Goal: Information Seeking & Learning: Learn about a topic

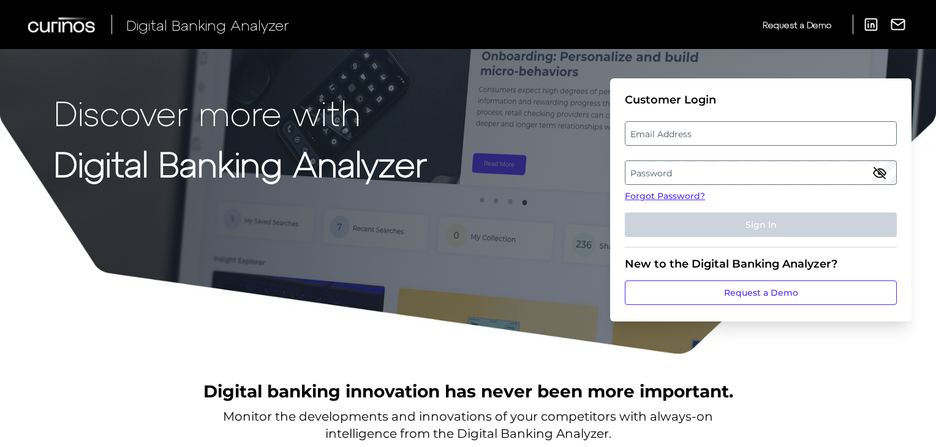
click at [686, 141] on label "Email Address" at bounding box center [760, 133] width 270 height 22
click at [686, 141] on input "email" at bounding box center [761, 133] width 272 height 24
click at [687, 140] on input "Email Address" at bounding box center [761, 133] width 272 height 24
type input "superadmin.test5124@meta.ua"
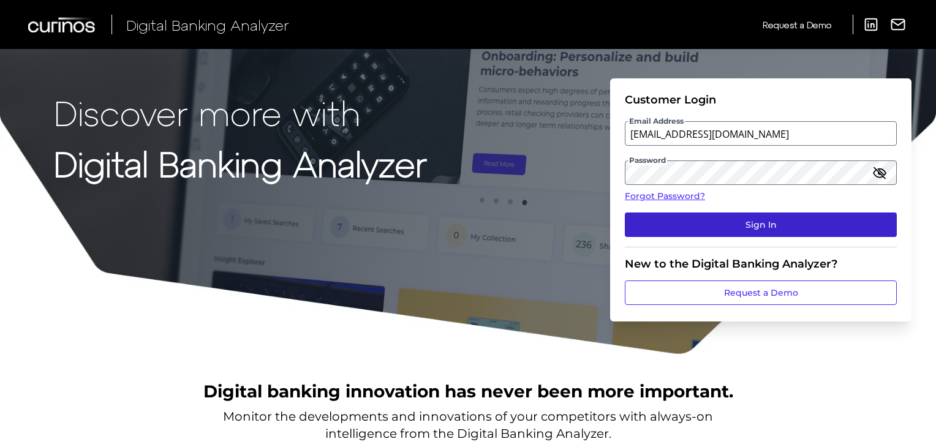
click at [721, 214] on button "Sign In" at bounding box center [761, 224] width 272 height 24
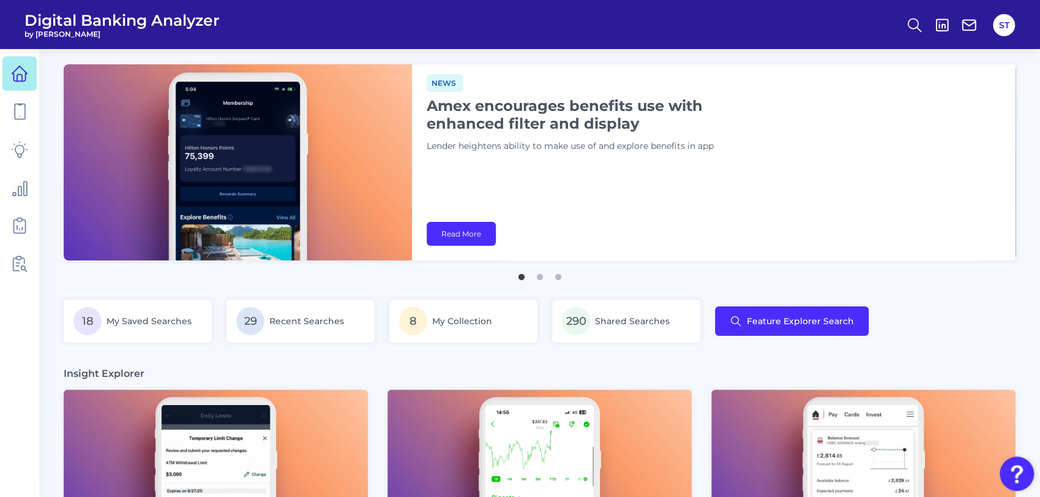
click at [564, 24] on header "Digital Banking Analyzer by Curinos ST" at bounding box center [520, 24] width 1040 height 49
click at [910, 26] on icon at bounding box center [914, 25] width 17 height 17
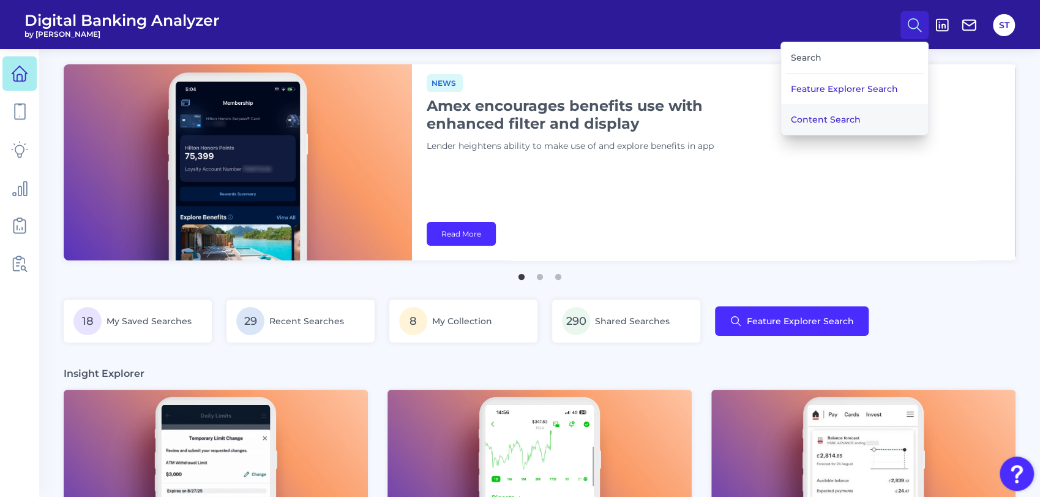
click at [825, 119] on button "Content Search" at bounding box center [854, 119] width 147 height 31
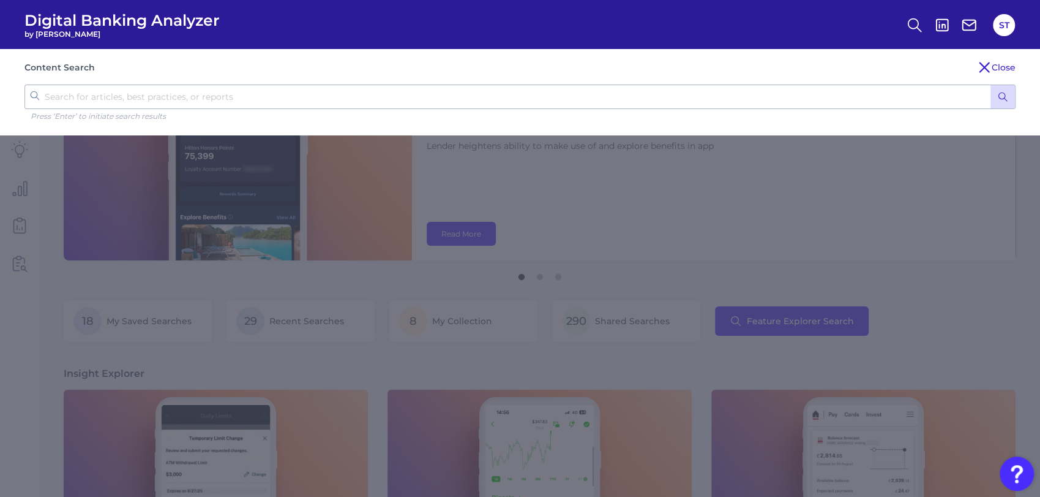
click at [392, 99] on input "text" at bounding box center [519, 96] width 991 height 24
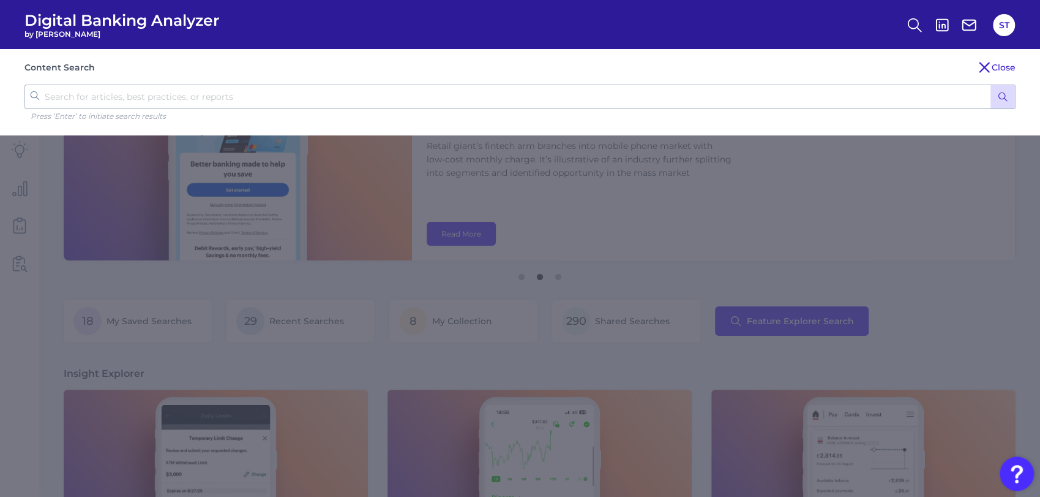
click at [935, 85] on button "submit" at bounding box center [1003, 96] width 24 height 23
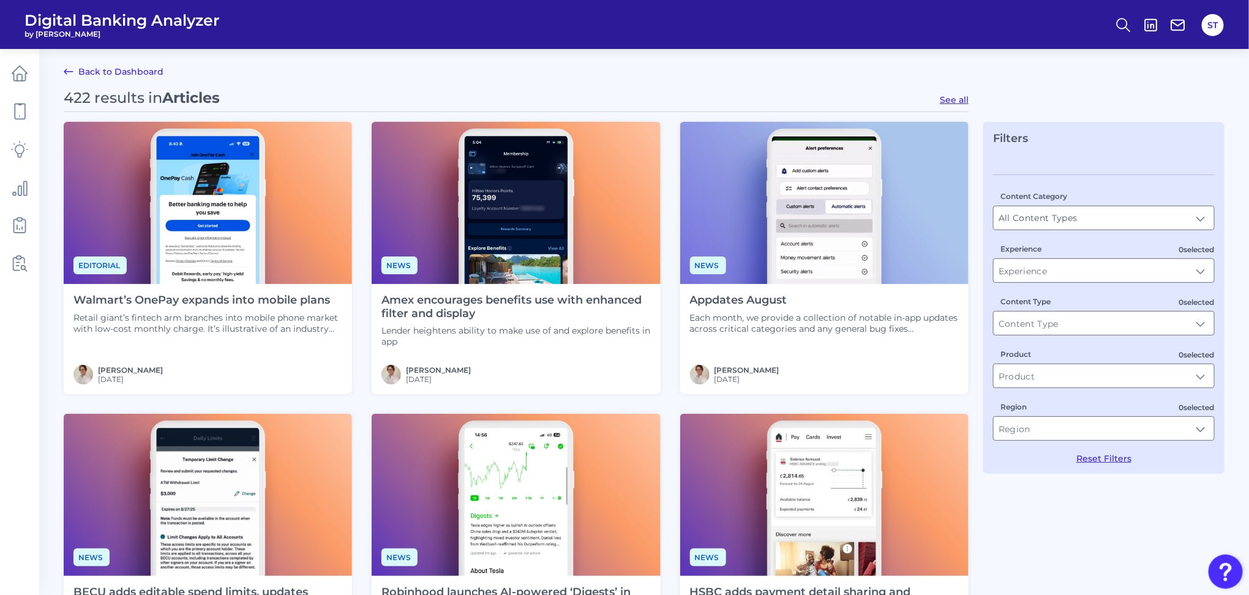
click at [935, 99] on button "See all" at bounding box center [954, 99] width 29 height 11
type input "Articles"
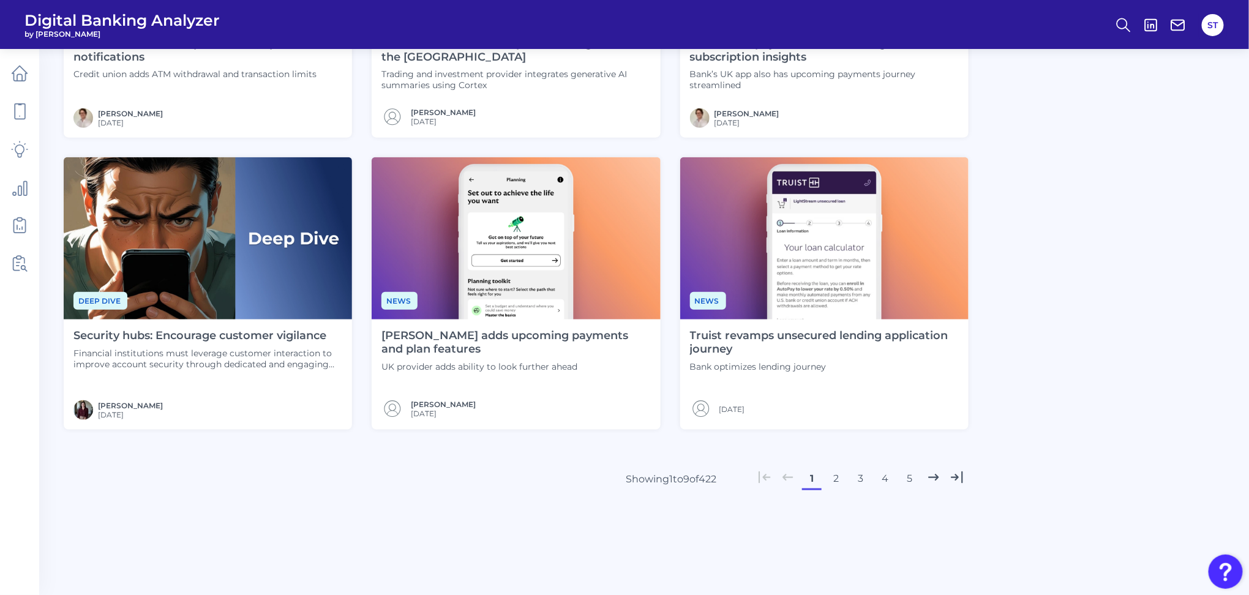
scroll to position [467, 0]
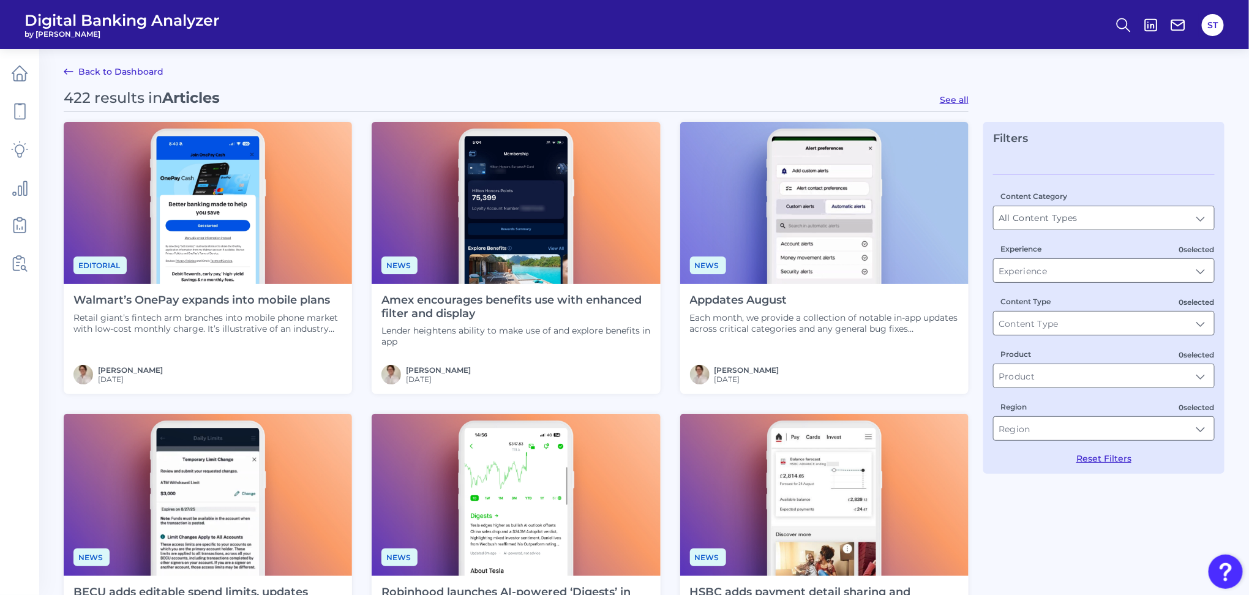
click at [957, 98] on button "See all" at bounding box center [954, 99] width 29 height 11
type input "Articles"
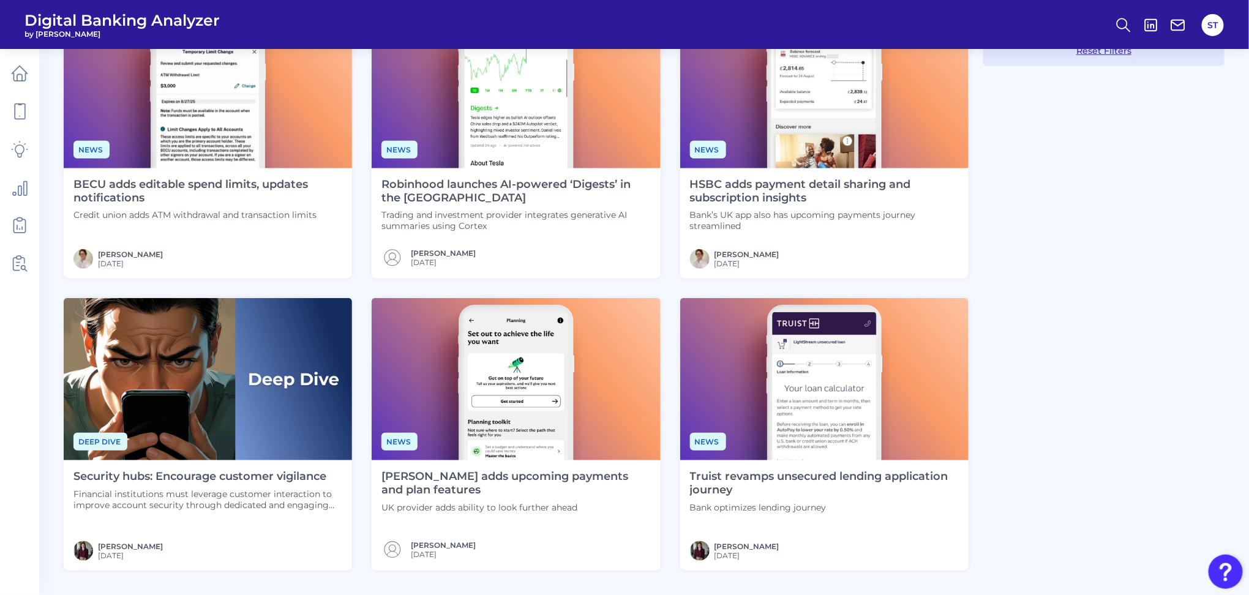
scroll to position [549, 0]
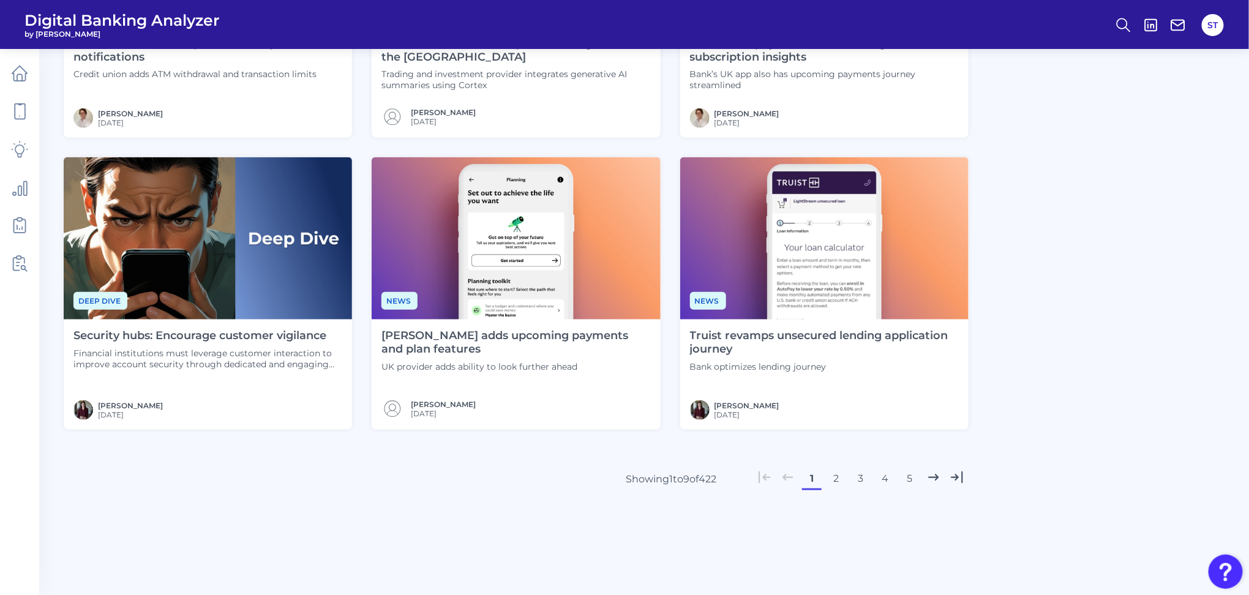
click at [836, 475] on button "2" at bounding box center [837, 479] width 20 height 20
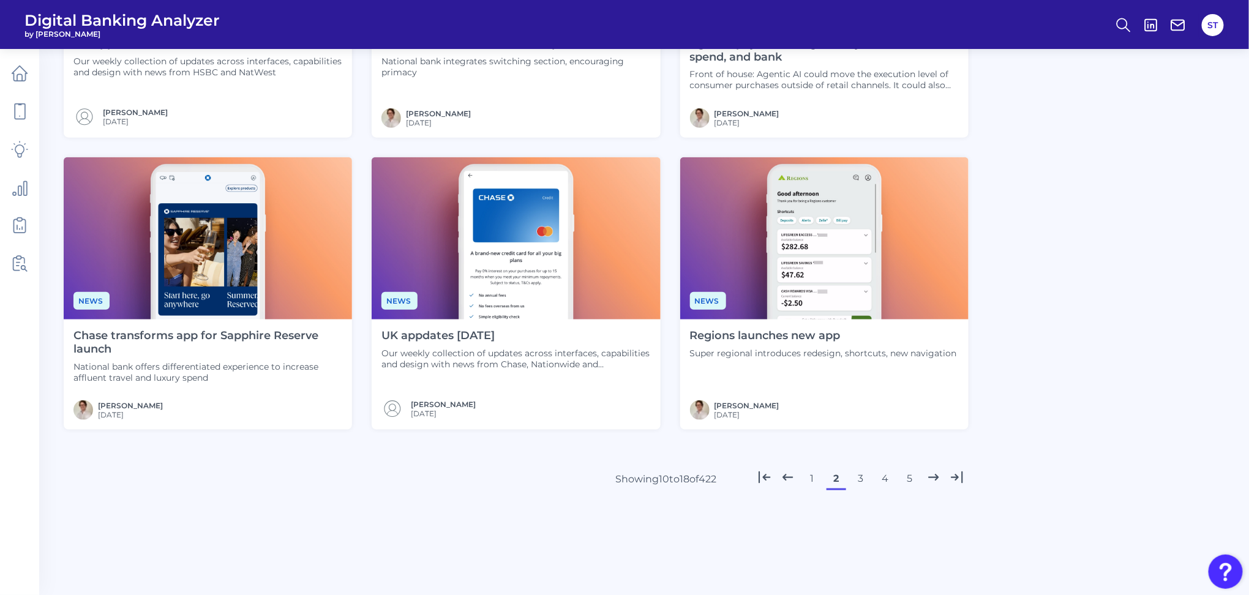
click at [862, 484] on button "3" at bounding box center [861, 479] width 20 height 20
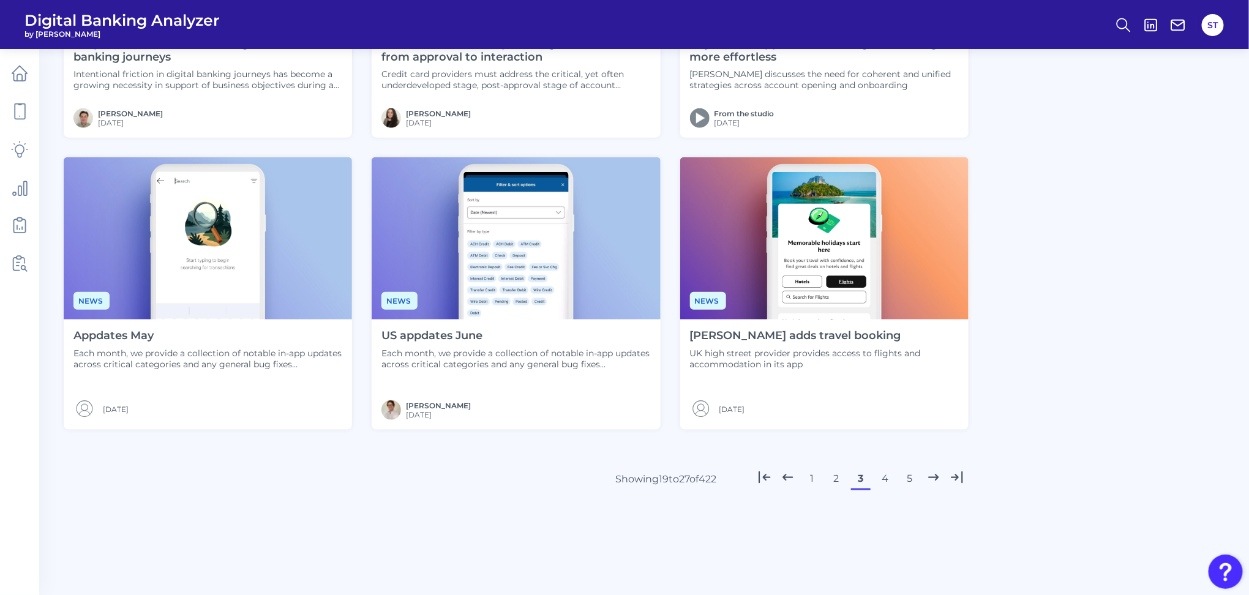
click at [835, 478] on button "2" at bounding box center [837, 479] width 20 height 20
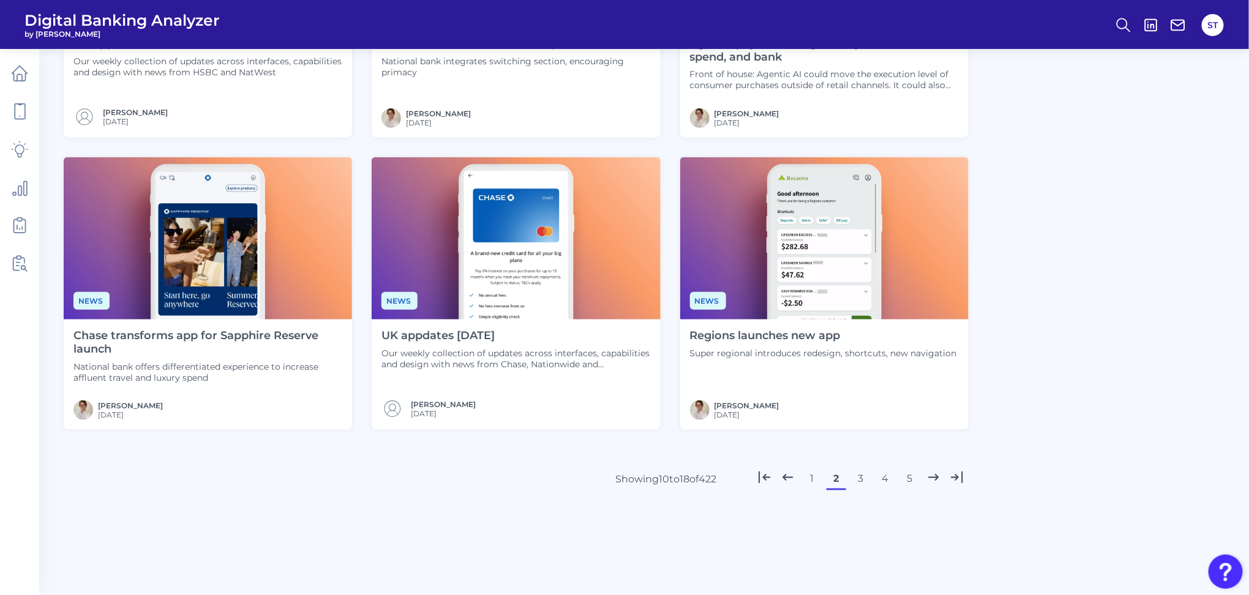
click at [859, 476] on button "3" at bounding box center [861, 479] width 20 height 20
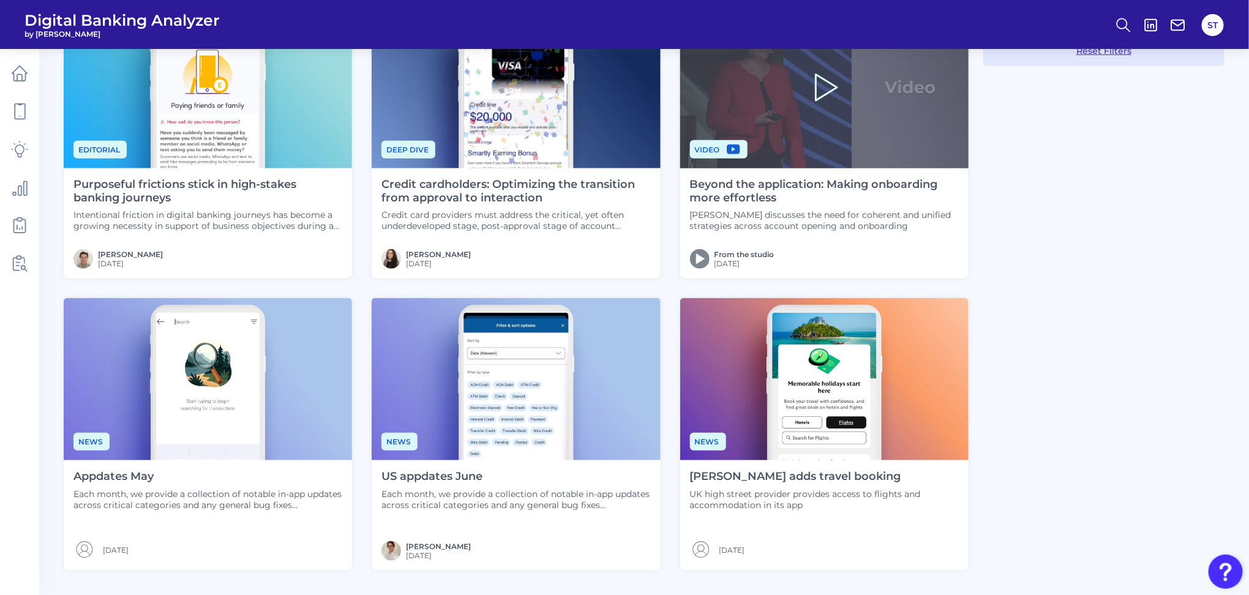
scroll to position [490, 0]
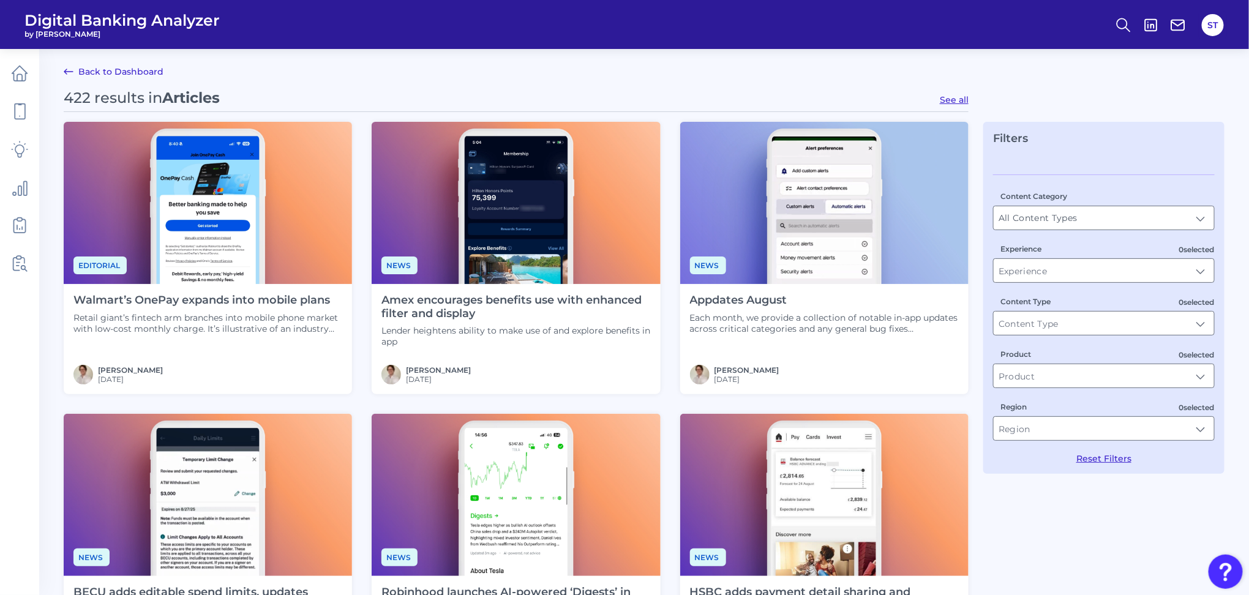
click at [954, 98] on button "See all" at bounding box center [954, 99] width 29 height 11
type input "Articles"
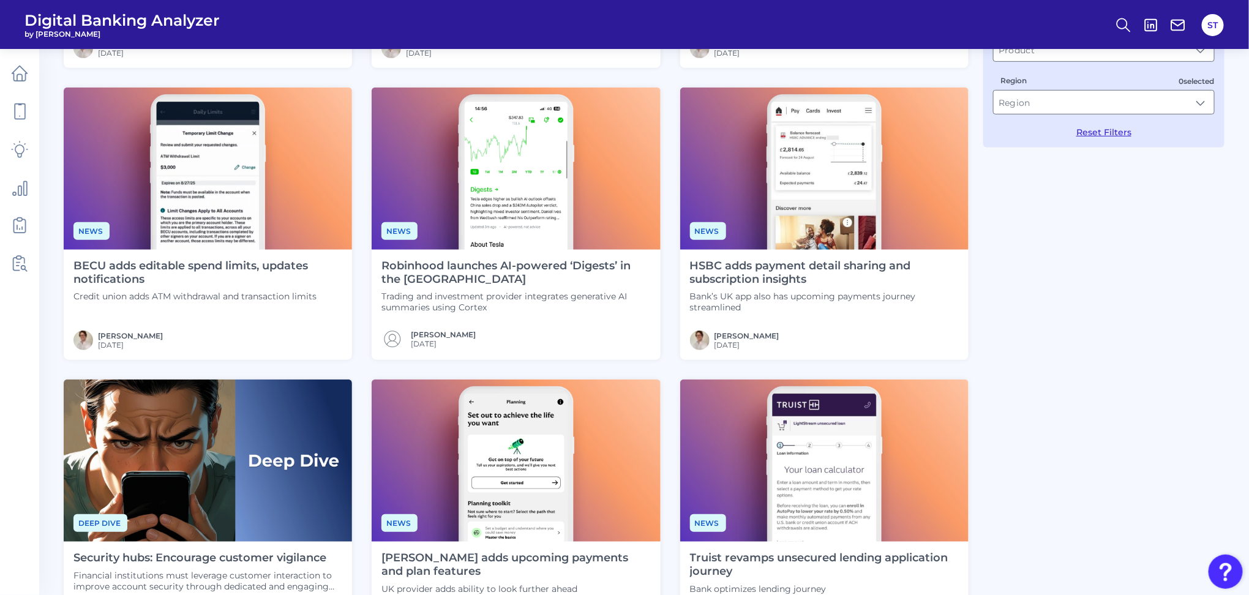
scroll to position [490, 0]
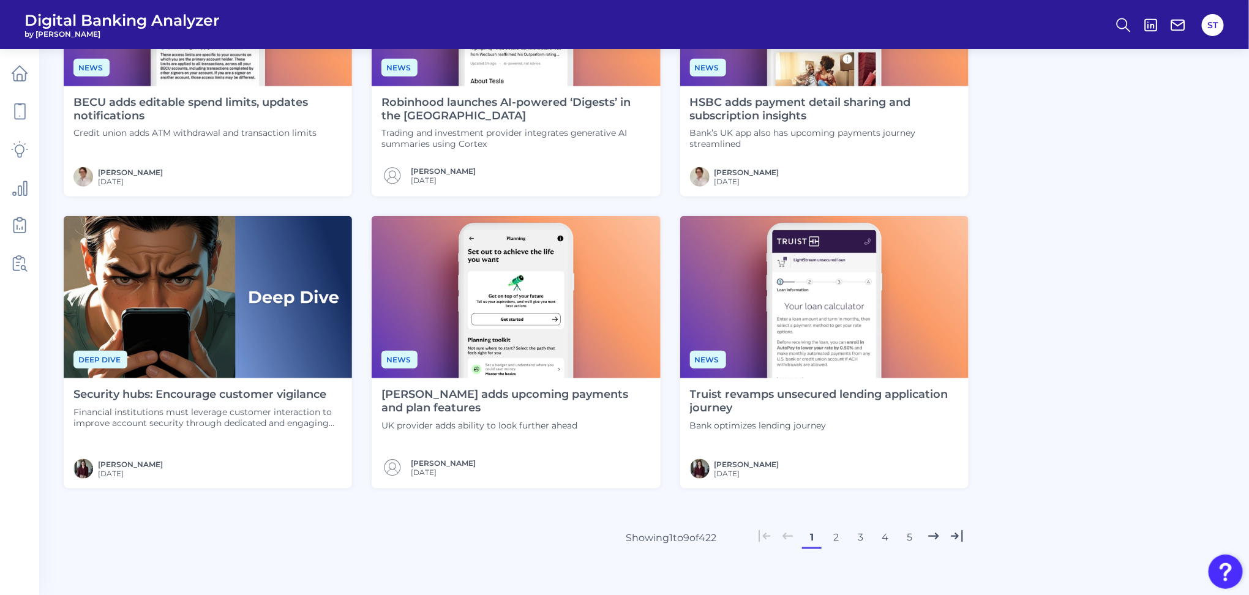
click at [838, 539] on button "2" at bounding box center [837, 538] width 20 height 20
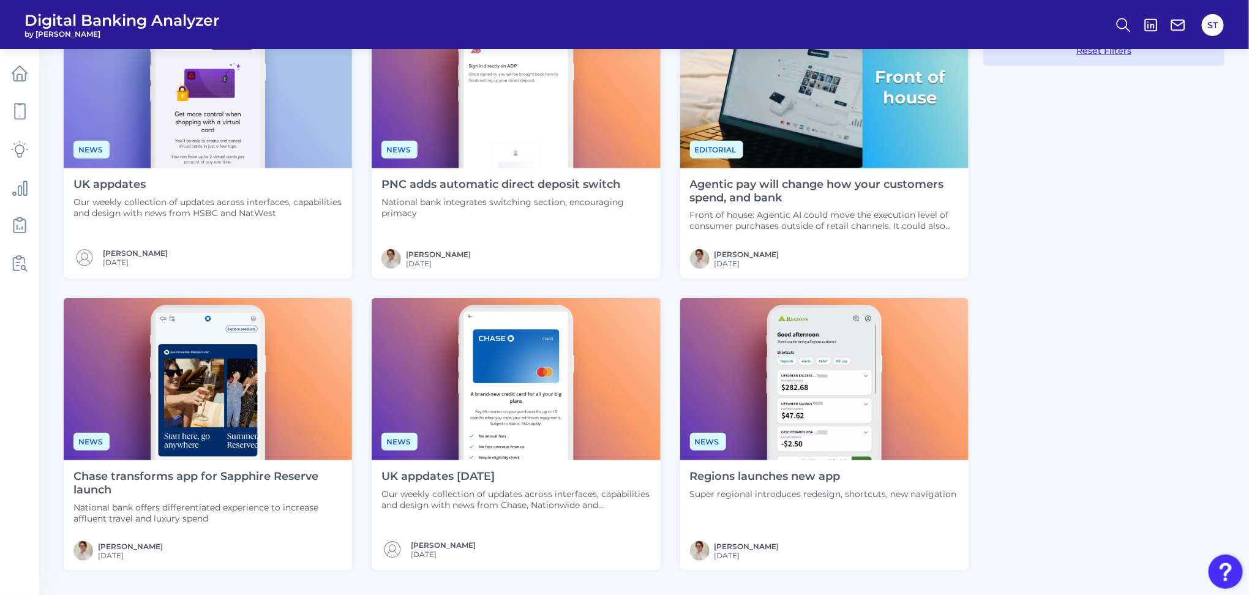
scroll to position [549, 0]
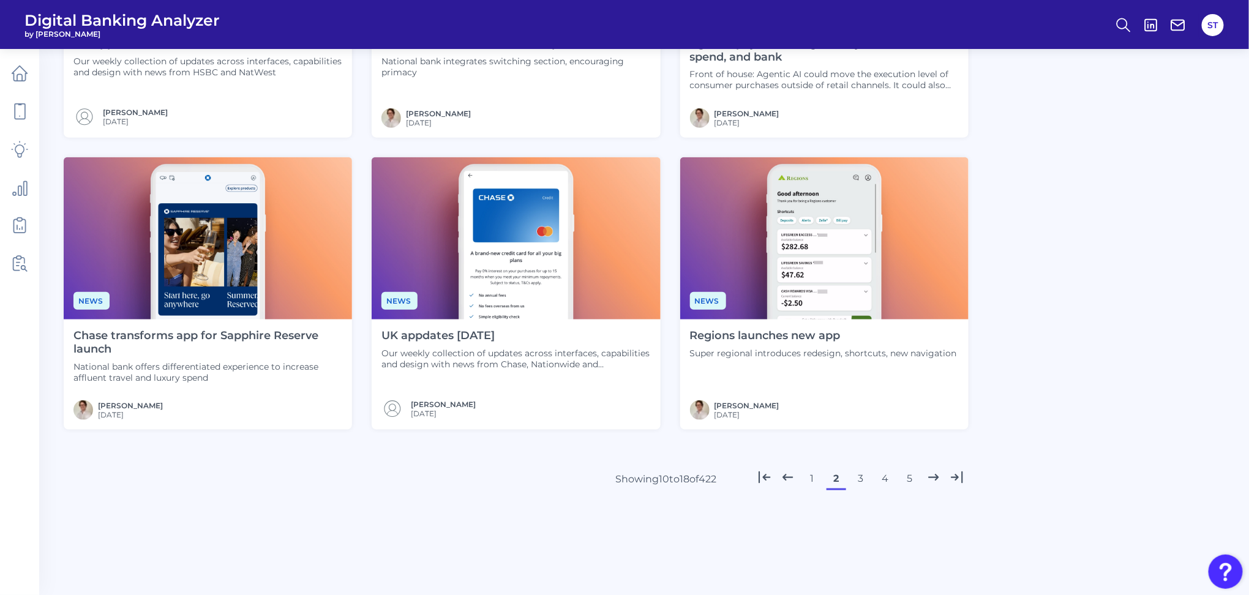
click at [857, 479] on button "3" at bounding box center [861, 479] width 20 height 20
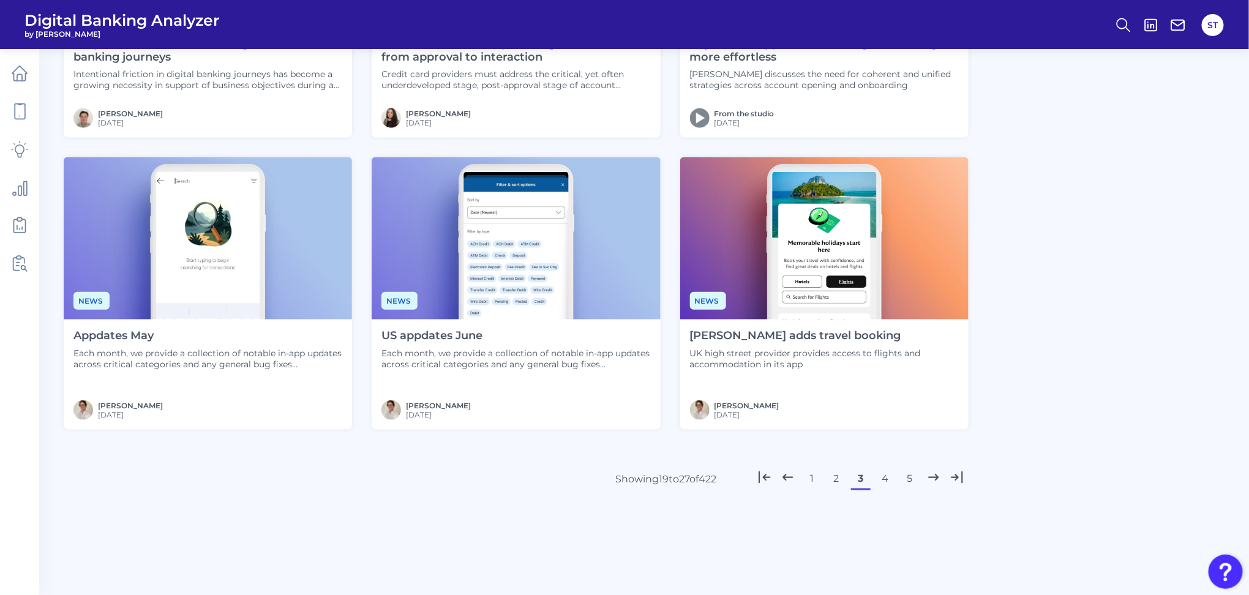
click at [887, 478] on button "4" at bounding box center [886, 479] width 20 height 20
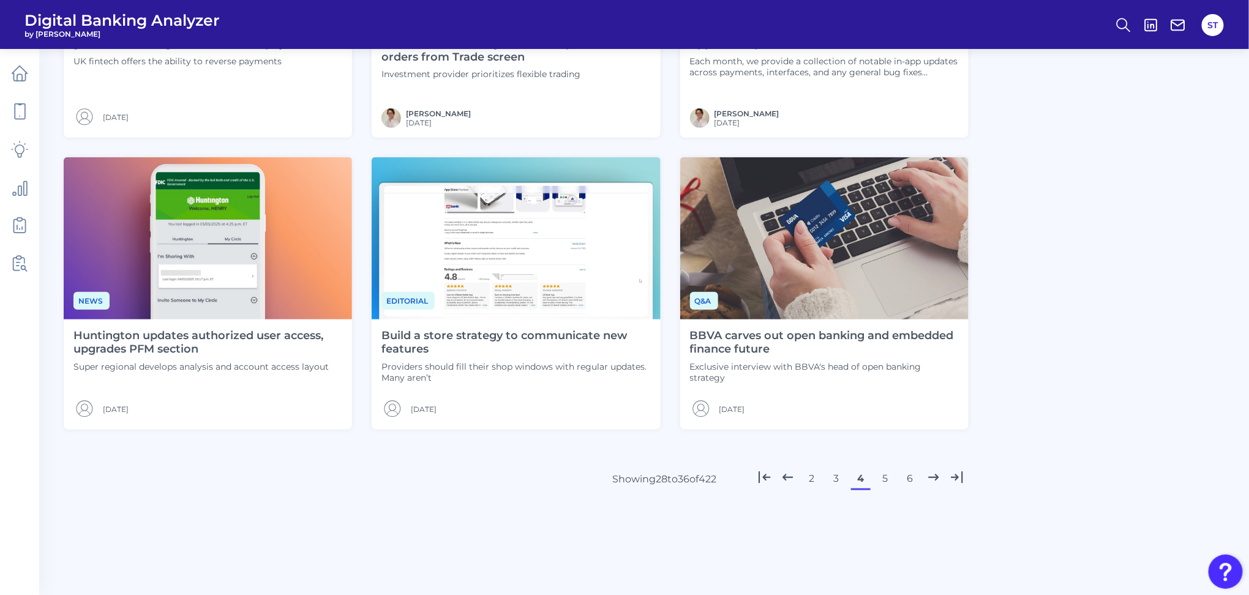
click at [761, 479] on icon at bounding box center [765, 478] width 16 height 16
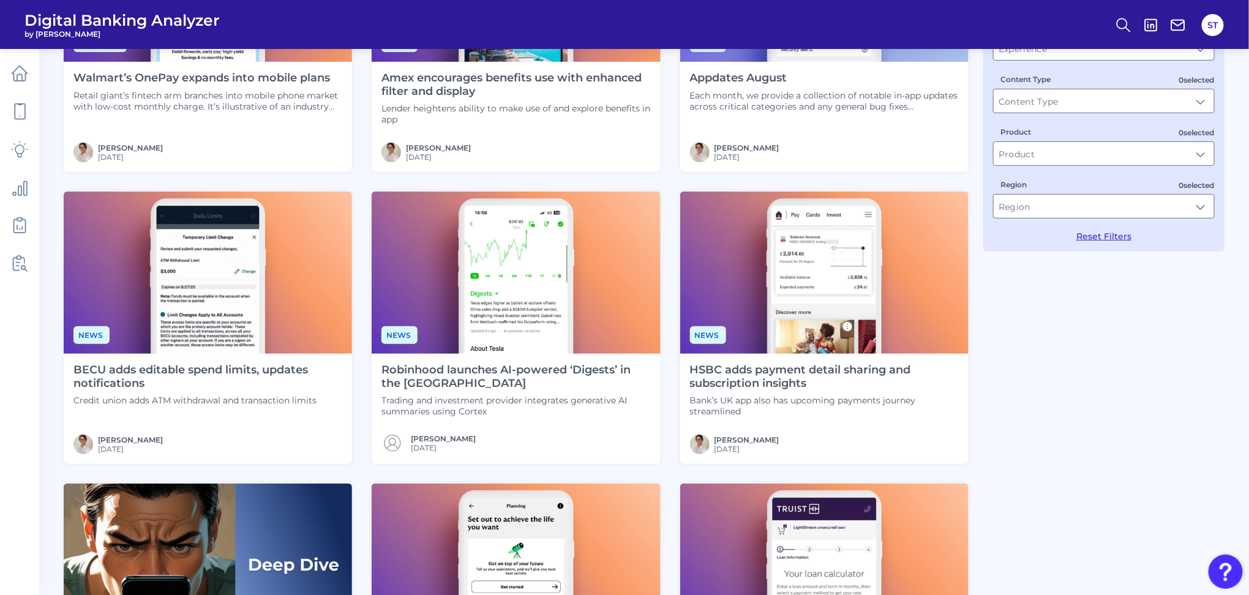
scroll to position [59, 0]
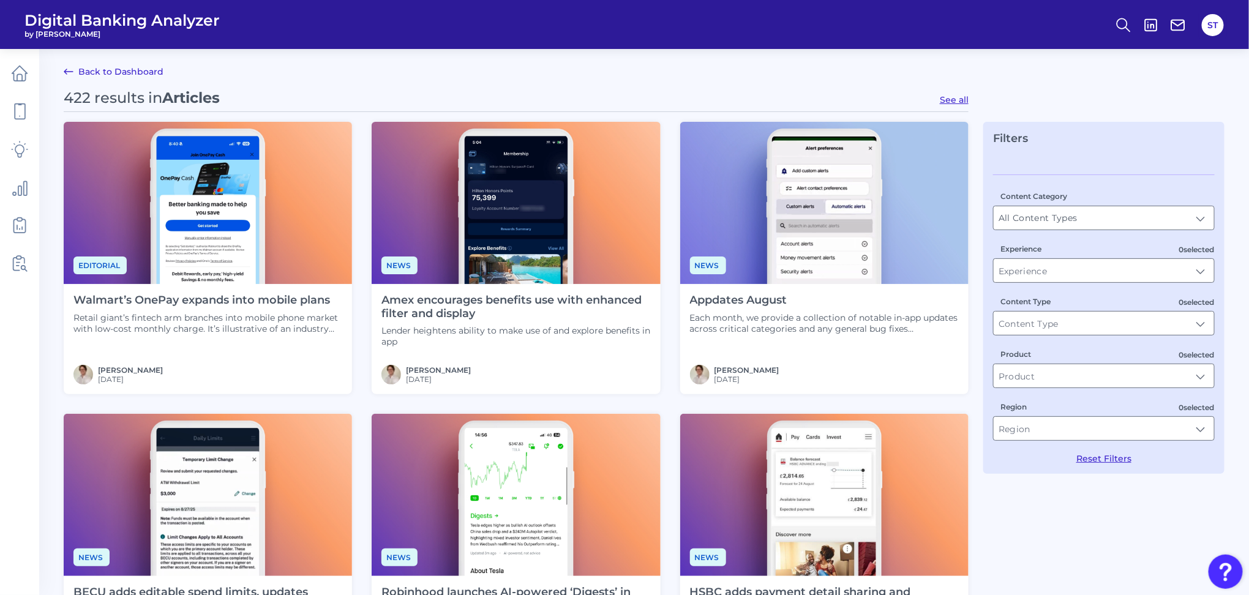
click at [944, 99] on button "See all" at bounding box center [954, 99] width 29 height 11
type input "Articles"
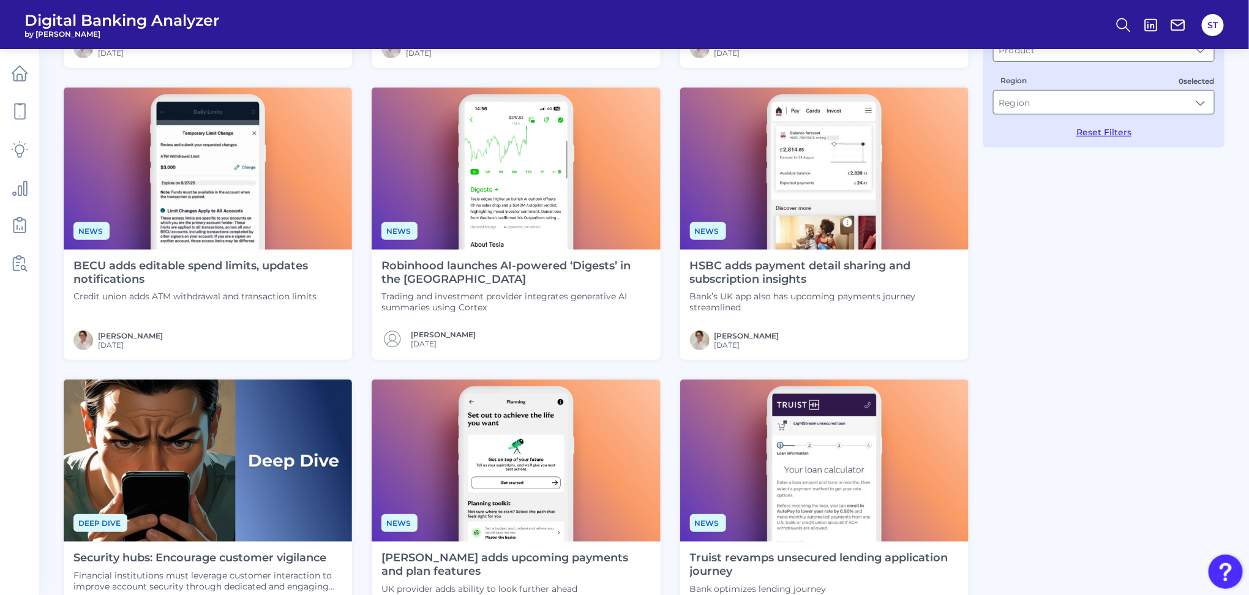
scroll to position [549, 0]
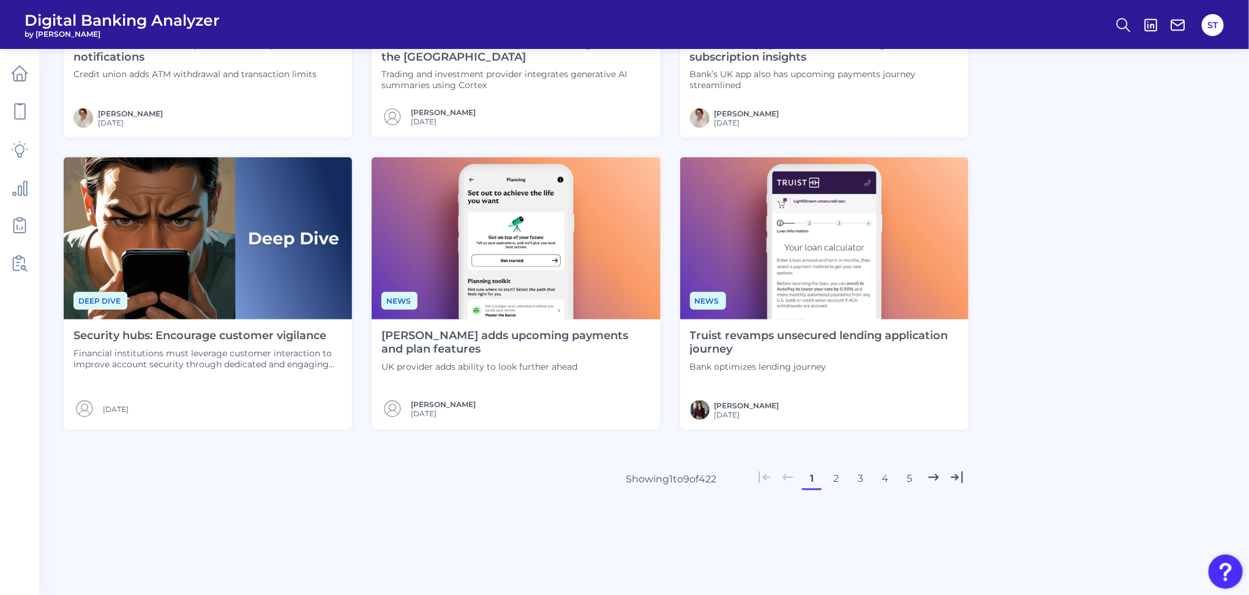
click at [836, 482] on button "2" at bounding box center [837, 479] width 20 height 20
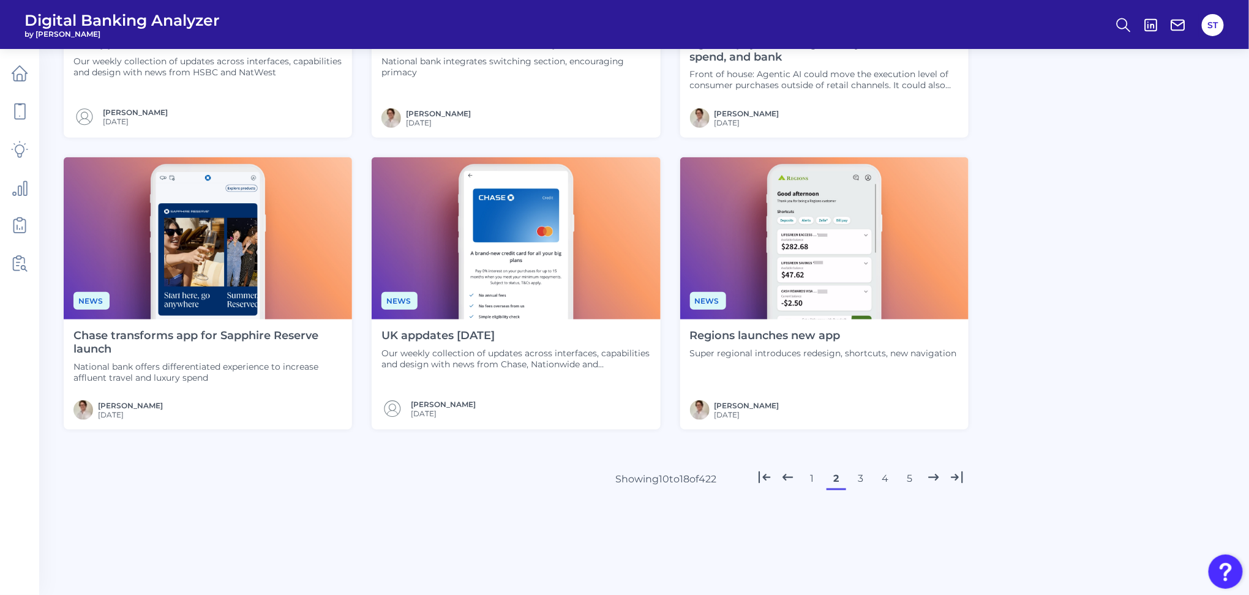
click at [858, 478] on button "3" at bounding box center [861, 479] width 20 height 20
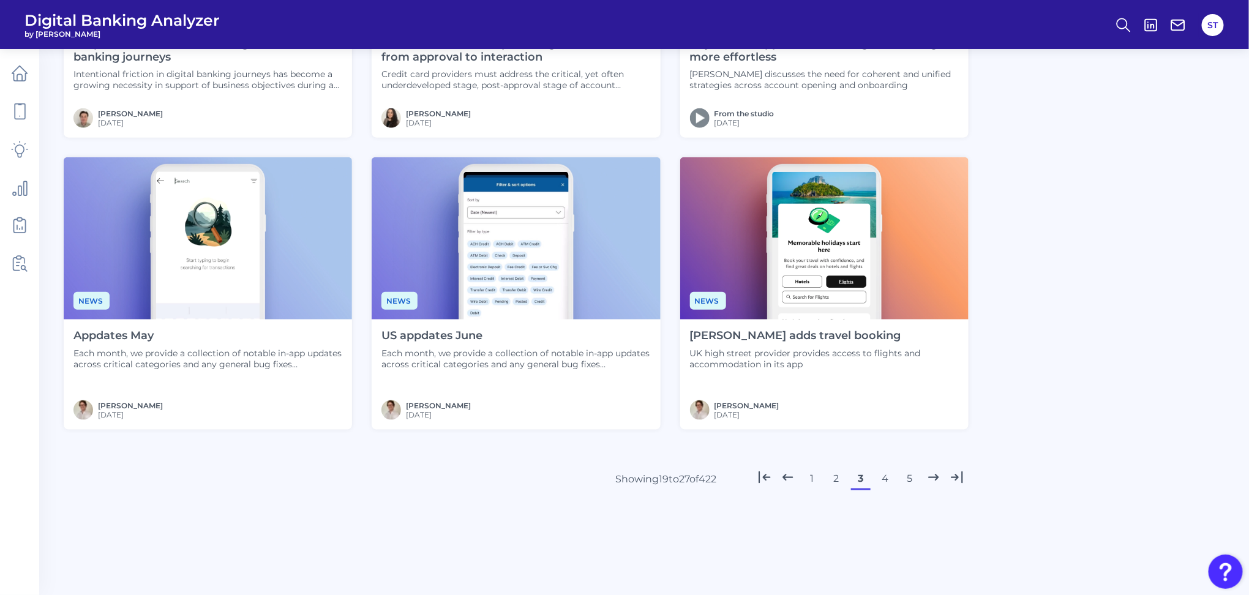
click at [886, 480] on button "4" at bounding box center [886, 479] width 20 height 20
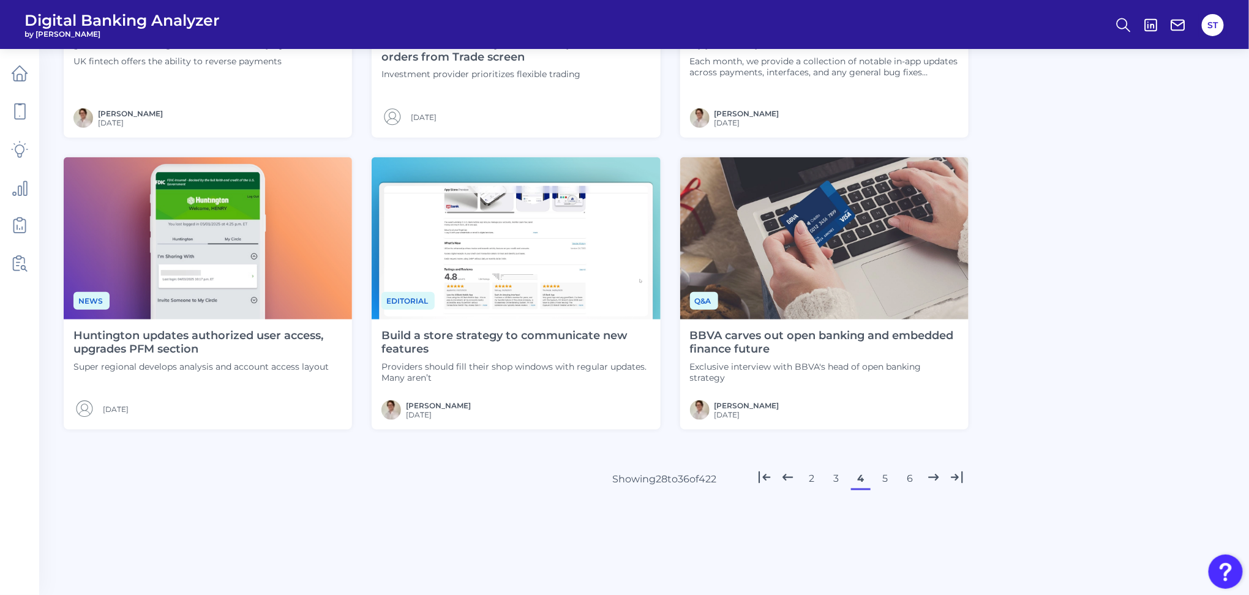
click at [882, 481] on button "5" at bounding box center [886, 479] width 20 height 20
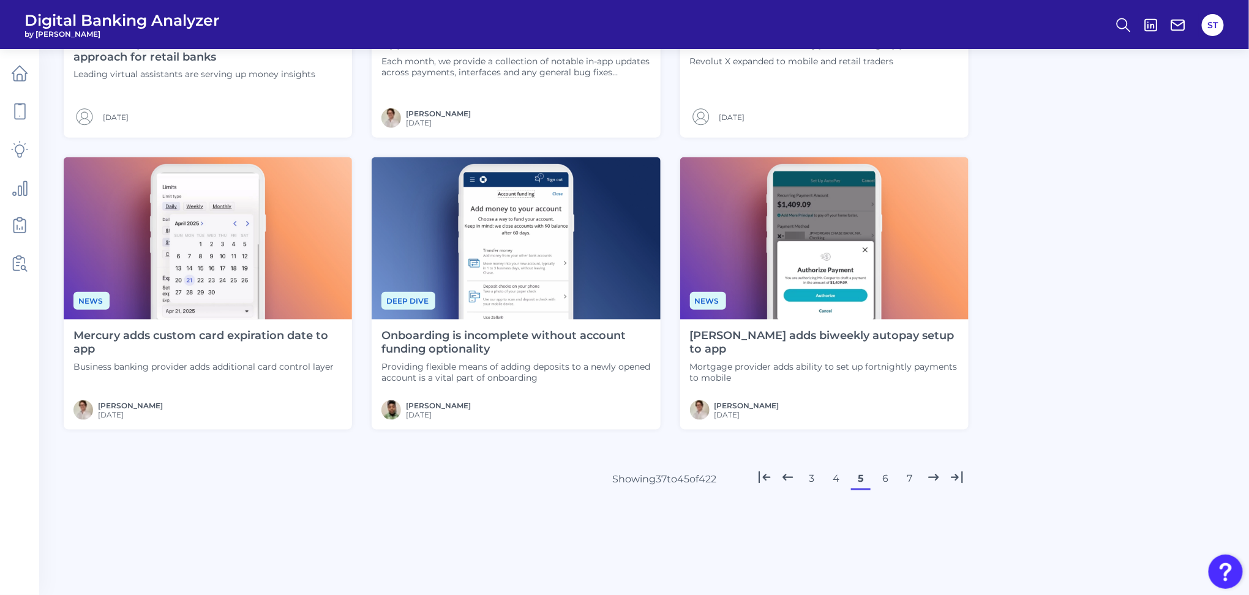
click at [886, 476] on button "6" at bounding box center [886, 479] width 20 height 20
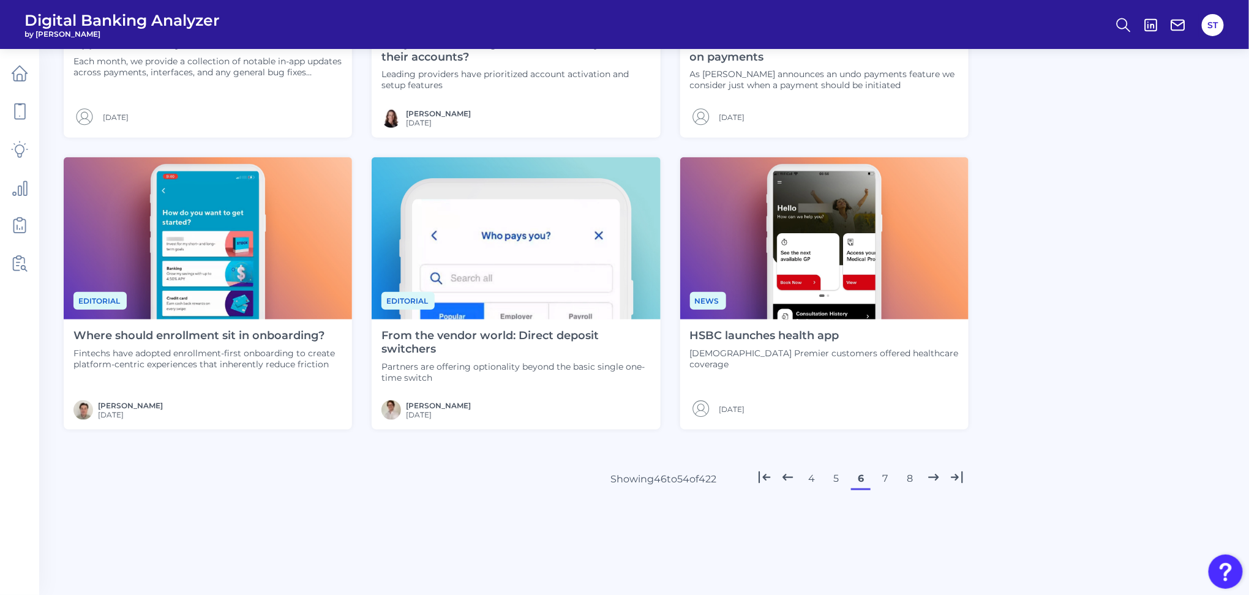
click at [883, 478] on button "7" at bounding box center [886, 479] width 20 height 20
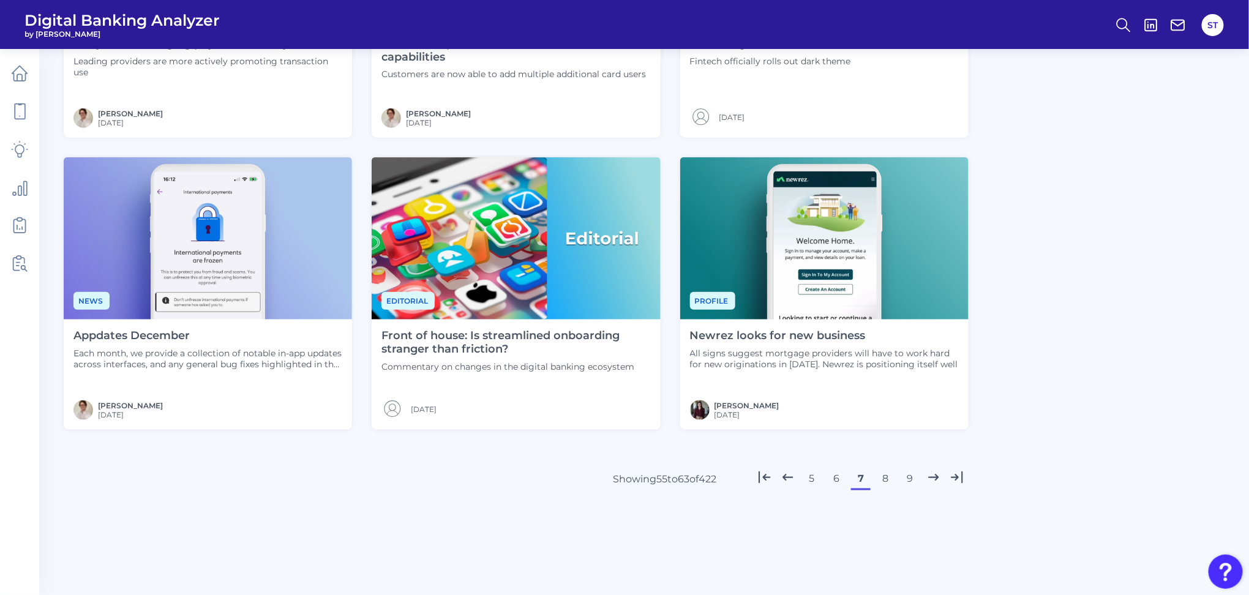
click at [888, 475] on button "8" at bounding box center [886, 479] width 20 height 20
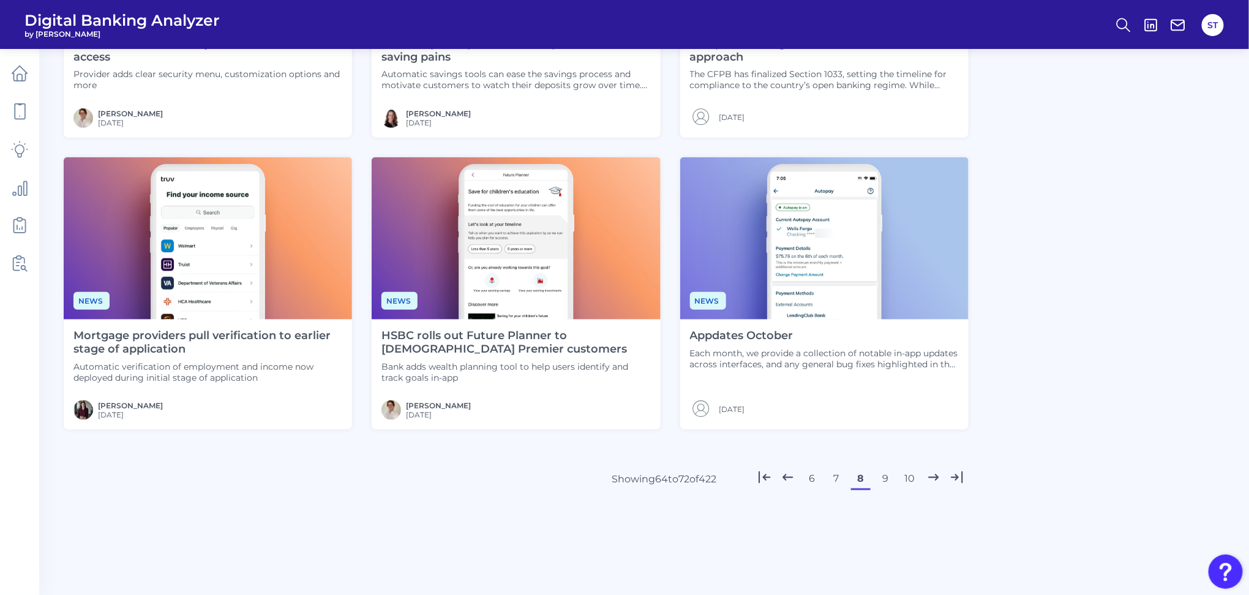
click at [886, 481] on button "9" at bounding box center [886, 479] width 20 height 20
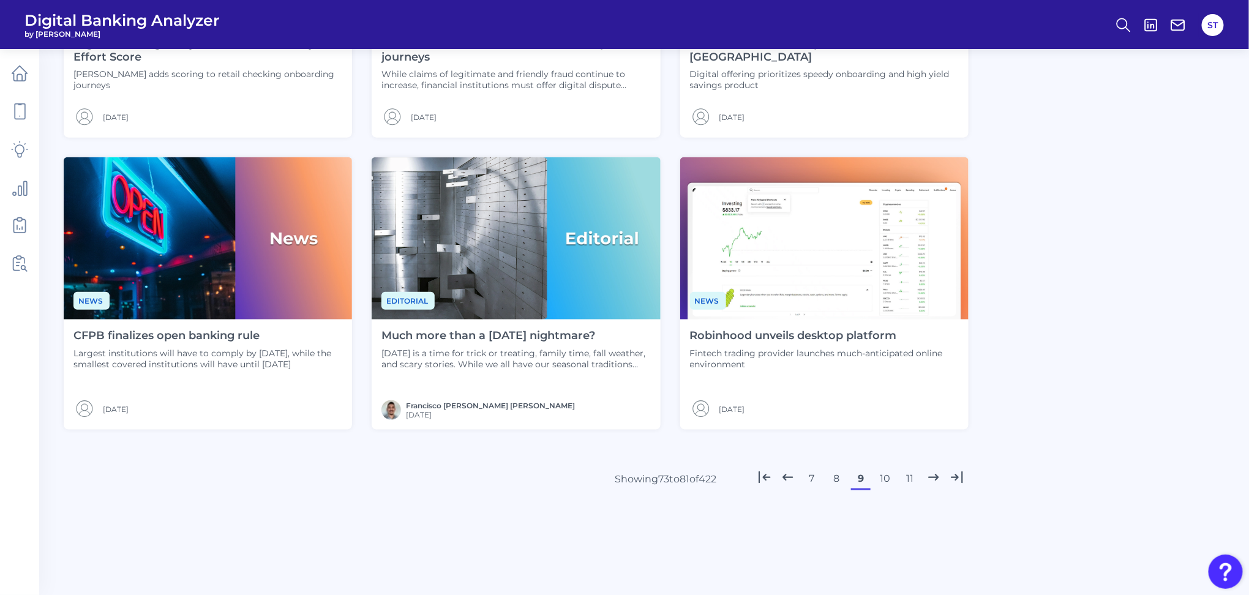
click at [887, 479] on button "10" at bounding box center [886, 479] width 20 height 20
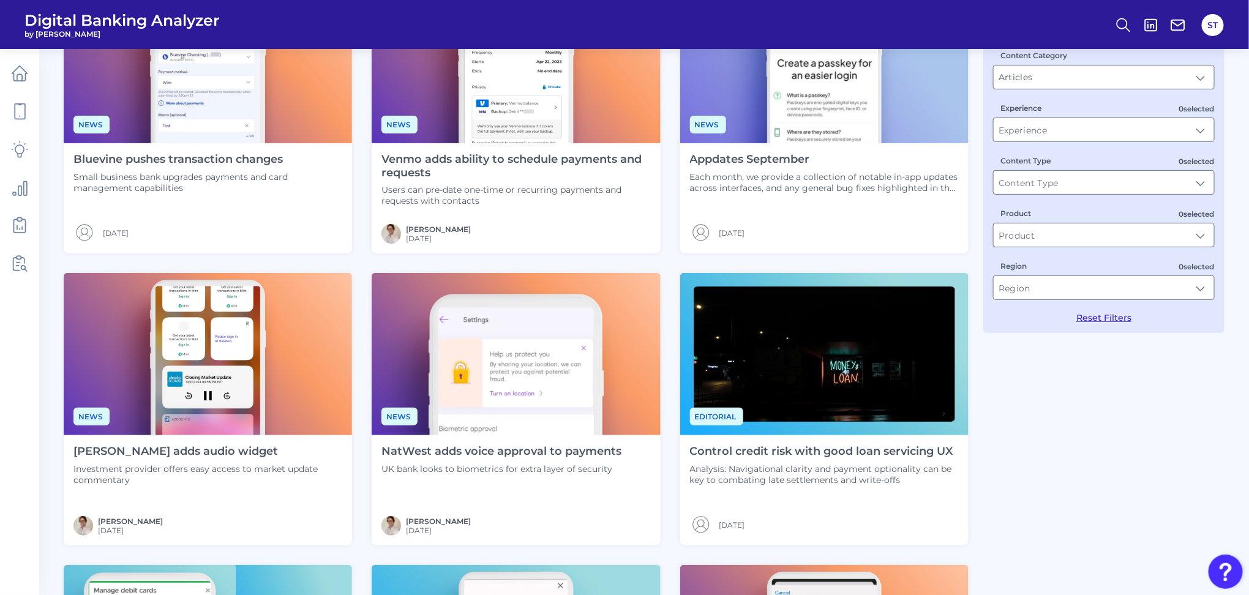
scroll to position [0, 0]
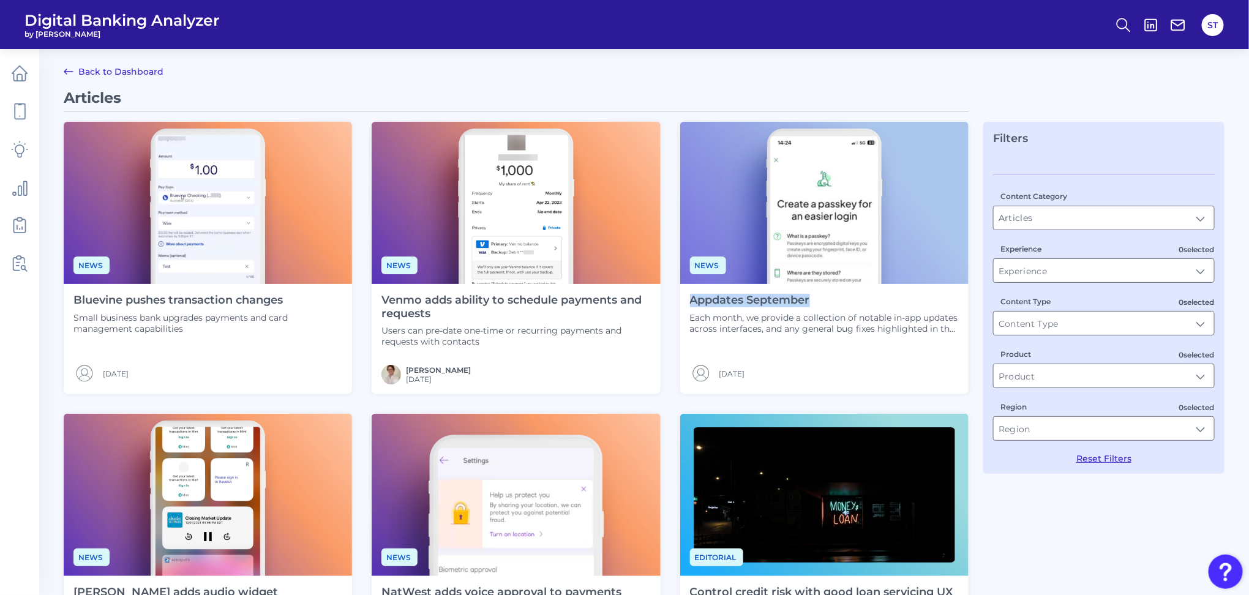
drag, startPoint x: 813, startPoint y: 299, endPoint x: 691, endPoint y: 297, distance: 122.5
click at [691, 297] on h4 "Appdates September" at bounding box center [824, 300] width 269 height 13
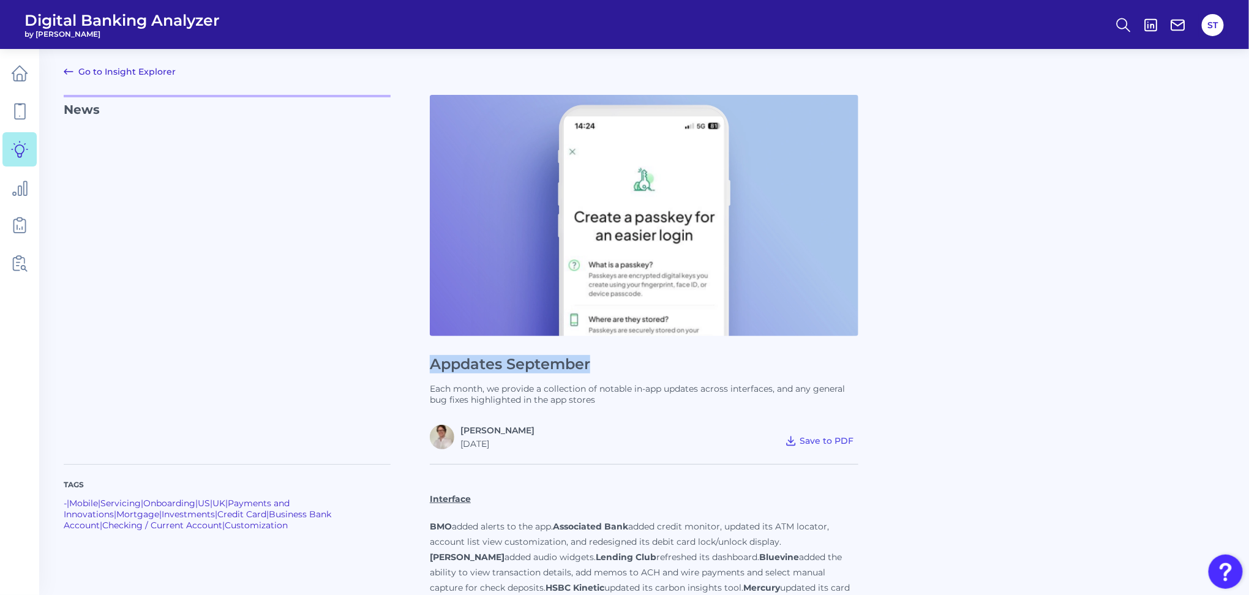
drag, startPoint x: 591, startPoint y: 366, endPoint x: 434, endPoint y: 363, distance: 158.0
click at [434, 363] on h1 "Appdates September" at bounding box center [644, 365] width 429 height 18
copy h1 "Appdates September"
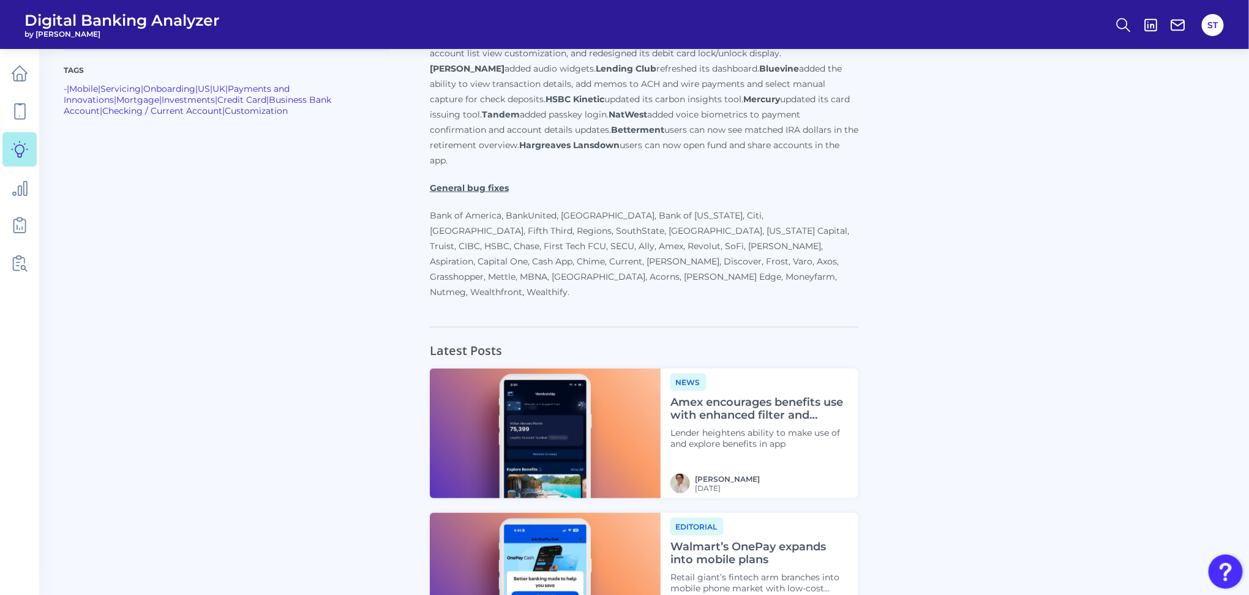
scroll to position [244, 0]
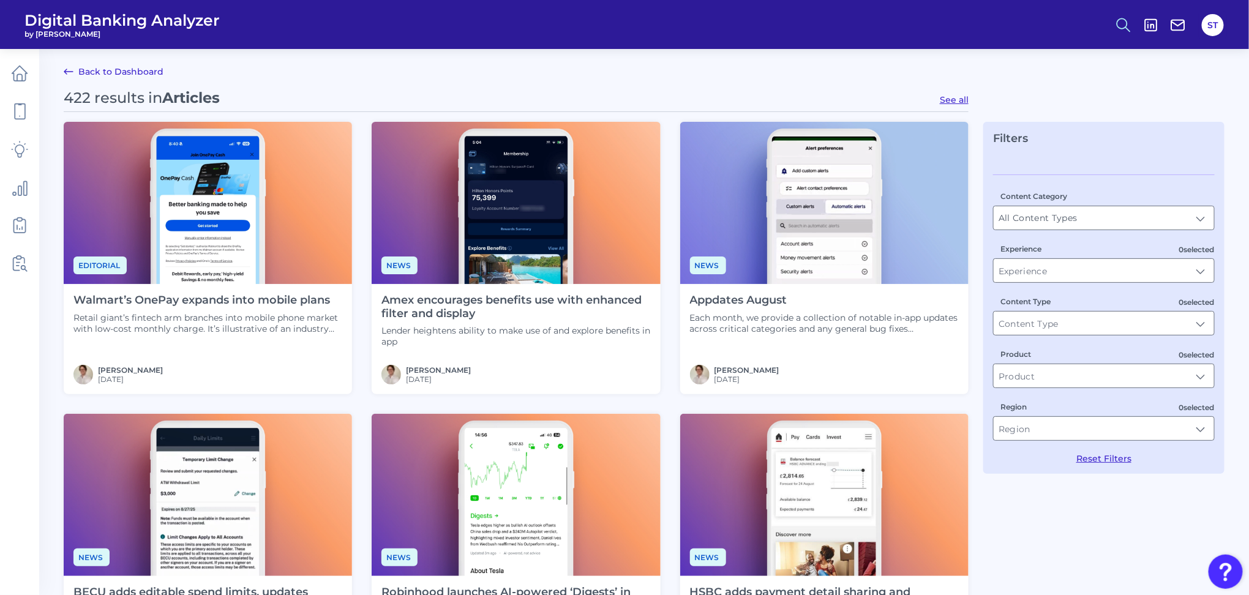
click at [1123, 25] on icon at bounding box center [1123, 25] width 17 height 17
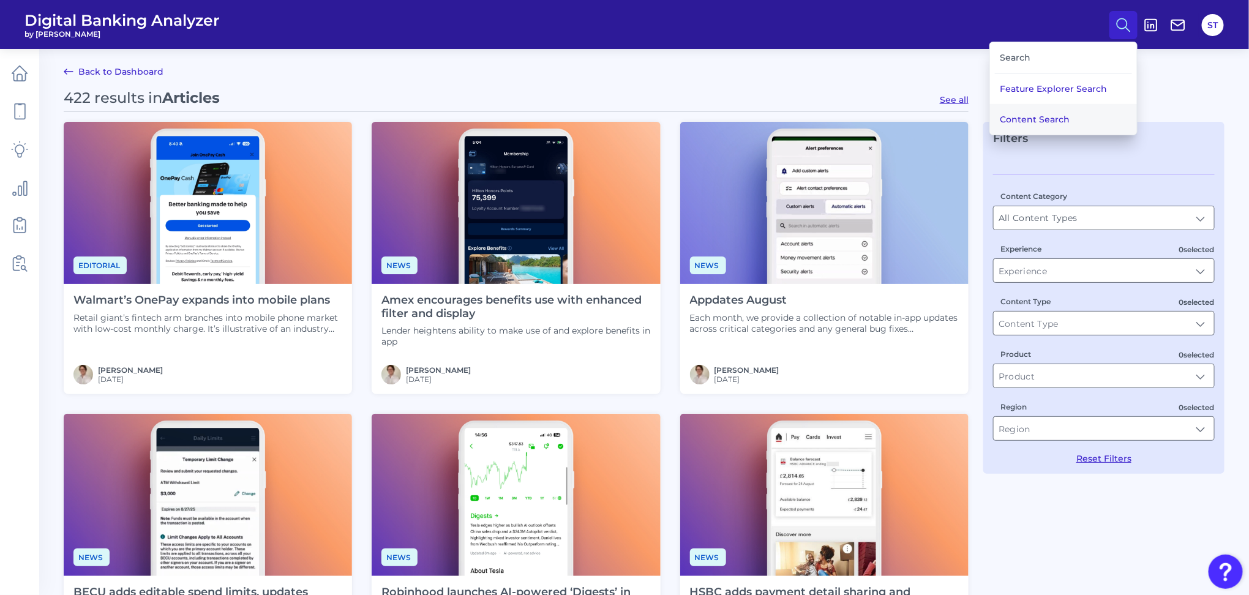
click at [1044, 118] on button "Content Search" at bounding box center [1063, 119] width 147 height 31
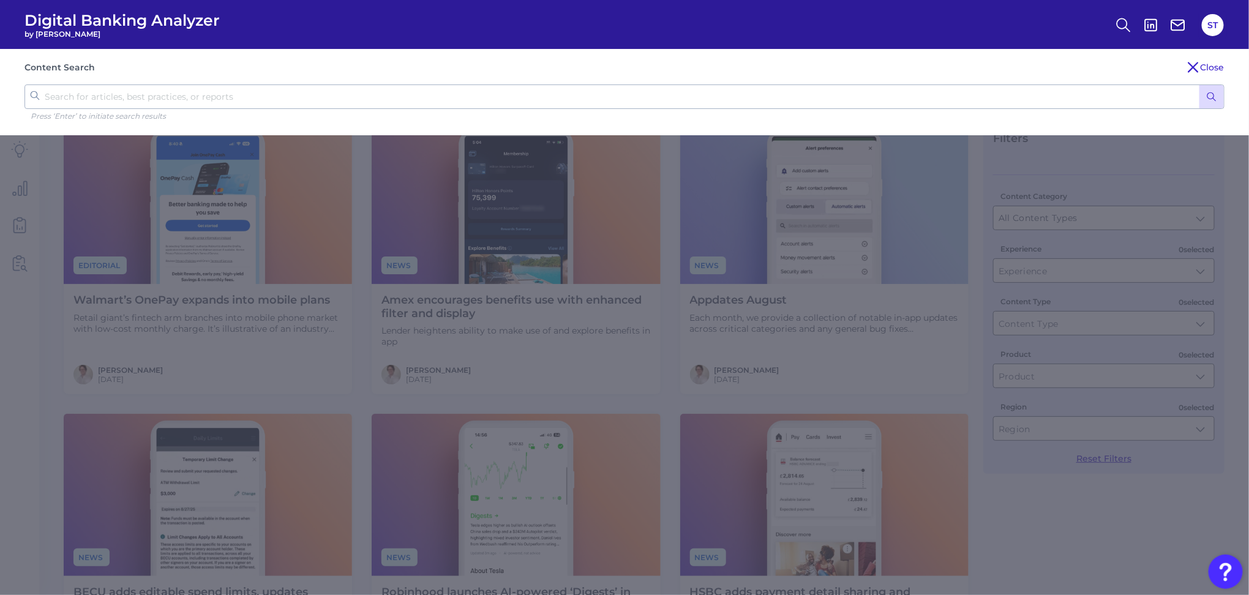
click at [988, 94] on input "text" at bounding box center [624, 96] width 1200 height 24
type input "dbh launches"
click at [1199, 85] on button "submit" at bounding box center [1211, 96] width 24 height 23
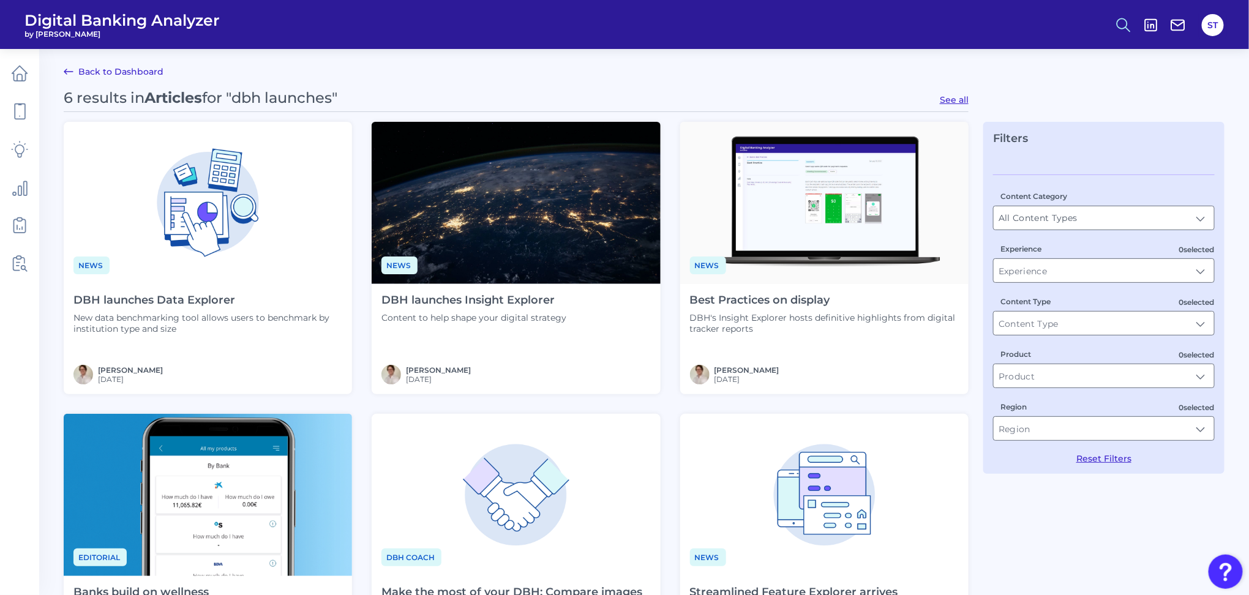
click at [1116, 23] on icon at bounding box center [1123, 25] width 17 height 17
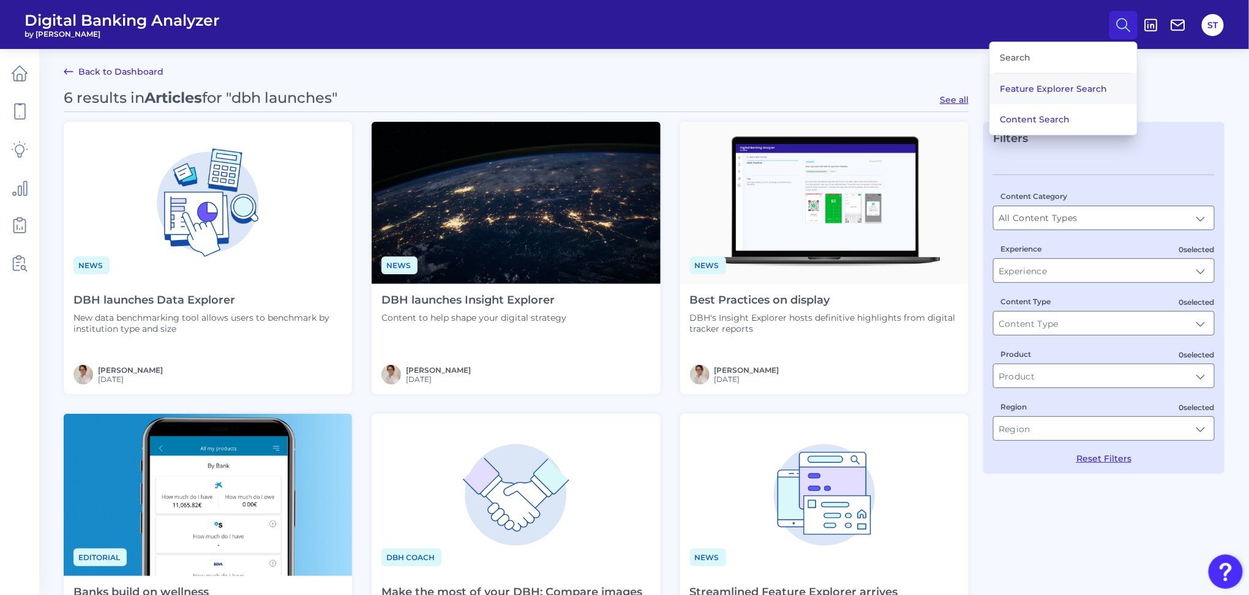
click at [1058, 83] on button "Feature Explorer Search" at bounding box center [1063, 88] width 147 height 31
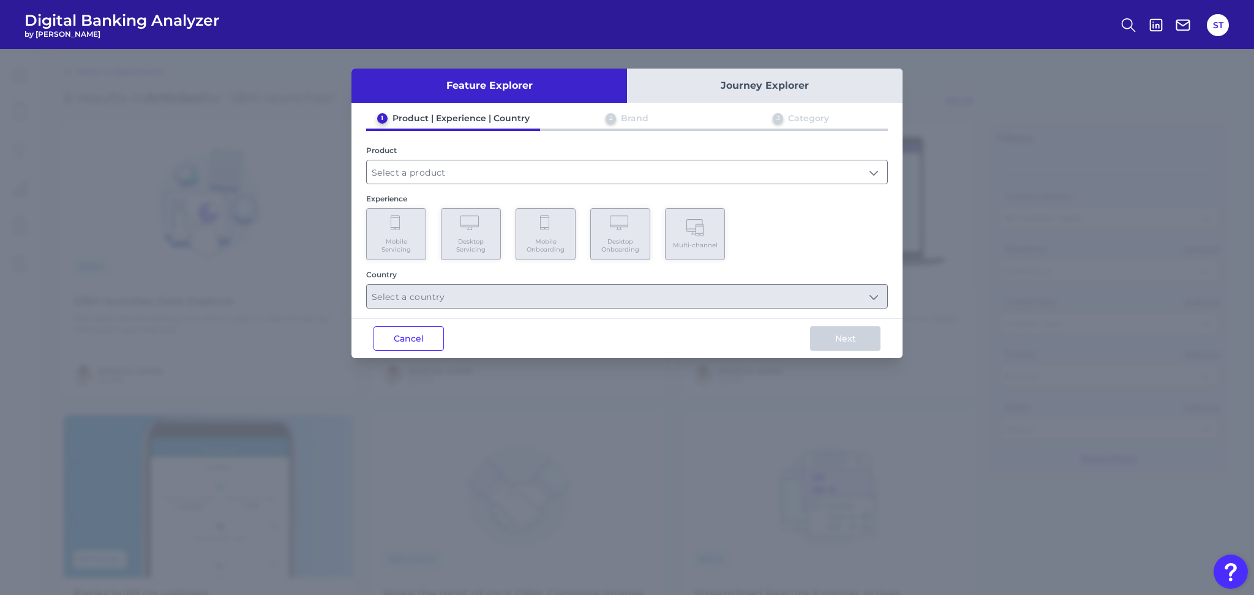
click at [365, 345] on div "Cancel Next" at bounding box center [626, 338] width 551 height 40
click at [434, 334] on button "Cancel" at bounding box center [408, 338] width 70 height 24
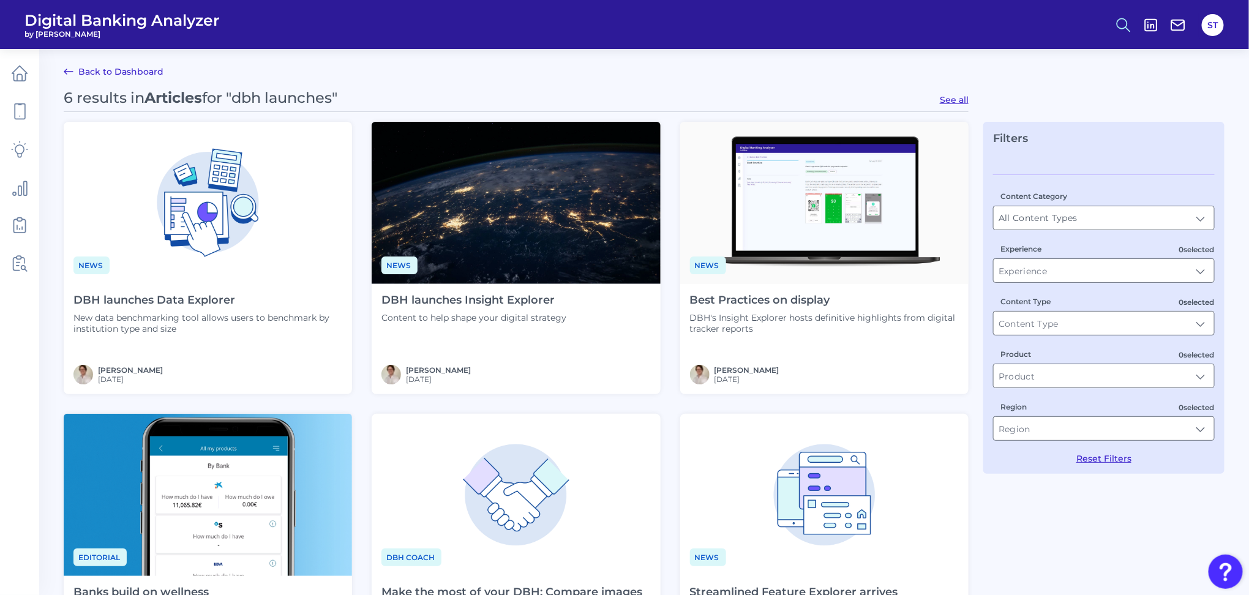
click at [1119, 24] on icon at bounding box center [1123, 25] width 17 height 17
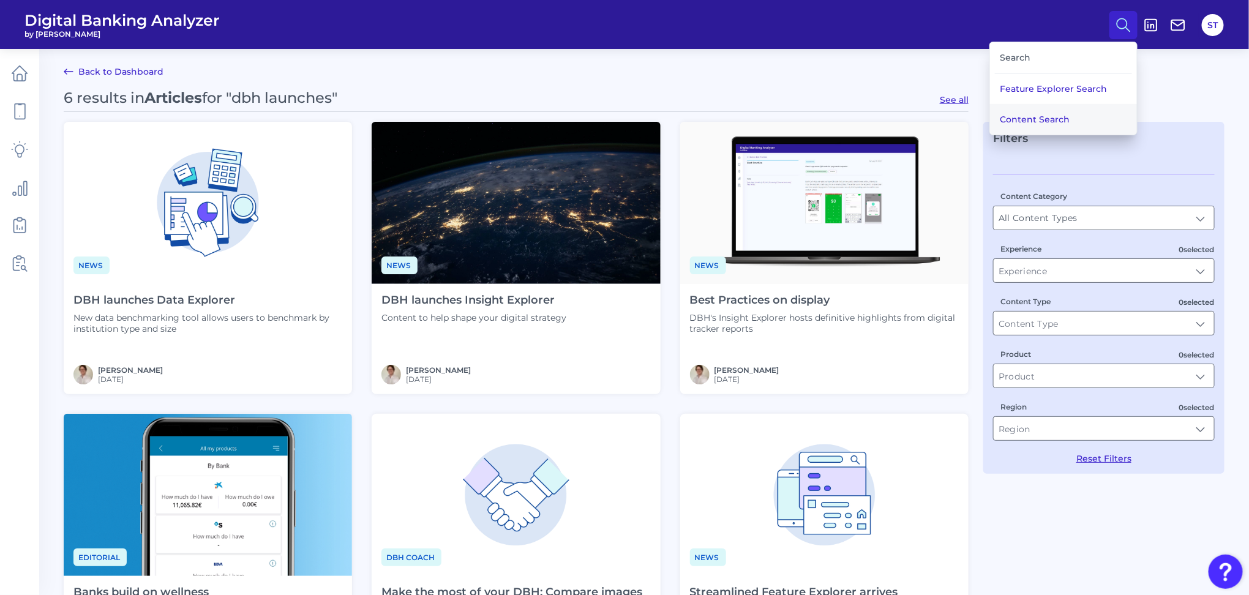
click at [1068, 122] on button "Content Search" at bounding box center [1063, 119] width 147 height 31
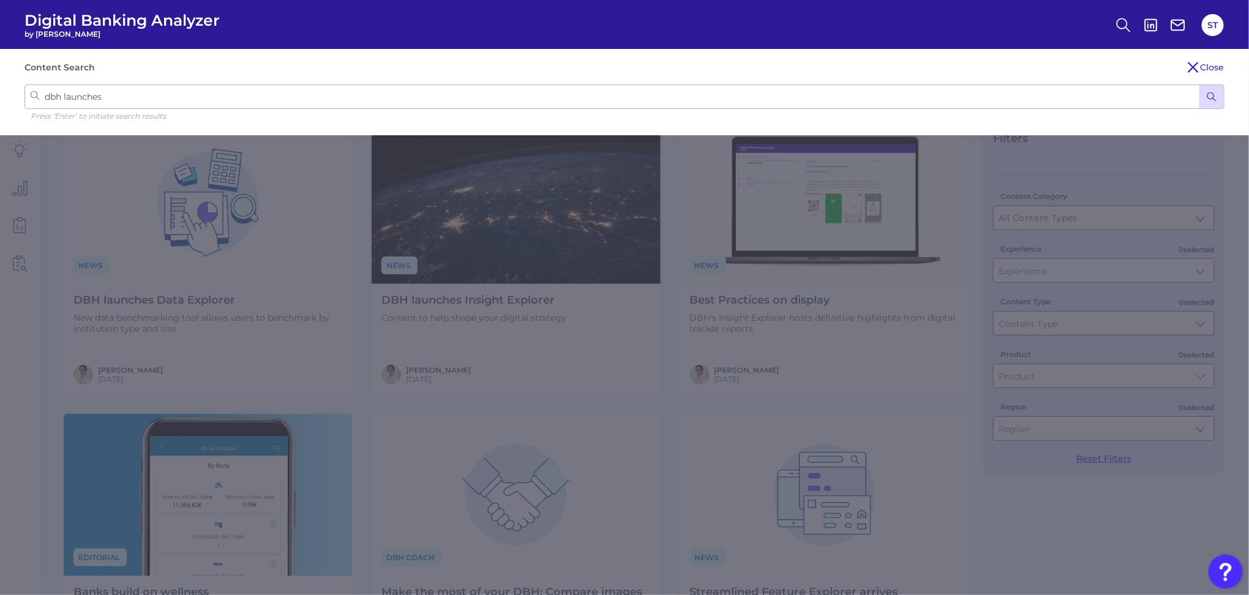
click at [263, 100] on input "dbh launches" at bounding box center [624, 96] width 1200 height 24
type input "robin"
click at [1199, 85] on button "submit" at bounding box center [1211, 96] width 24 height 23
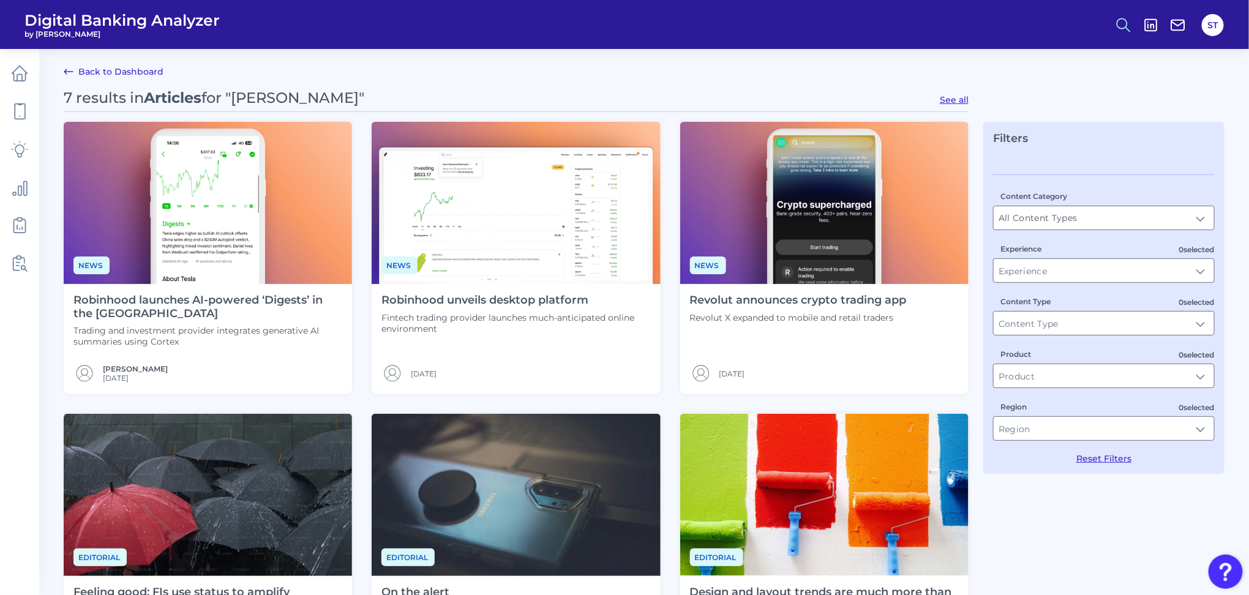
click at [1123, 24] on icon at bounding box center [1123, 25] width 17 height 17
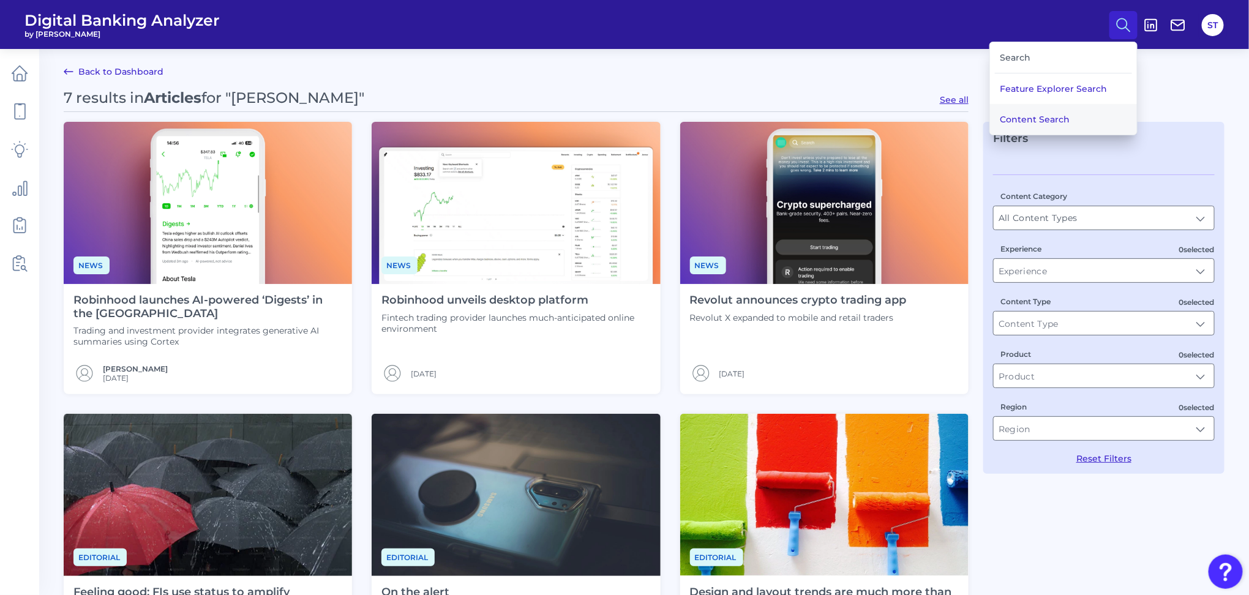
click at [1004, 117] on button "Content Search" at bounding box center [1063, 119] width 147 height 31
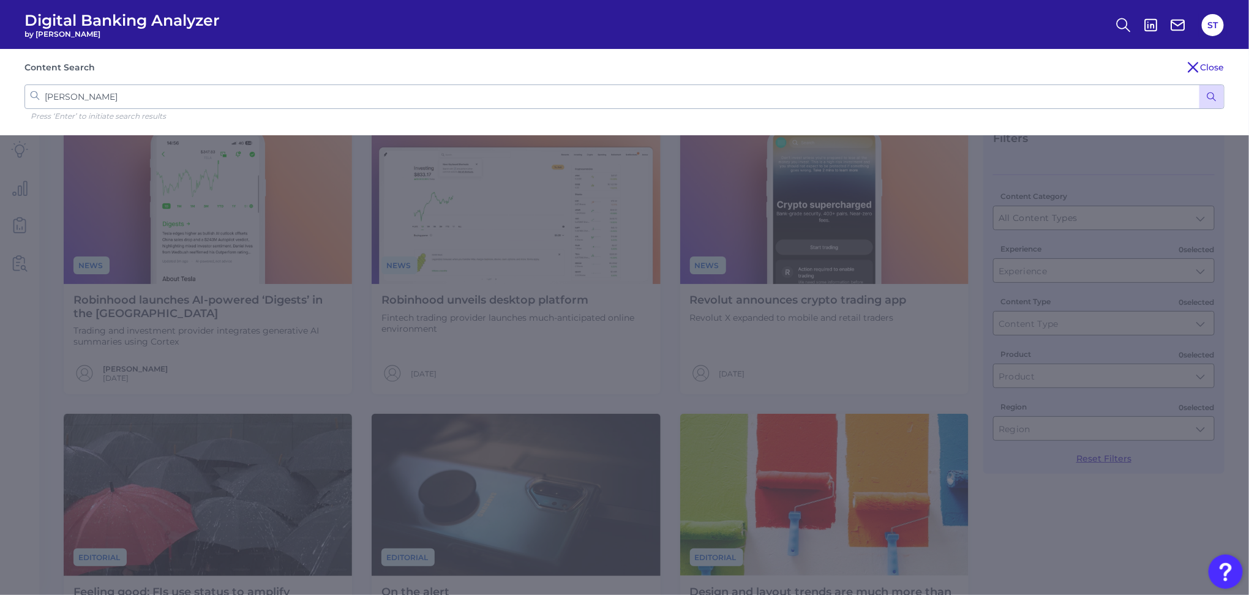
click at [232, 89] on input "robin" at bounding box center [624, 96] width 1200 height 24
type input "Appdates"
click at [1199, 85] on button "submit" at bounding box center [1211, 96] width 24 height 23
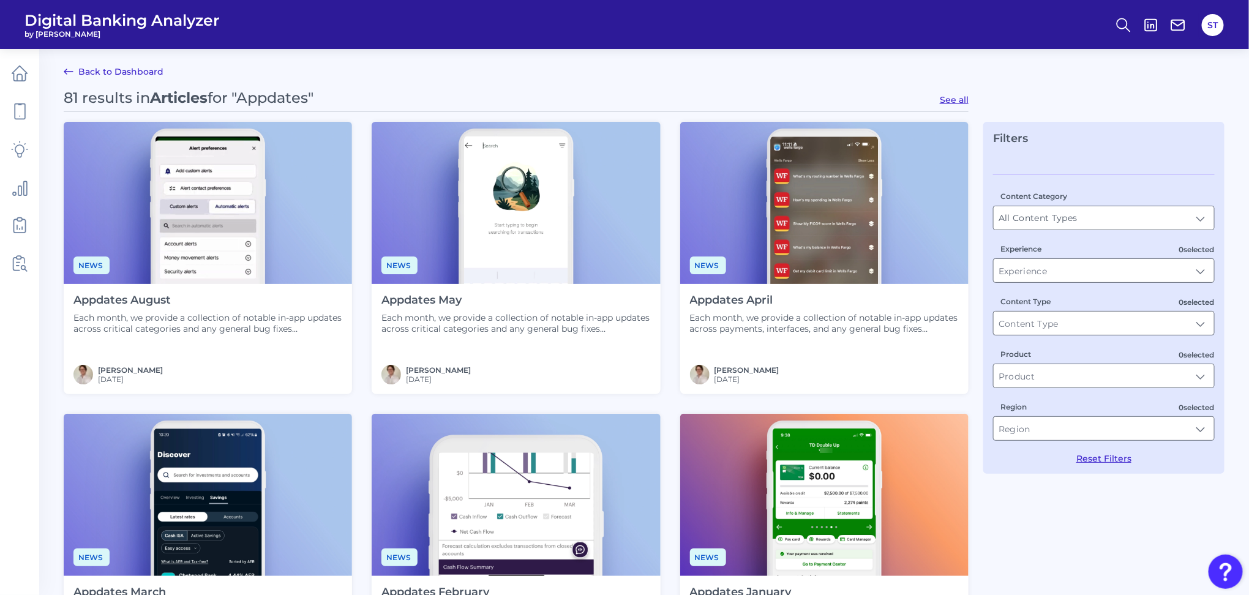
click at [955, 100] on button "See all" at bounding box center [954, 99] width 29 height 11
type input "Articles"
click at [119, 72] on link "Back to Dashboard" at bounding box center [114, 71] width 100 height 15
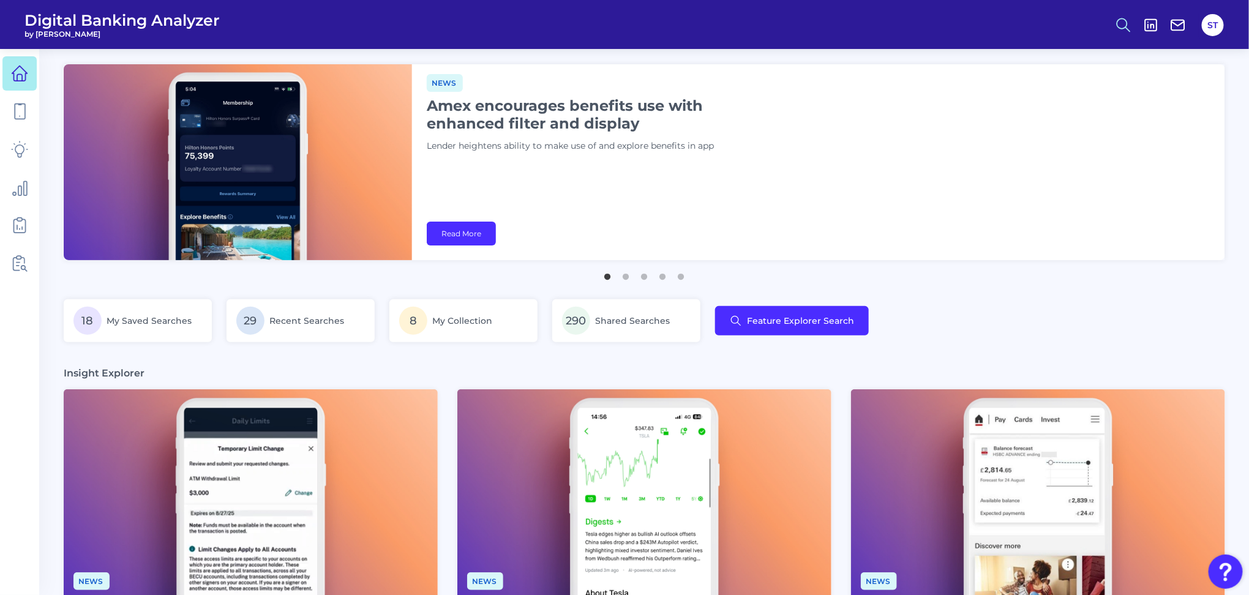
click at [1124, 26] on icon at bounding box center [1123, 25] width 17 height 17
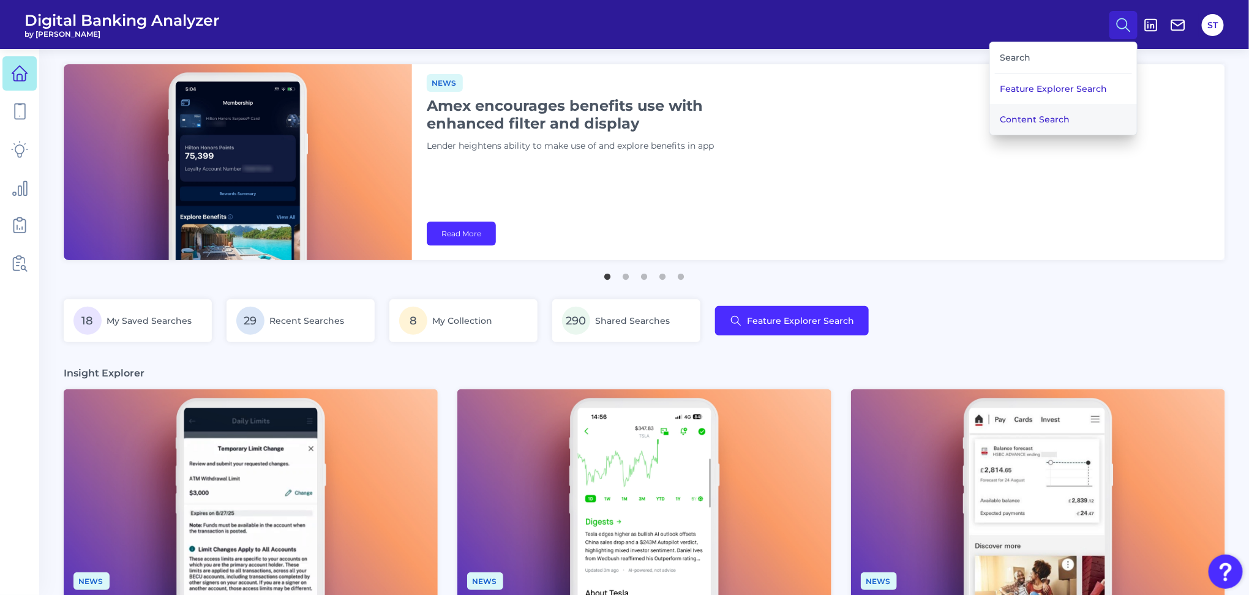
click at [1051, 118] on button "Content Search" at bounding box center [1063, 119] width 147 height 31
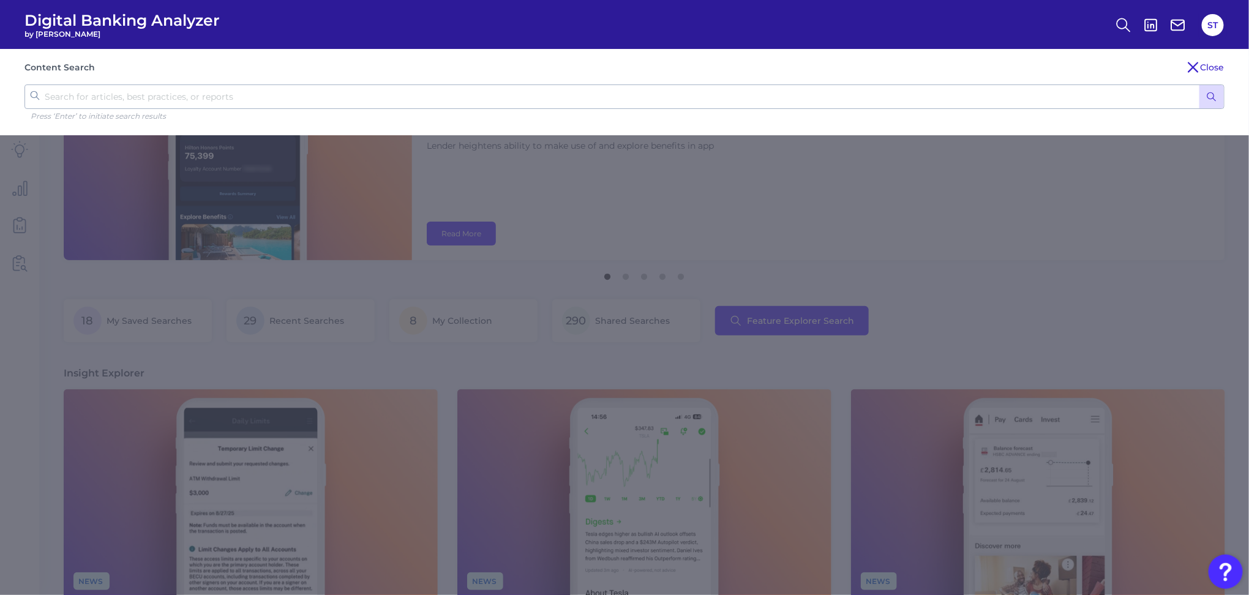
click at [364, 99] on input "text" at bounding box center [624, 96] width 1200 height 24
click button "submit" at bounding box center [1211, 96] width 24 height 23
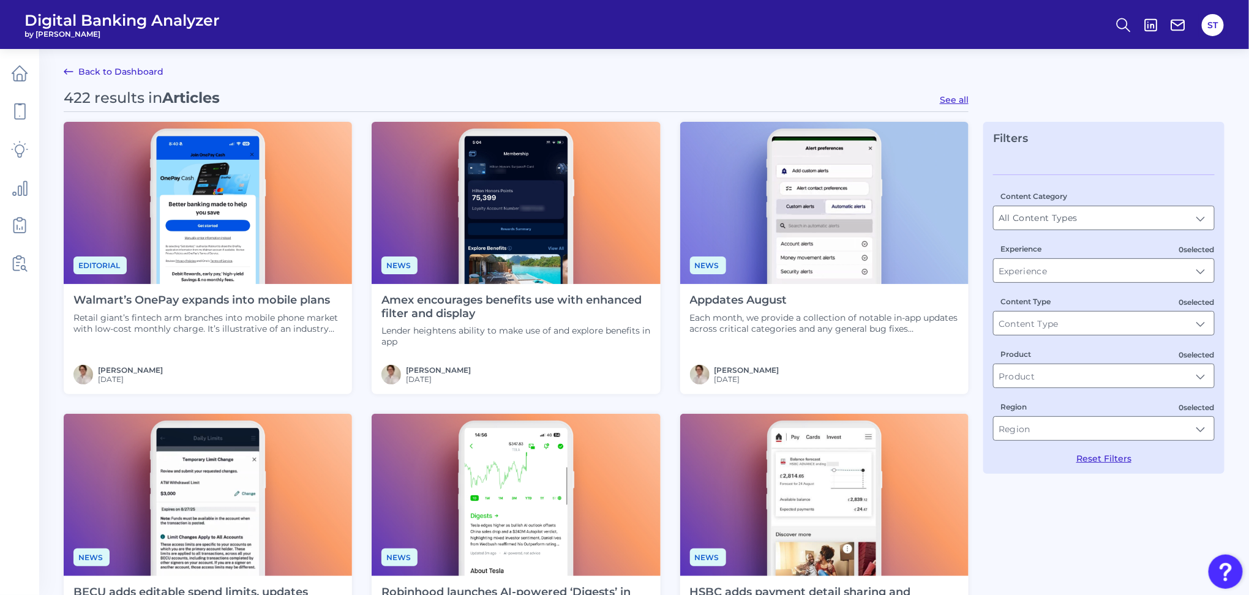
click at [947, 97] on button "See all" at bounding box center [954, 99] width 29 height 11
type input "Articles"
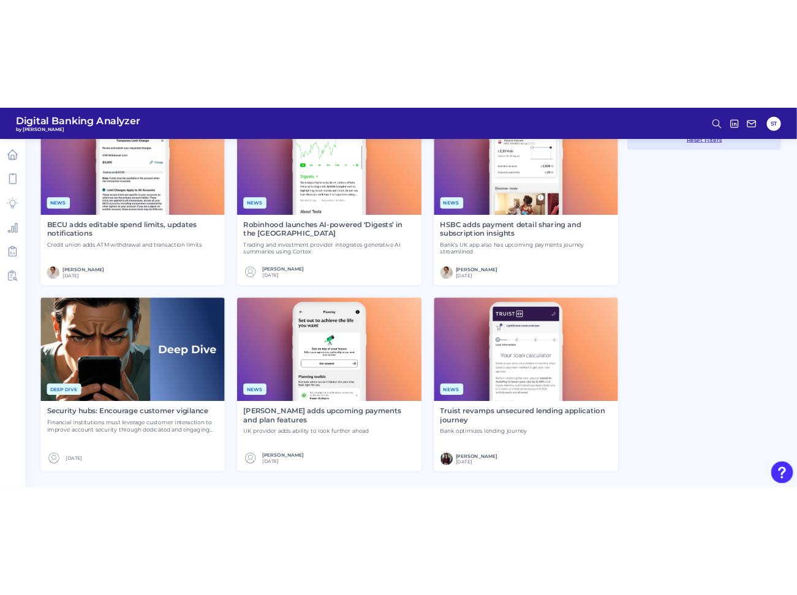
scroll to position [490, 0]
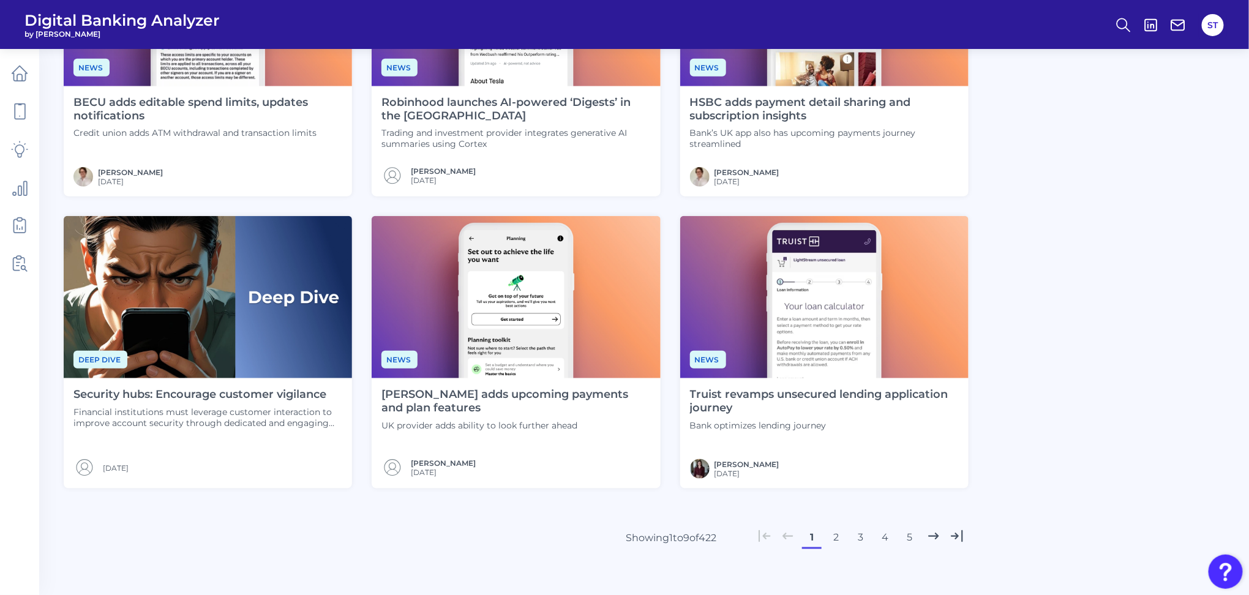
click at [833, 537] on button "2" at bounding box center [837, 538] width 20 height 20
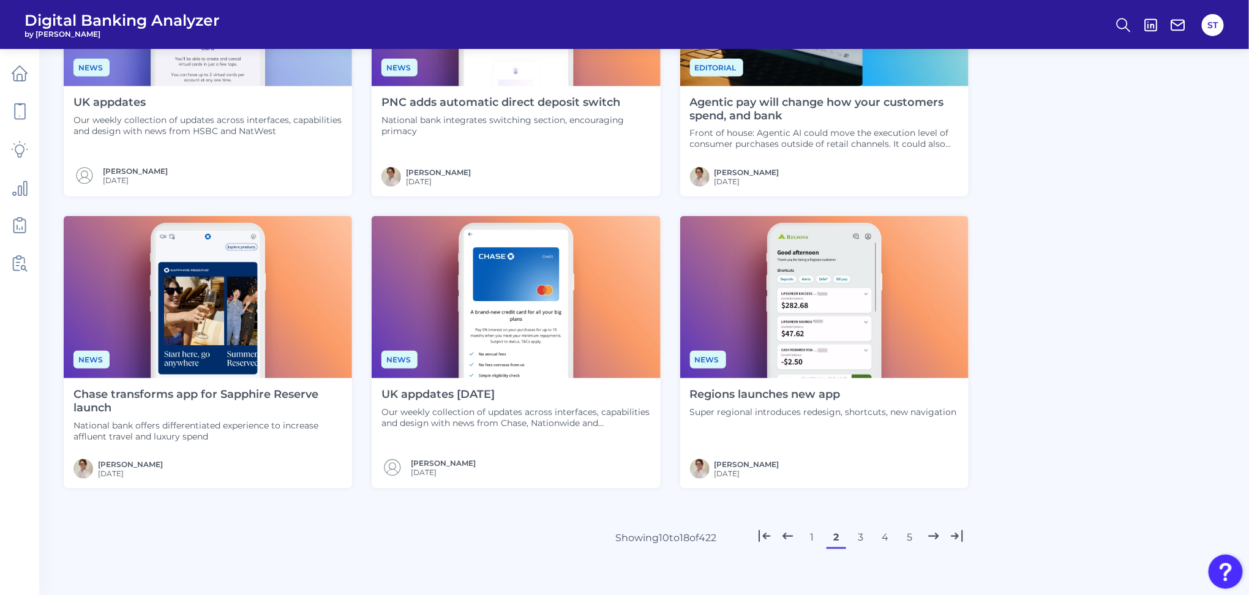
click at [856, 542] on button "3" at bounding box center [861, 538] width 20 height 20
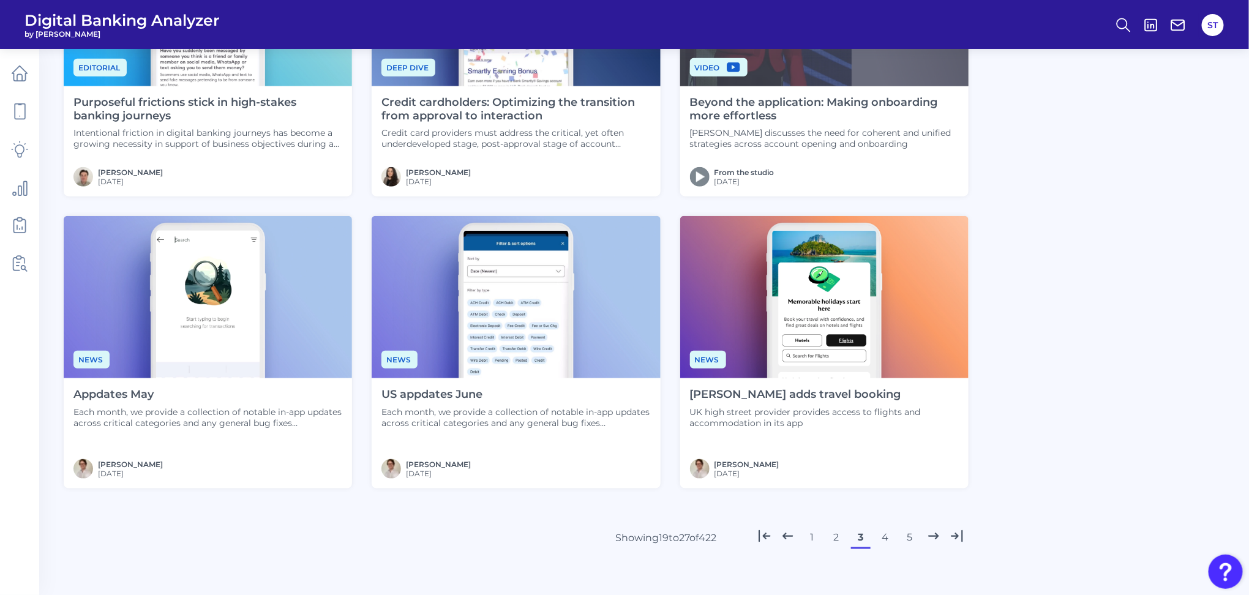
click at [886, 541] on button "4" at bounding box center [886, 538] width 20 height 20
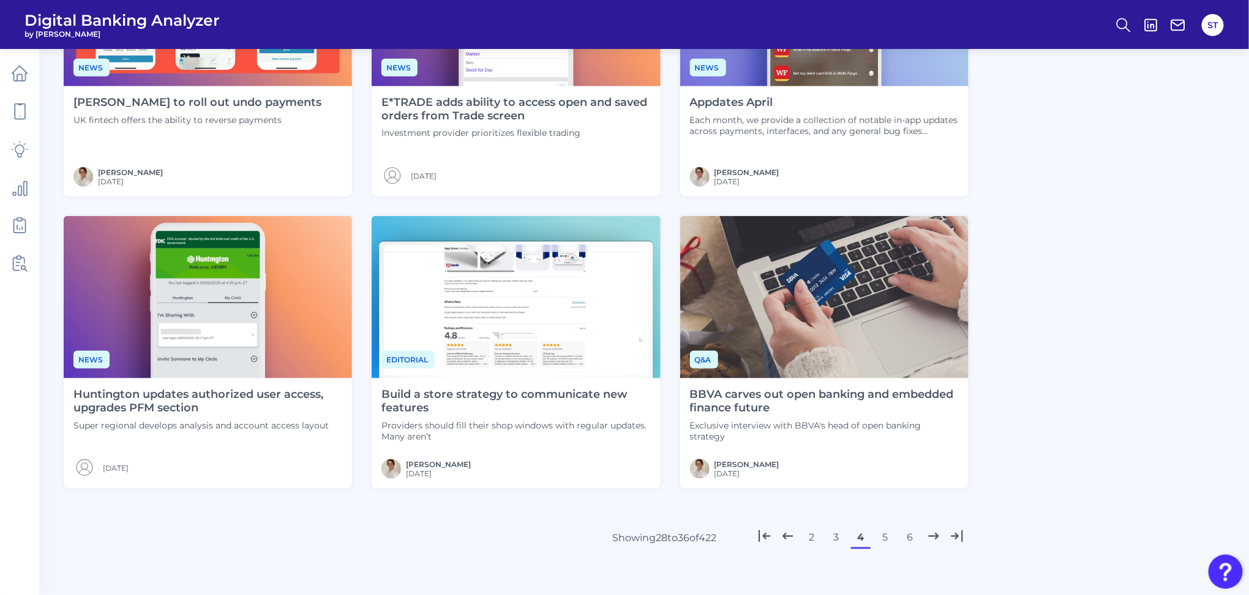
click at [907, 540] on button "6" at bounding box center [910, 538] width 20 height 20
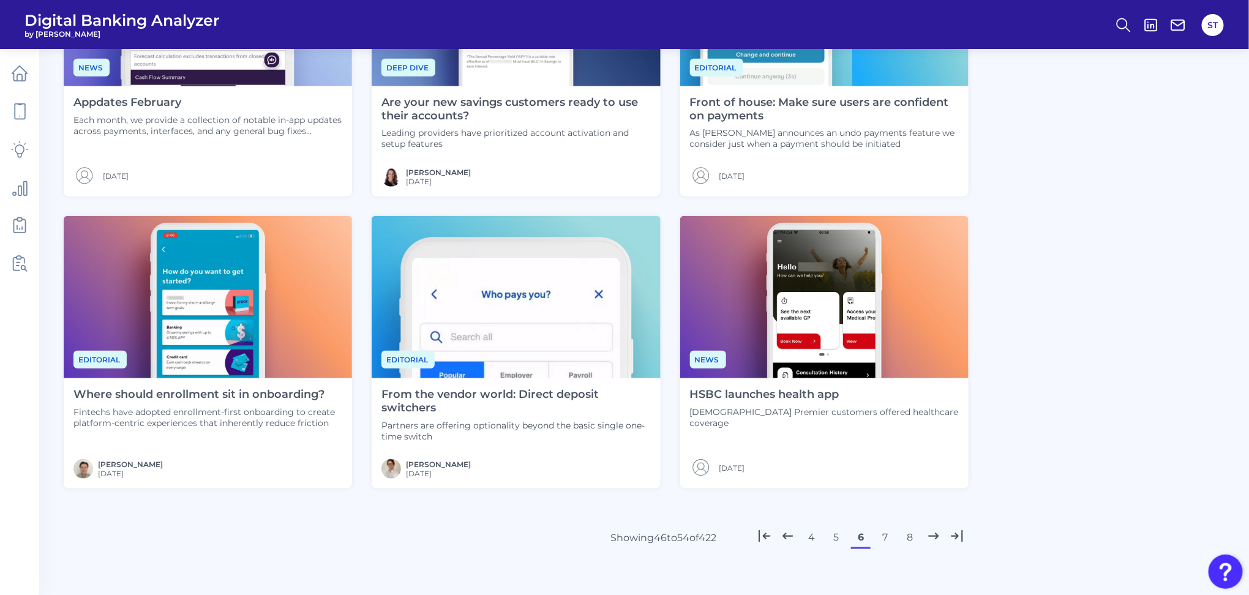
click at [893, 541] on button "7" at bounding box center [886, 538] width 20 height 20
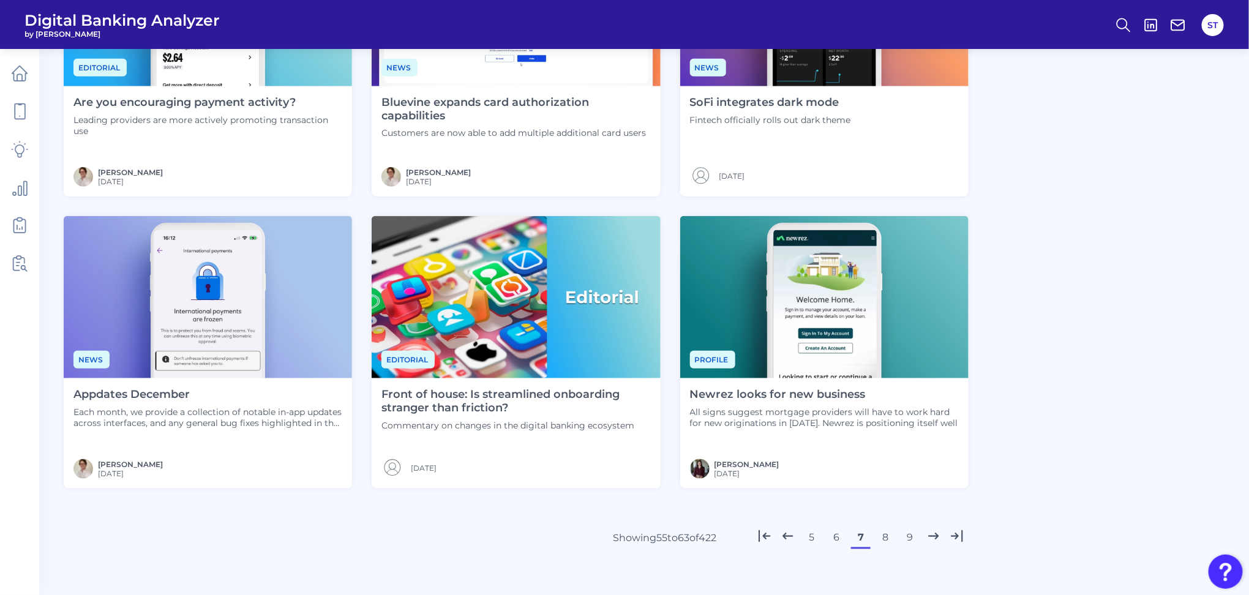
click at [768, 539] on icon at bounding box center [765, 536] width 16 height 16
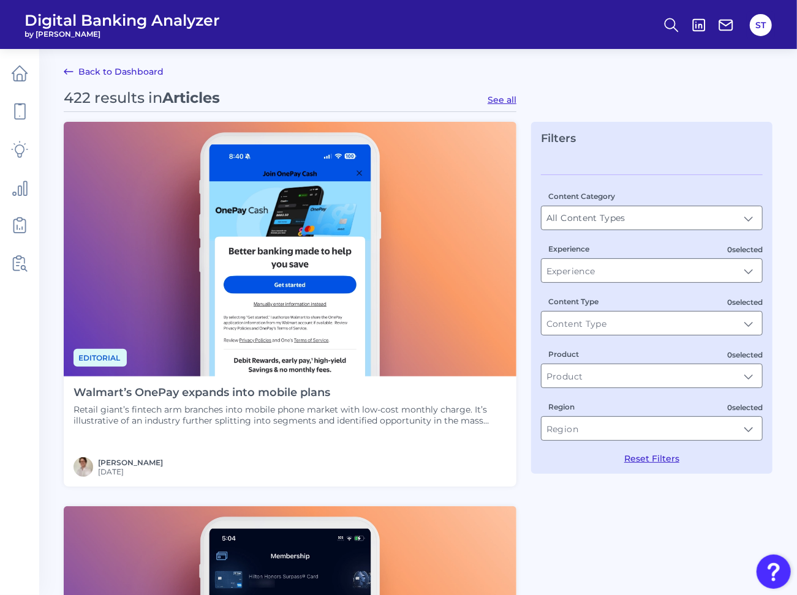
click at [511, 98] on button "See all" at bounding box center [501, 99] width 29 height 11
type input "Articles"
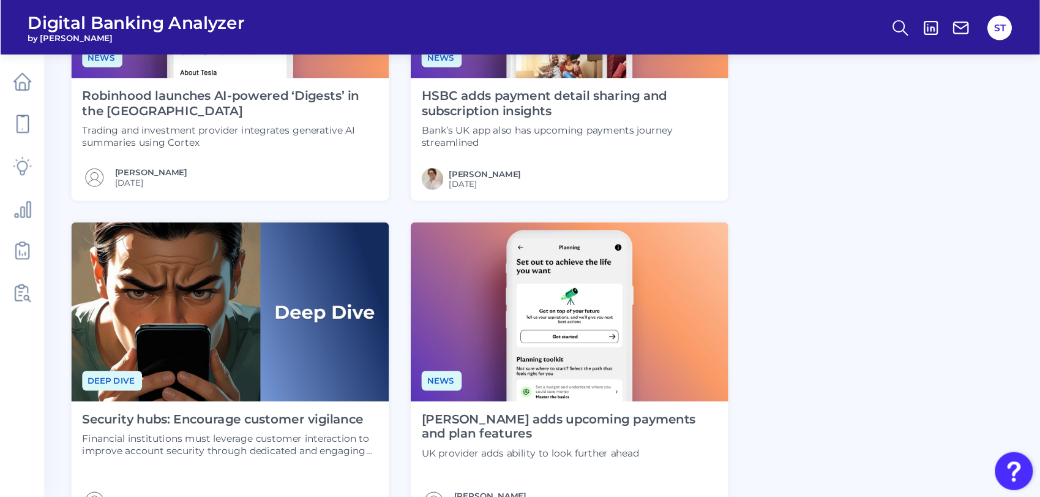
scroll to position [530, 0]
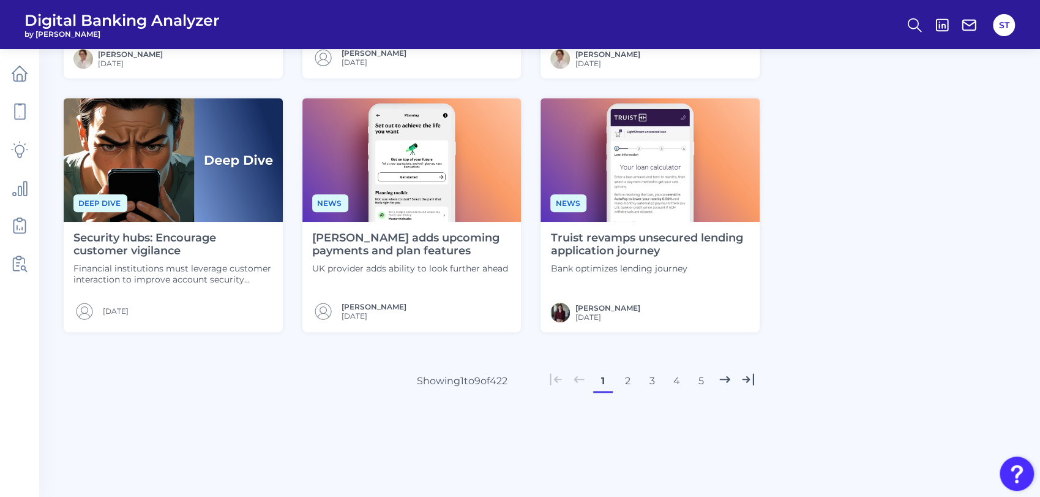
click at [627, 380] on button "2" at bounding box center [628, 381] width 20 height 20
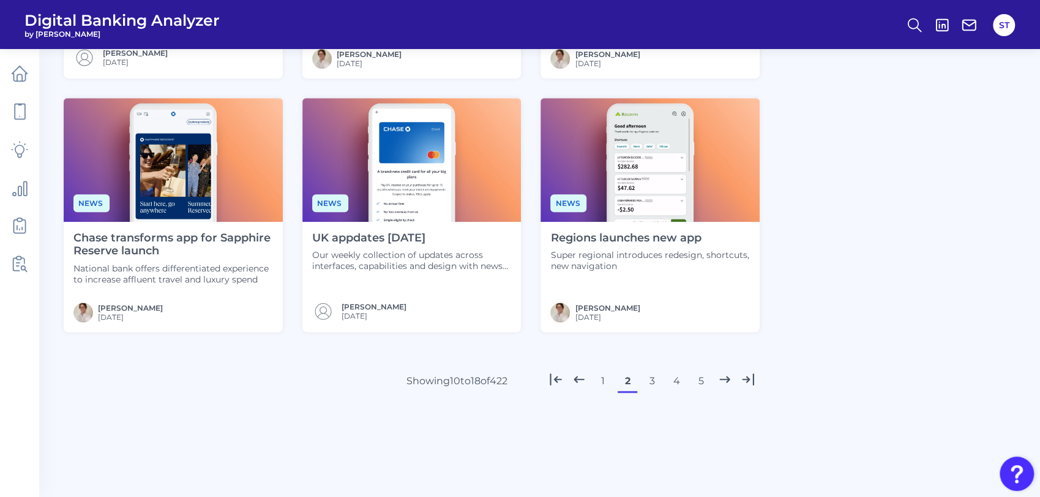
click at [600, 380] on button "1" at bounding box center [603, 381] width 20 height 20
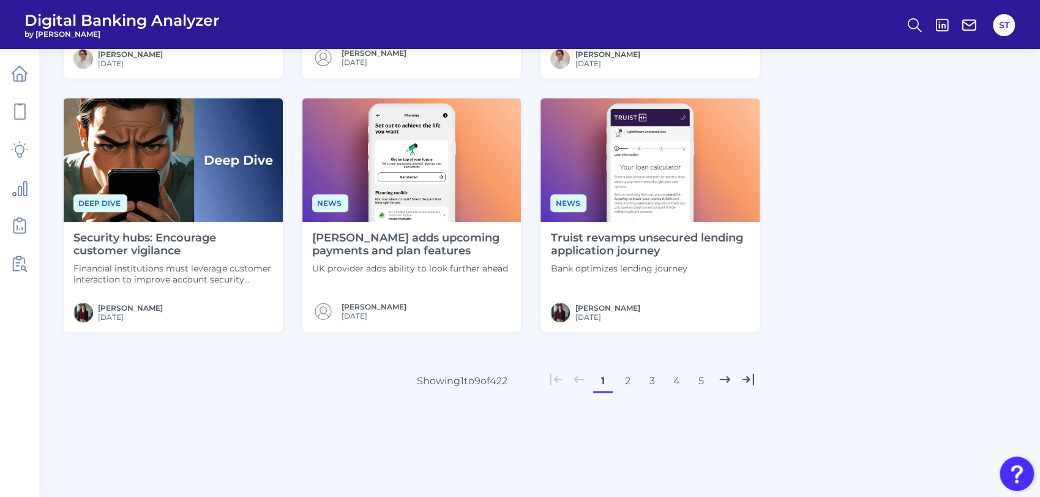
click at [622, 380] on button "2" at bounding box center [628, 381] width 20 height 20
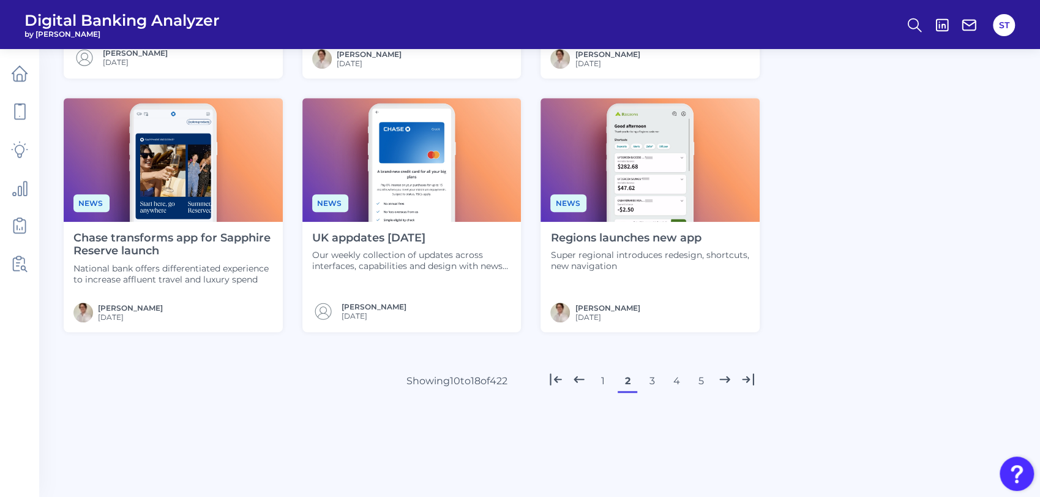
click at [649, 382] on button "3" at bounding box center [652, 381] width 20 height 20
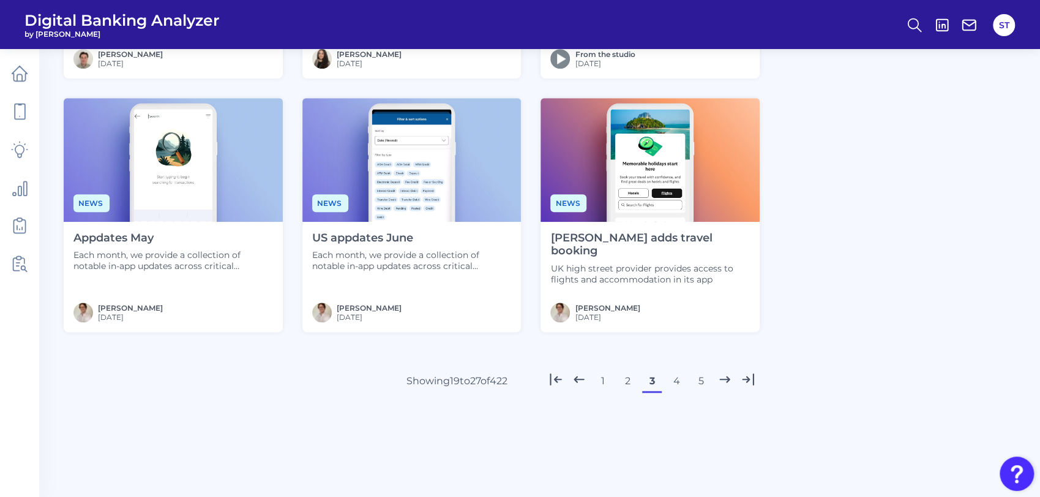
click at [672, 381] on button "4" at bounding box center [677, 381] width 20 height 20
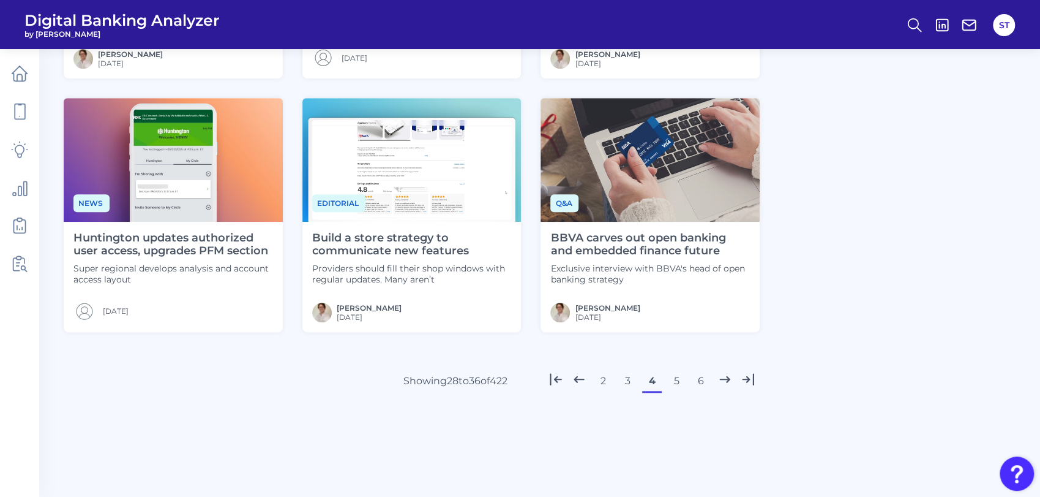
click at [674, 377] on button "5" at bounding box center [677, 381] width 20 height 20
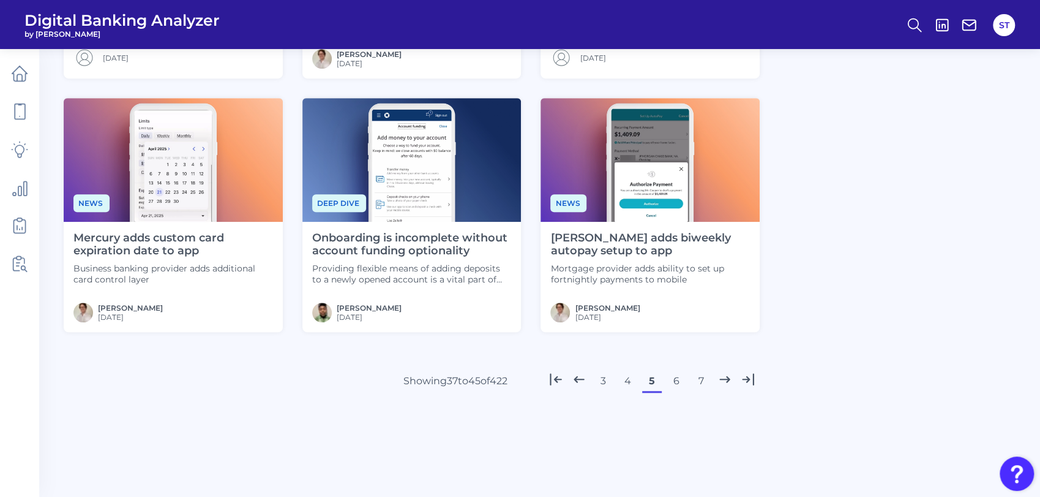
click at [629, 378] on button "4" at bounding box center [628, 381] width 20 height 20
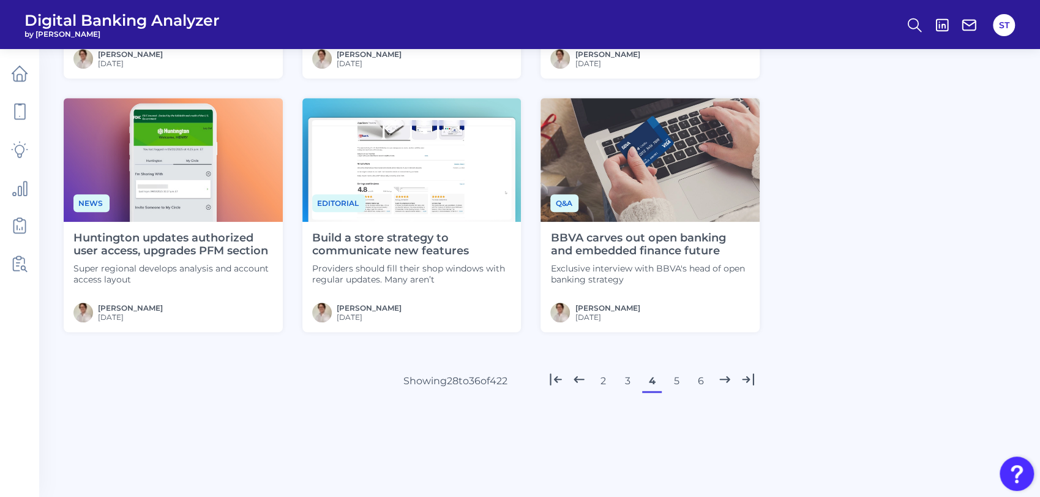
click at [675, 377] on button "5" at bounding box center [677, 381] width 20 height 20
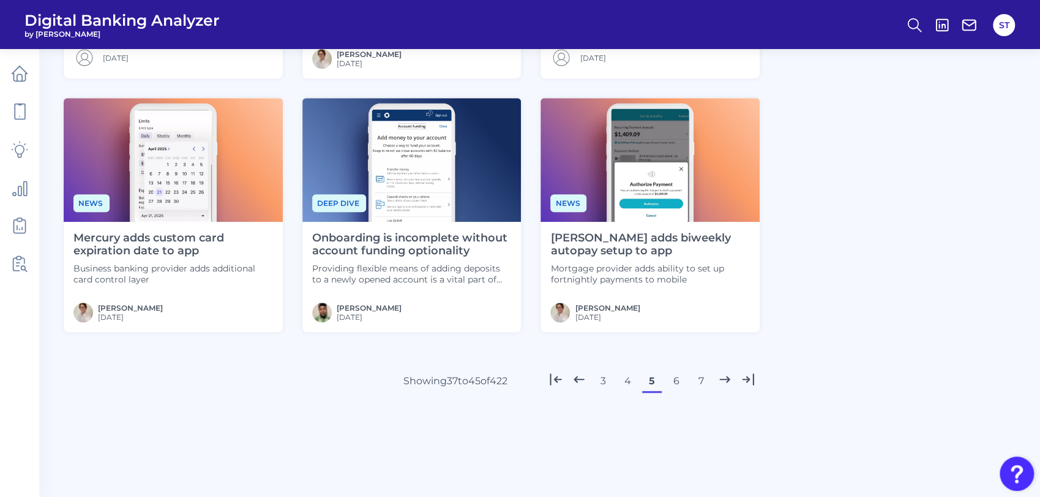
click at [672, 383] on button "6" at bounding box center [677, 381] width 20 height 20
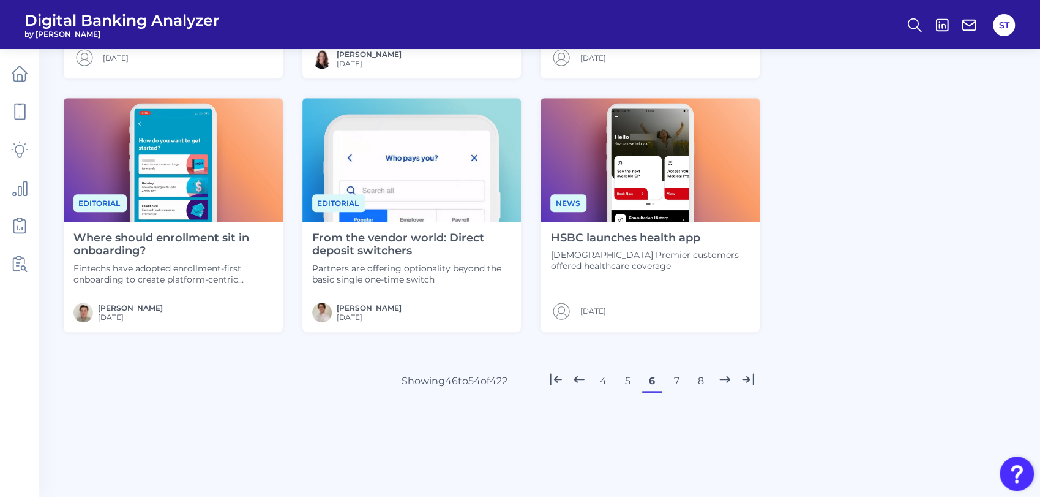
click at [632, 386] on button "5" at bounding box center [628, 381] width 20 height 20
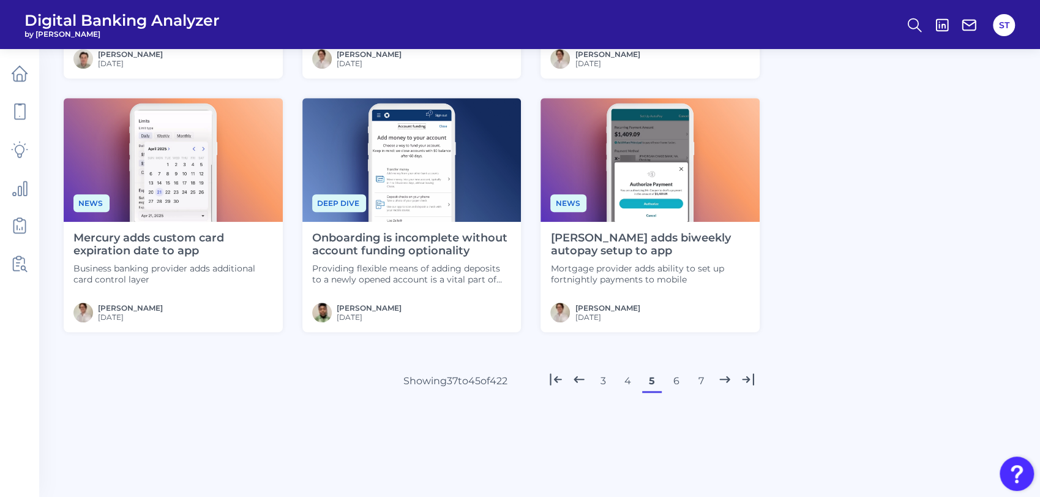
click at [675, 383] on button "6" at bounding box center [677, 381] width 20 height 20
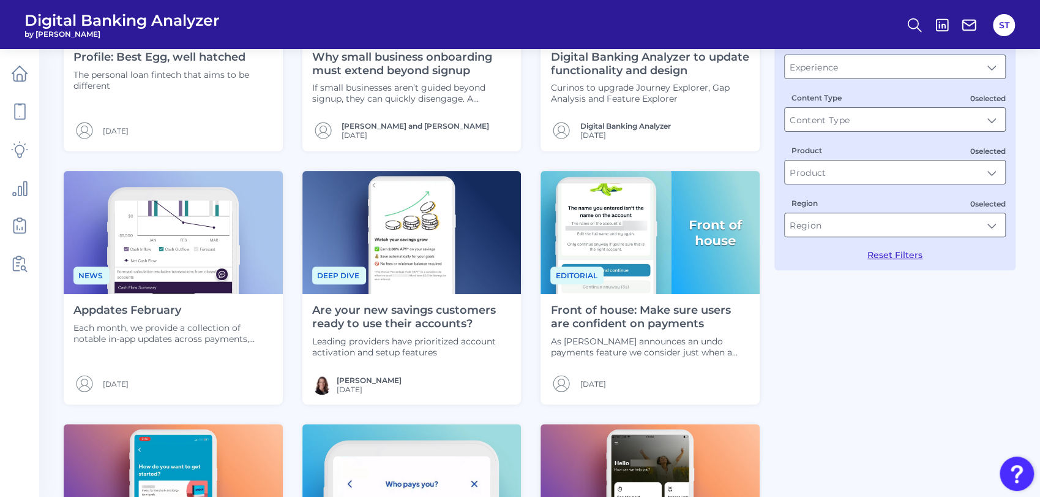
scroll to position [532, 0]
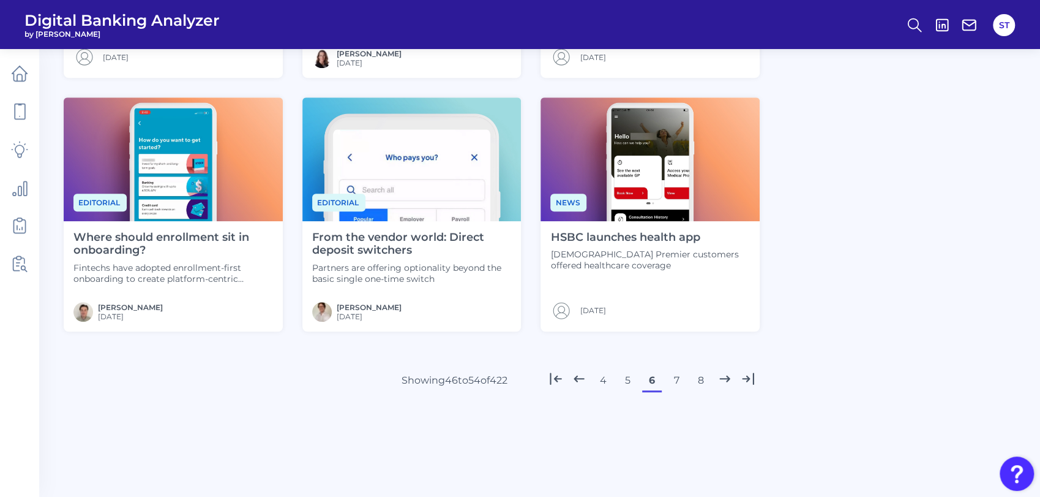
click at [673, 381] on button "7" at bounding box center [677, 380] width 20 height 20
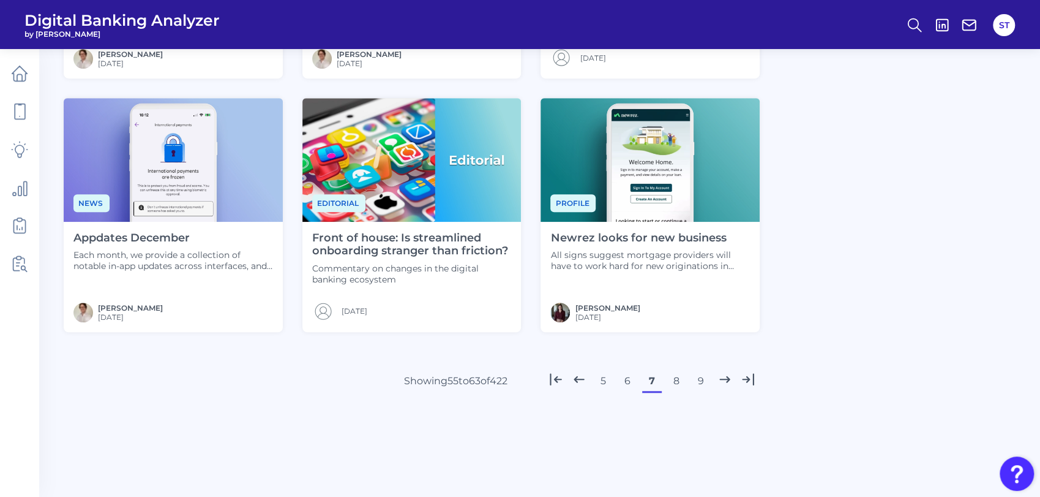
click at [627, 381] on button "6" at bounding box center [628, 381] width 20 height 20
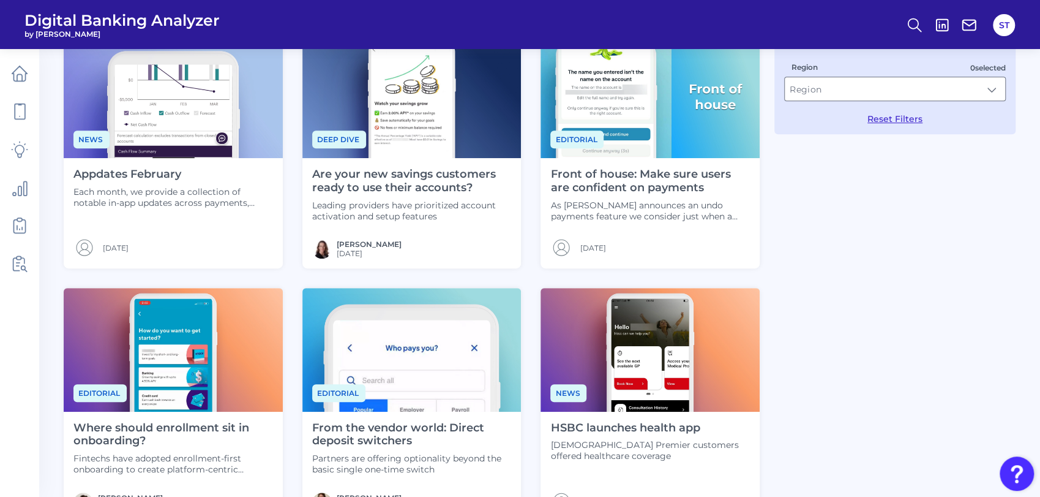
scroll to position [532, 0]
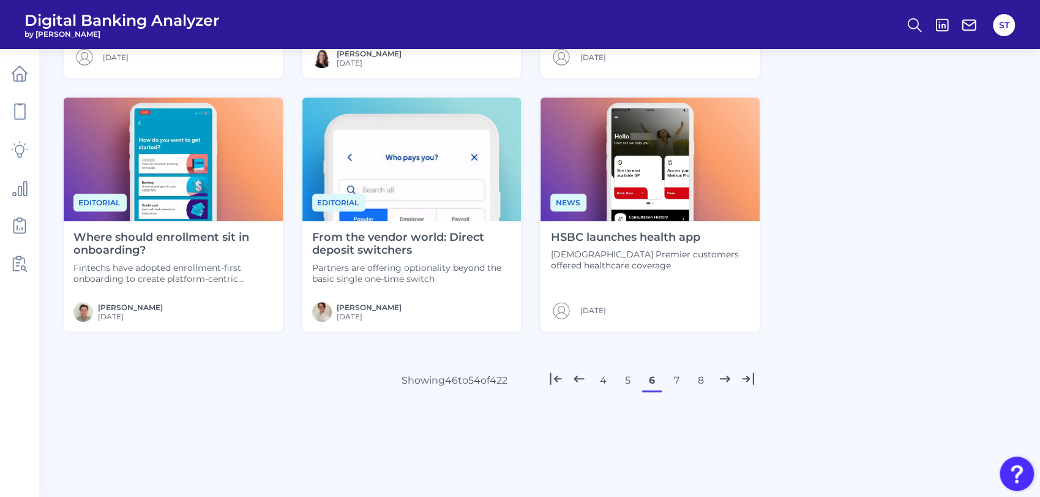
click at [627, 378] on button "5" at bounding box center [628, 380] width 20 height 20
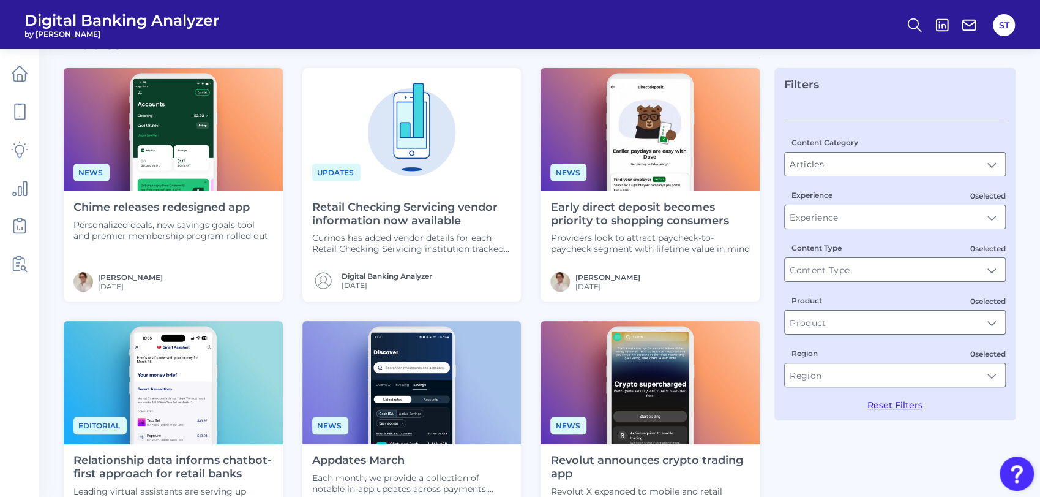
scroll to position [530, 0]
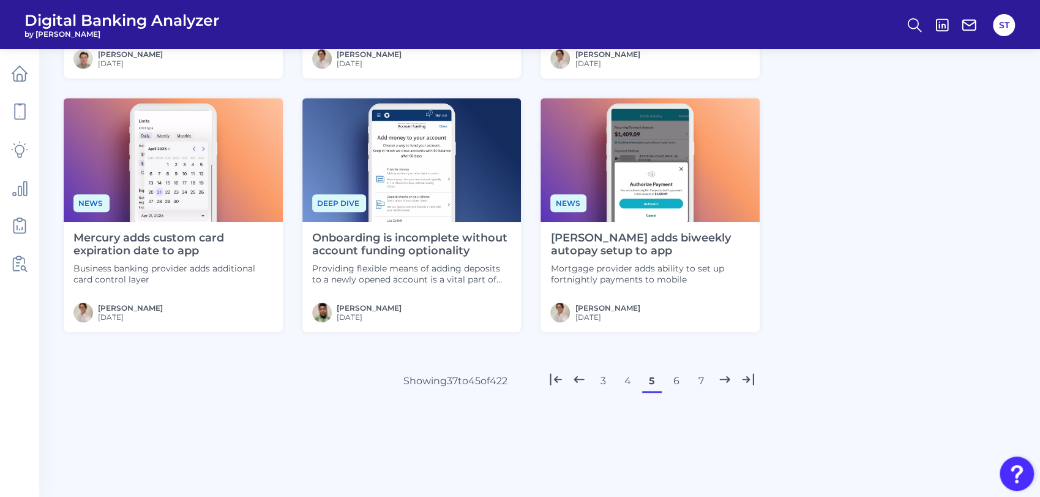
click at [675, 381] on button "6" at bounding box center [677, 381] width 20 height 20
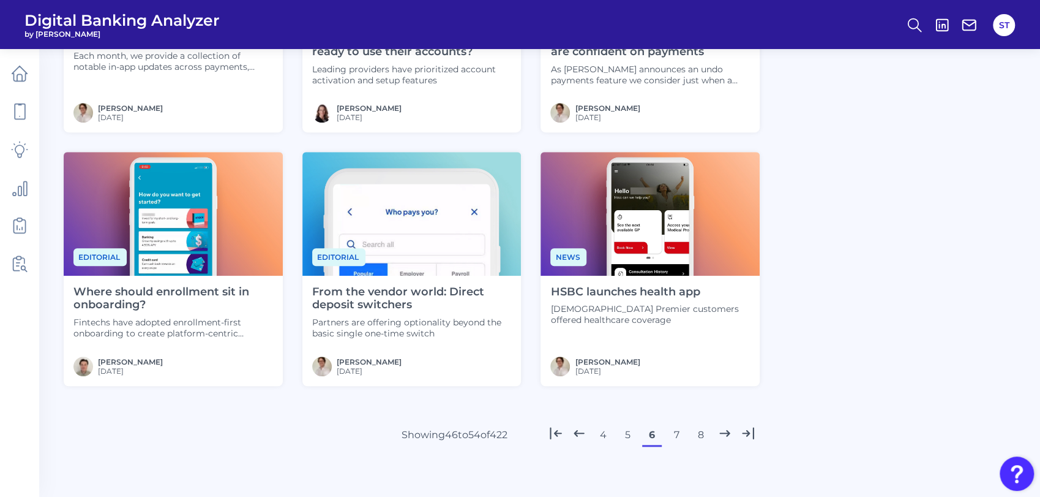
scroll to position [532, 0]
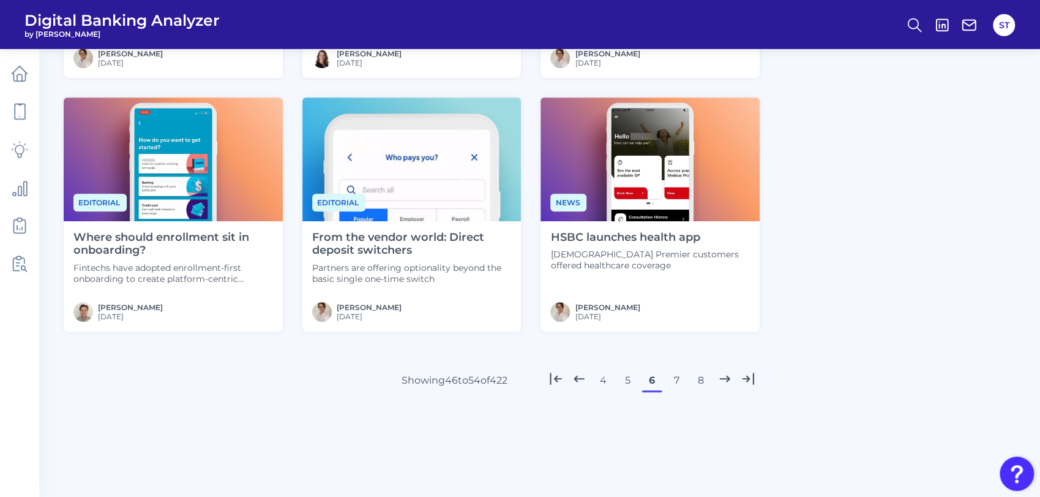
click at [627, 381] on button "5" at bounding box center [628, 380] width 20 height 20
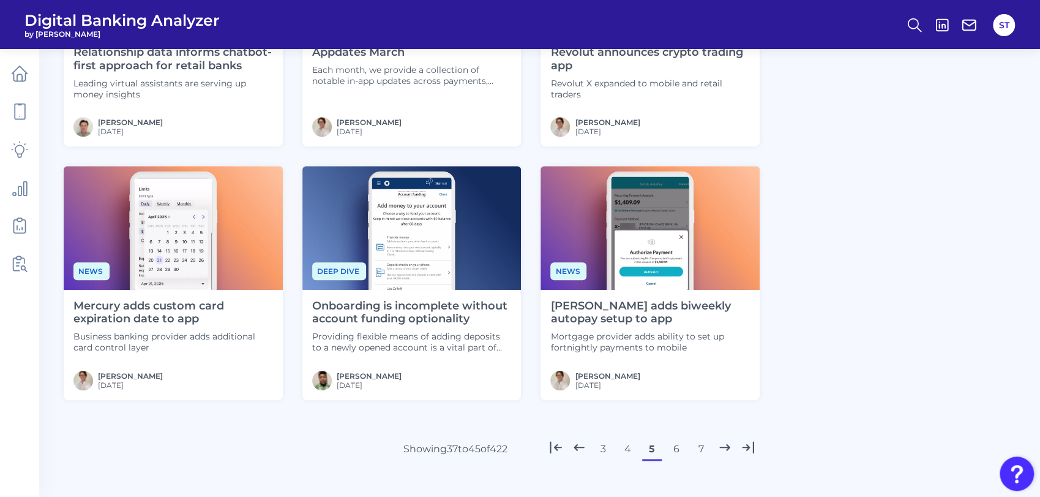
scroll to position [530, 0]
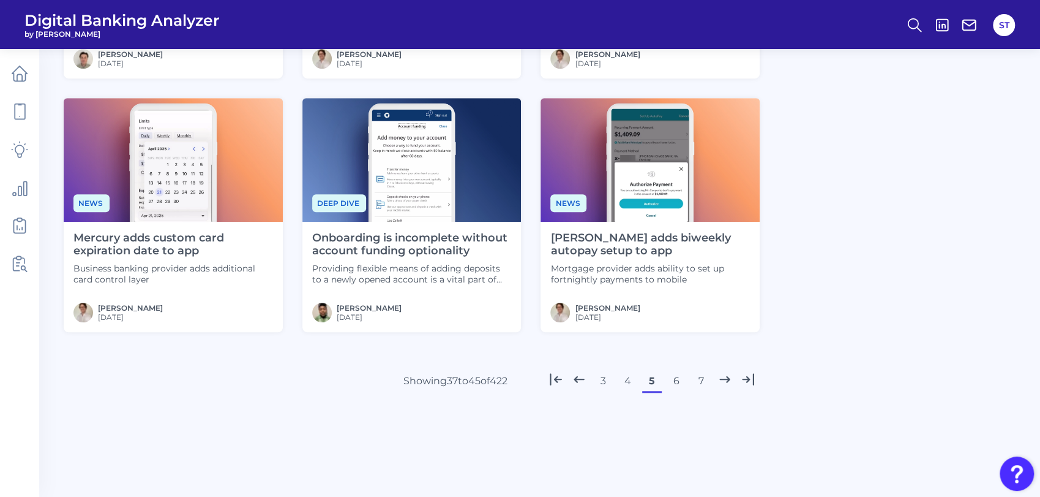
click at [626, 379] on button "4" at bounding box center [628, 381] width 20 height 20
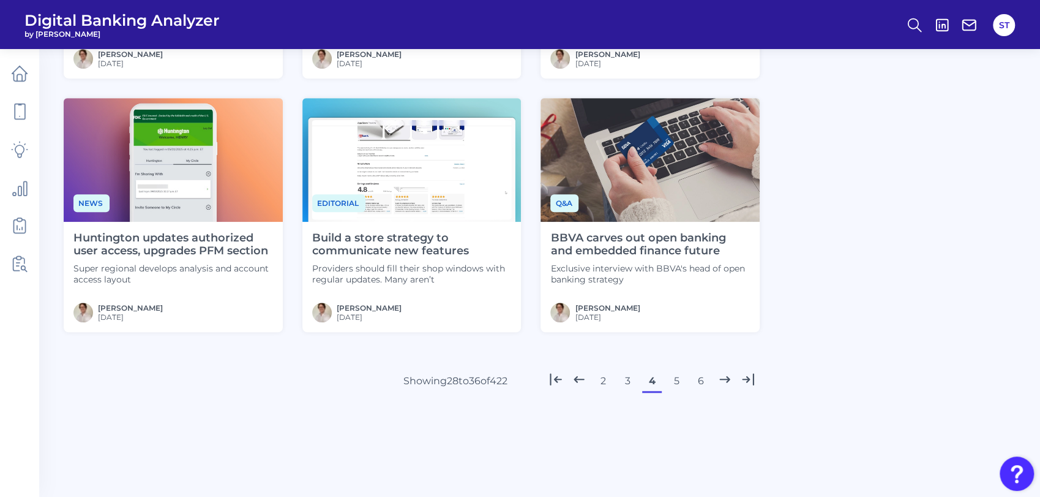
click at [675, 378] on button "5" at bounding box center [677, 381] width 20 height 20
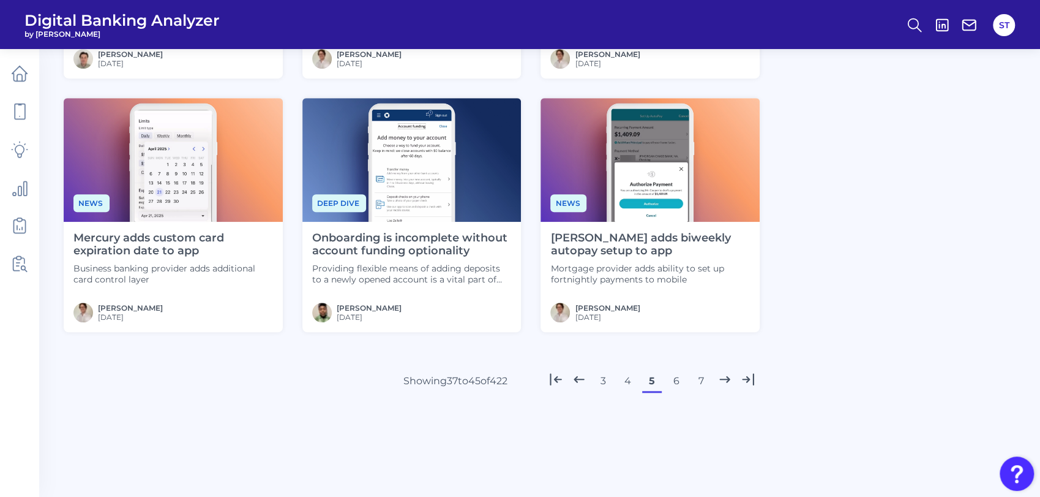
click at [676, 379] on button "6" at bounding box center [677, 381] width 20 height 20
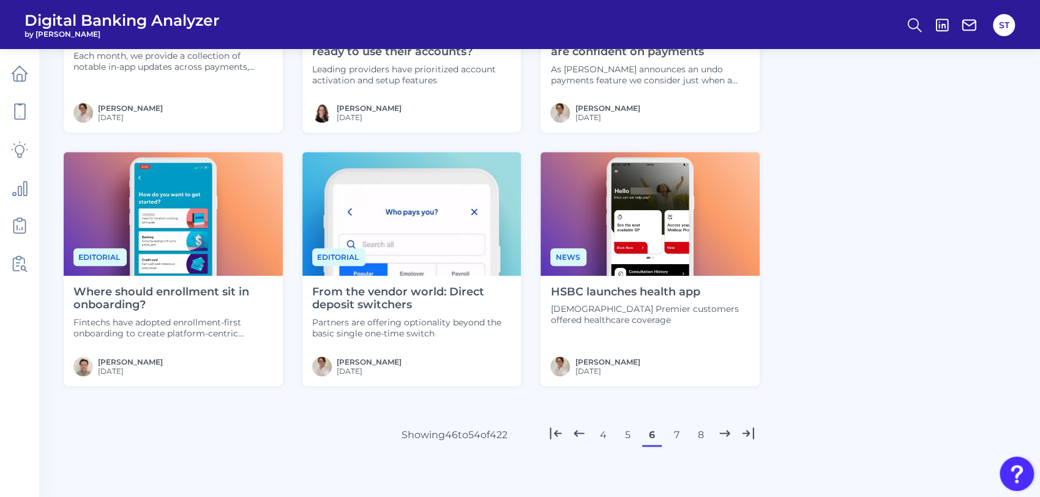
scroll to position [532, 0]
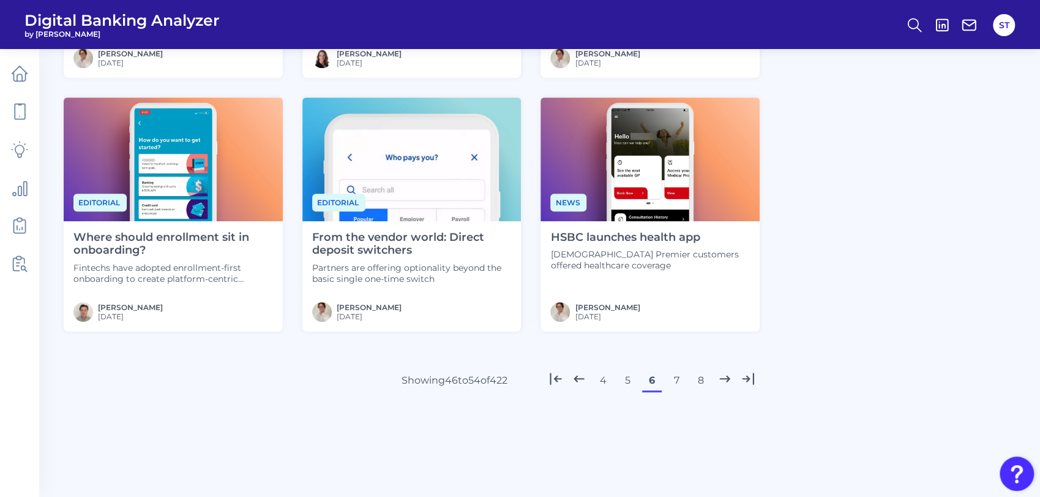
click at [677, 381] on button "7" at bounding box center [677, 380] width 20 height 20
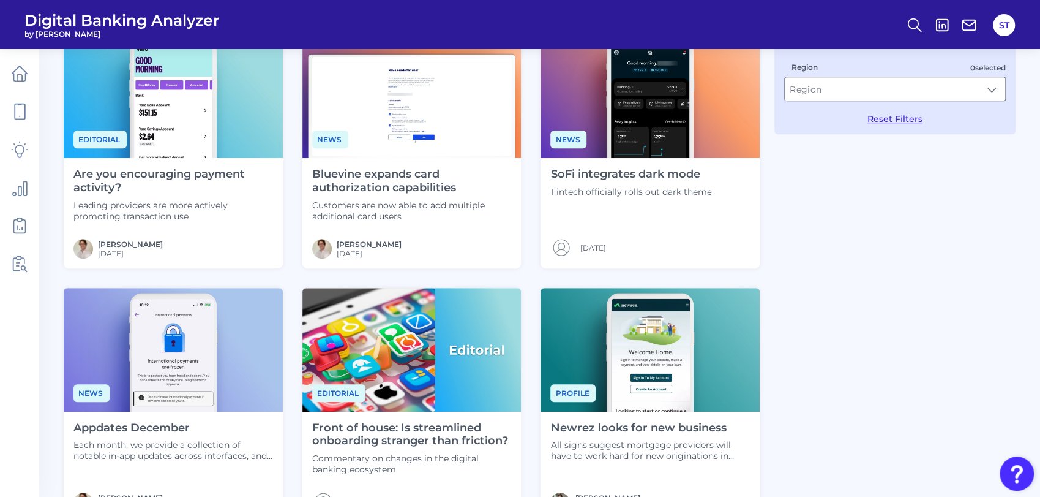
scroll to position [530, 0]
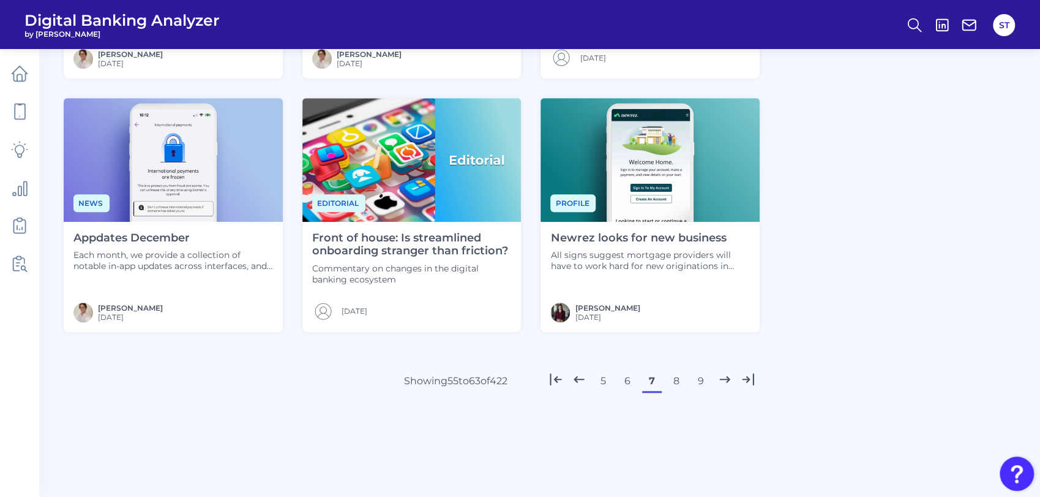
click at [677, 381] on button "8" at bounding box center [677, 381] width 20 height 20
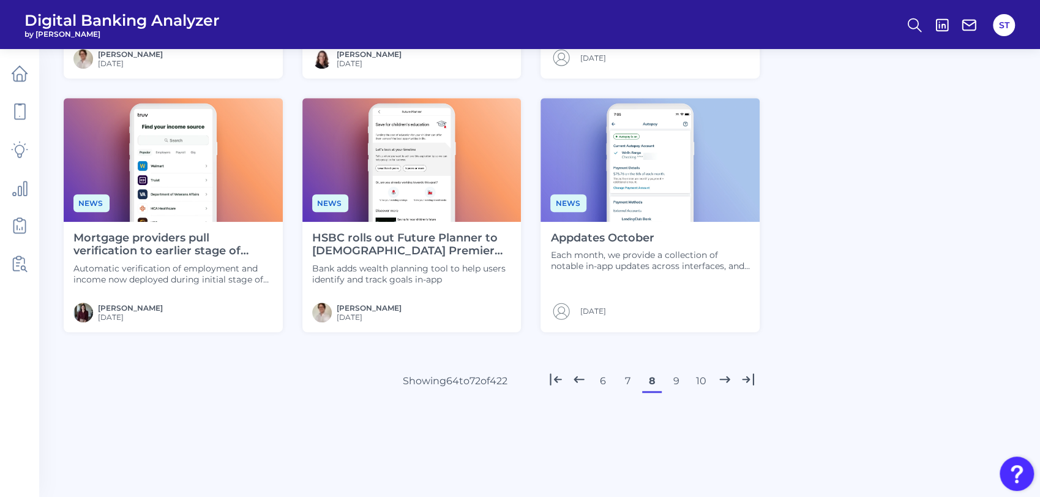
click at [628, 380] on button "7" at bounding box center [628, 381] width 20 height 20
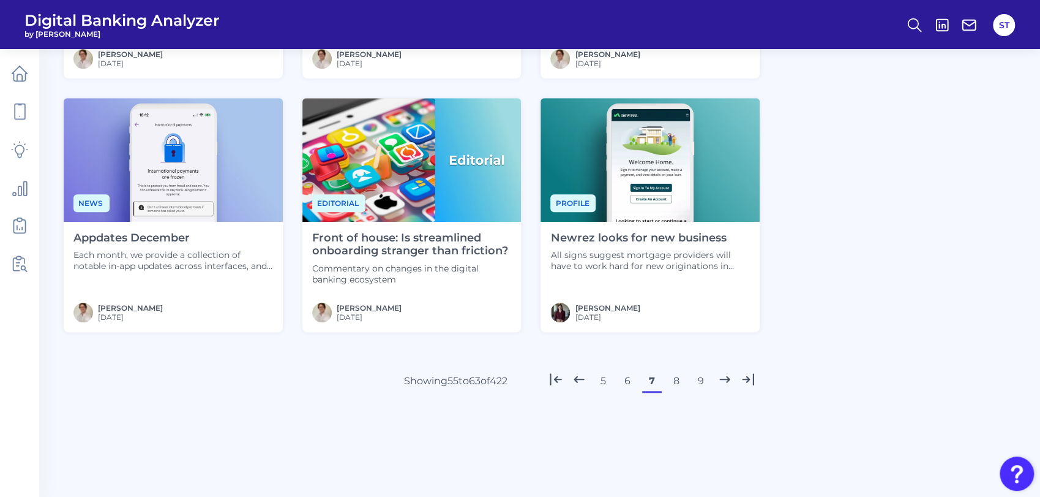
click at [676, 380] on button "8" at bounding box center [677, 381] width 20 height 20
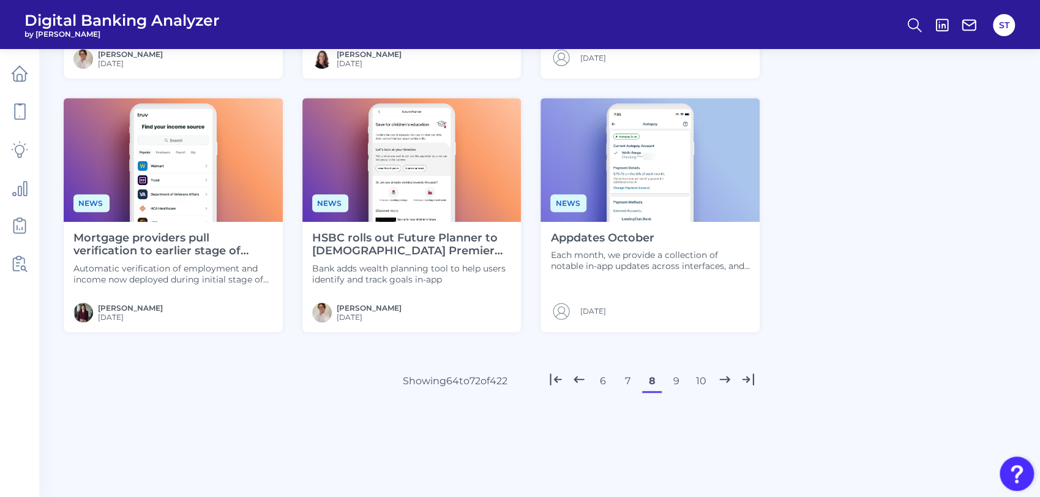
click at [676, 381] on button "9" at bounding box center [677, 381] width 20 height 20
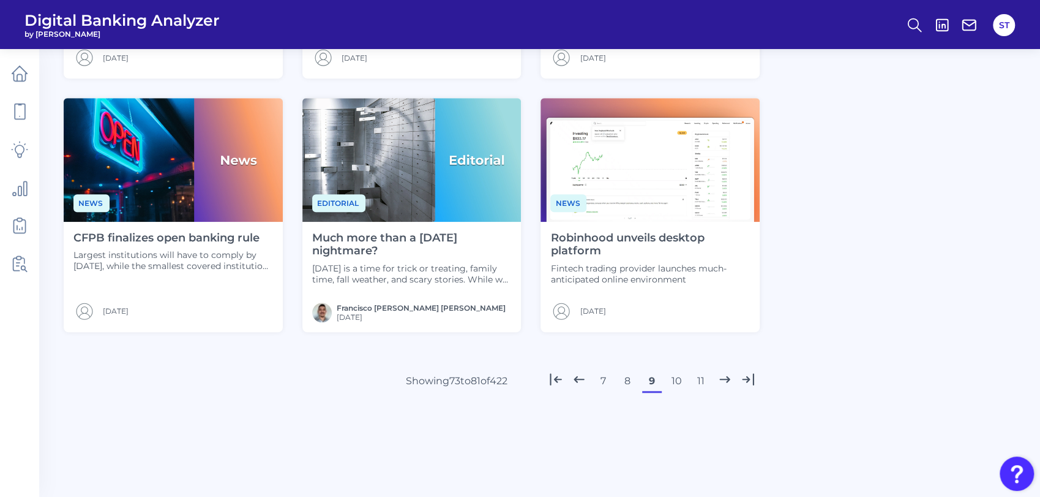
click at [627, 380] on button "8" at bounding box center [628, 381] width 20 height 20
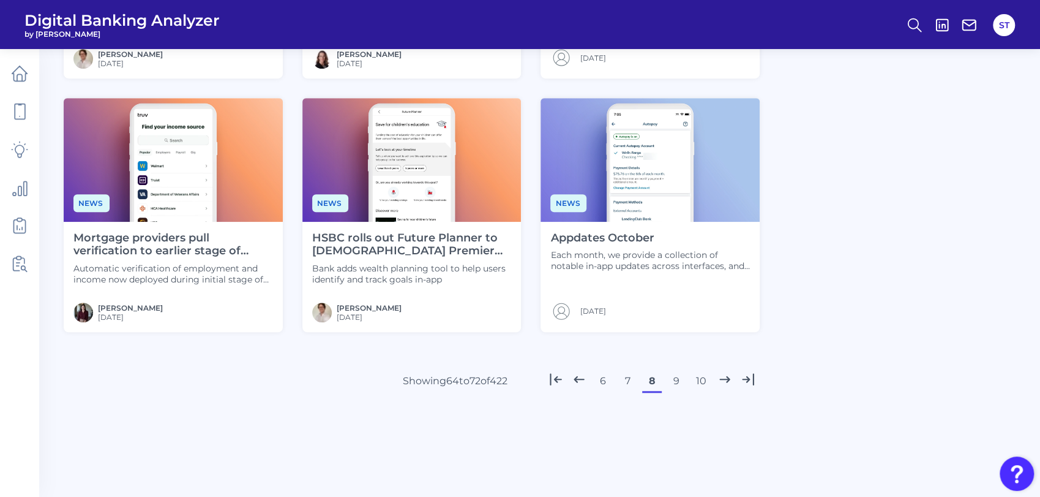
click at [677, 384] on button "9" at bounding box center [677, 381] width 20 height 20
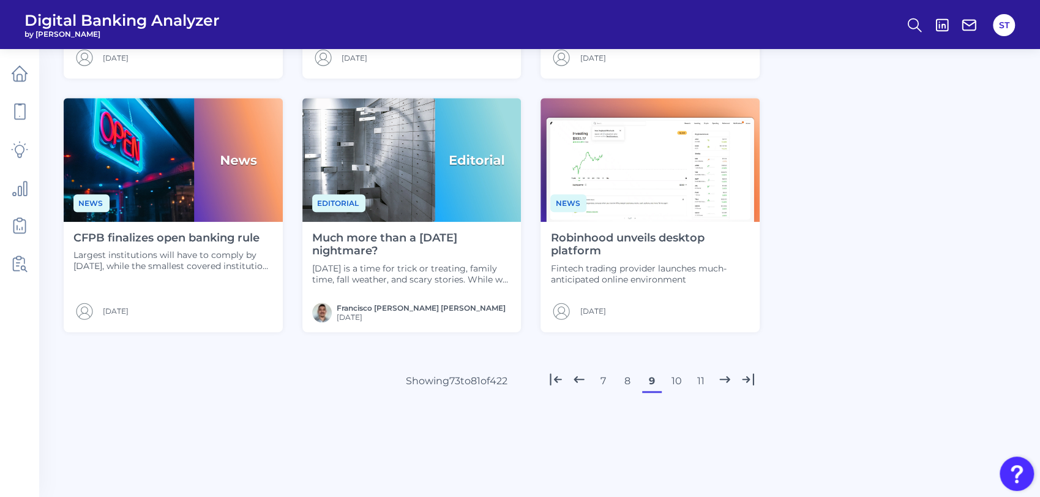
click at [628, 381] on button "8" at bounding box center [628, 381] width 20 height 20
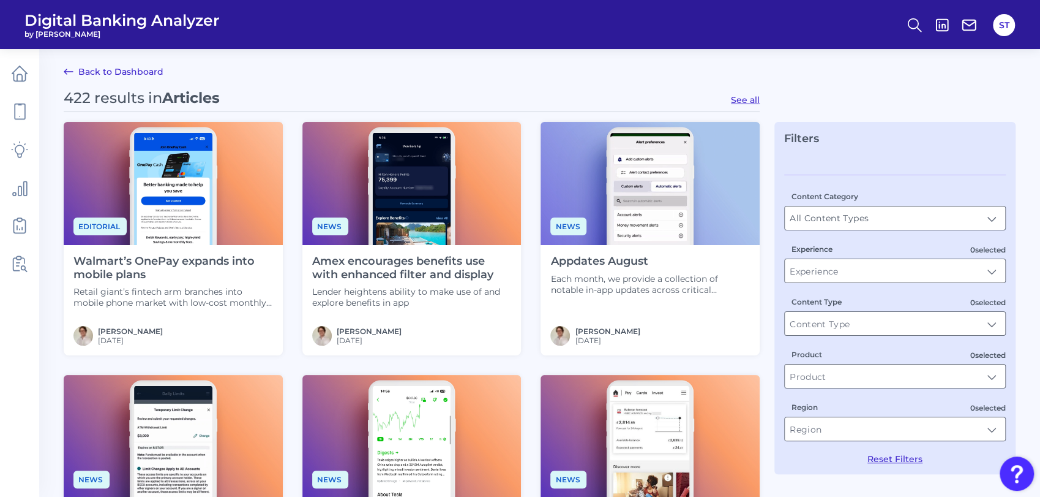
click at [745, 97] on button "See all" at bounding box center [745, 99] width 29 height 11
type input "Articles"
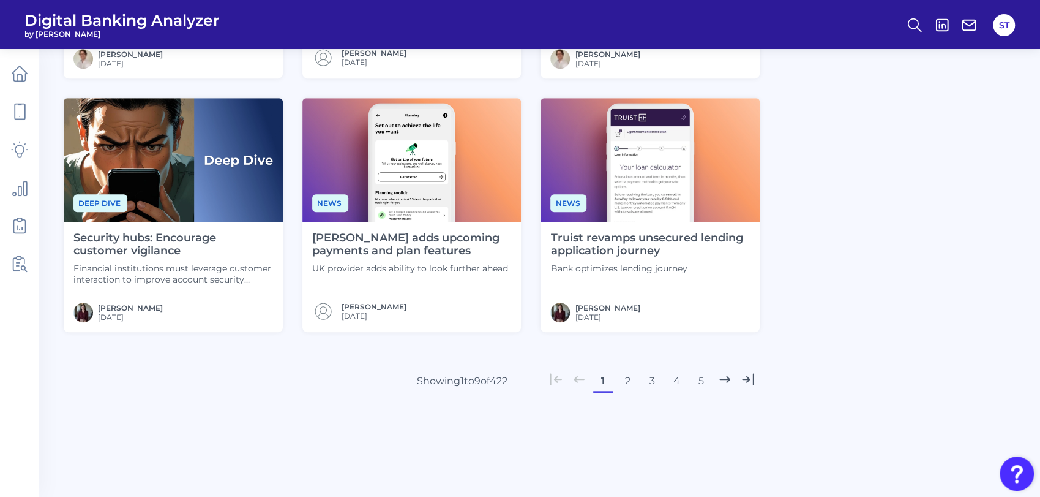
click at [628, 381] on button "2" at bounding box center [628, 381] width 20 height 20
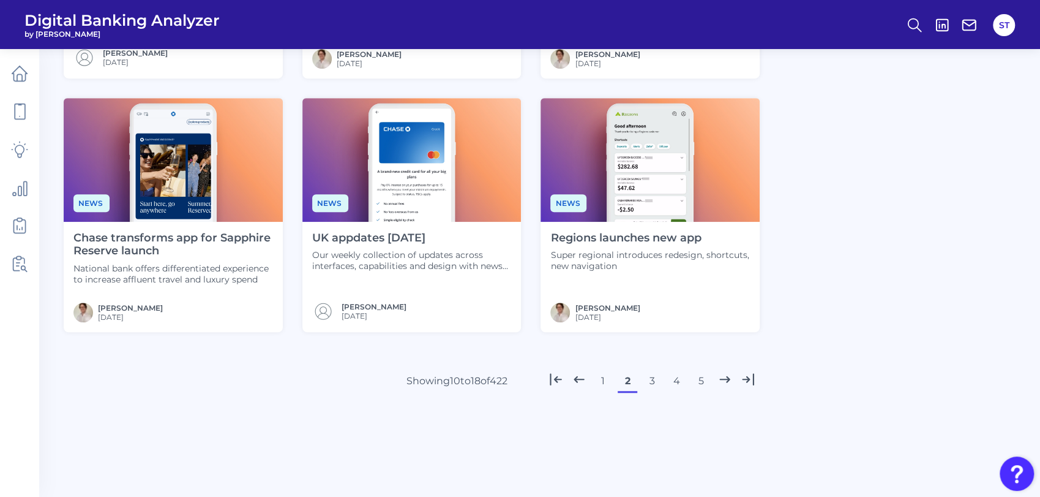
click at [645, 380] on button "3" at bounding box center [652, 381] width 20 height 20
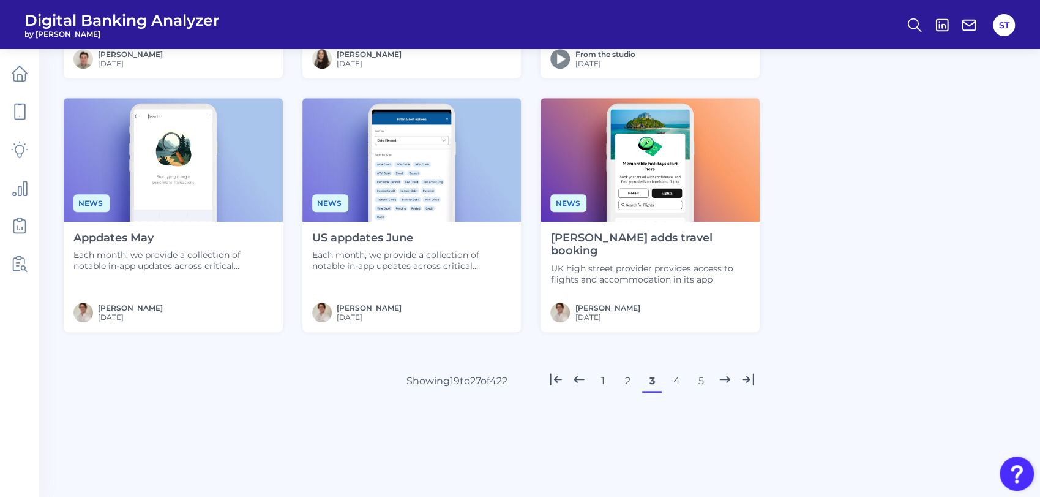
click at [670, 381] on button "4" at bounding box center [677, 381] width 20 height 20
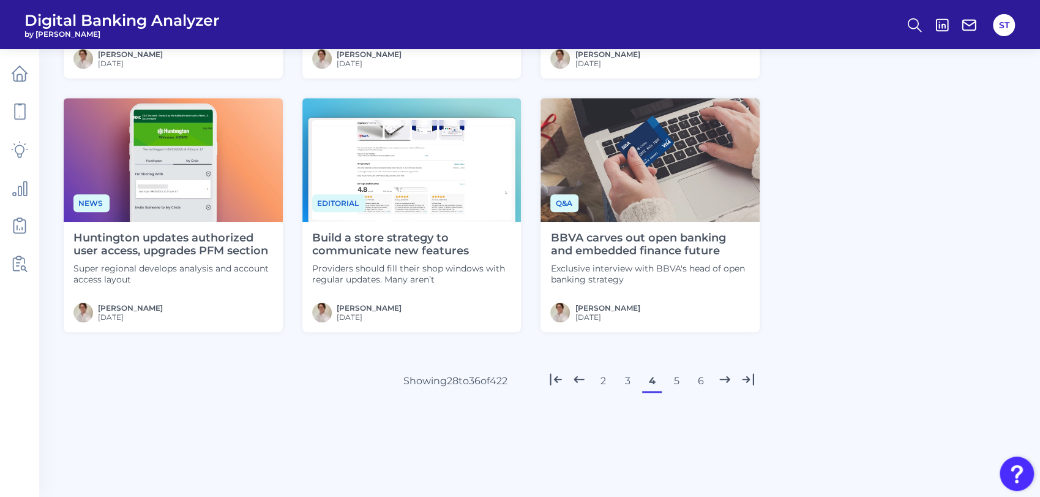
click at [674, 379] on button "5" at bounding box center [677, 381] width 20 height 20
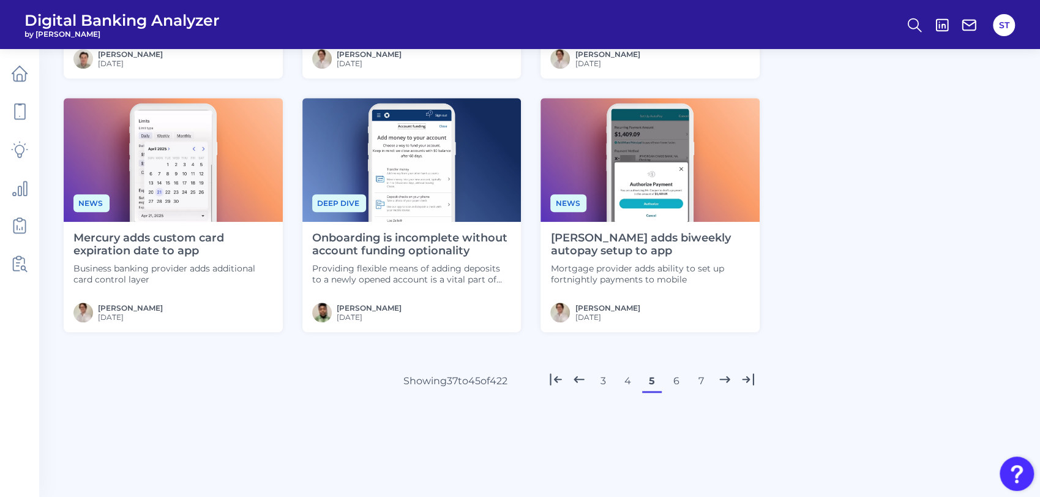
click at [676, 381] on button "6" at bounding box center [677, 381] width 20 height 20
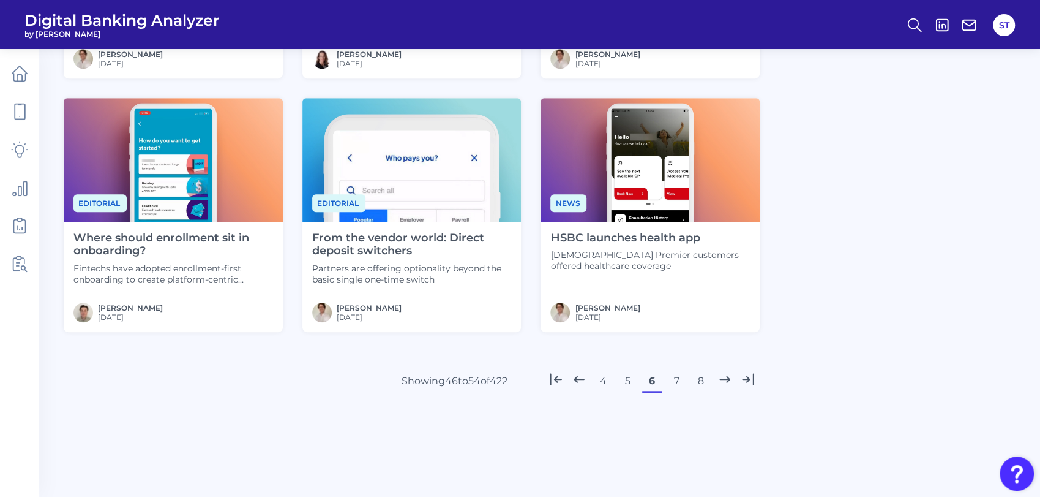
click at [674, 385] on button "7" at bounding box center [677, 381] width 20 height 20
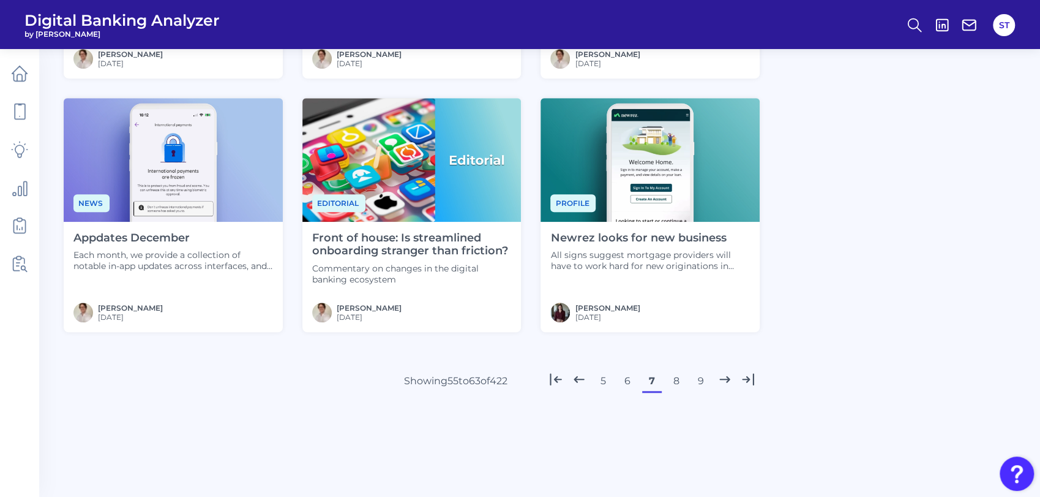
click at [677, 382] on button "8" at bounding box center [677, 381] width 20 height 20
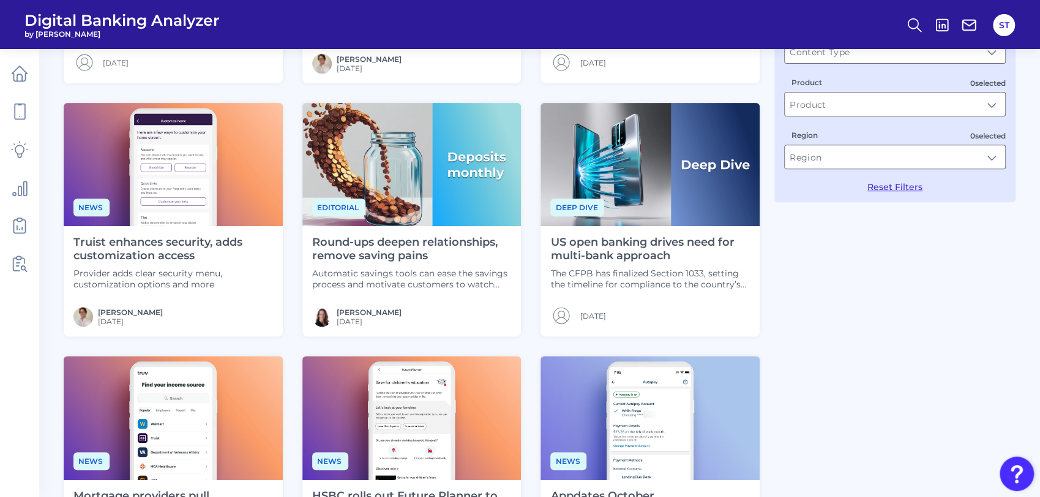
scroll to position [68, 0]
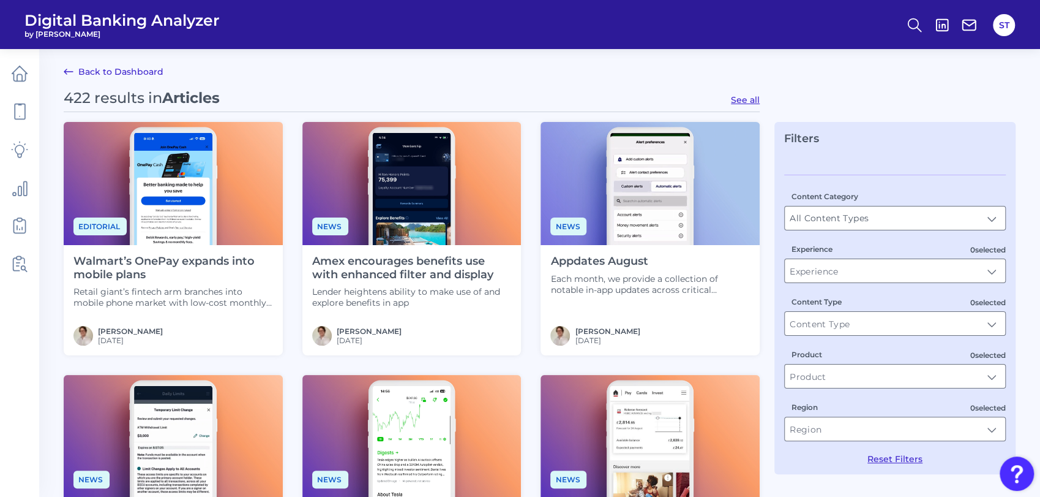
click at [745, 100] on button "See all" at bounding box center [745, 99] width 29 height 11
type input "Articles"
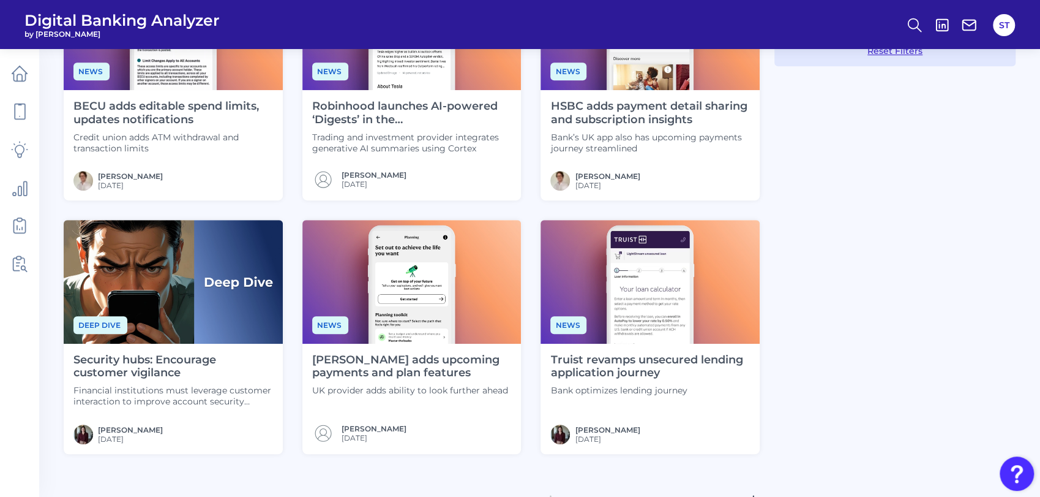
scroll to position [530, 0]
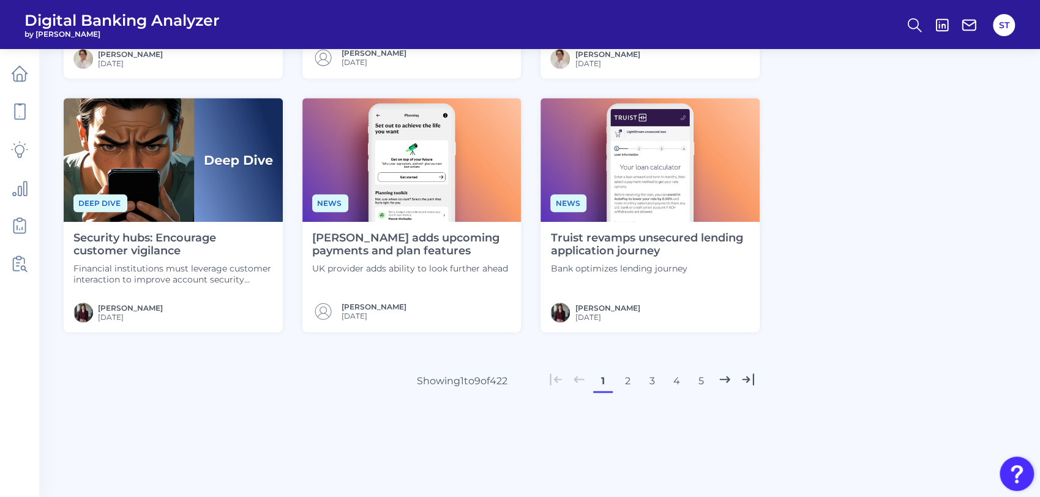
click at [700, 380] on button "5" at bounding box center [701, 381] width 20 height 20
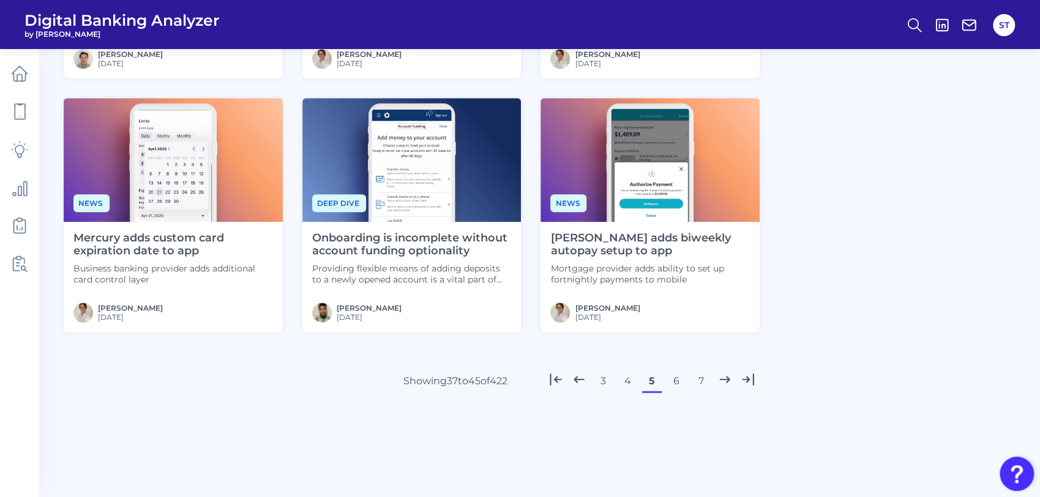
click at [697, 379] on button "7" at bounding box center [701, 381] width 20 height 20
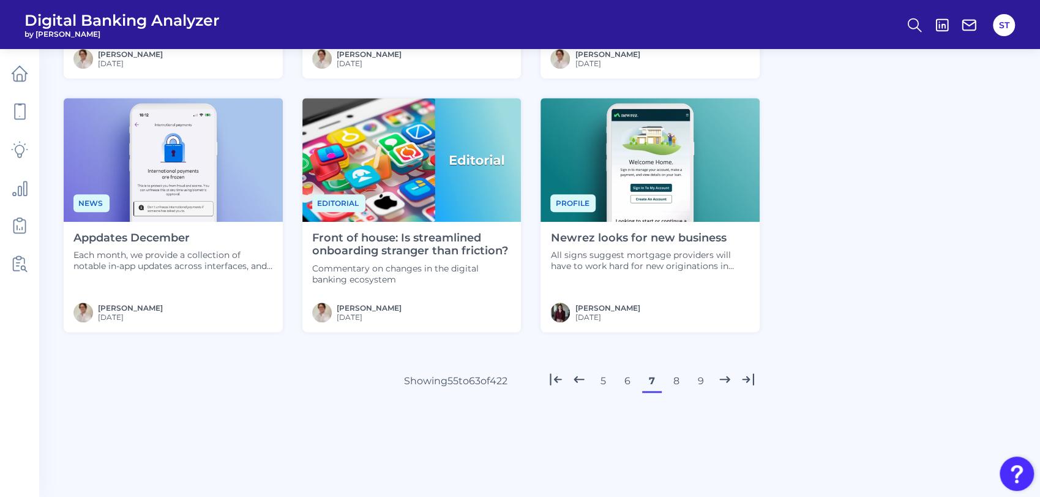
click at [681, 381] on button "8" at bounding box center [677, 381] width 20 height 20
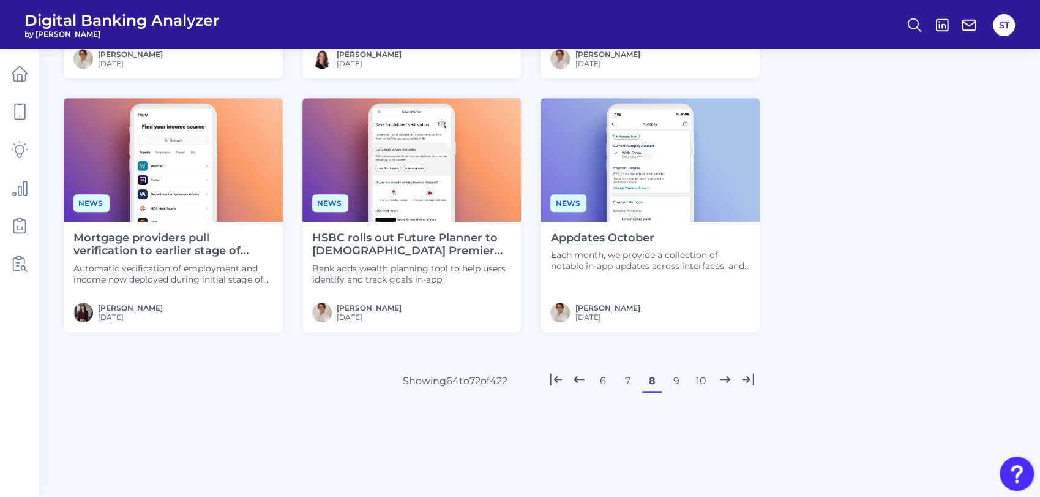
click at [675, 377] on button "9" at bounding box center [677, 381] width 20 height 20
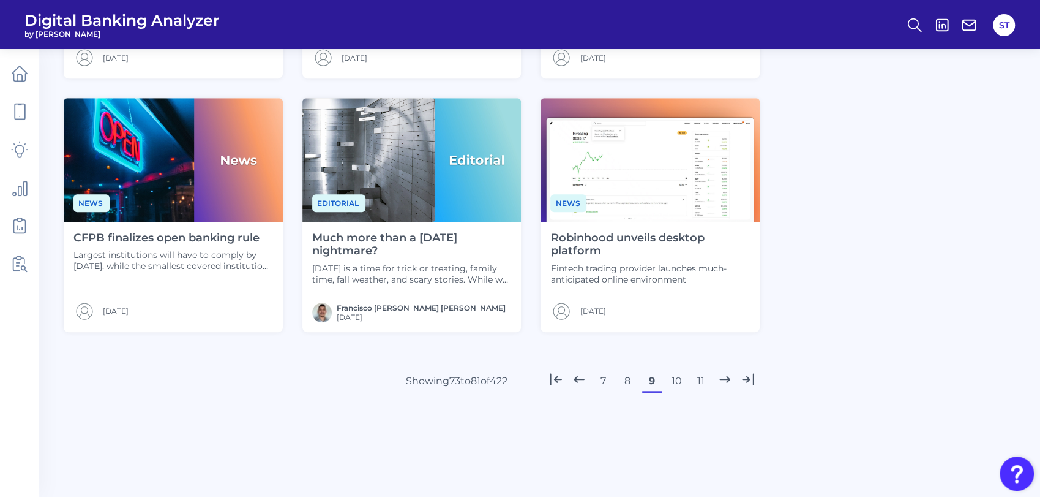
click at [676, 380] on button "10" at bounding box center [677, 381] width 20 height 20
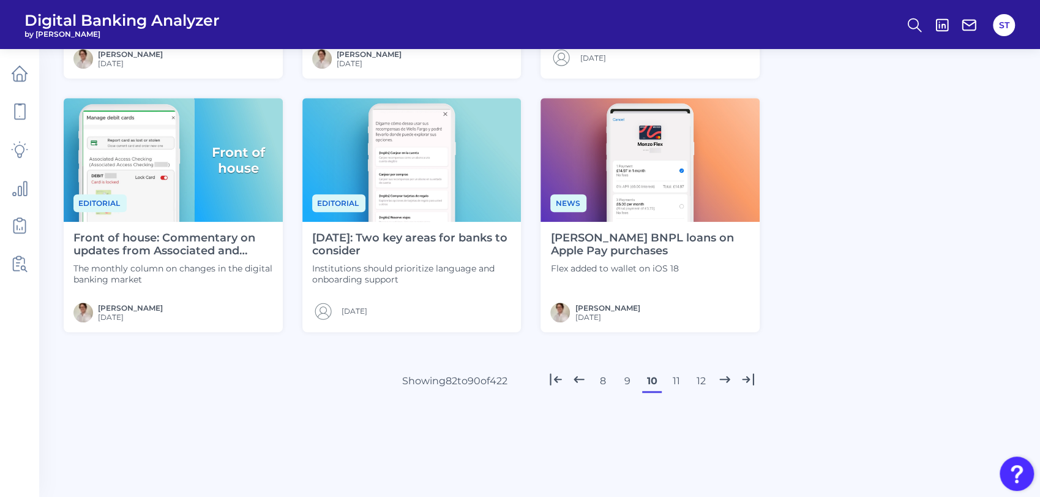
click at [630, 380] on button "9" at bounding box center [628, 381] width 20 height 20
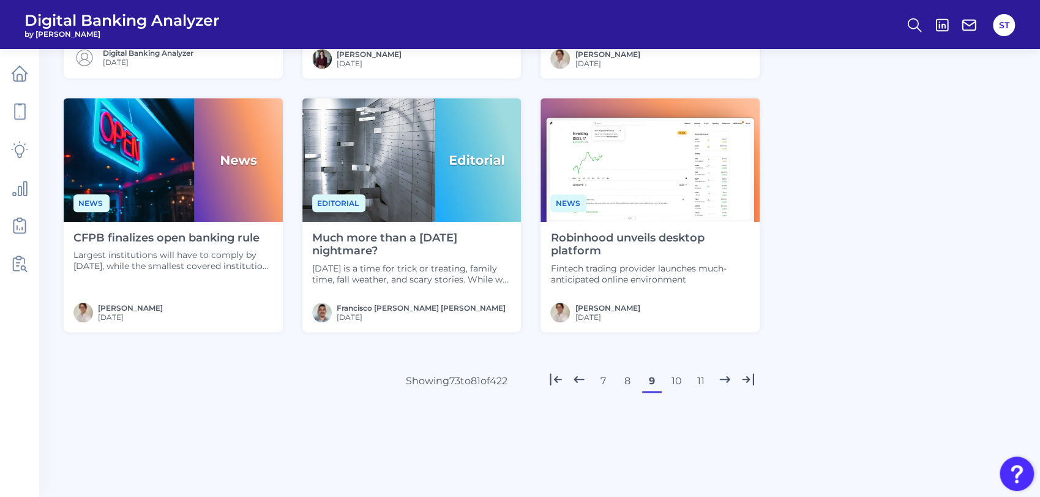
click at [676, 377] on button "10" at bounding box center [677, 381] width 20 height 20
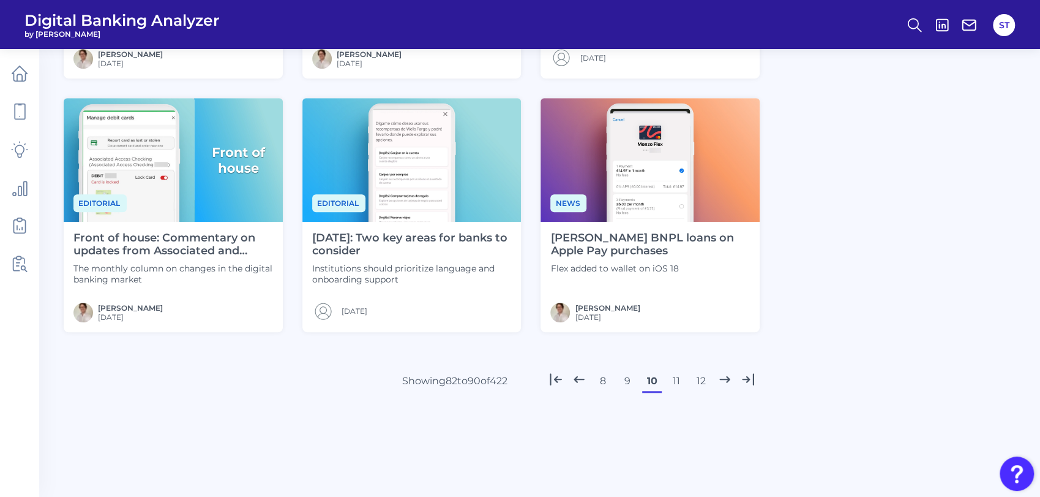
click at [630, 380] on button "9" at bounding box center [628, 381] width 20 height 20
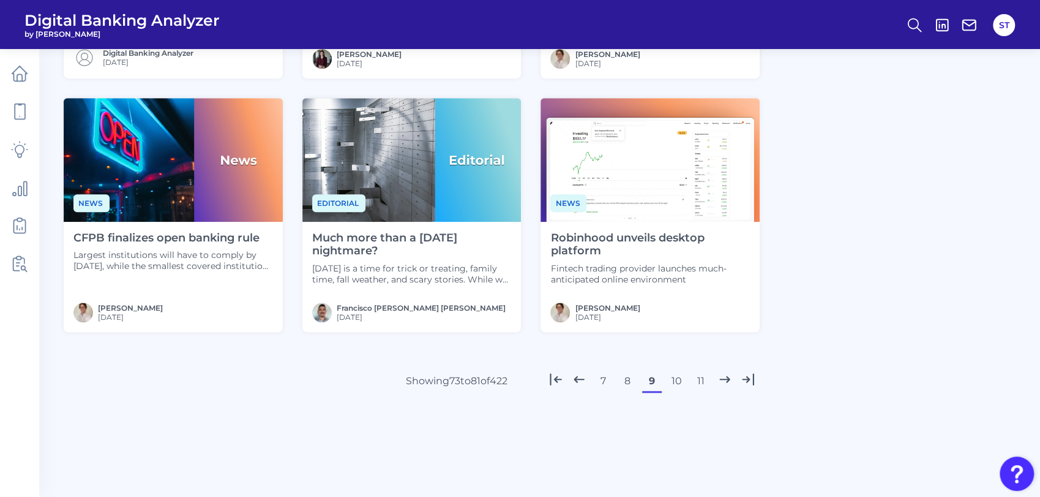
click at [686, 381] on div "7 8 9 10 11" at bounding box center [652, 381] width 216 height 20
click at [677, 379] on button "10" at bounding box center [677, 381] width 20 height 20
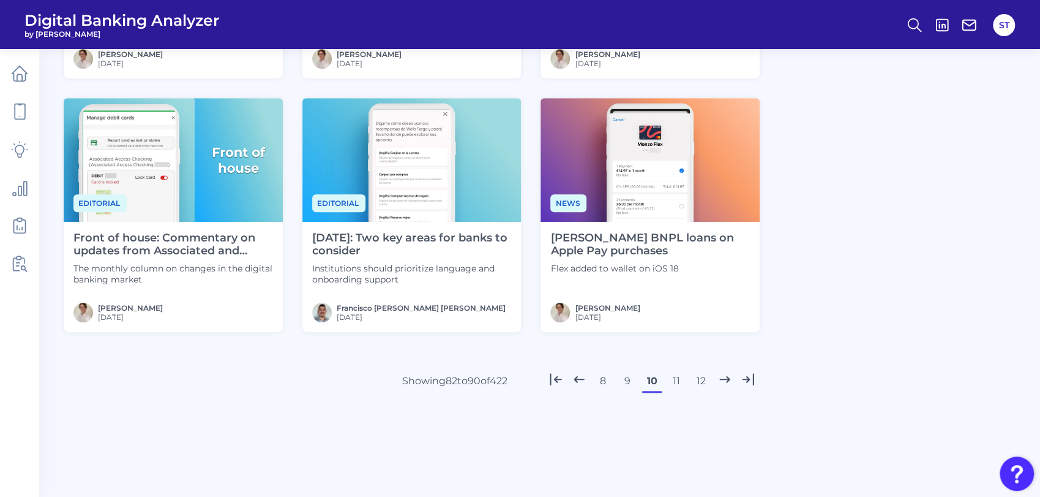
click at [676, 382] on button "11" at bounding box center [677, 381] width 20 height 20
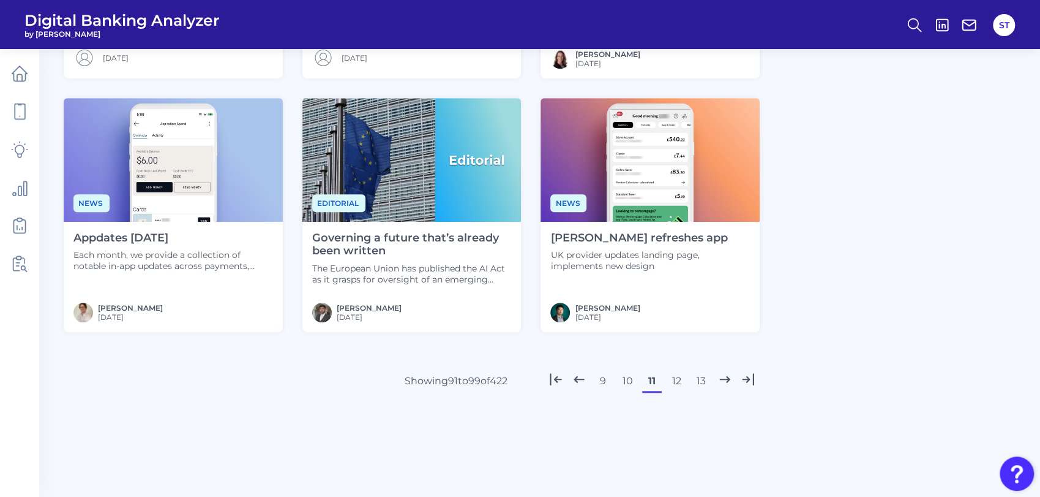
click at [679, 380] on button "12" at bounding box center [677, 381] width 20 height 20
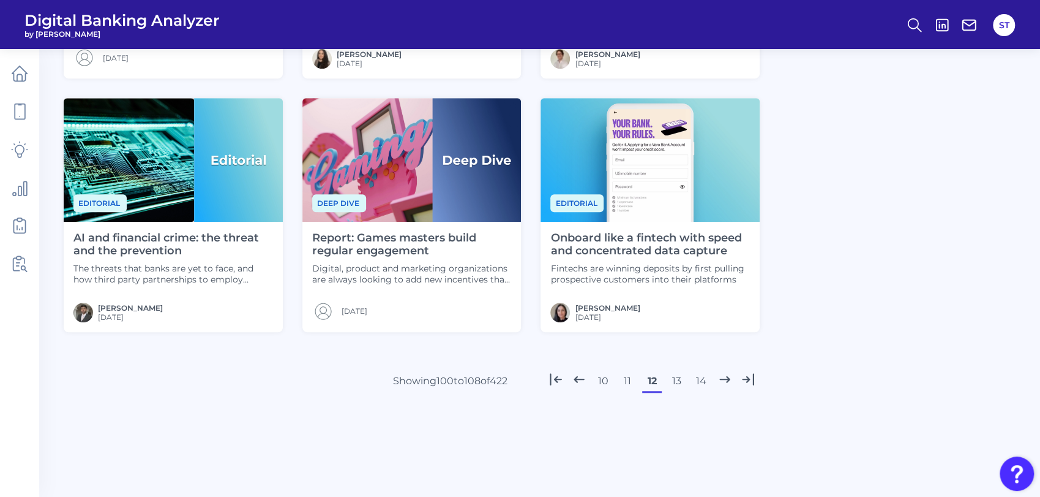
click at [628, 381] on button "11" at bounding box center [628, 381] width 20 height 20
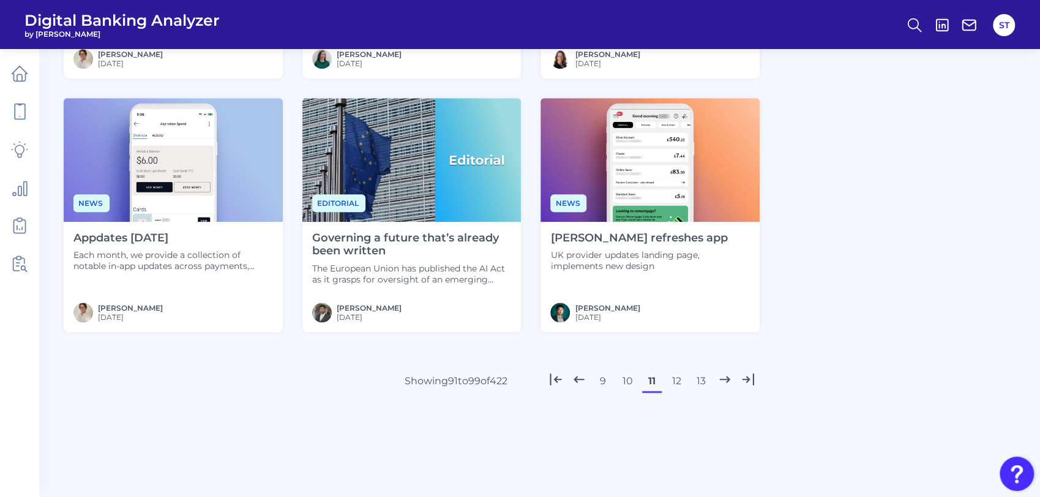
click at [675, 381] on button "12" at bounding box center [677, 381] width 20 height 20
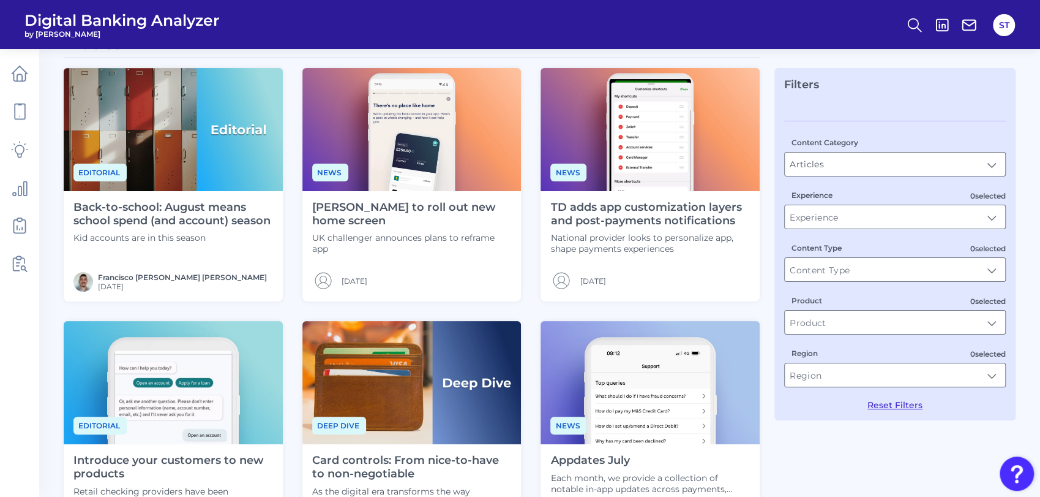
scroll to position [0, 0]
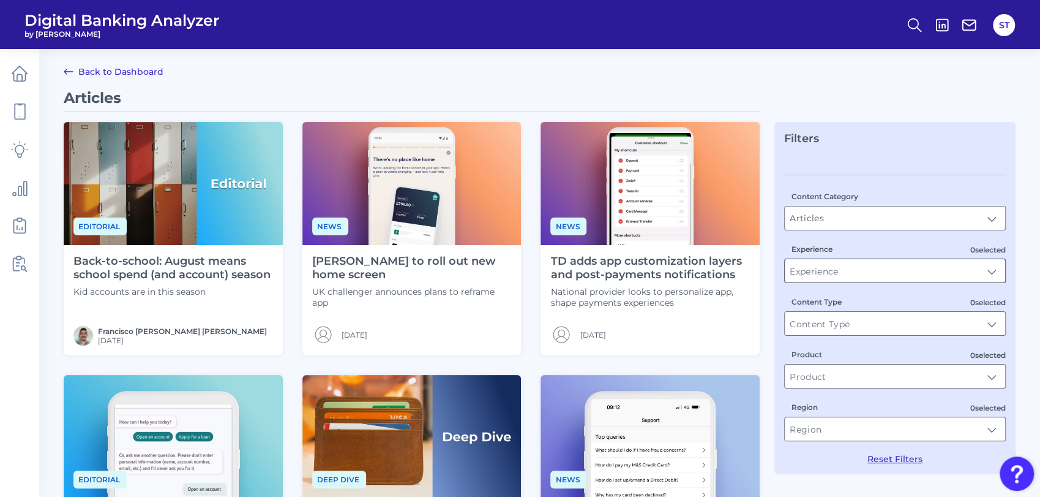
click at [865, 278] on input "Experience" at bounding box center [895, 270] width 220 height 23
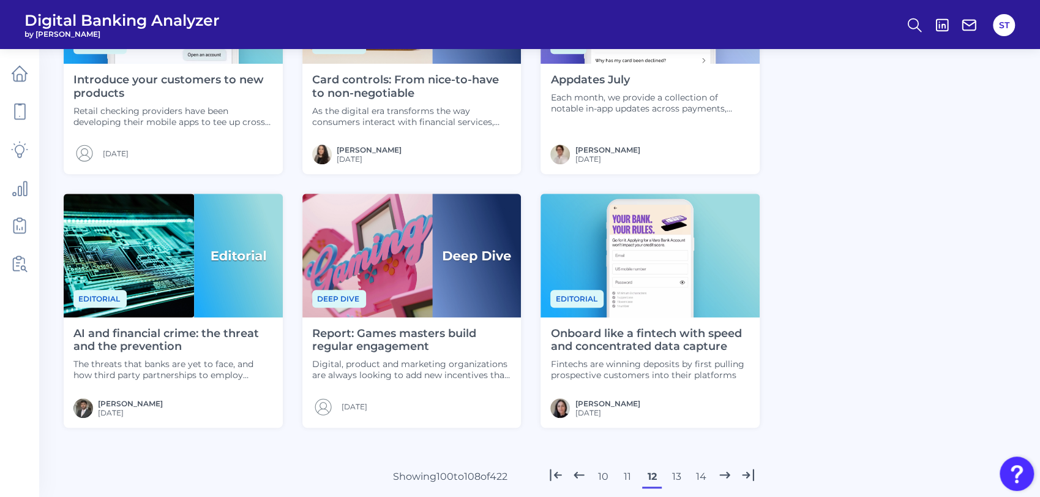
scroll to position [502, 0]
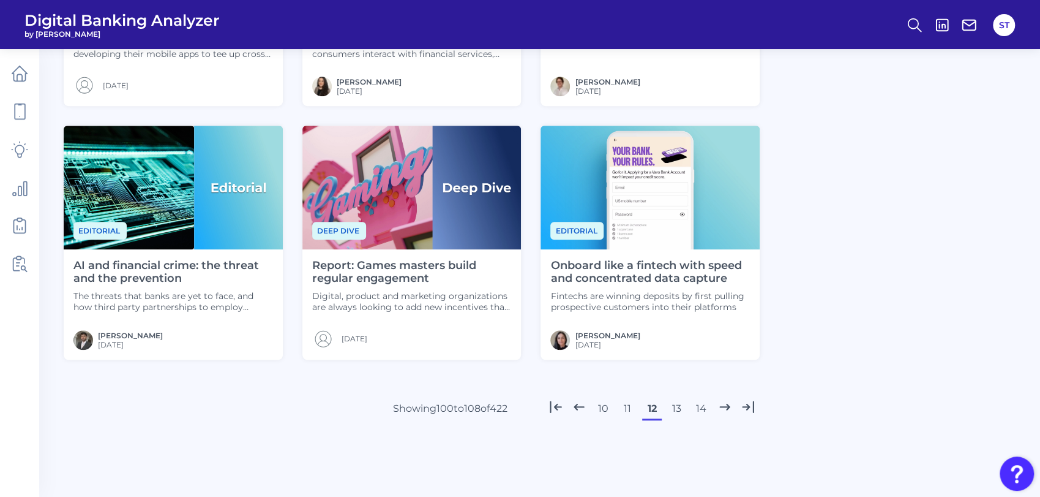
click at [671, 404] on button "13" at bounding box center [677, 409] width 20 height 20
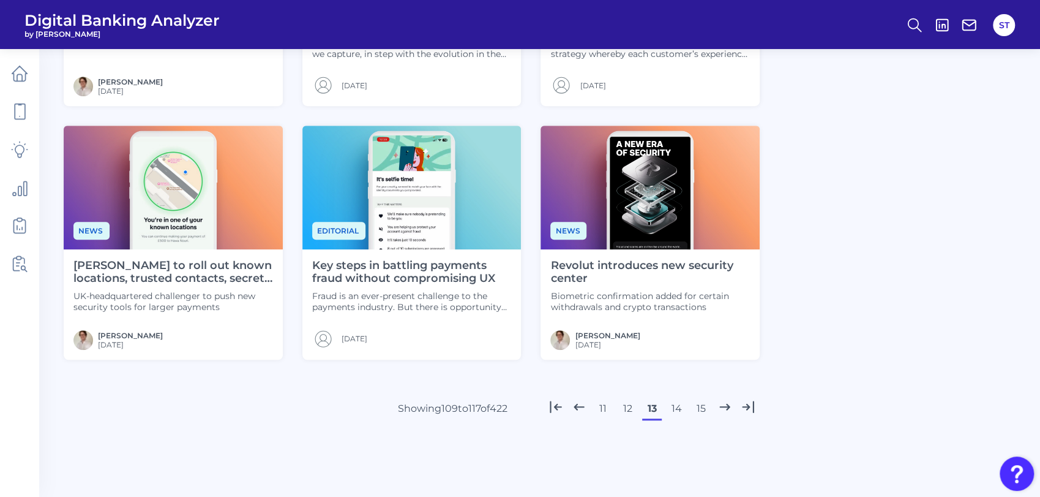
click at [628, 407] on button "12" at bounding box center [628, 409] width 20 height 20
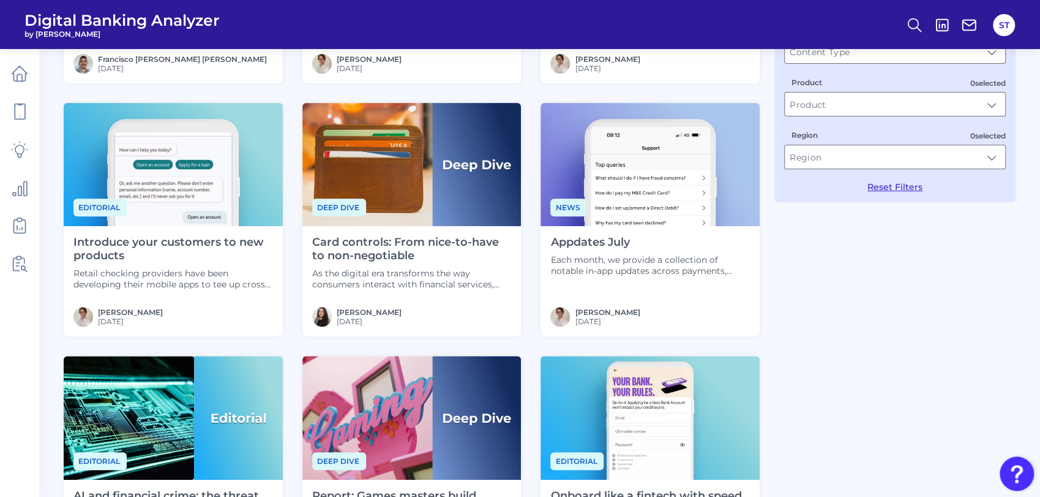
scroll to position [530, 0]
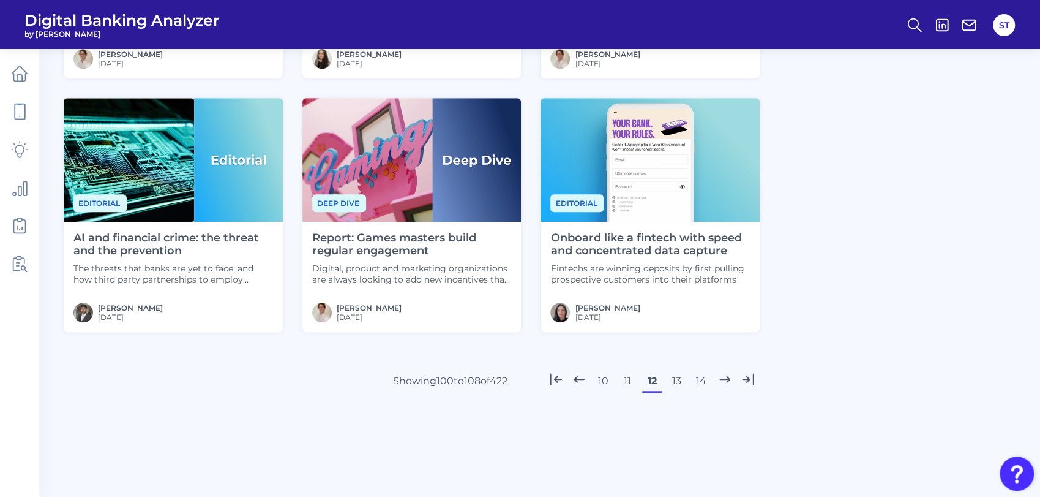
click at [673, 380] on button "13" at bounding box center [677, 381] width 20 height 20
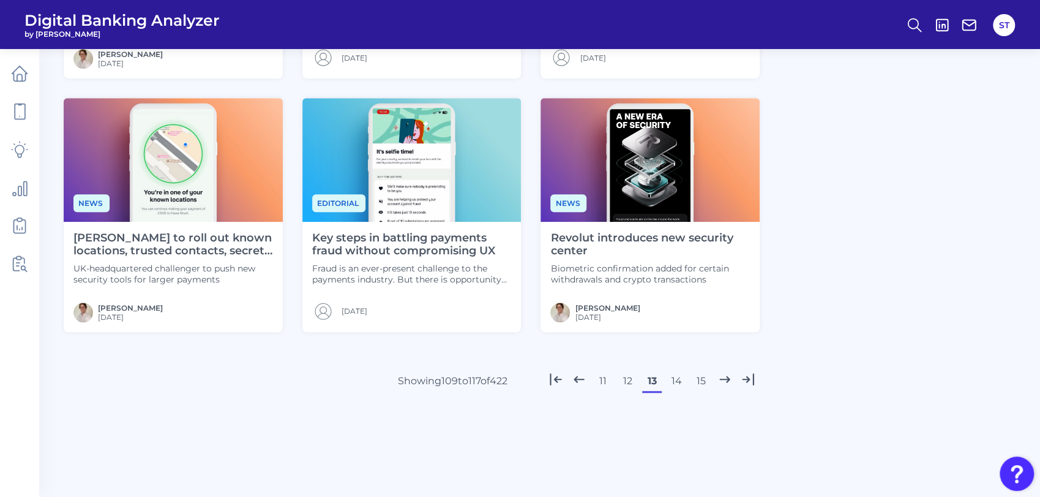
click at [678, 381] on button "14" at bounding box center [677, 381] width 20 height 20
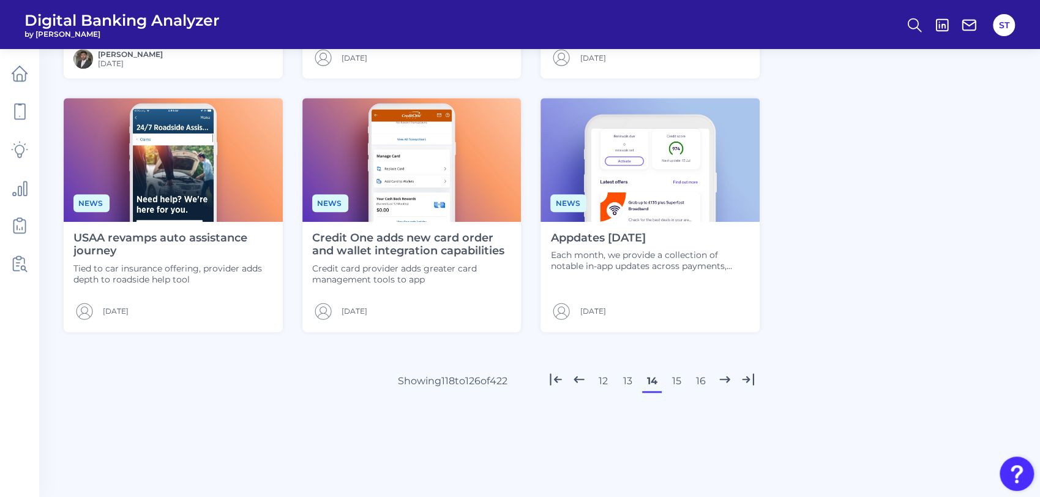
click at [625, 377] on button "13" at bounding box center [628, 381] width 20 height 20
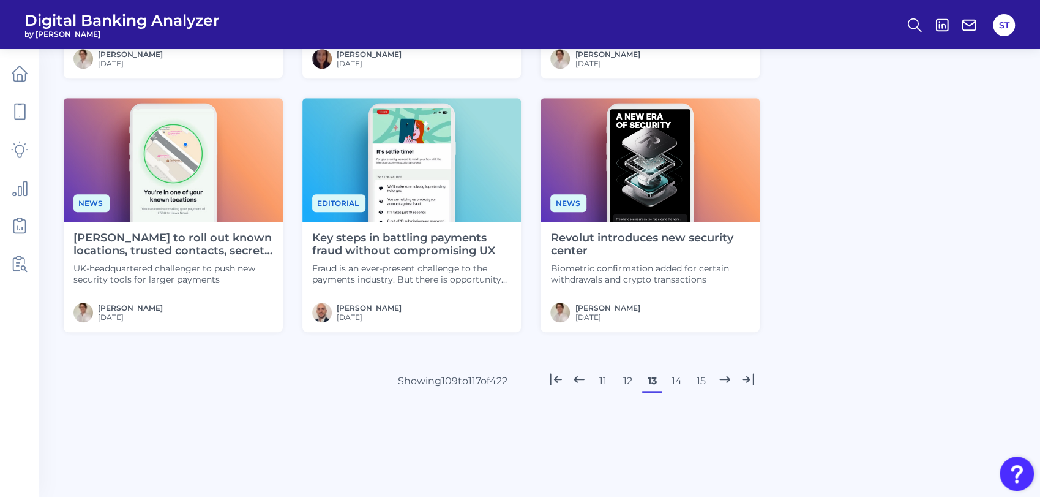
click at [678, 383] on button "14" at bounding box center [677, 381] width 20 height 20
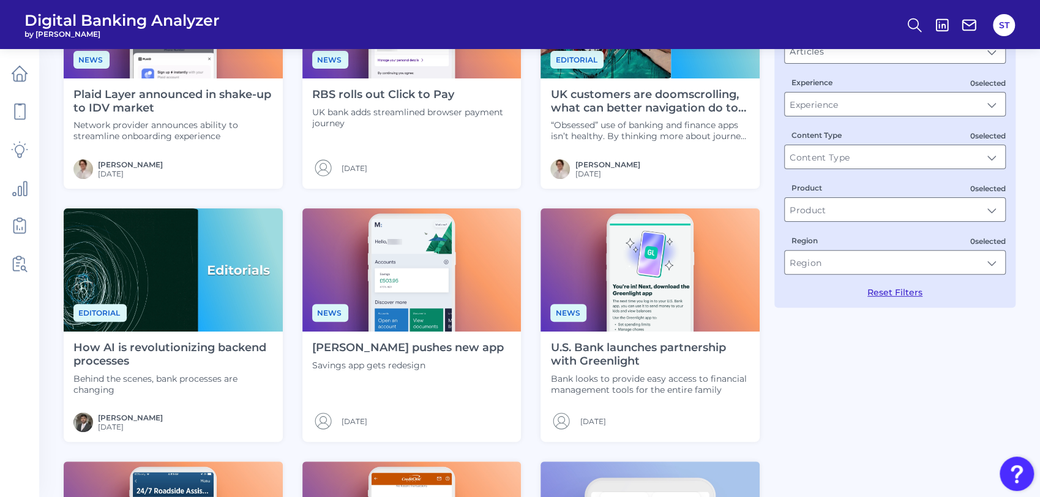
scroll to position [302, 0]
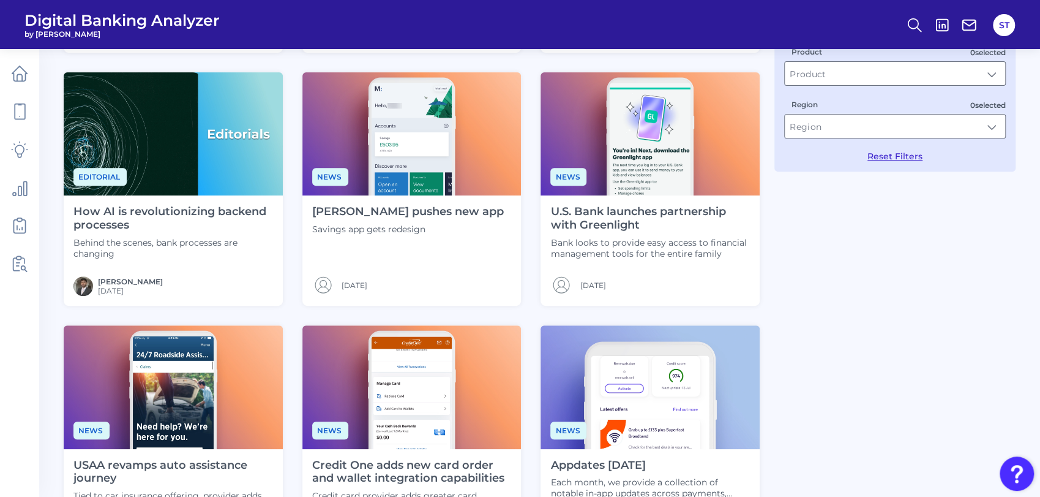
click at [819, 306] on div "Articles News Plaid Layer announced in shake-up to IDV market Network provider …" at bounding box center [540, 246] width 952 height 920
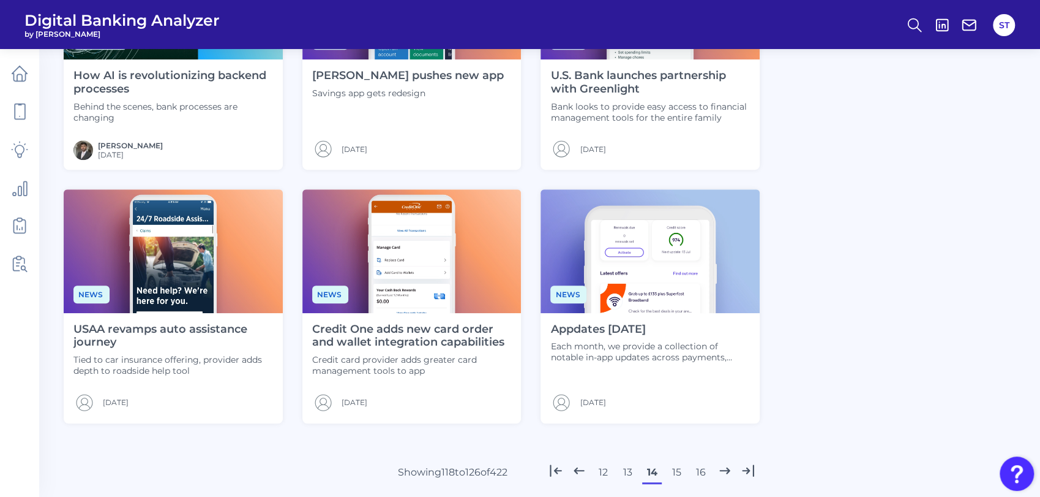
click at [674, 471] on button "15" at bounding box center [677, 472] width 20 height 20
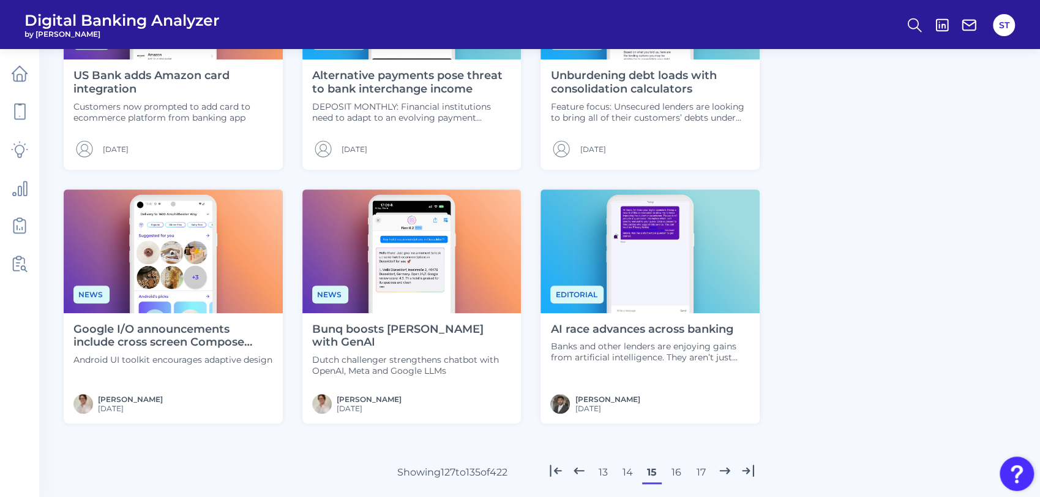
click at [630, 471] on button "14" at bounding box center [628, 472] width 20 height 20
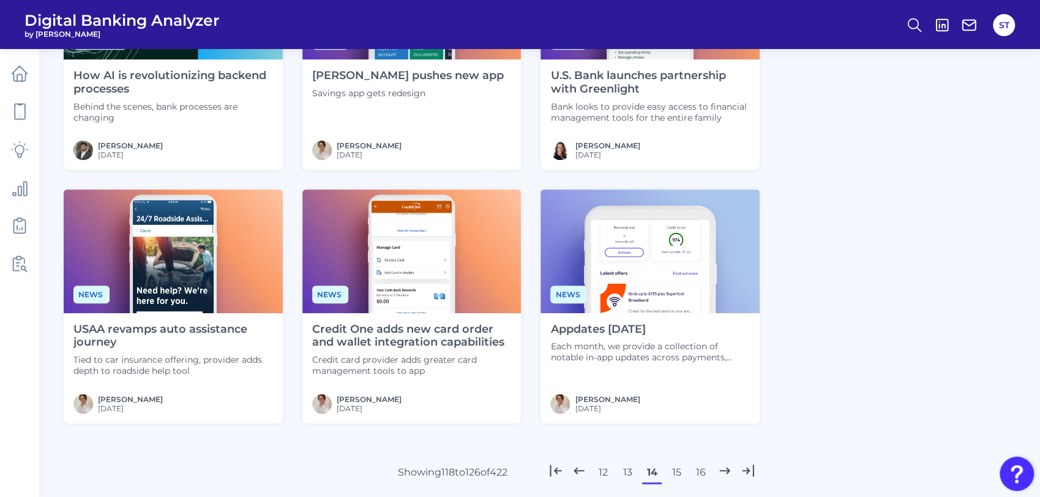
scroll to position [530, 0]
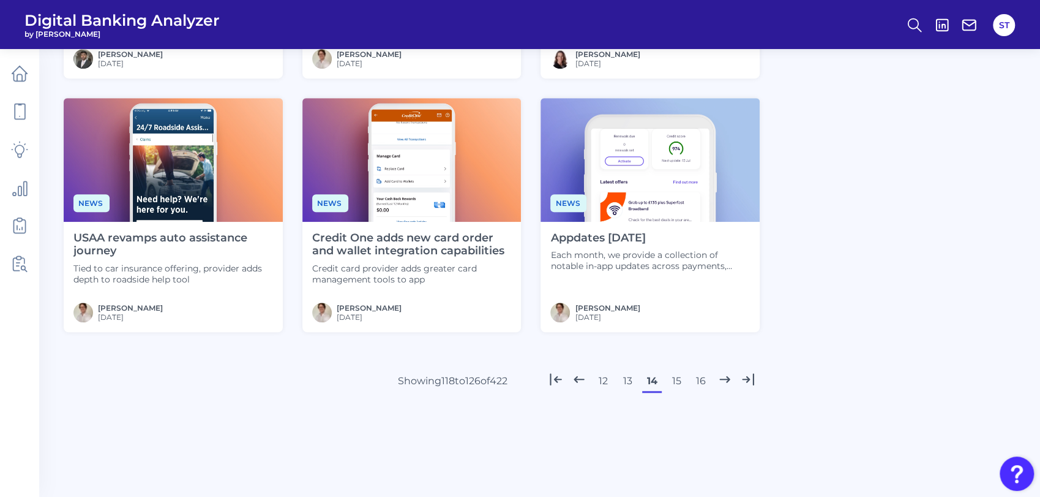
click at [674, 378] on button "15" at bounding box center [677, 381] width 20 height 20
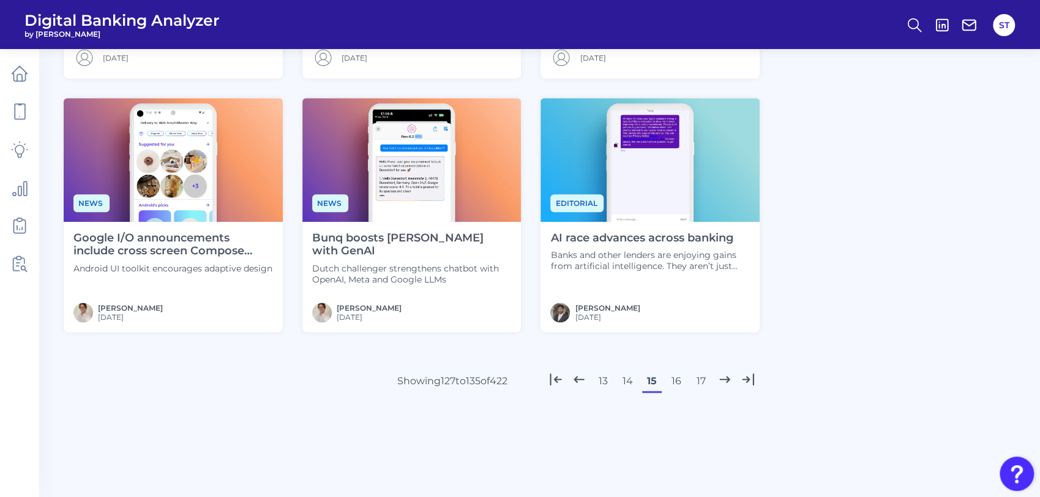
click at [679, 381] on button "16" at bounding box center [677, 381] width 20 height 20
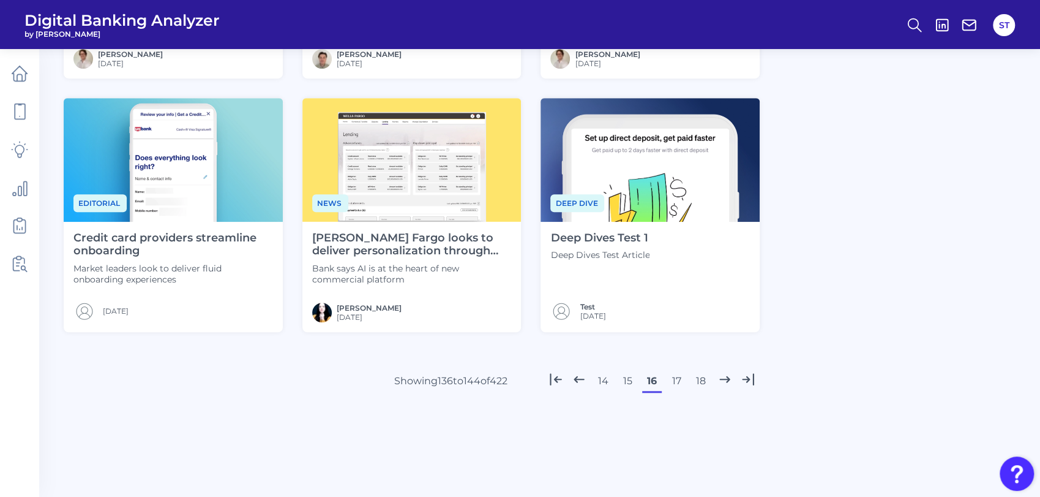
click at [627, 382] on button "15" at bounding box center [628, 381] width 20 height 20
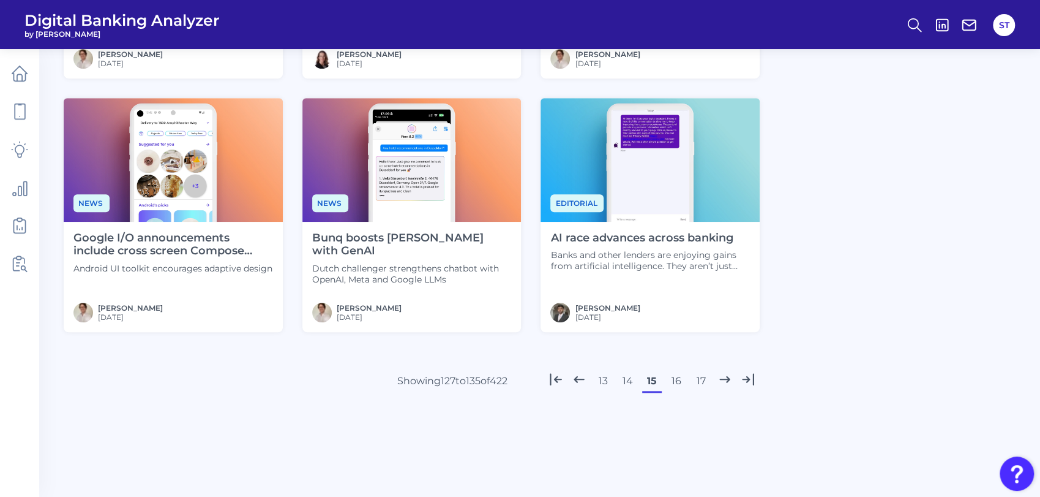
click at [680, 381] on button "16" at bounding box center [677, 381] width 20 height 20
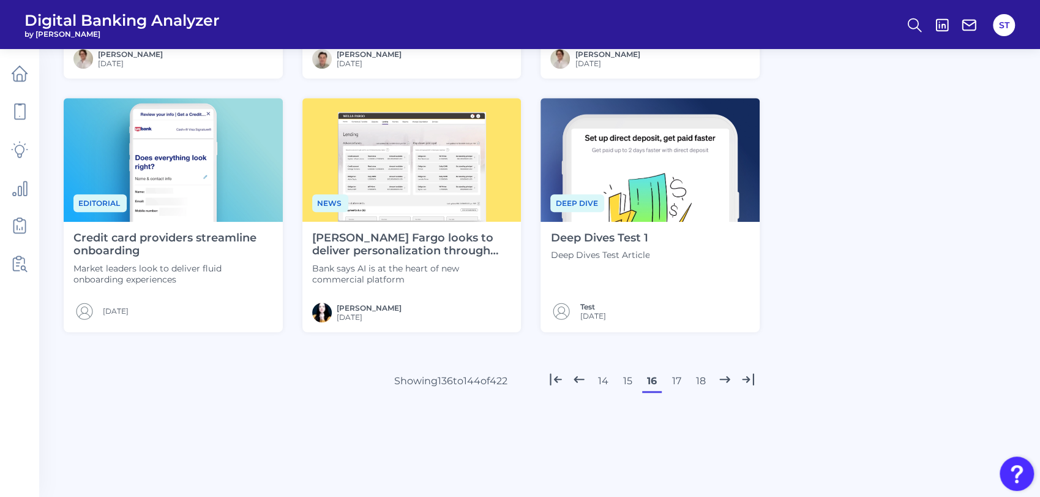
click at [678, 379] on button "17" at bounding box center [677, 381] width 20 height 20
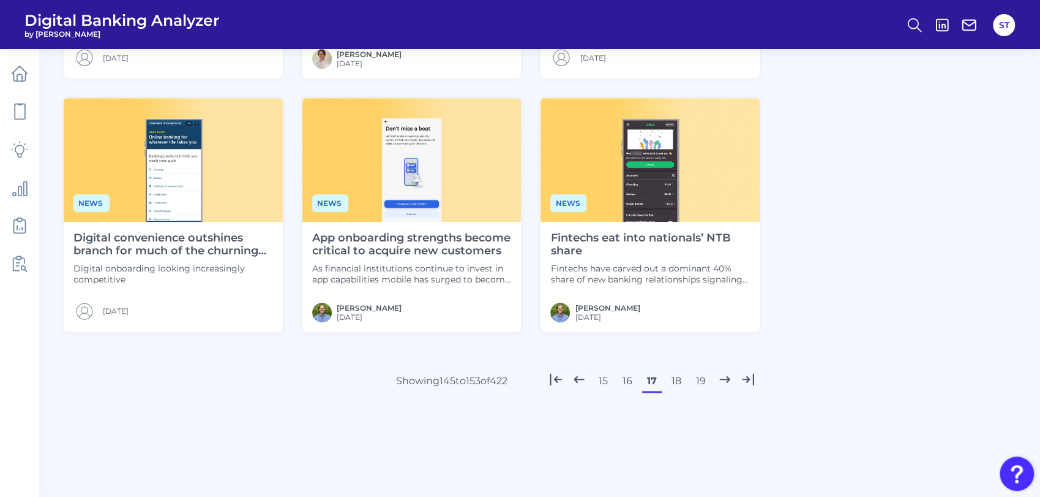
click at [630, 378] on button "16" at bounding box center [628, 381] width 20 height 20
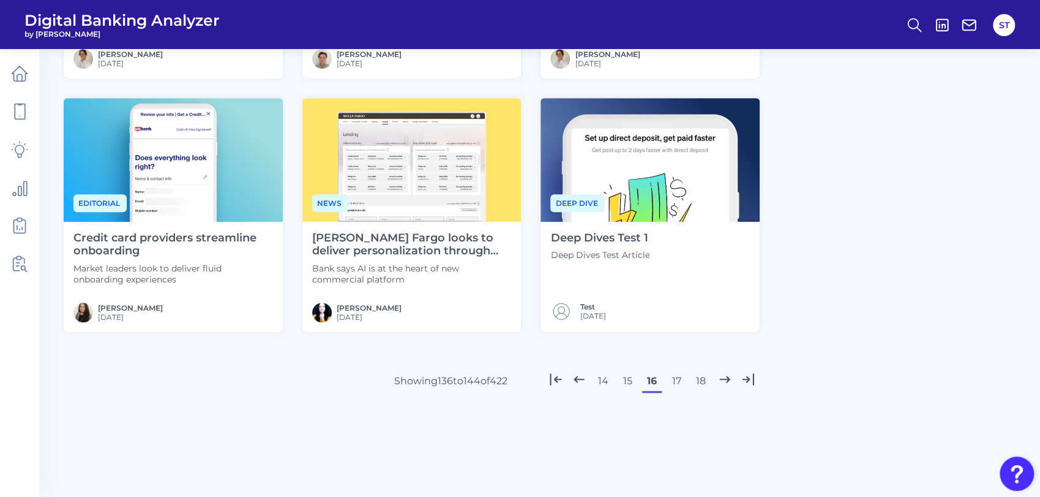
click at [676, 381] on button "17" at bounding box center [677, 381] width 20 height 20
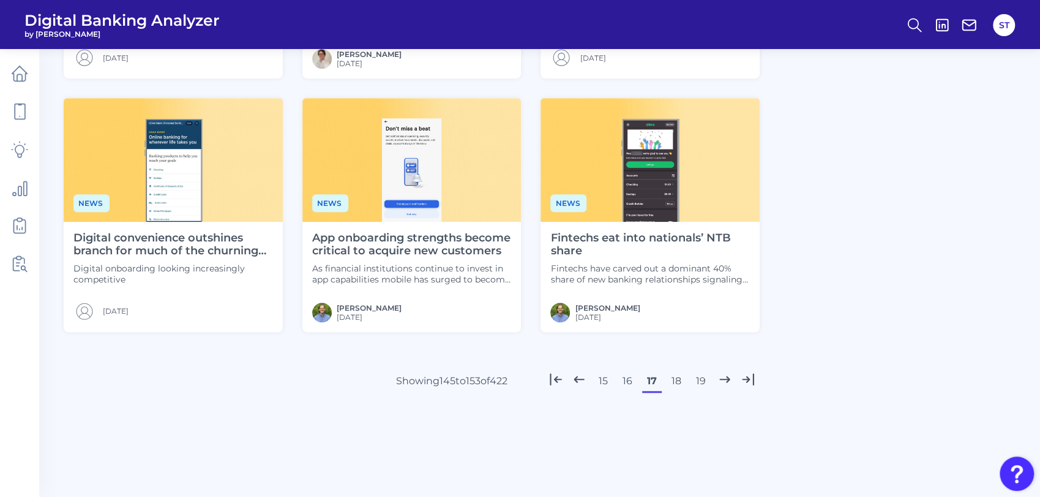
click at [627, 377] on button "16" at bounding box center [628, 381] width 20 height 20
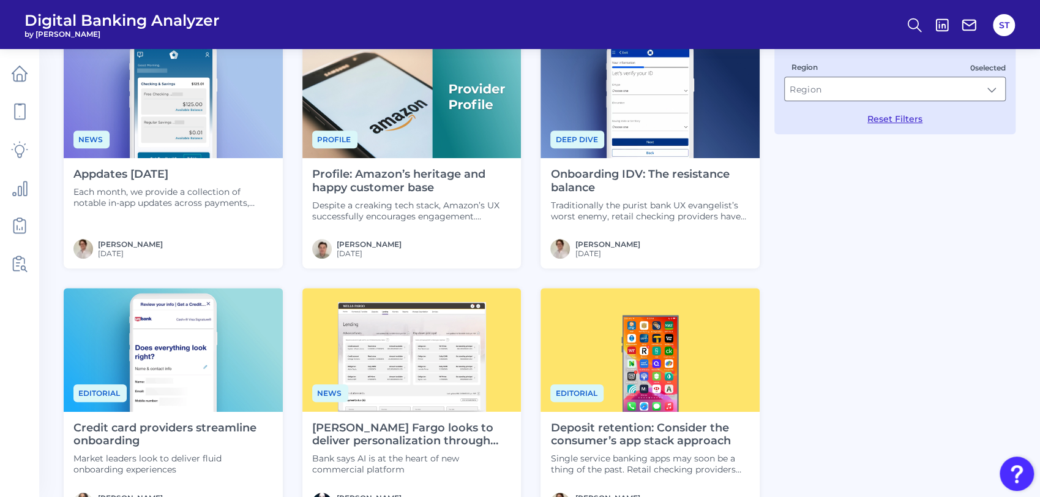
scroll to position [476, 0]
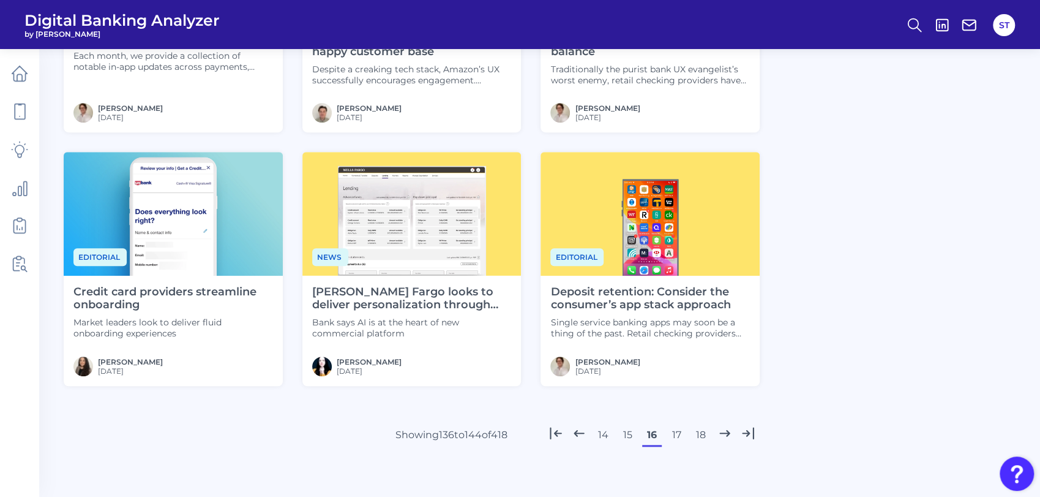
click at [671, 428] on button "17" at bounding box center [677, 435] width 20 height 20
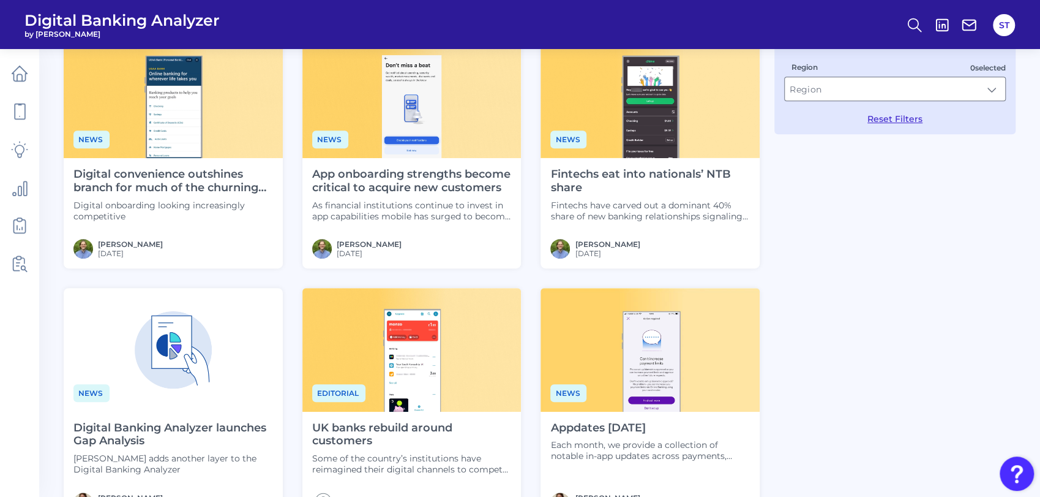
scroll to position [530, 0]
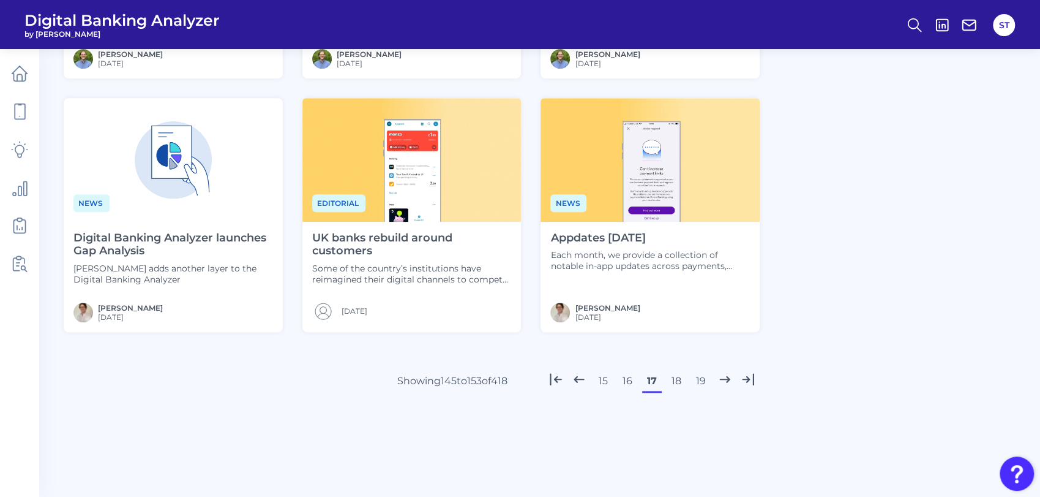
click at [672, 377] on button "18" at bounding box center [677, 381] width 20 height 20
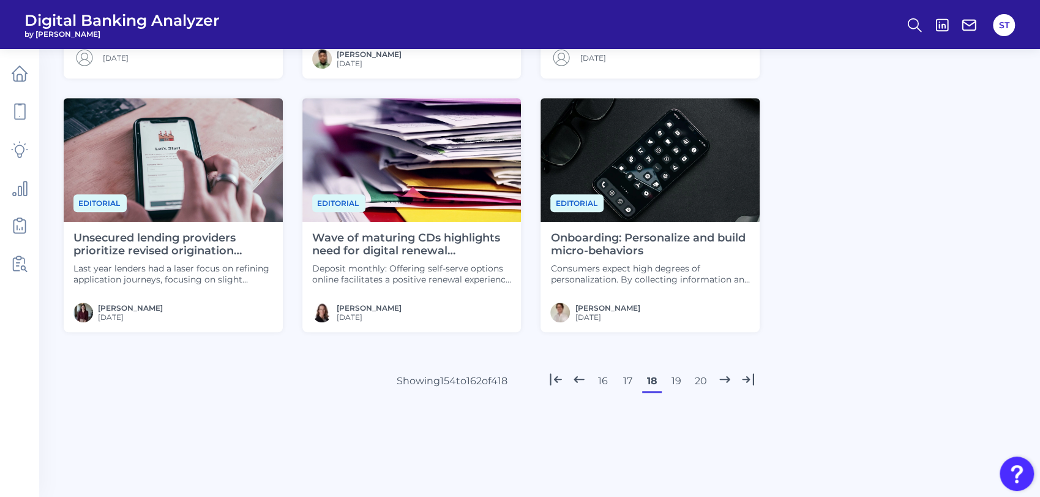
click at [629, 380] on button "17" at bounding box center [628, 381] width 20 height 20
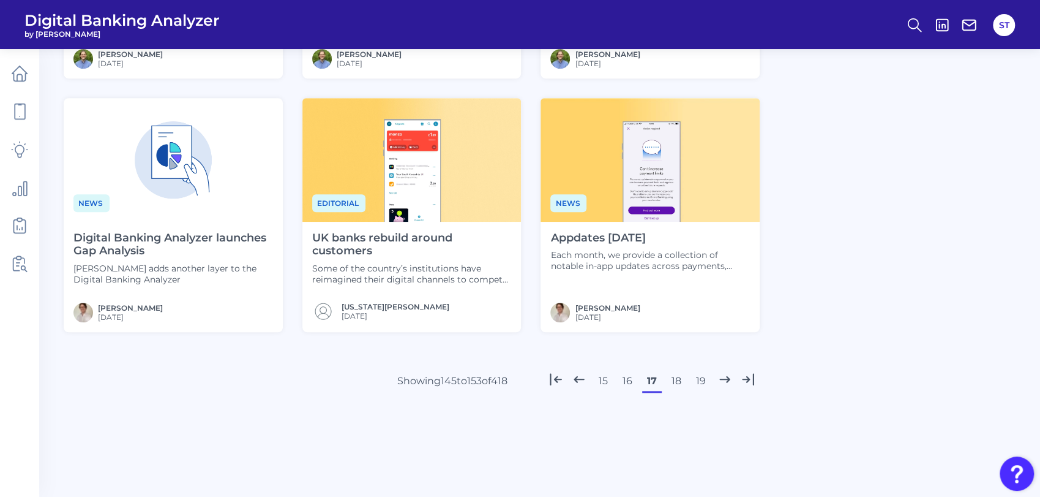
click at [675, 379] on button "18" at bounding box center [677, 381] width 20 height 20
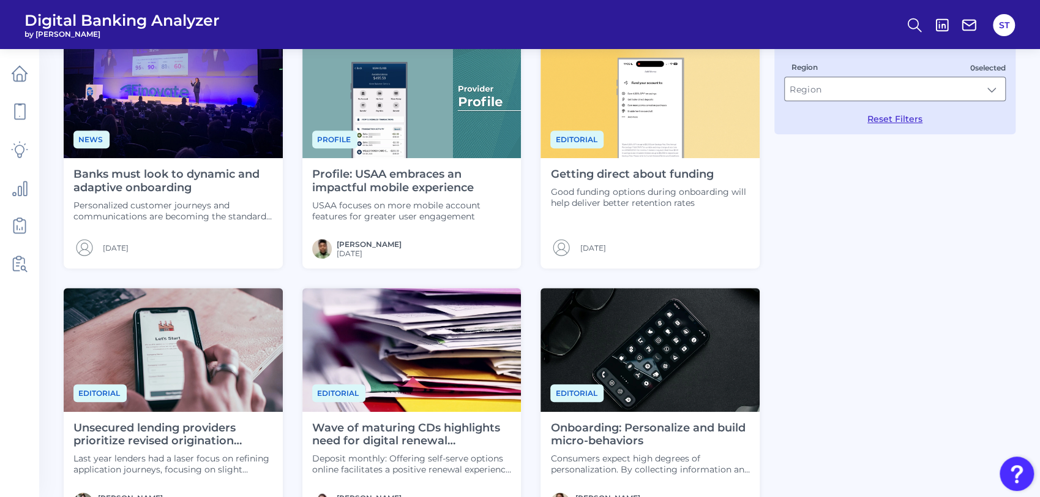
scroll to position [476, 0]
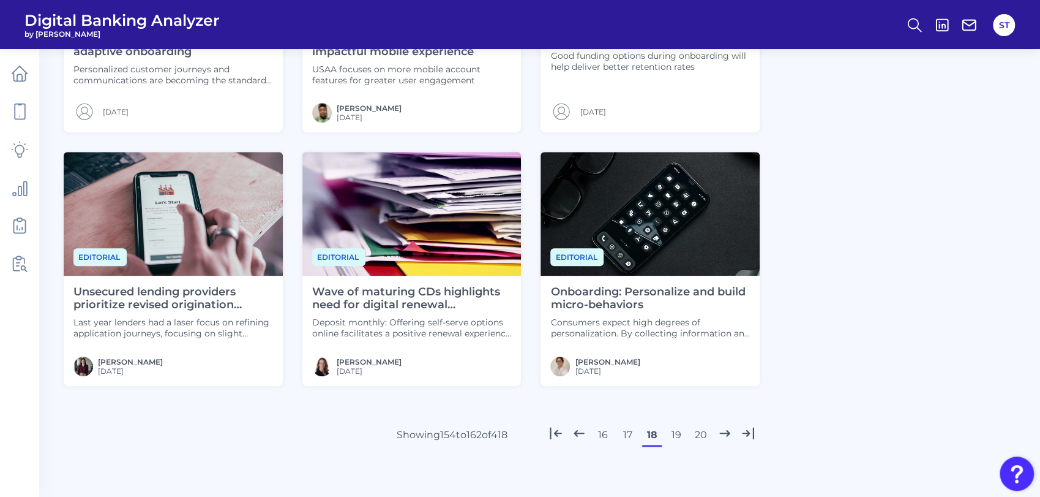
click at [676, 432] on button "19" at bounding box center [677, 435] width 20 height 20
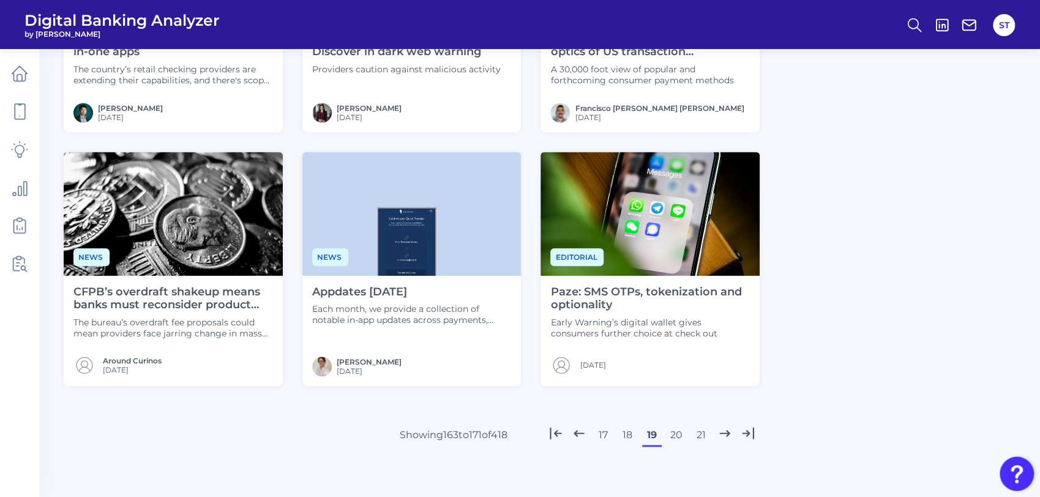
click at [628, 435] on button "18" at bounding box center [628, 435] width 20 height 20
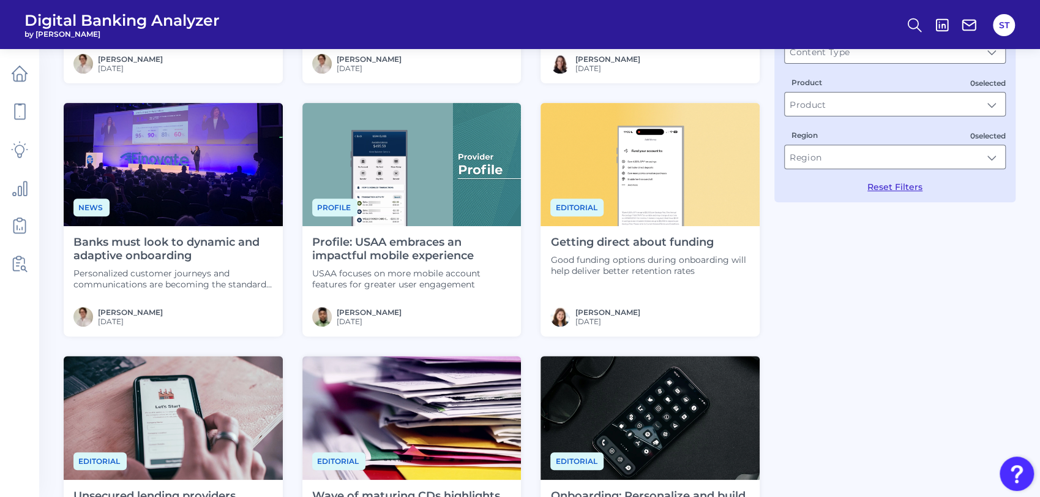
scroll to position [530, 0]
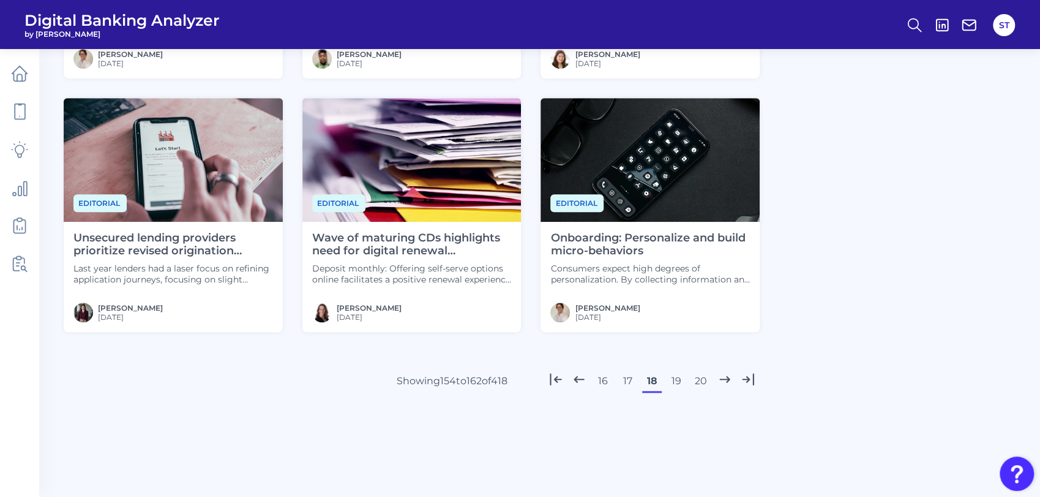
click at [680, 382] on button "19" at bounding box center [677, 381] width 20 height 20
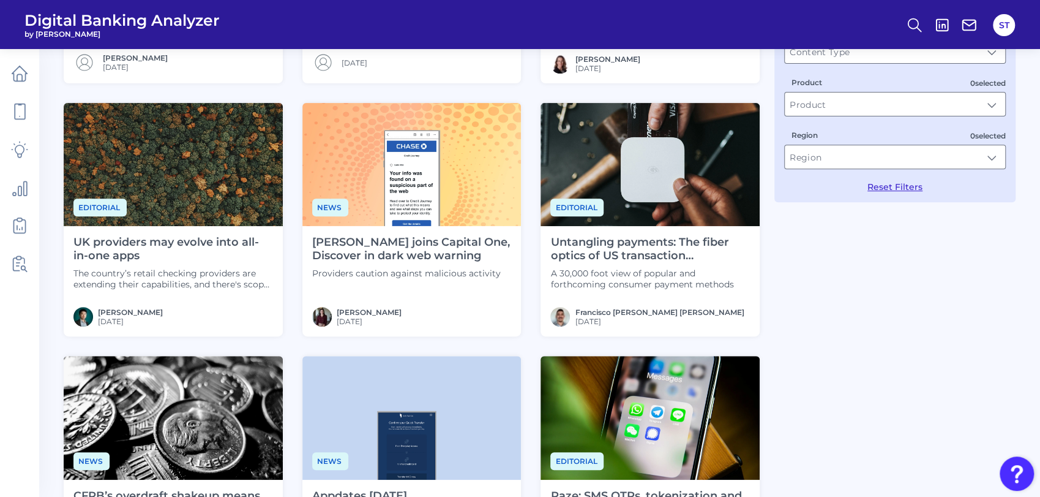
scroll to position [476, 0]
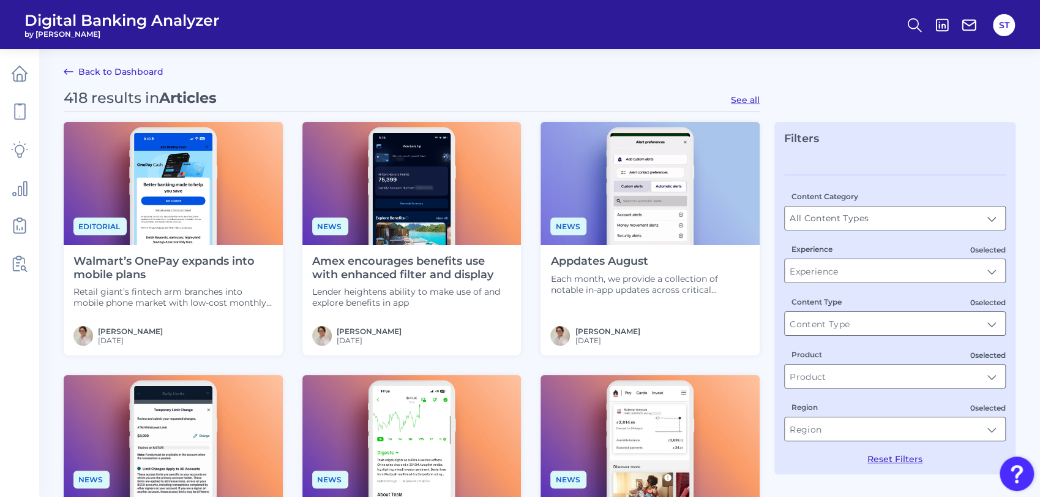
click at [735, 99] on button "See all" at bounding box center [745, 99] width 29 height 11
type input "Articles"
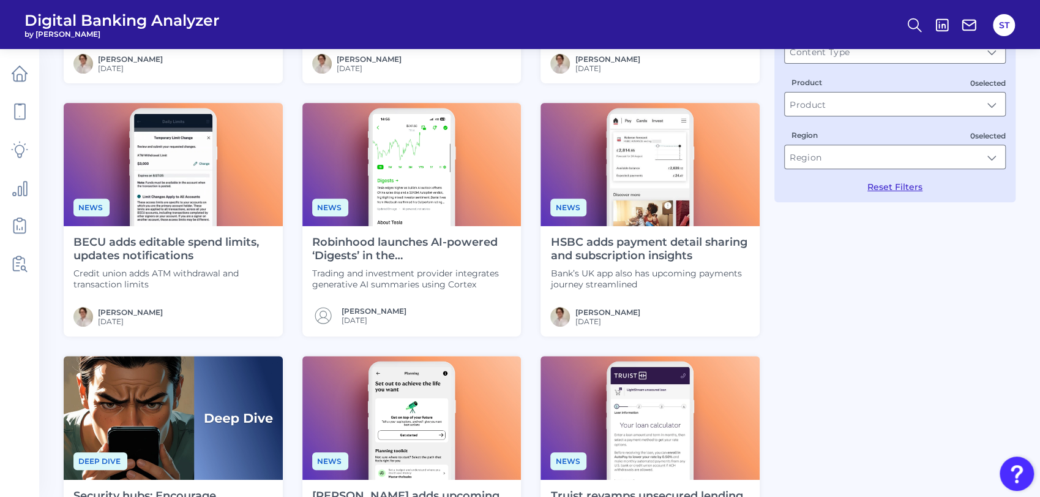
scroll to position [476, 0]
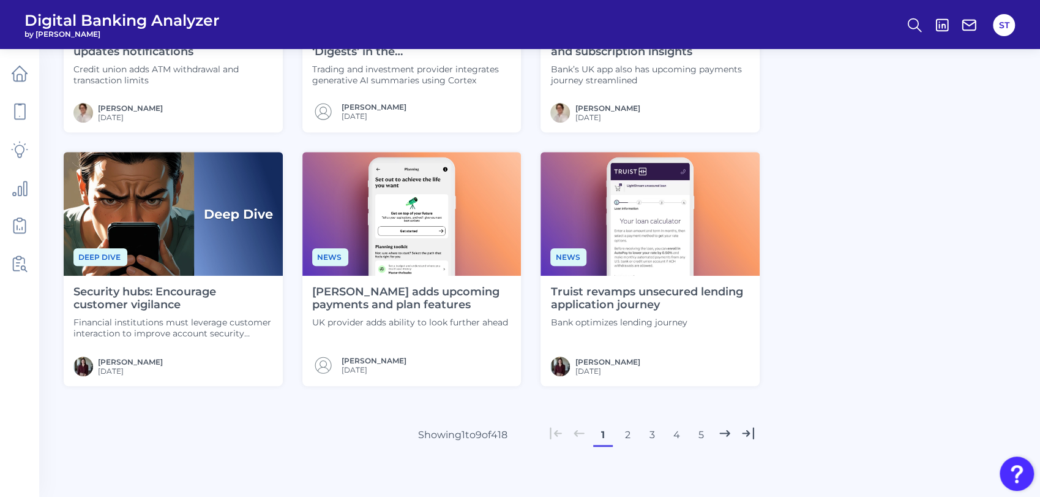
click at [671, 432] on button "4" at bounding box center [677, 435] width 20 height 20
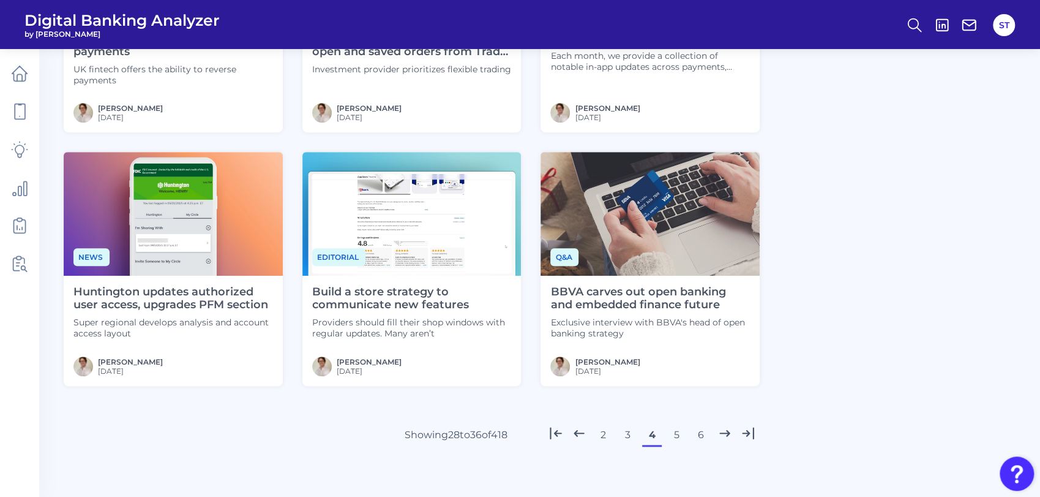
click at [695, 432] on button "6" at bounding box center [701, 435] width 20 height 20
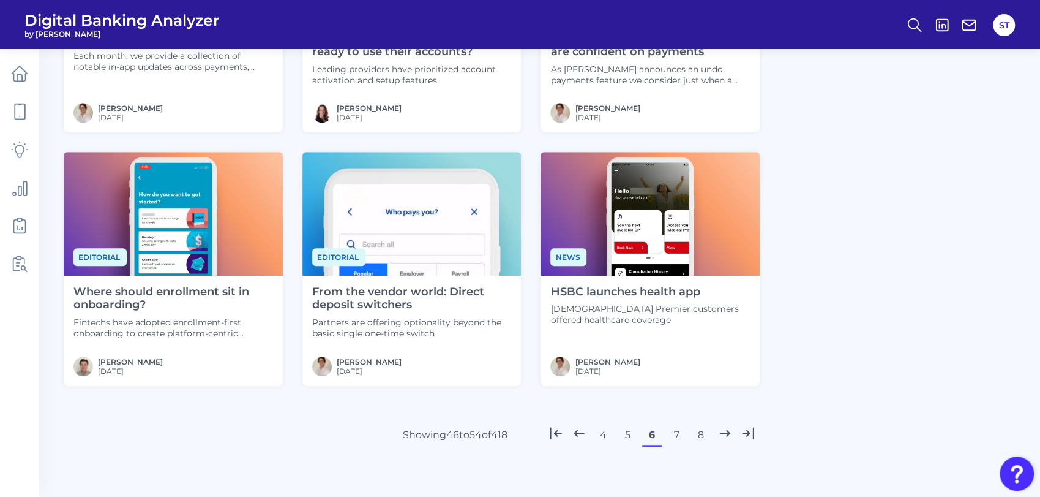
click at [702, 436] on button "8" at bounding box center [701, 435] width 20 height 20
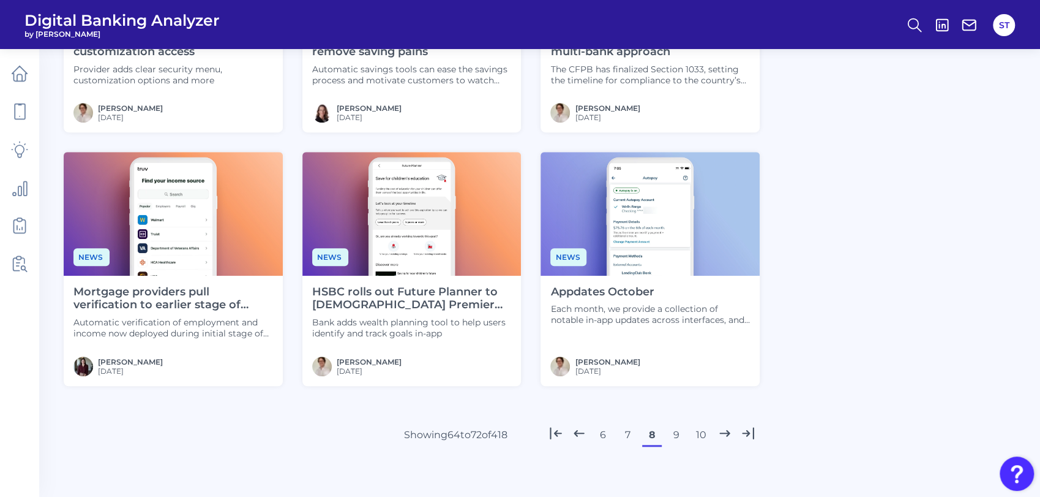
click at [702, 438] on button "10" at bounding box center [701, 435] width 20 height 20
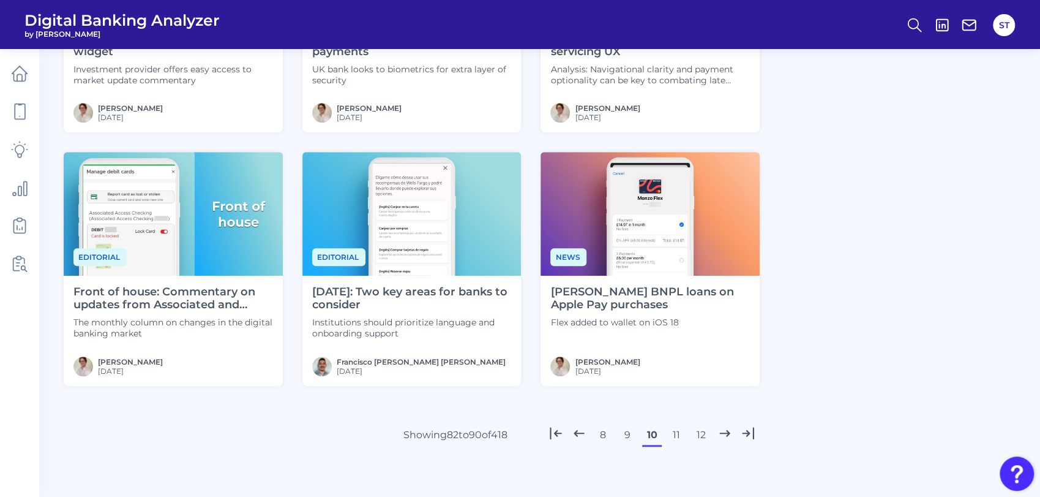
click at [703, 437] on button "12" at bounding box center [701, 435] width 20 height 20
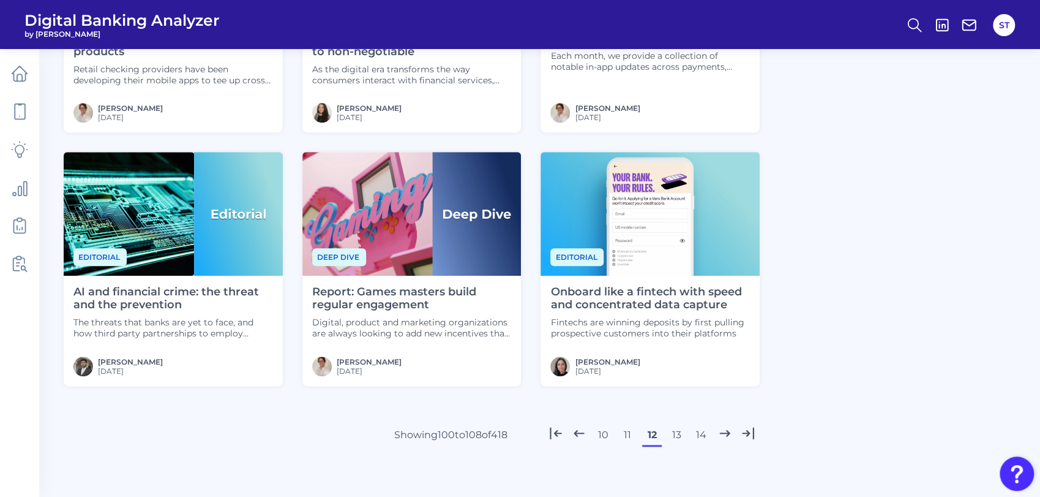
click at [702, 437] on button "14" at bounding box center [701, 435] width 20 height 20
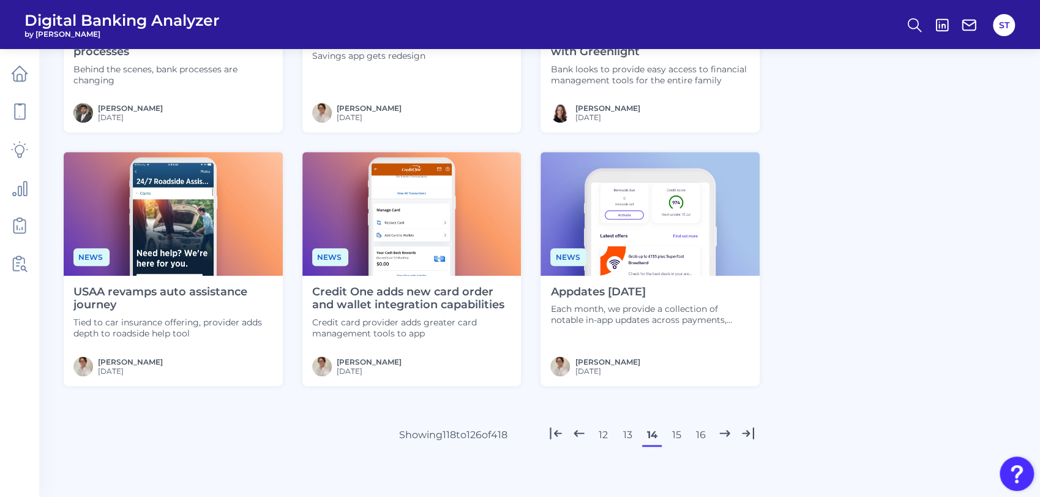
click at [701, 435] on button "16" at bounding box center [701, 435] width 20 height 20
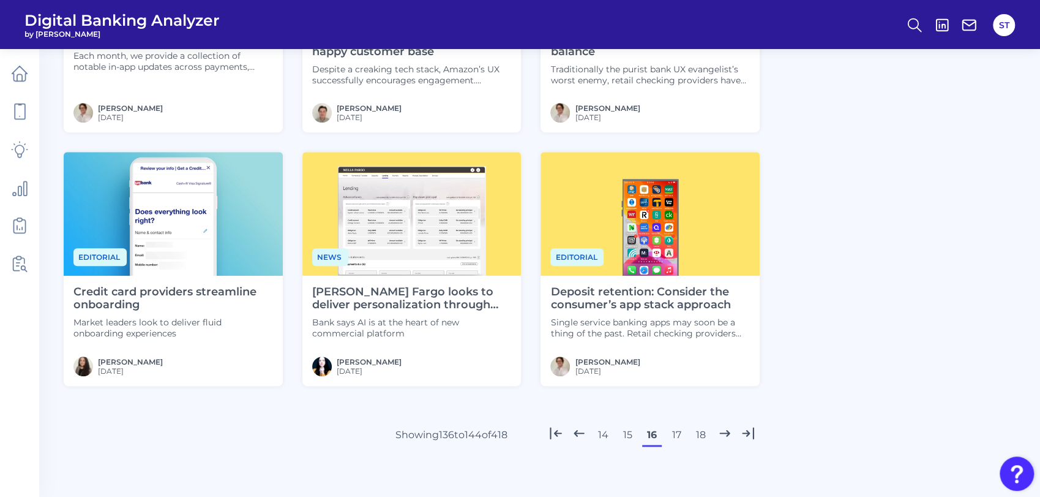
click at [700, 435] on button "18" at bounding box center [701, 435] width 20 height 20
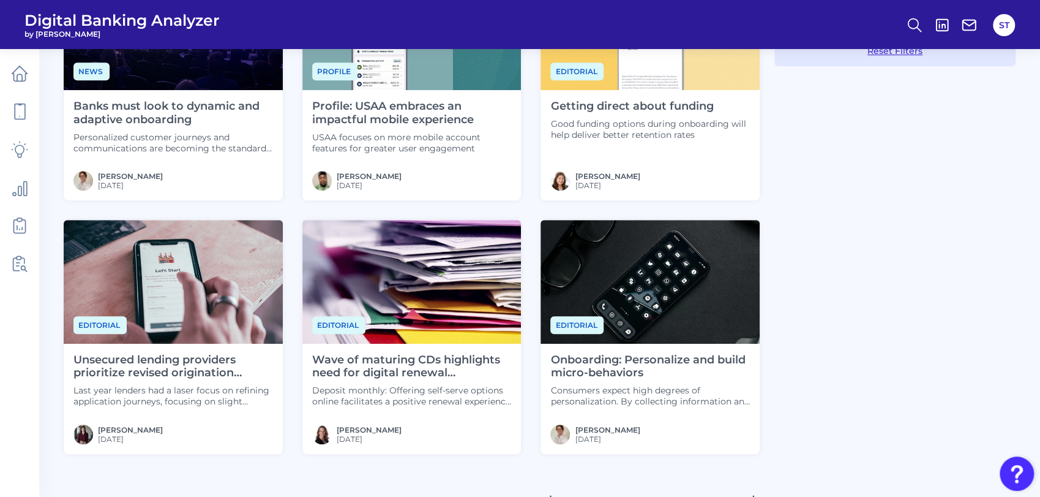
scroll to position [530, 0]
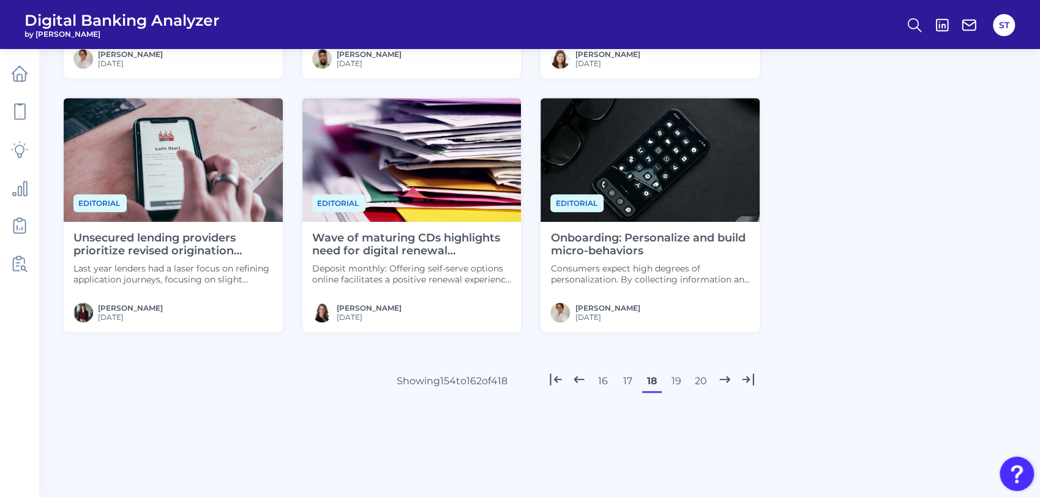
click at [677, 380] on button "19" at bounding box center [677, 381] width 20 height 20
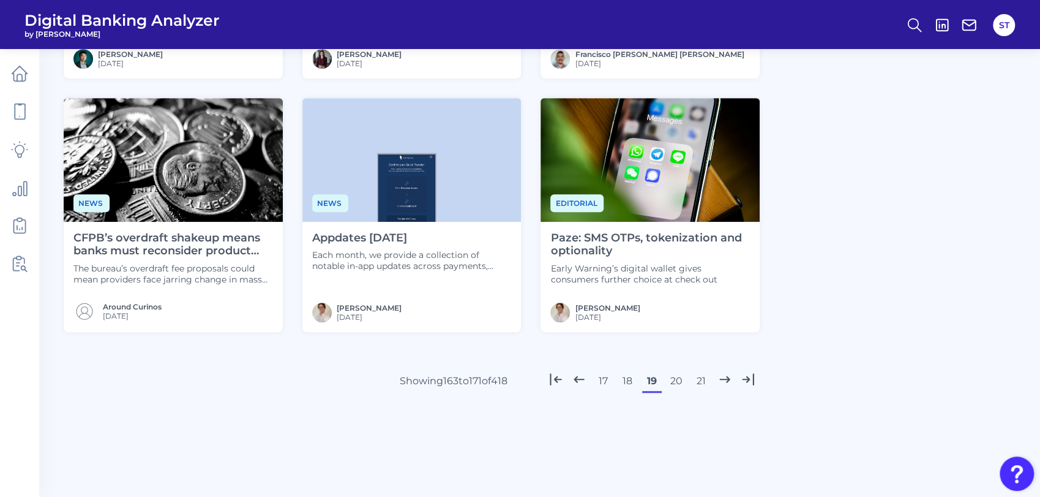
click at [671, 378] on button "20" at bounding box center [677, 381] width 20 height 20
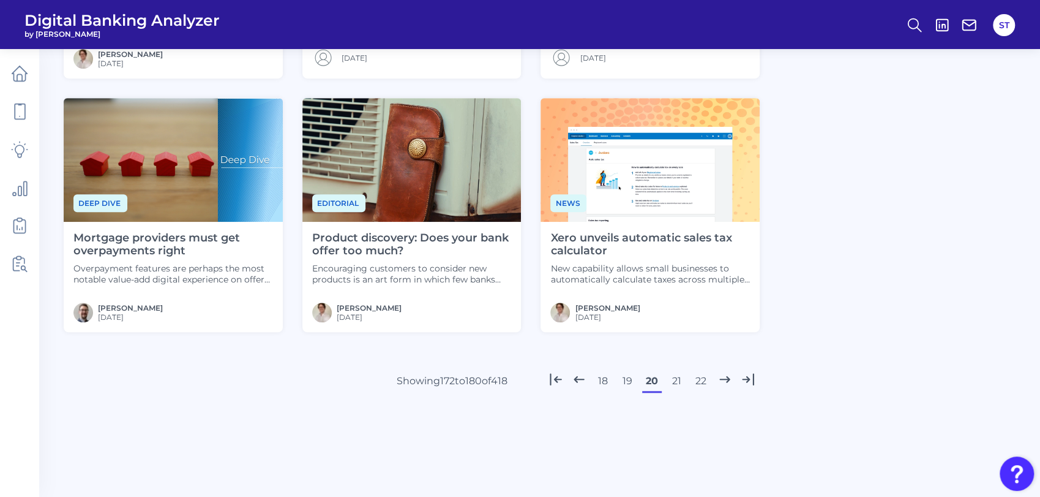
click at [671, 380] on button "21" at bounding box center [677, 381] width 20 height 20
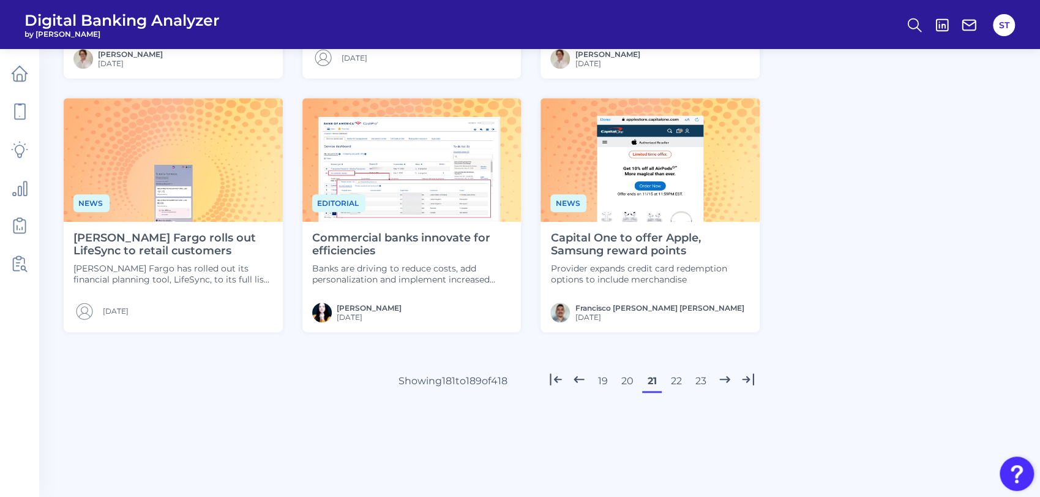
click at [628, 381] on button "20" at bounding box center [628, 381] width 20 height 20
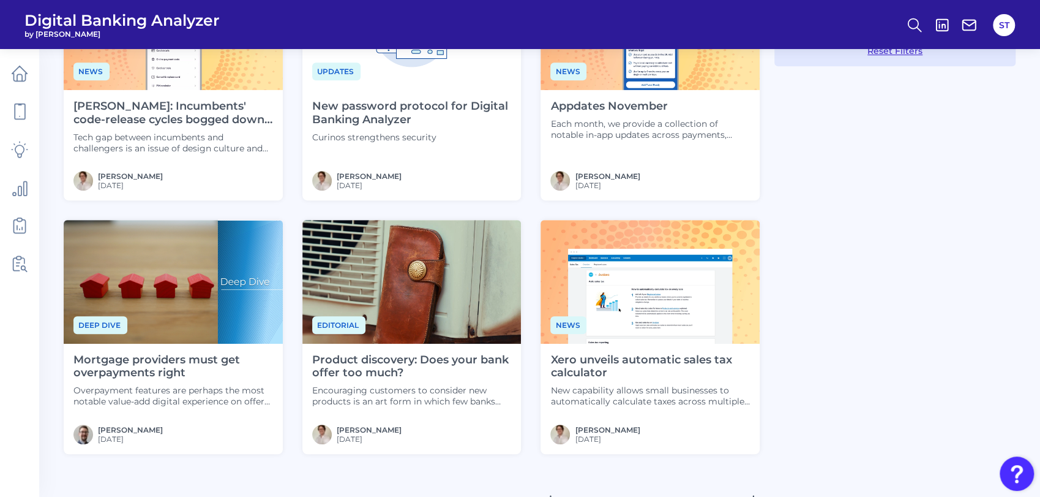
scroll to position [476, 0]
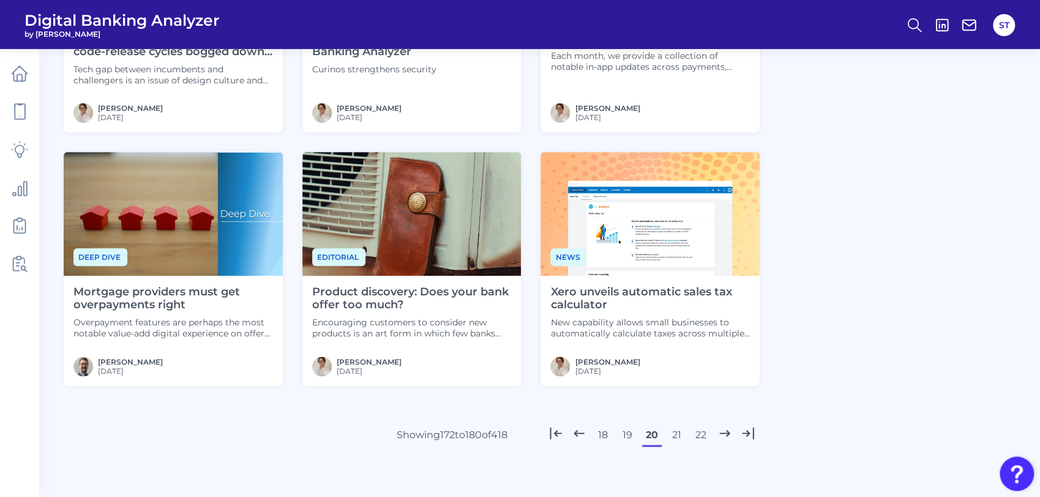
click at [676, 432] on button "21" at bounding box center [677, 435] width 20 height 20
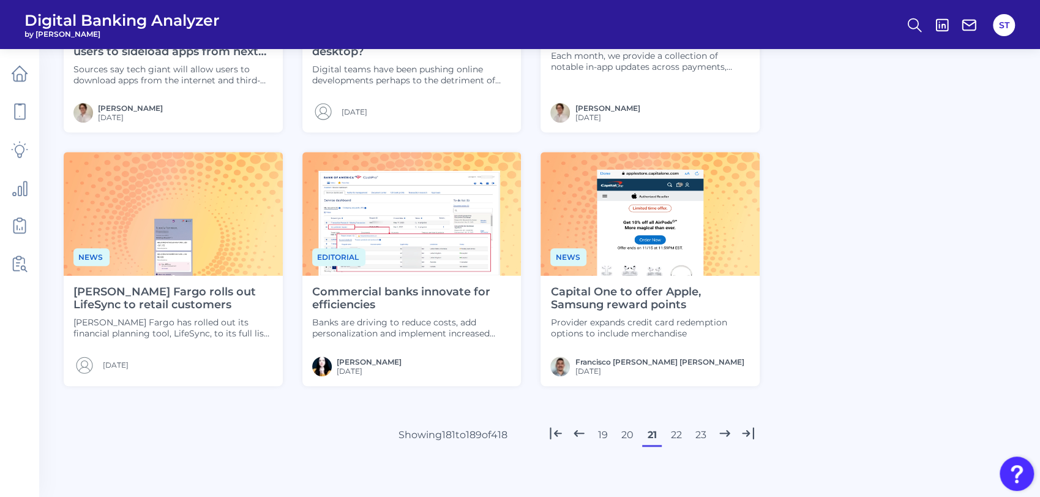
scroll to position [530, 0]
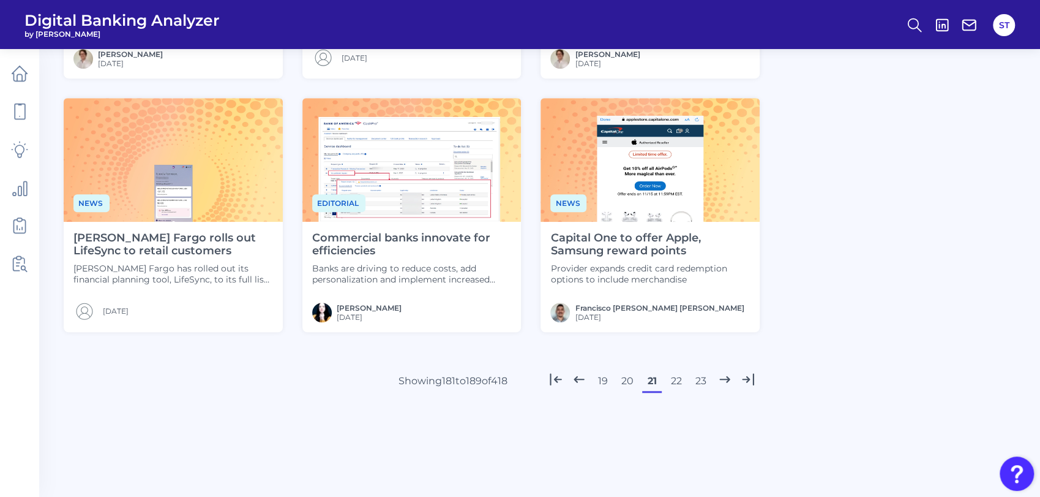
click at [672, 378] on button "22" at bounding box center [677, 381] width 20 height 20
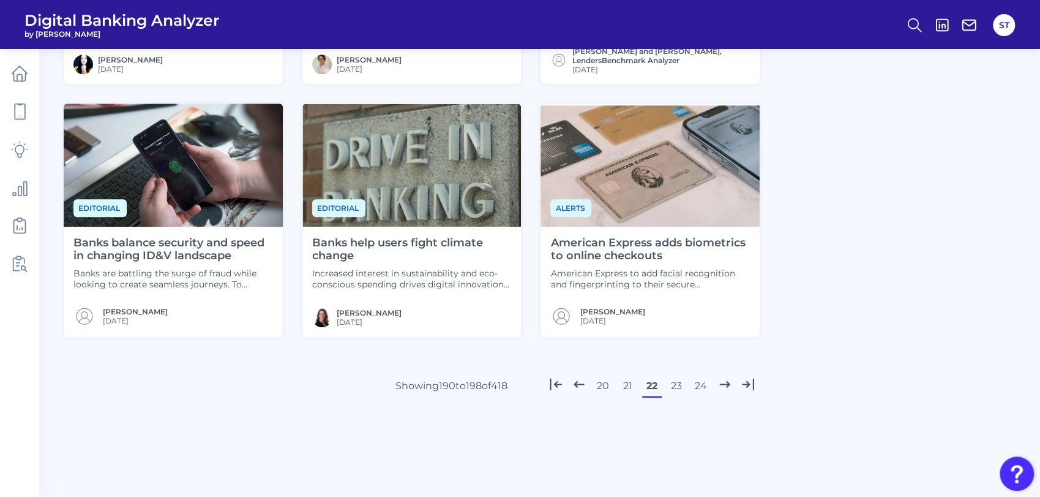
click at [629, 383] on button "21" at bounding box center [628, 386] width 20 height 20
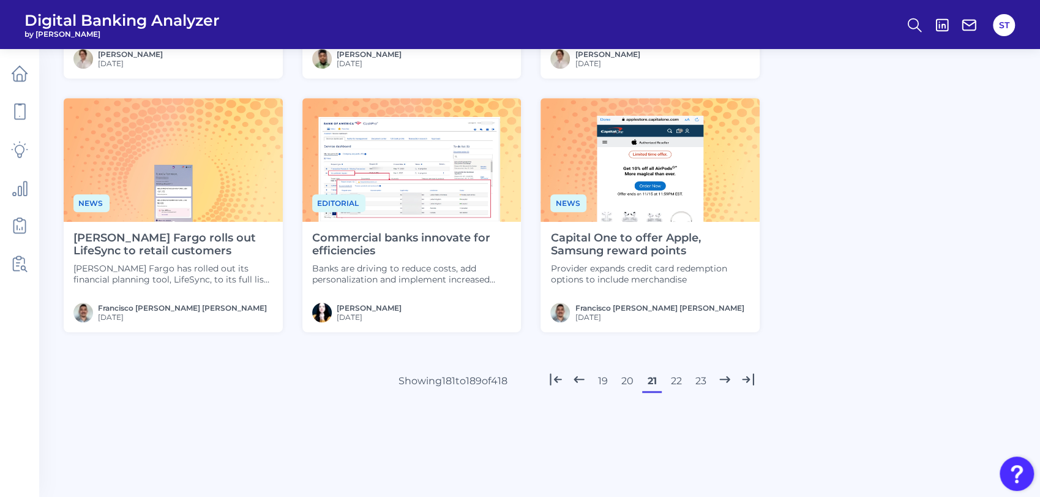
click at [674, 381] on button "22" at bounding box center [677, 381] width 20 height 20
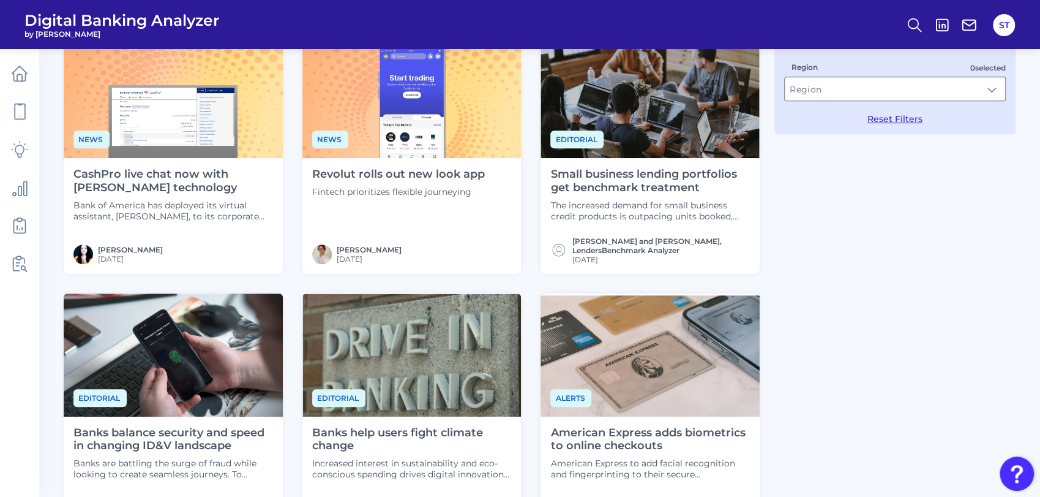
scroll to position [476, 0]
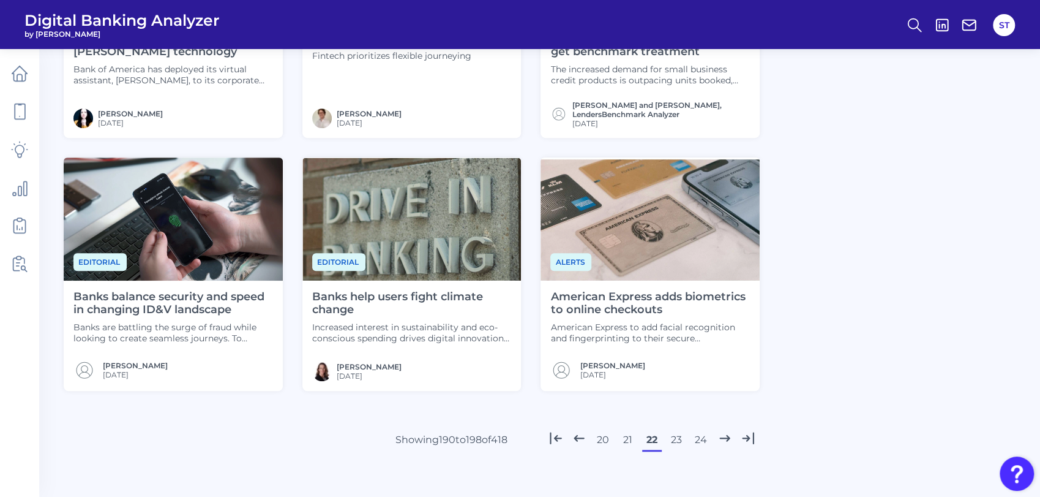
click at [675, 435] on button "23" at bounding box center [677, 440] width 20 height 20
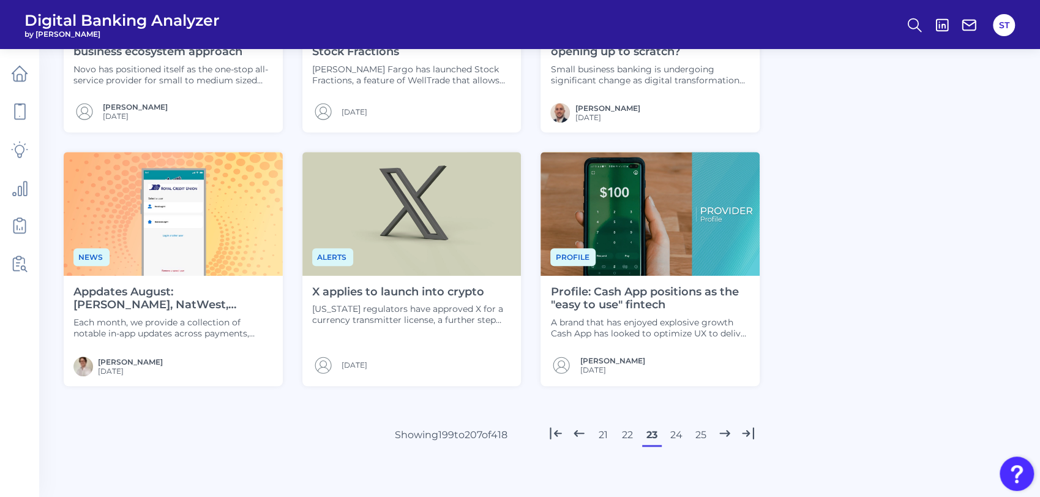
scroll to position [530, 0]
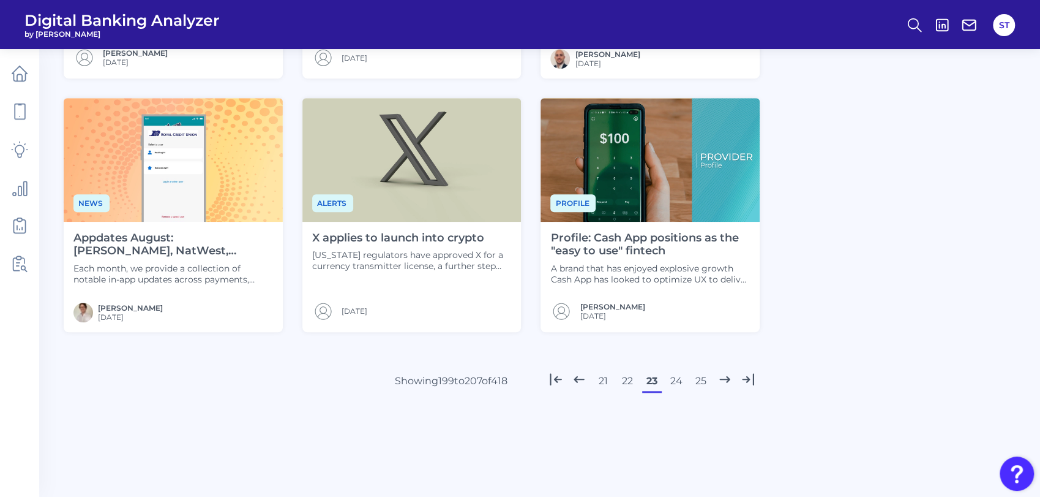
click at [671, 383] on button "24" at bounding box center [677, 381] width 20 height 20
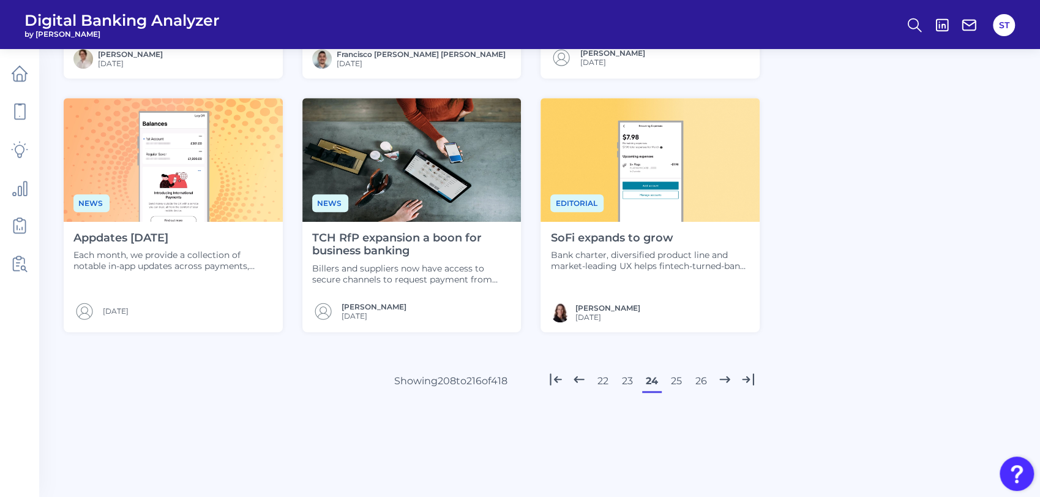
click at [628, 379] on button "23" at bounding box center [628, 381] width 20 height 20
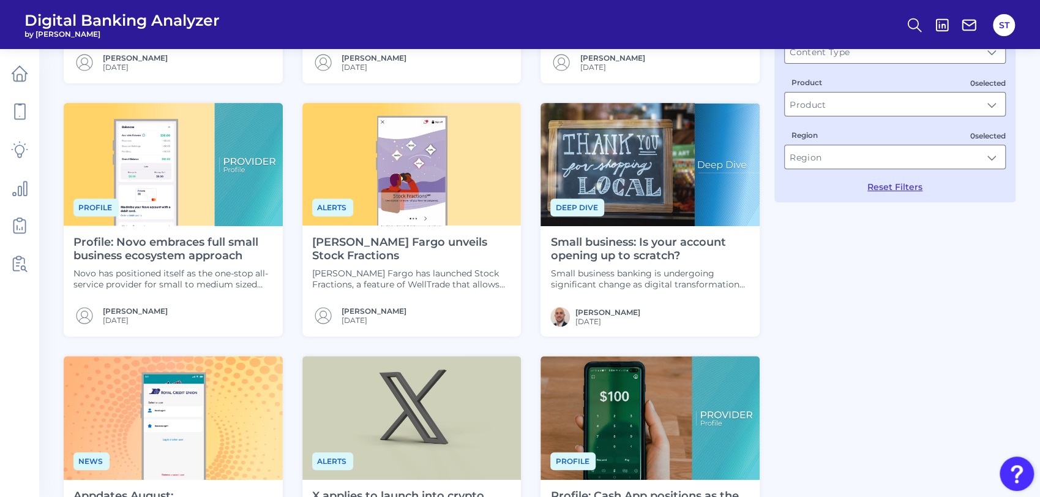
scroll to position [476, 0]
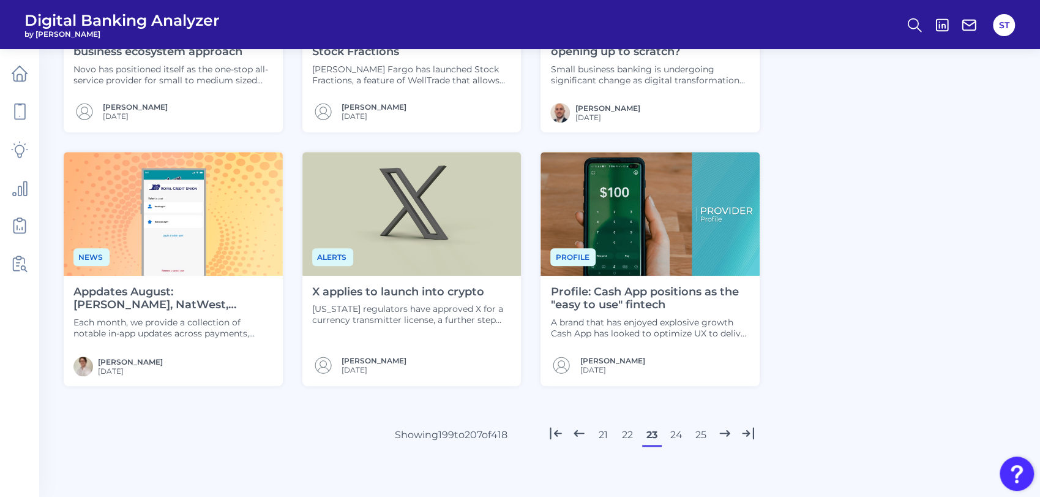
click at [673, 432] on button "24" at bounding box center [677, 435] width 20 height 20
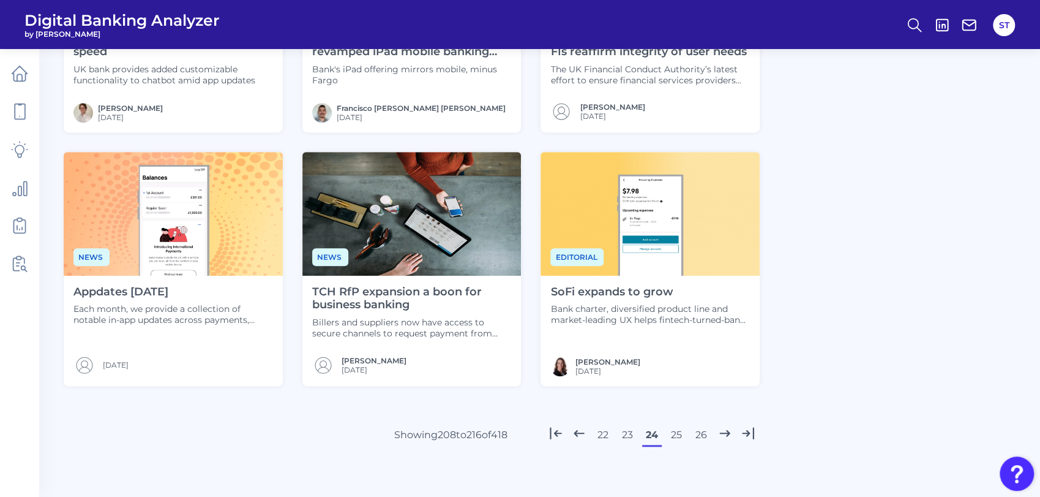
scroll to position [530, 0]
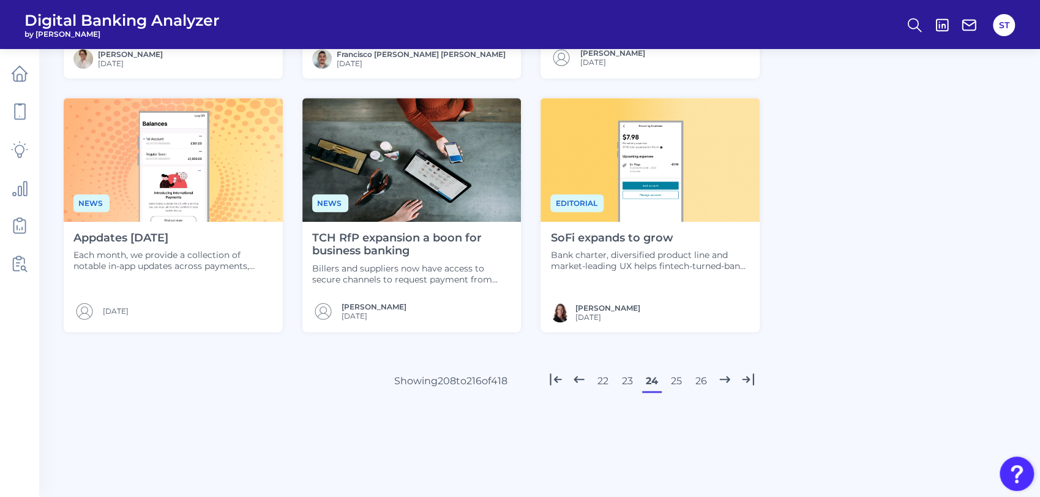
click at [679, 382] on button "25" at bounding box center [677, 381] width 20 height 20
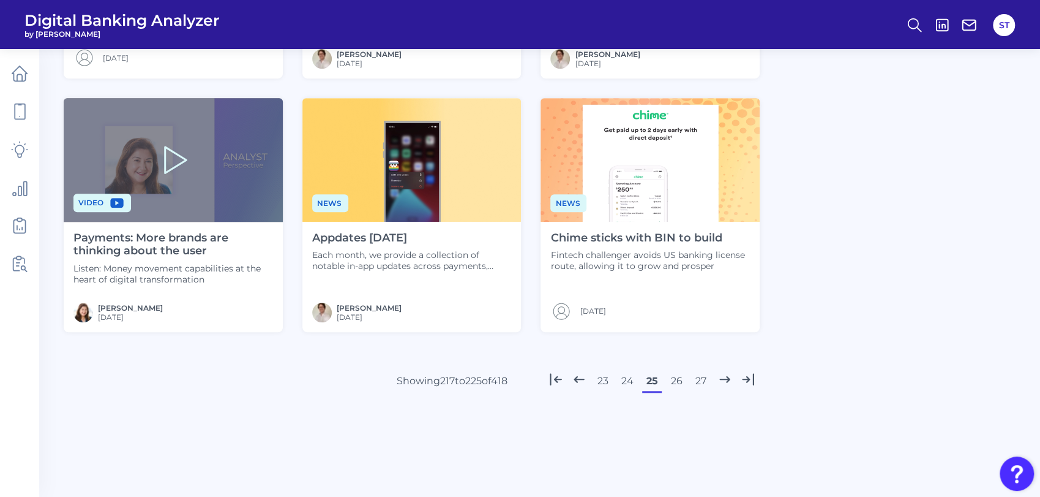
click at [628, 383] on button "24" at bounding box center [628, 381] width 20 height 20
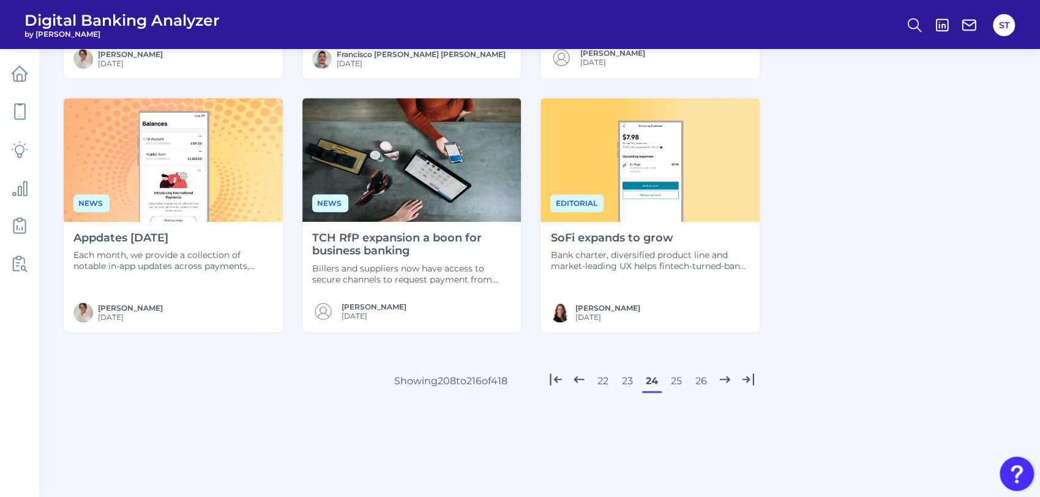
click at [671, 380] on button "25" at bounding box center [677, 381] width 20 height 20
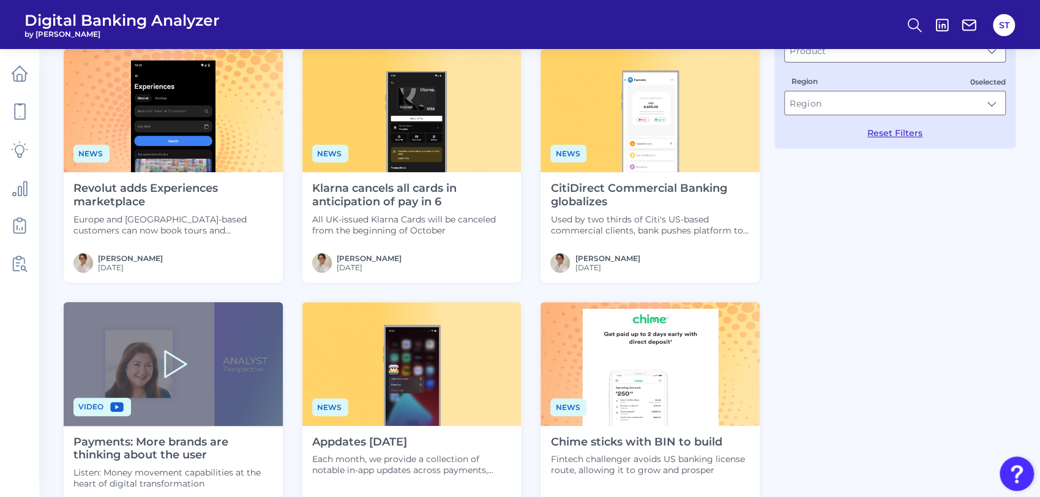
scroll to position [462, 0]
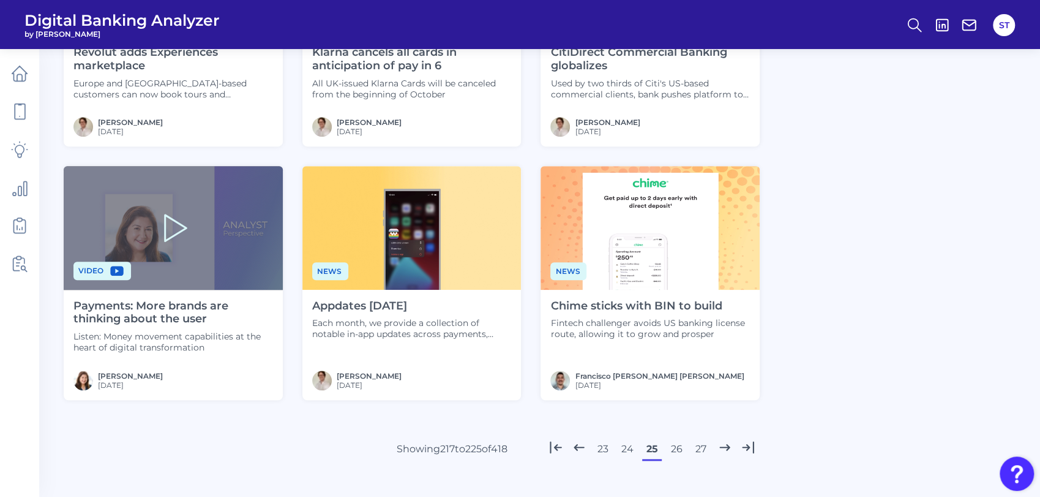
click at [676, 444] on button "26" at bounding box center [677, 449] width 20 height 20
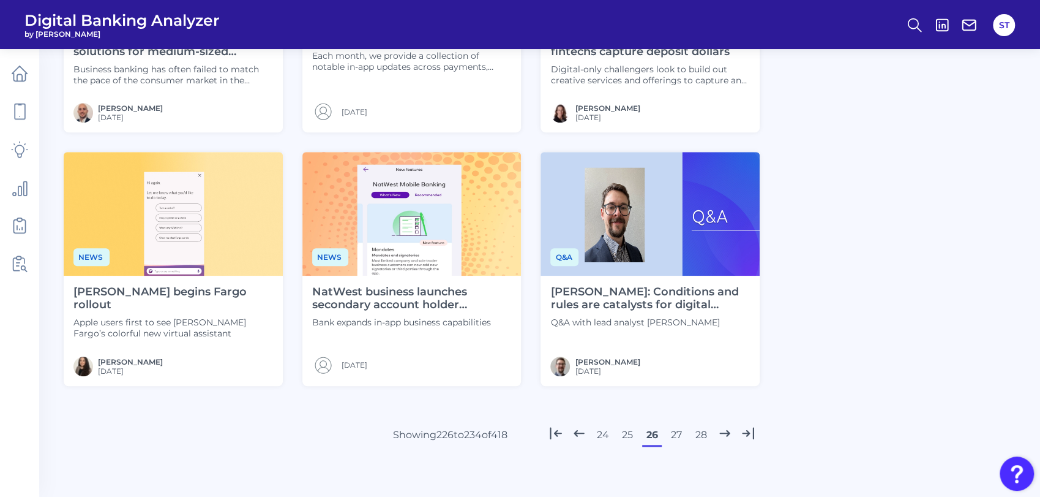
scroll to position [530, 0]
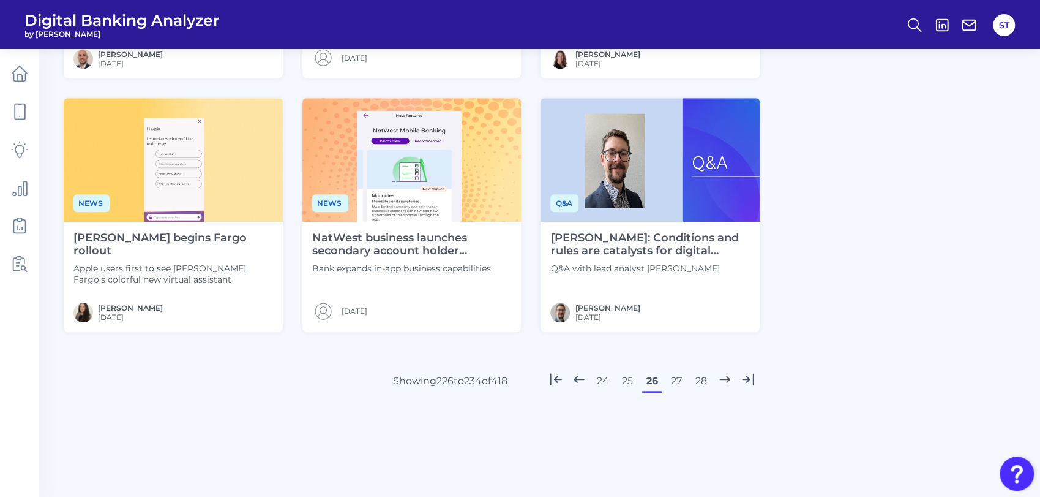
click at [676, 381] on button "27" at bounding box center [677, 381] width 20 height 20
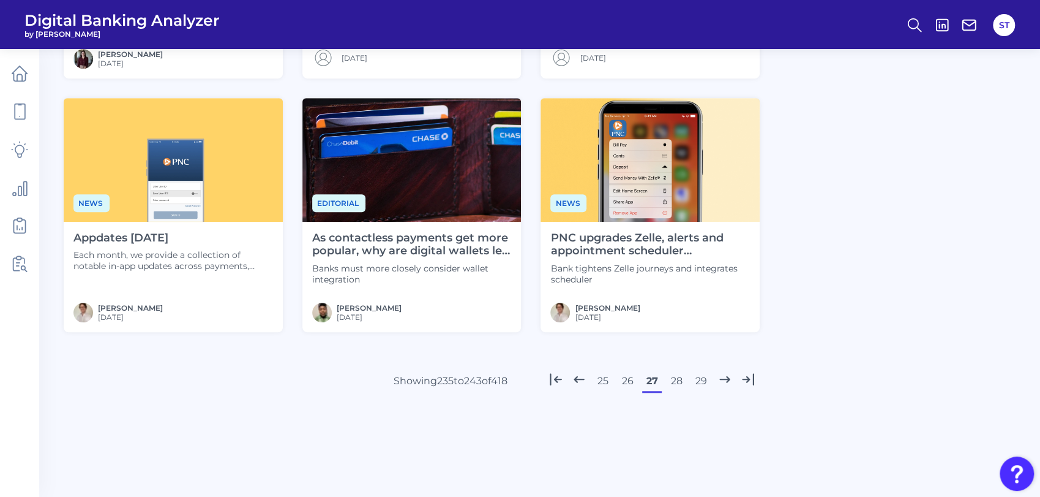
click at [629, 380] on button "26" at bounding box center [628, 381] width 20 height 20
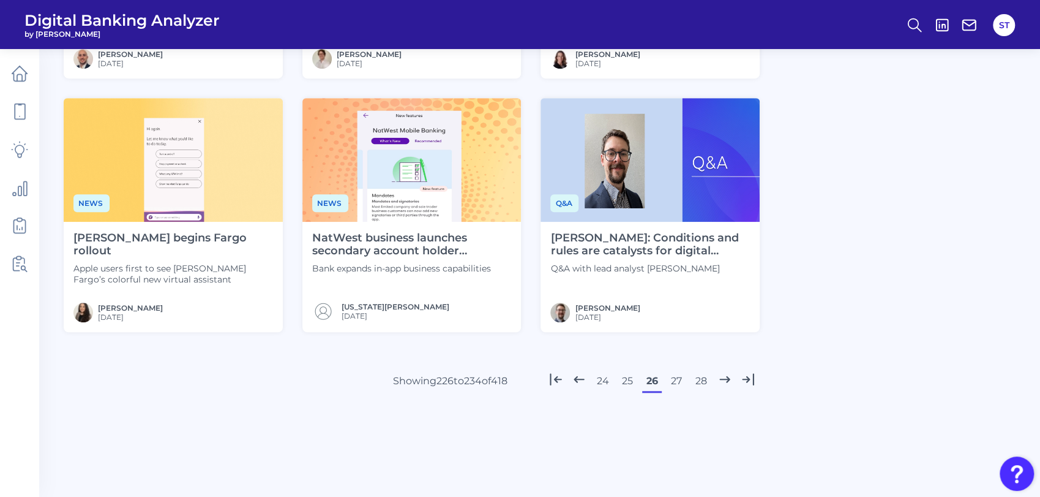
click at [672, 379] on button "27" at bounding box center [677, 381] width 20 height 20
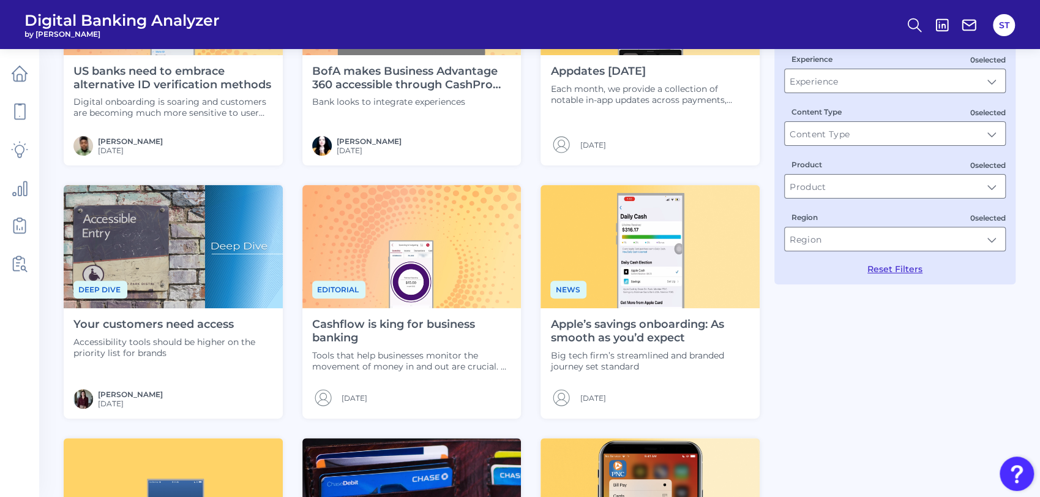
scroll to position [462, 0]
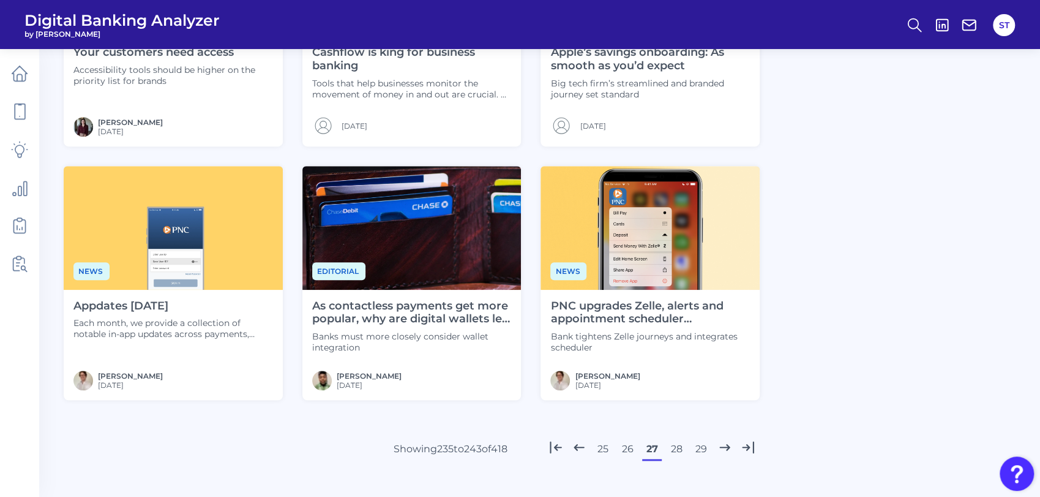
click at [672, 451] on button "28" at bounding box center [677, 449] width 20 height 20
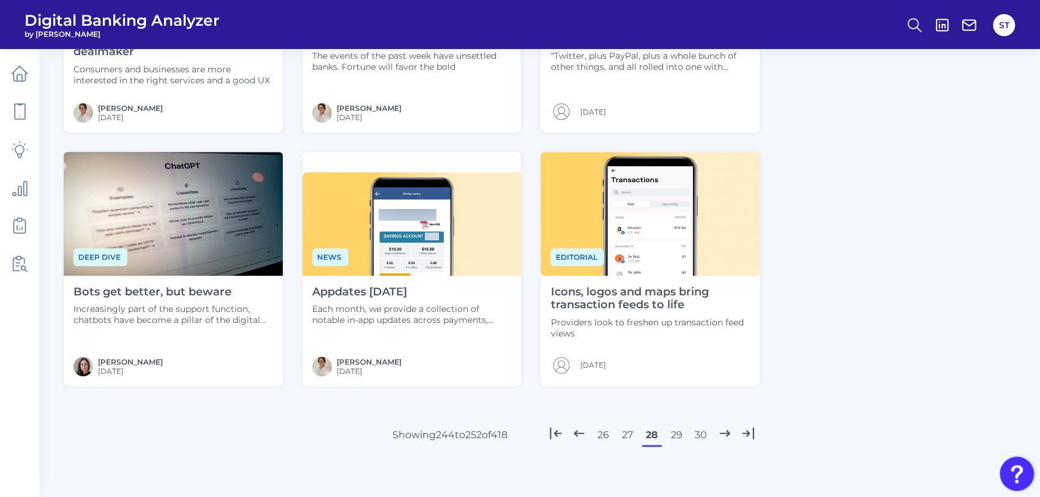
scroll to position [530, 0]
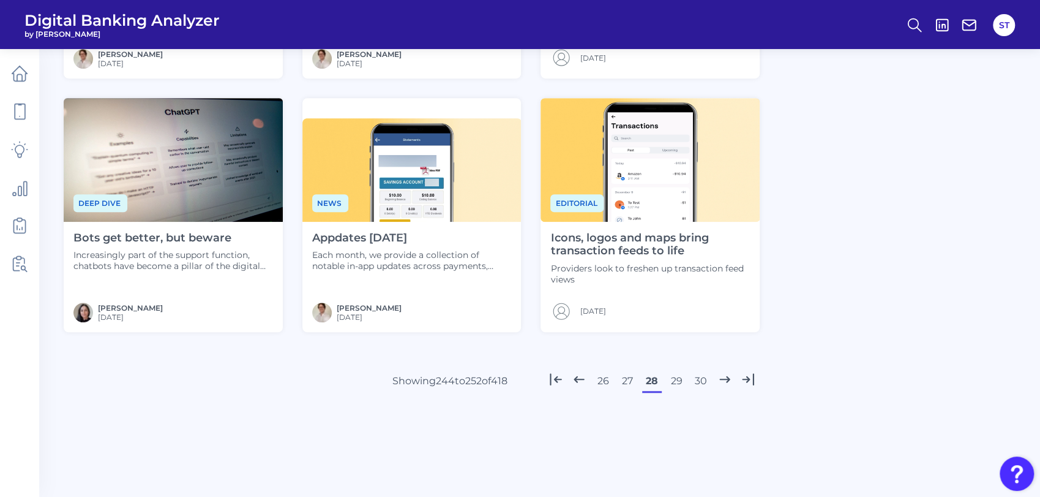
click at [626, 378] on button "27" at bounding box center [628, 381] width 20 height 20
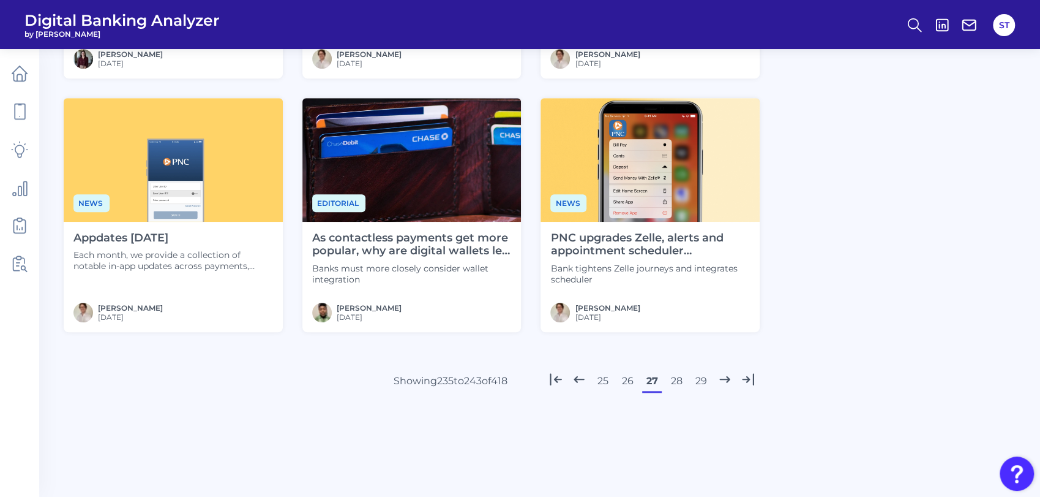
click at [675, 377] on button "28" at bounding box center [677, 381] width 20 height 20
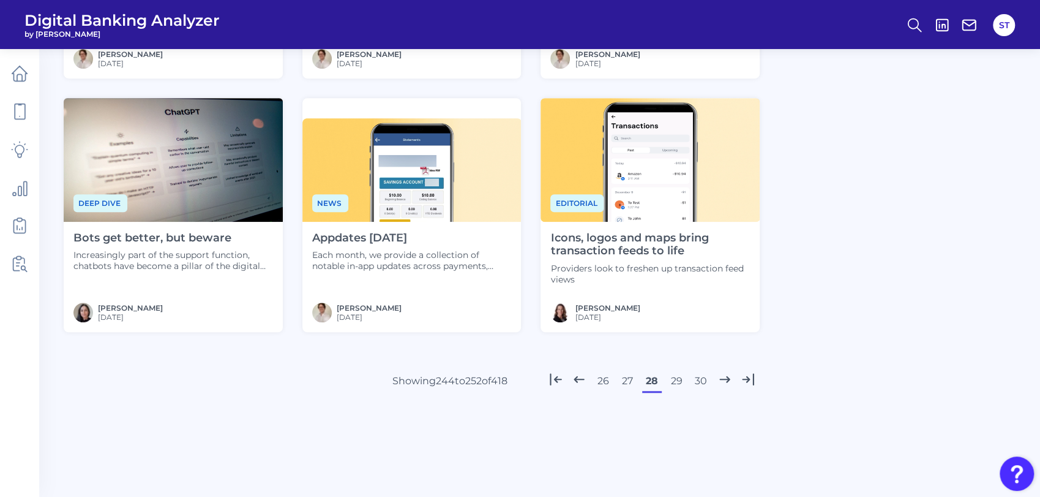
click at [678, 381] on button "29" at bounding box center [677, 381] width 20 height 20
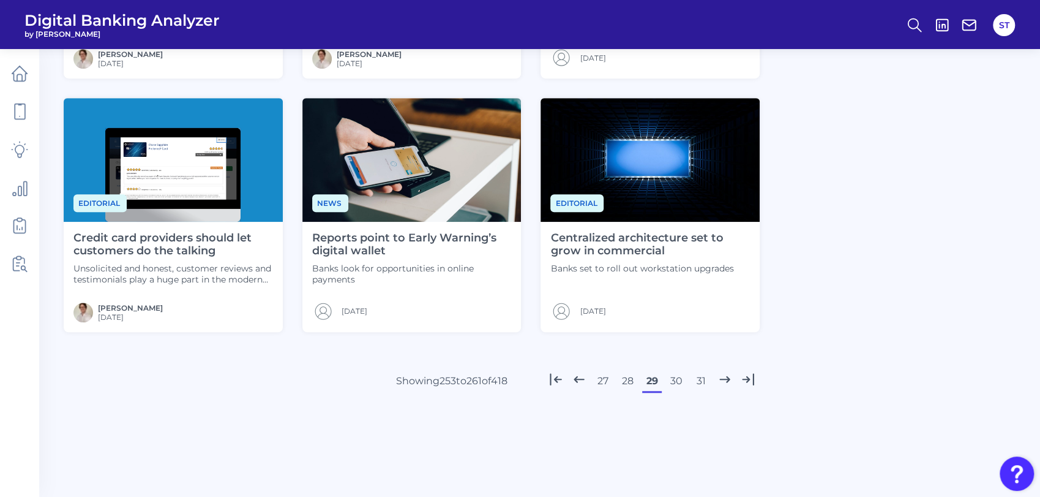
click at [681, 379] on button "30" at bounding box center [677, 381] width 20 height 20
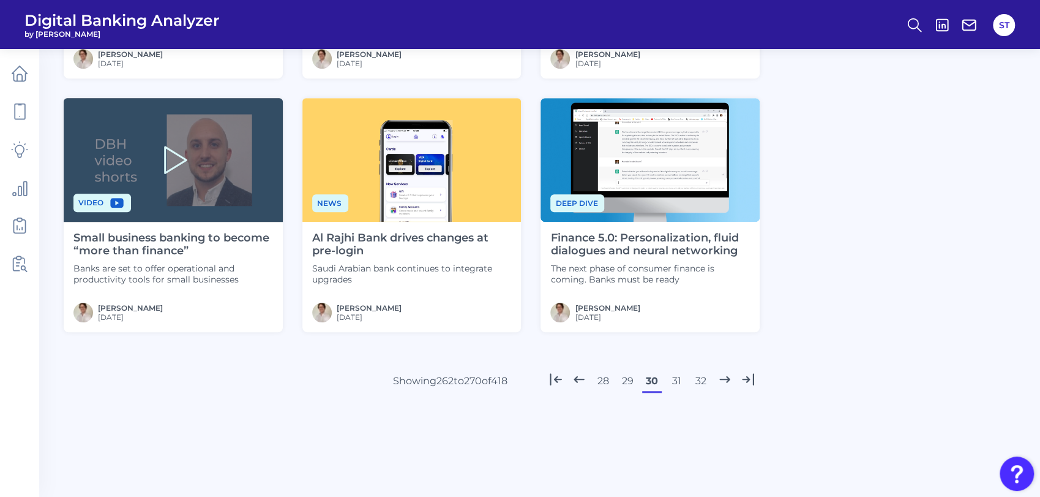
click at [625, 378] on button "29" at bounding box center [628, 381] width 20 height 20
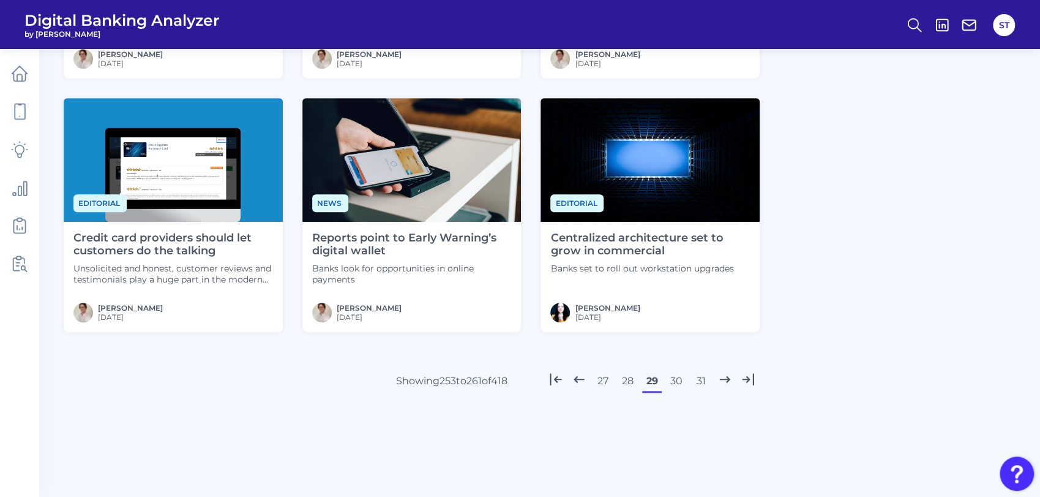
click at [675, 378] on button "30" at bounding box center [677, 381] width 20 height 20
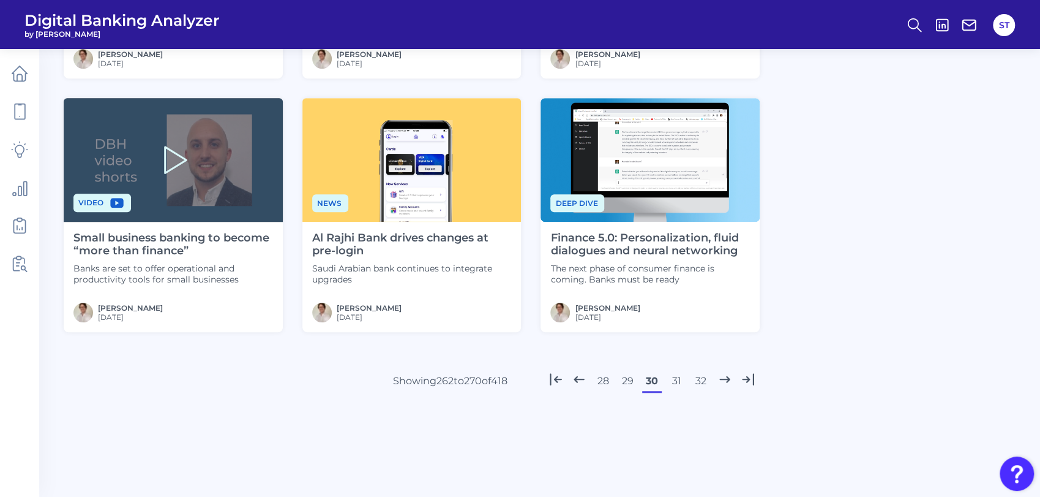
click at [677, 381] on button "31" at bounding box center [677, 381] width 20 height 20
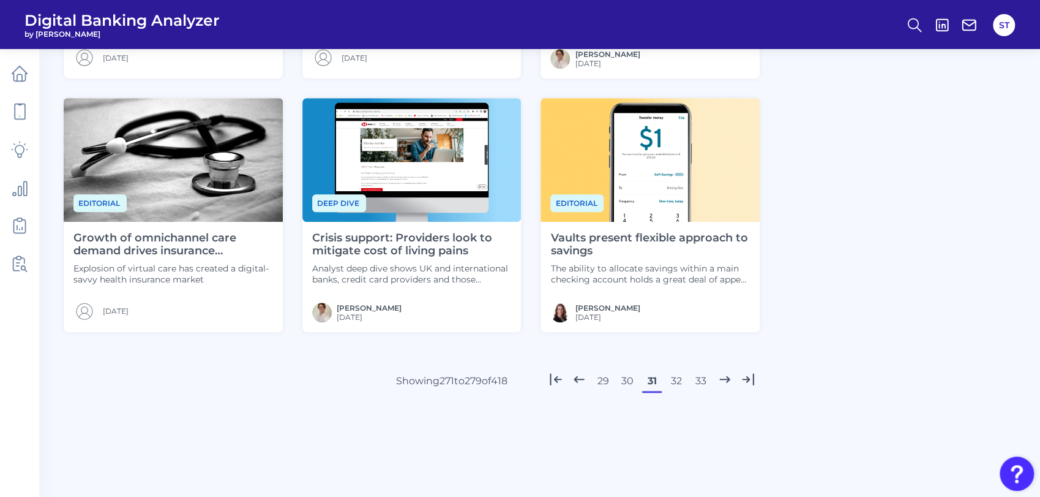
click at [628, 381] on button "30" at bounding box center [628, 381] width 20 height 20
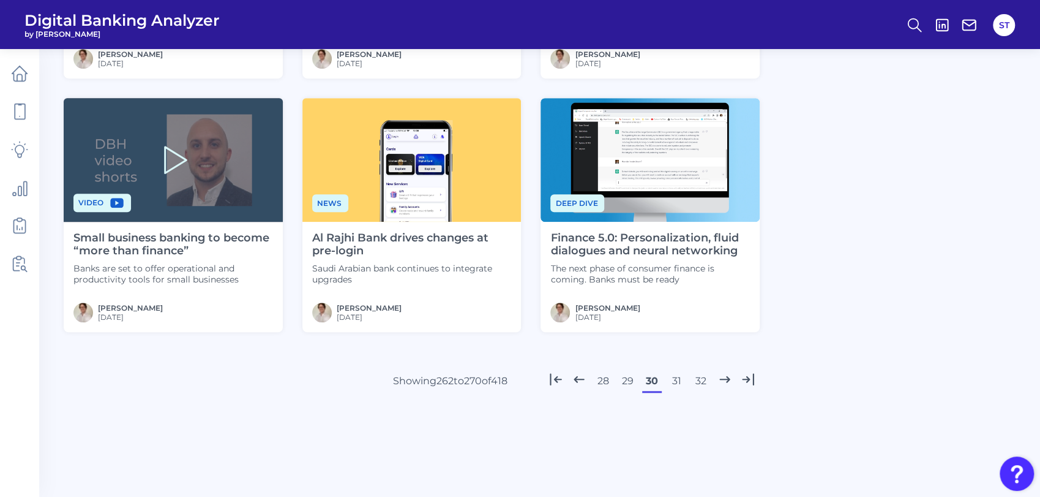
click at [676, 381] on button "31" at bounding box center [677, 381] width 20 height 20
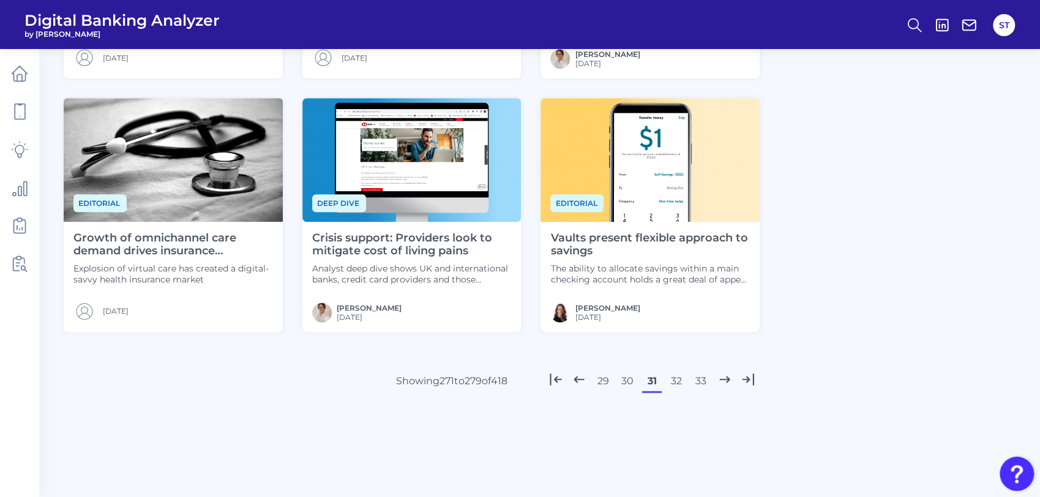
click at [675, 378] on button "32" at bounding box center [677, 381] width 20 height 20
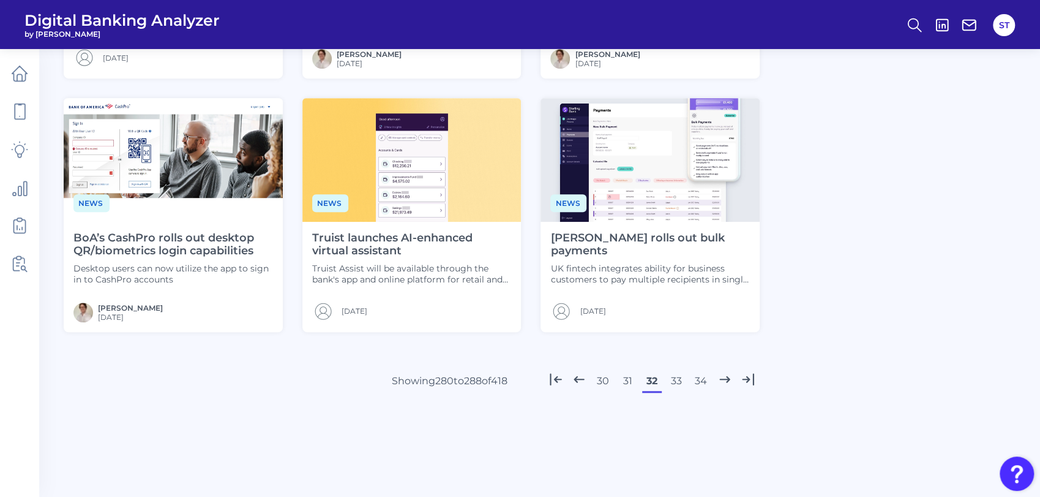
click at [626, 379] on button "31" at bounding box center [628, 381] width 20 height 20
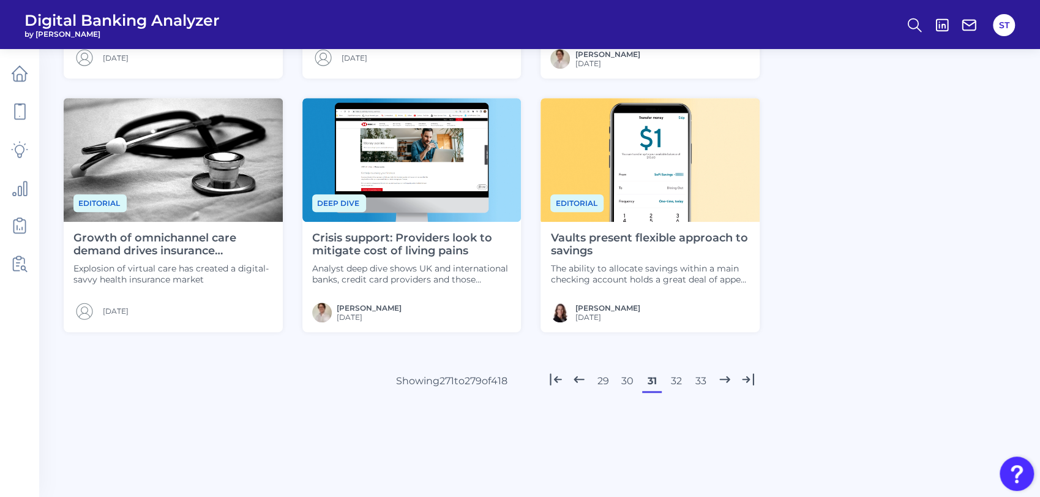
click at [670, 380] on button "32" at bounding box center [677, 381] width 20 height 20
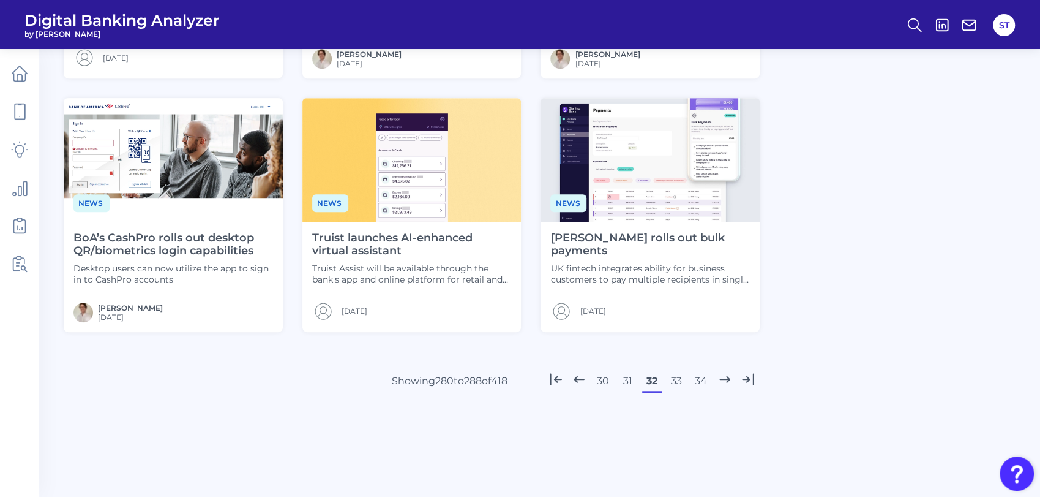
click at [627, 381] on button "31" at bounding box center [628, 381] width 20 height 20
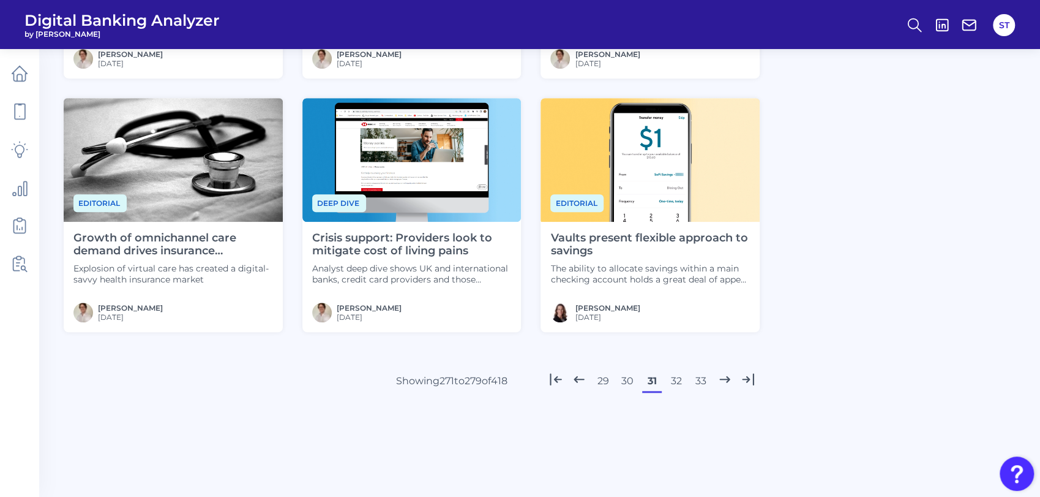
click at [676, 380] on button "32" at bounding box center [677, 381] width 20 height 20
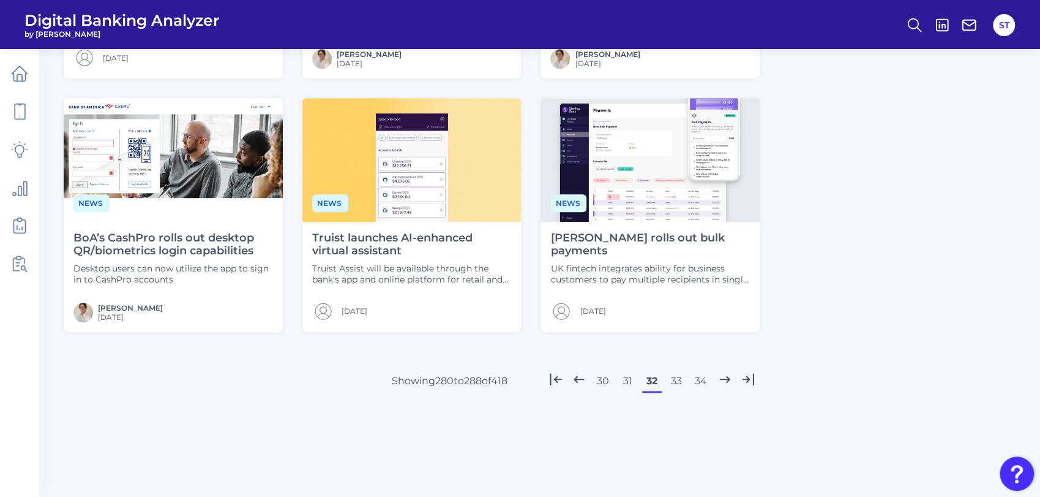
click at [674, 379] on button "33" at bounding box center [677, 381] width 20 height 20
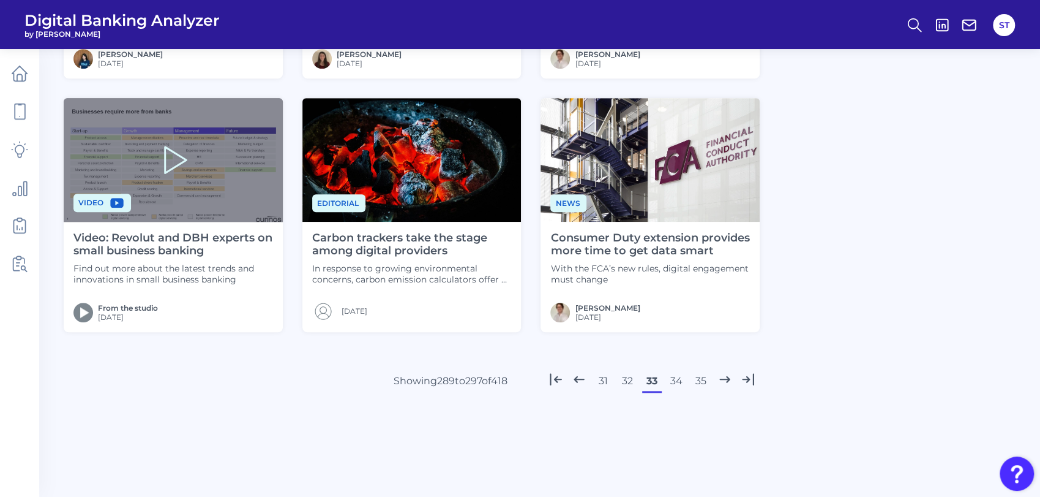
click at [632, 379] on button "32" at bounding box center [628, 381] width 20 height 20
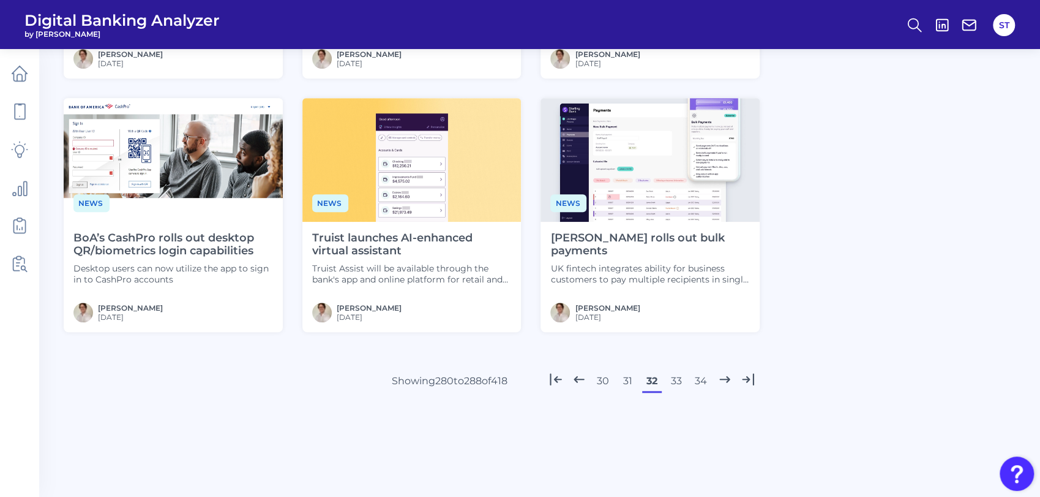
click at [676, 380] on button "33" at bounding box center [677, 381] width 20 height 20
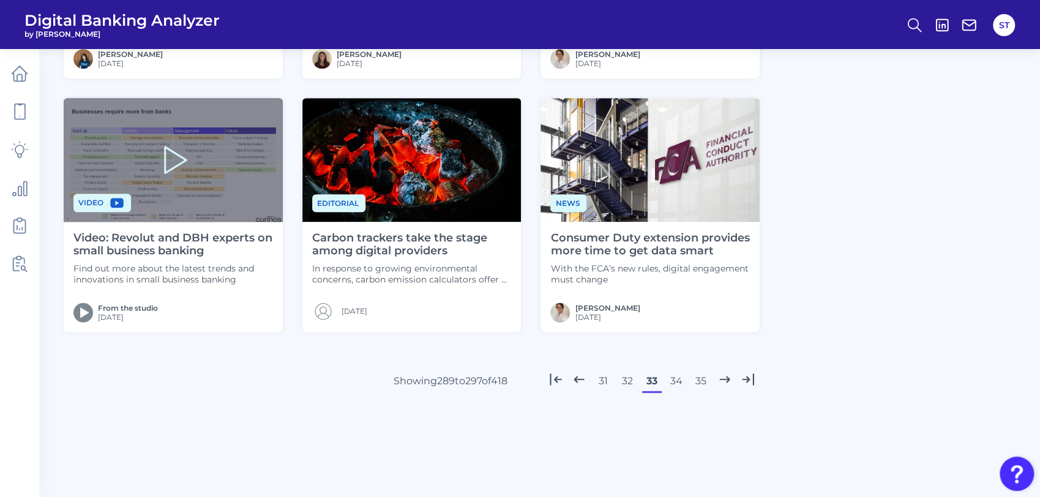
click at [673, 379] on button "34" at bounding box center [677, 381] width 20 height 20
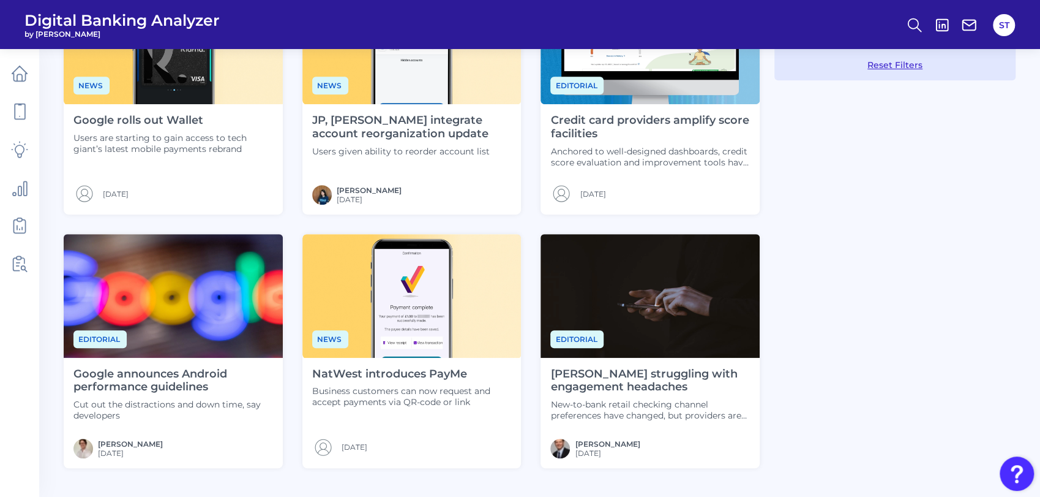
scroll to position [462, 0]
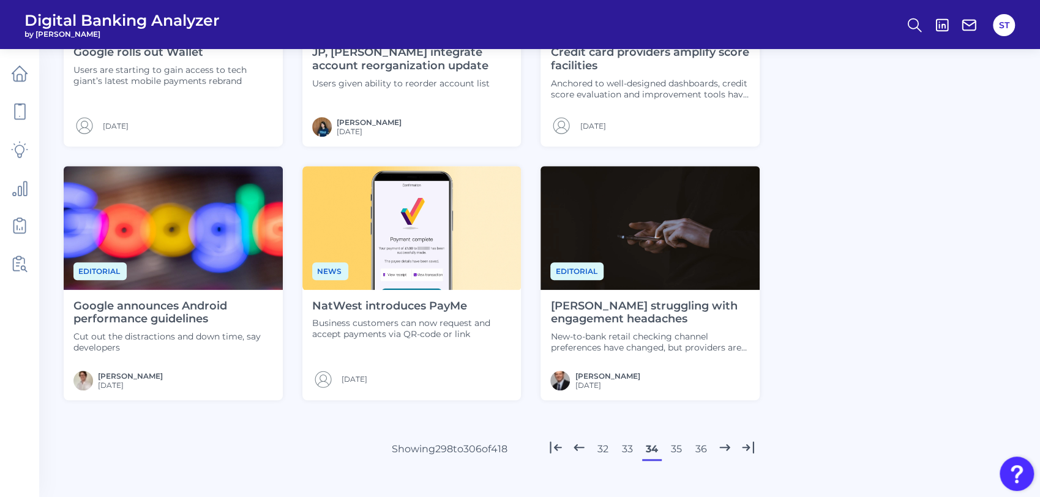
click at [630, 449] on button "33" at bounding box center [628, 449] width 20 height 20
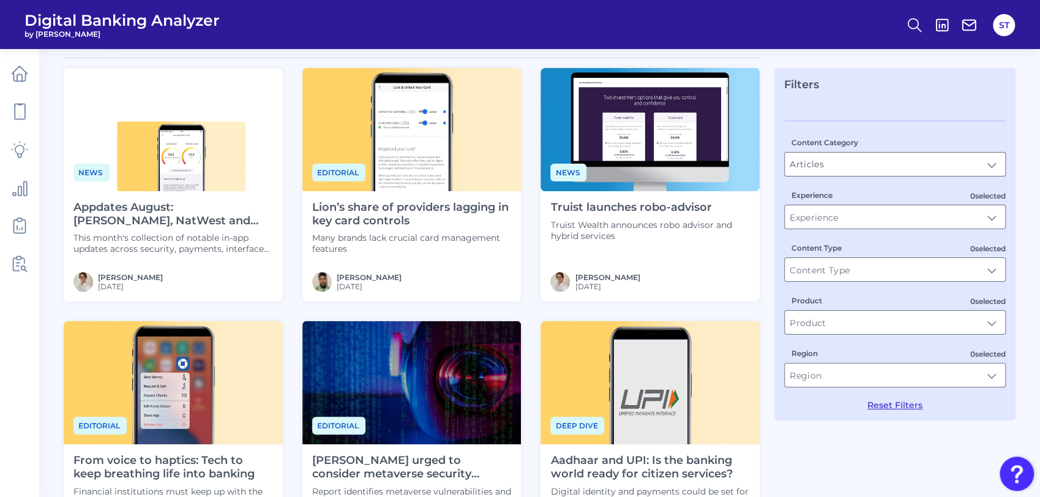
scroll to position [0, 0]
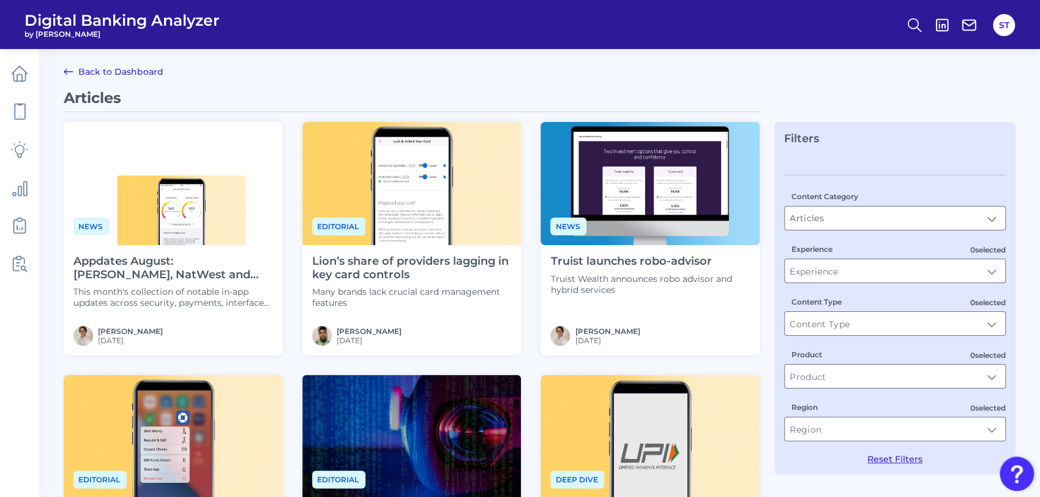
click at [837, 244] on div "Experience" at bounding box center [895, 262] width 222 height 40
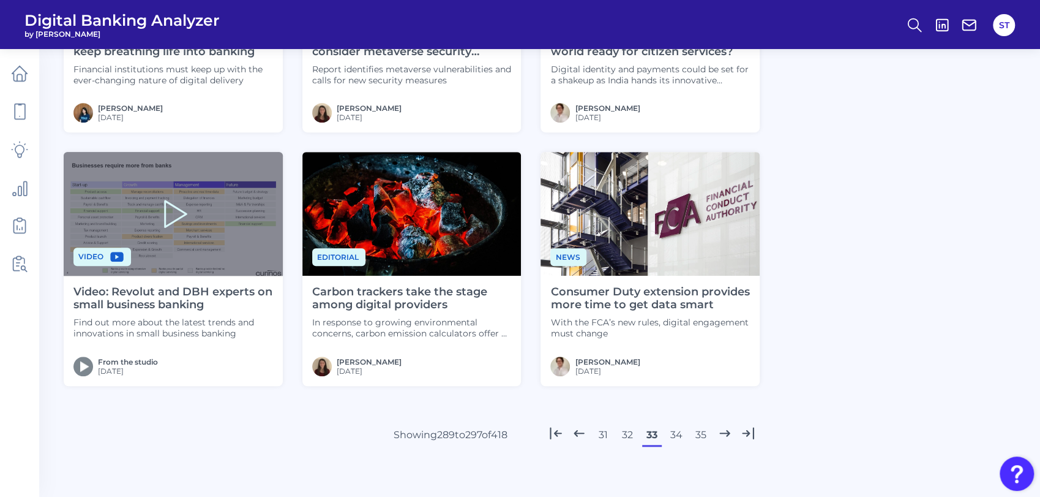
scroll to position [530, 0]
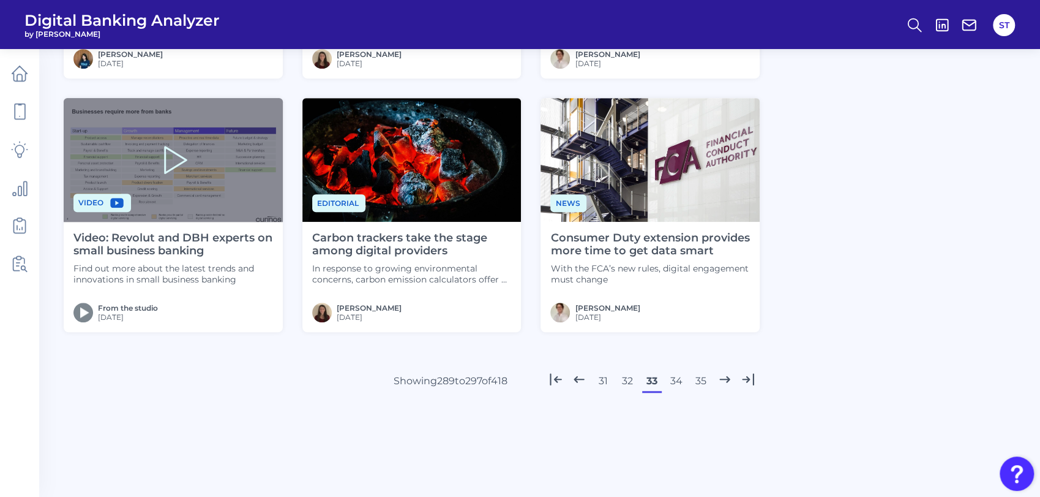
click at [675, 379] on button "34" at bounding box center [677, 381] width 20 height 20
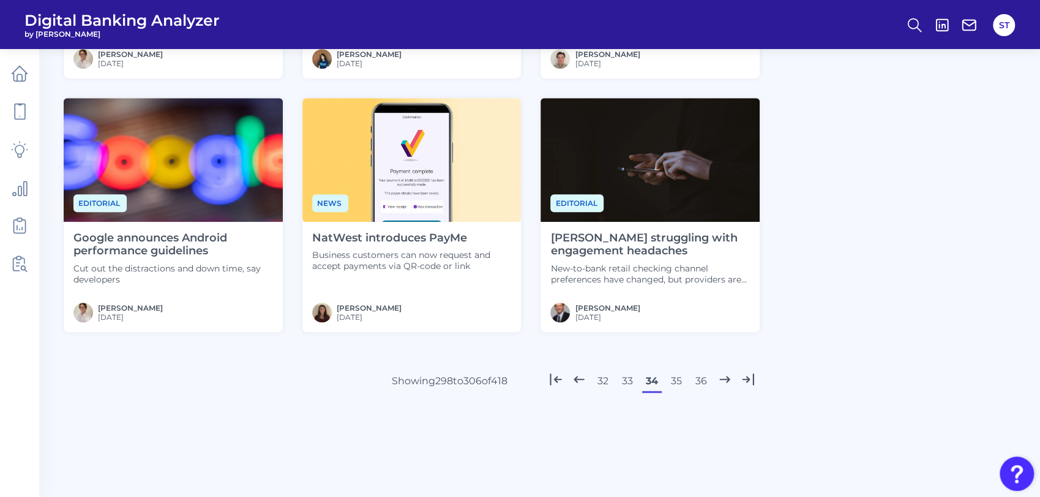
click at [678, 382] on button "35" at bounding box center [677, 381] width 20 height 20
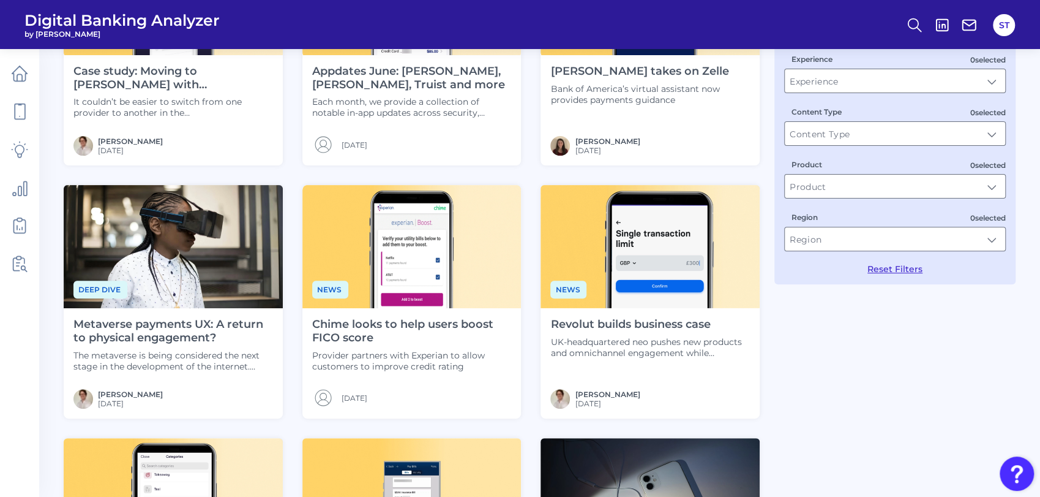
scroll to position [54, 0]
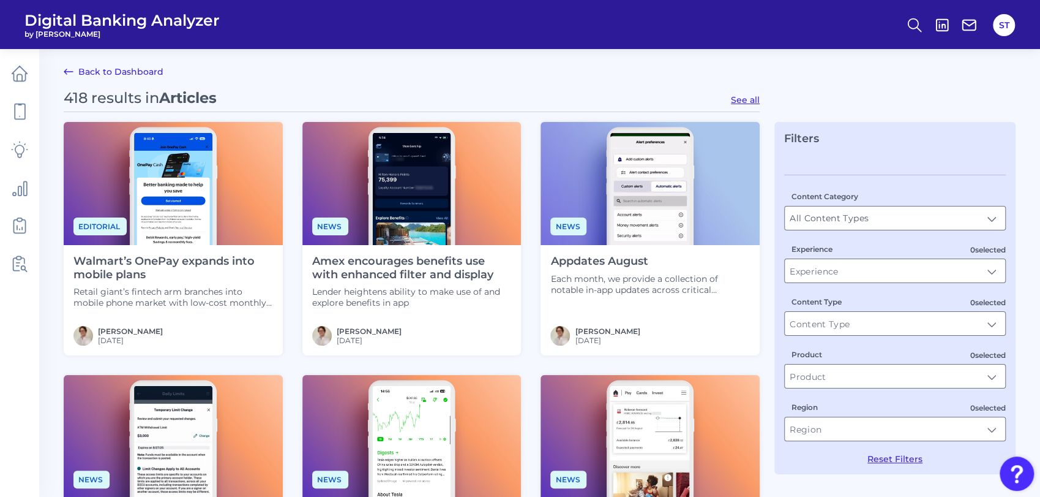
click at [743, 102] on button "See all" at bounding box center [745, 99] width 29 height 11
type input "Articles"
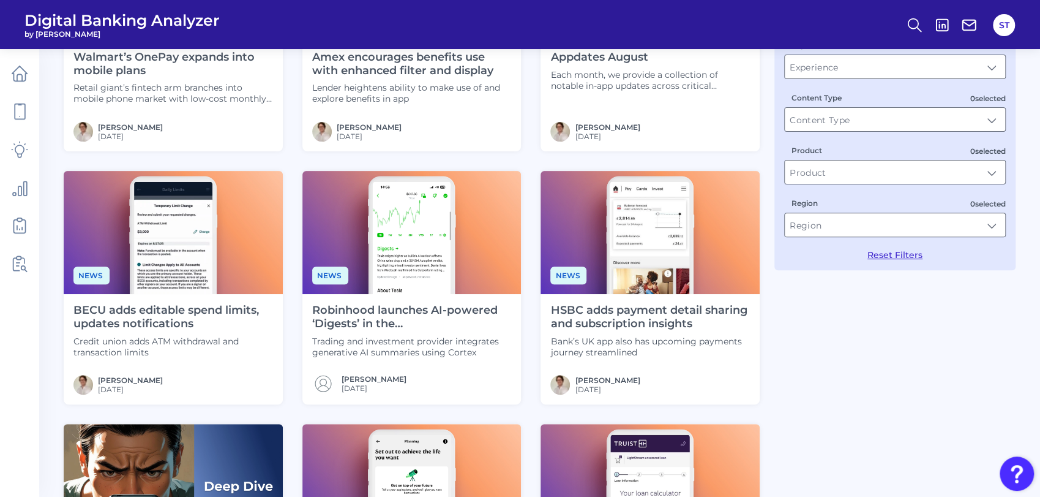
scroll to position [530, 0]
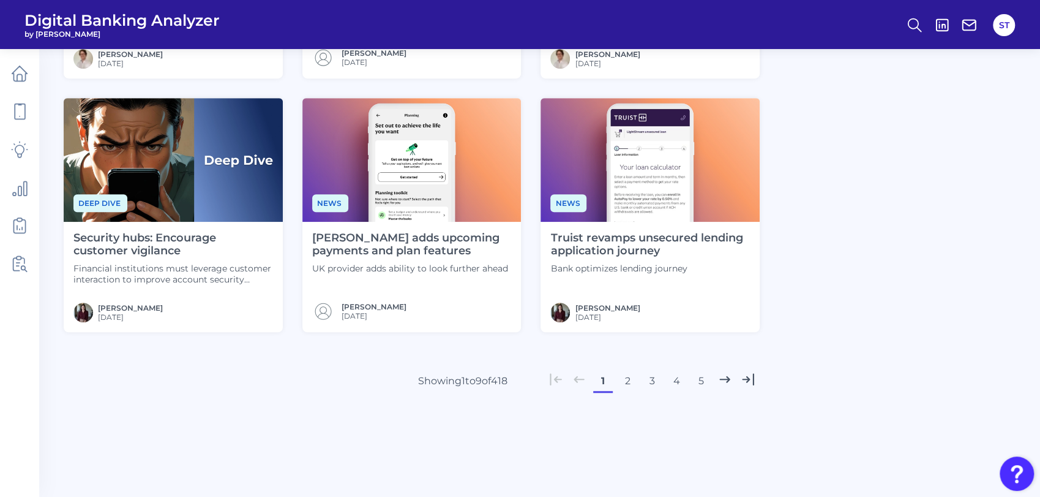
click at [699, 381] on button "5" at bounding box center [701, 381] width 20 height 20
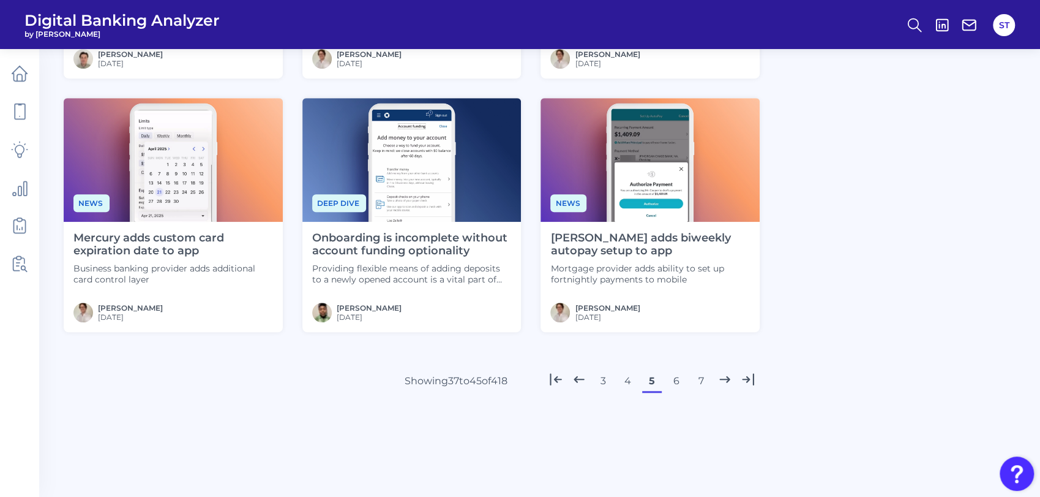
click at [699, 385] on button "7" at bounding box center [701, 381] width 20 height 20
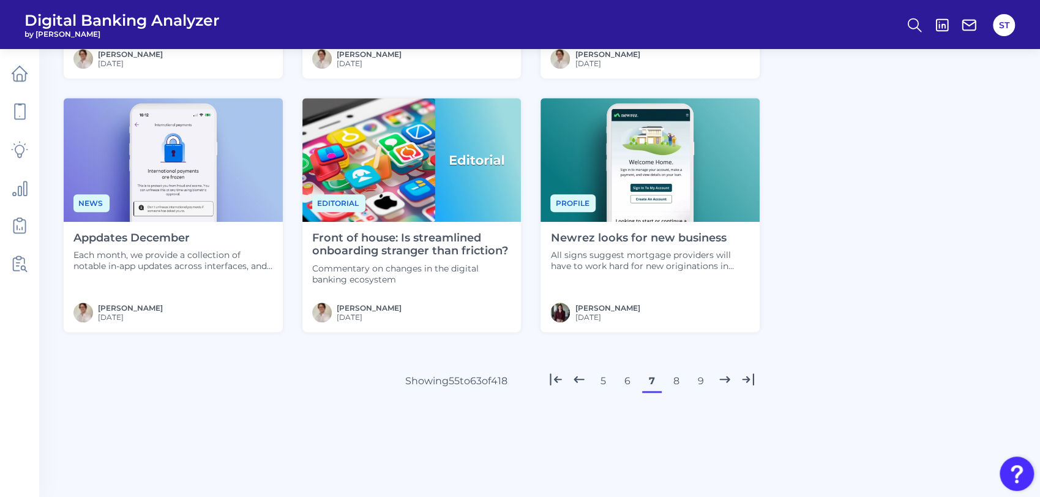
click at [700, 383] on button "9" at bounding box center [701, 381] width 20 height 20
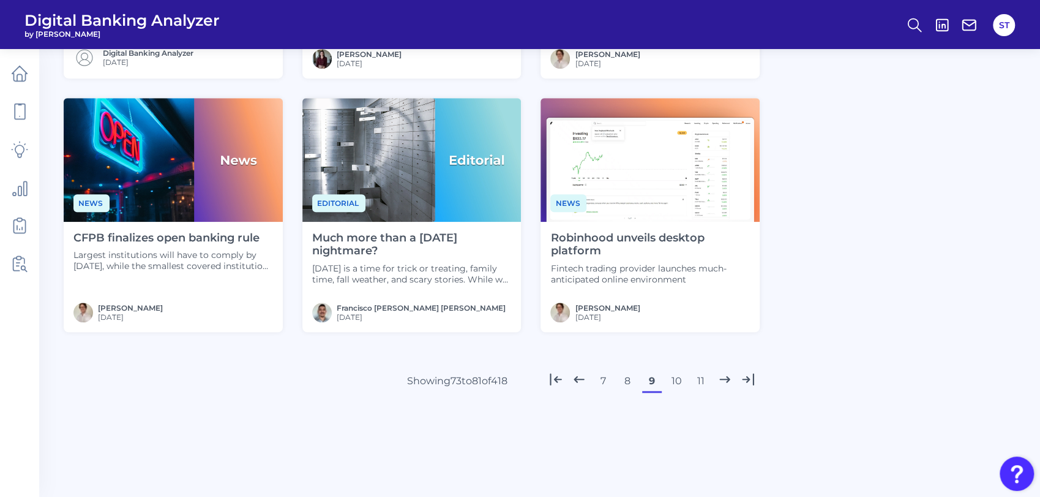
click at [701, 383] on button "11" at bounding box center [701, 381] width 20 height 20
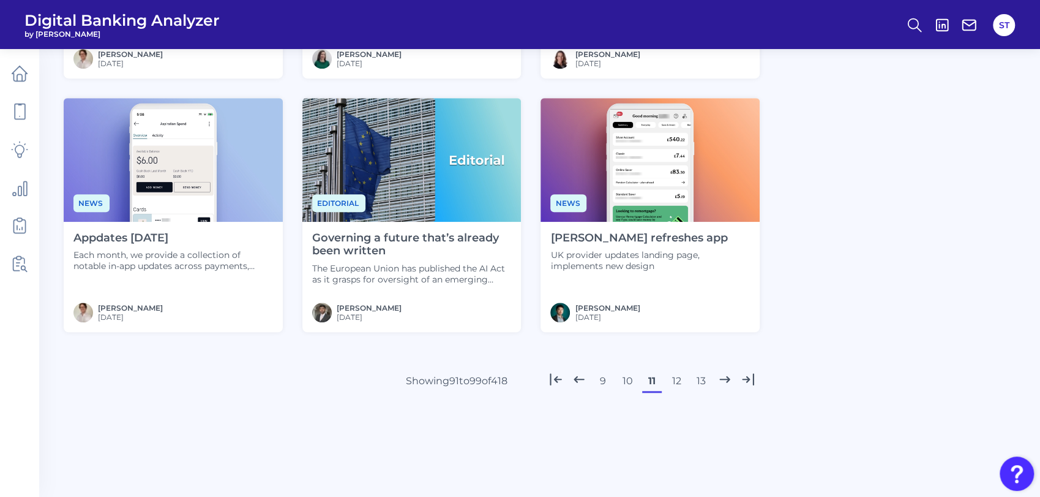
click at [702, 383] on button "13" at bounding box center [701, 381] width 20 height 20
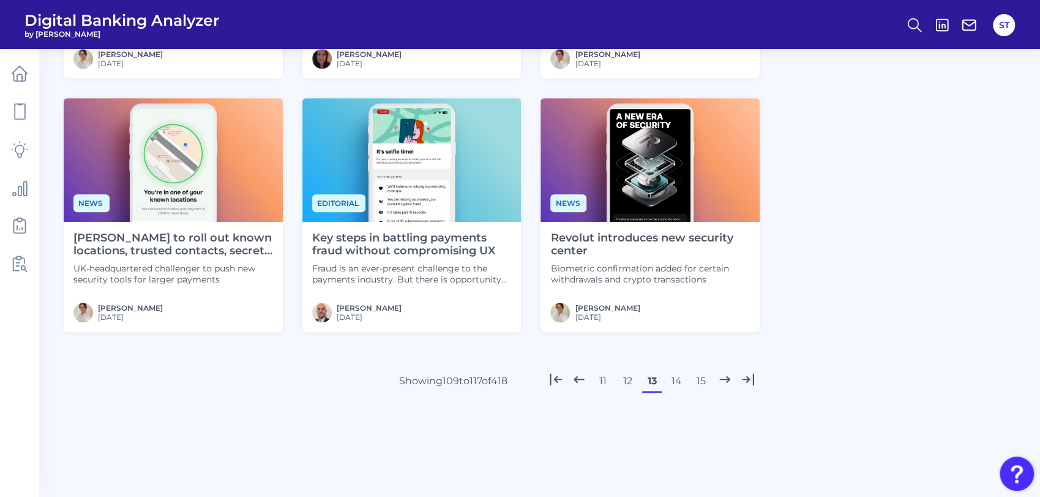
click at [702, 381] on button "15" at bounding box center [701, 381] width 20 height 20
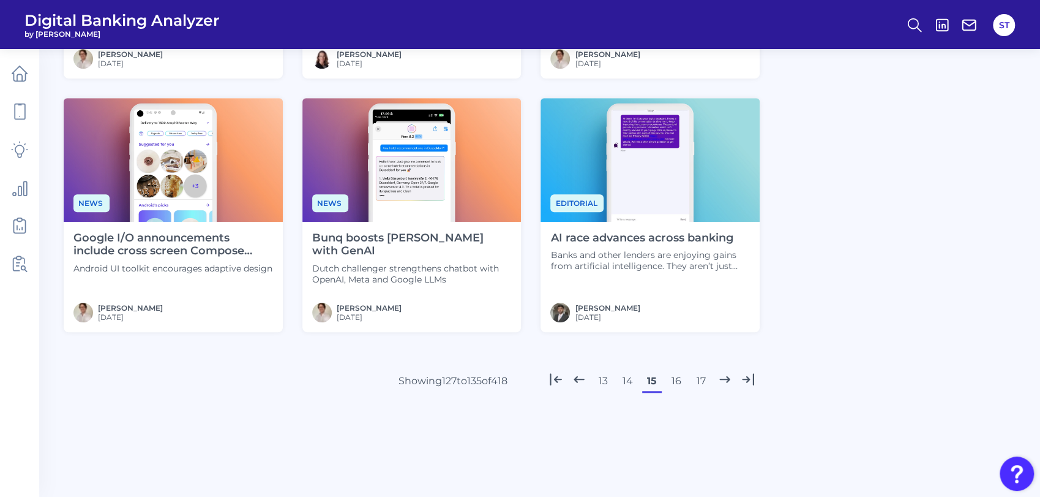
click at [702, 381] on button "17" at bounding box center [701, 381] width 20 height 20
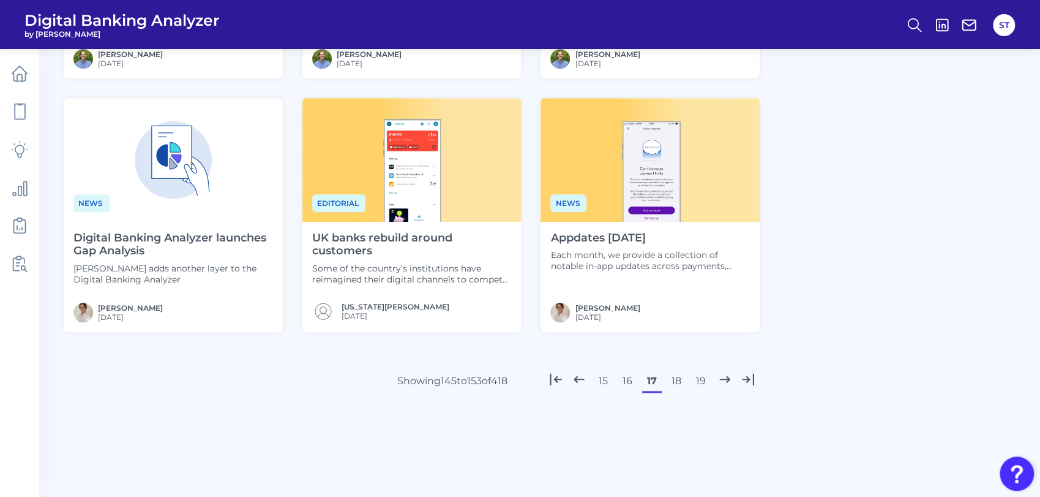
click at [702, 381] on button "19" at bounding box center [701, 381] width 20 height 20
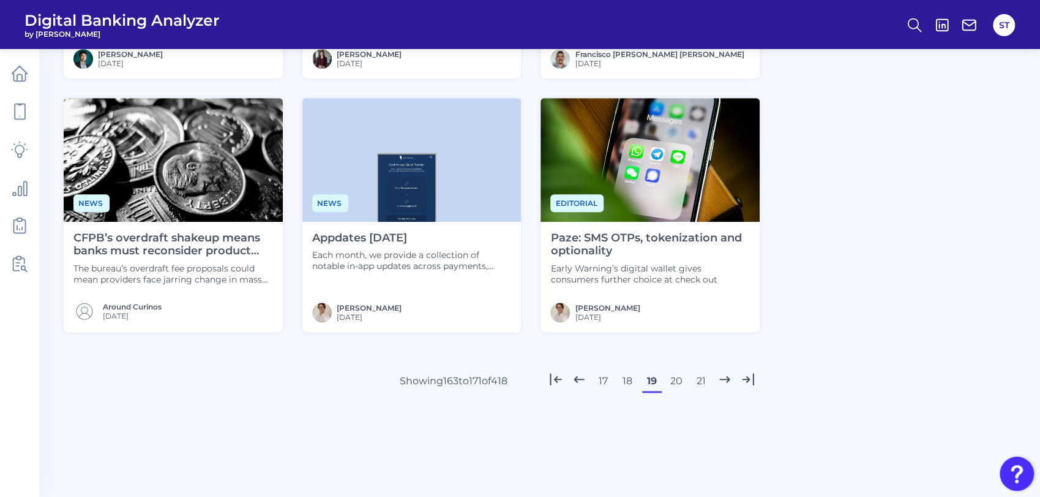
click at [702, 381] on button "21" at bounding box center [701, 381] width 20 height 20
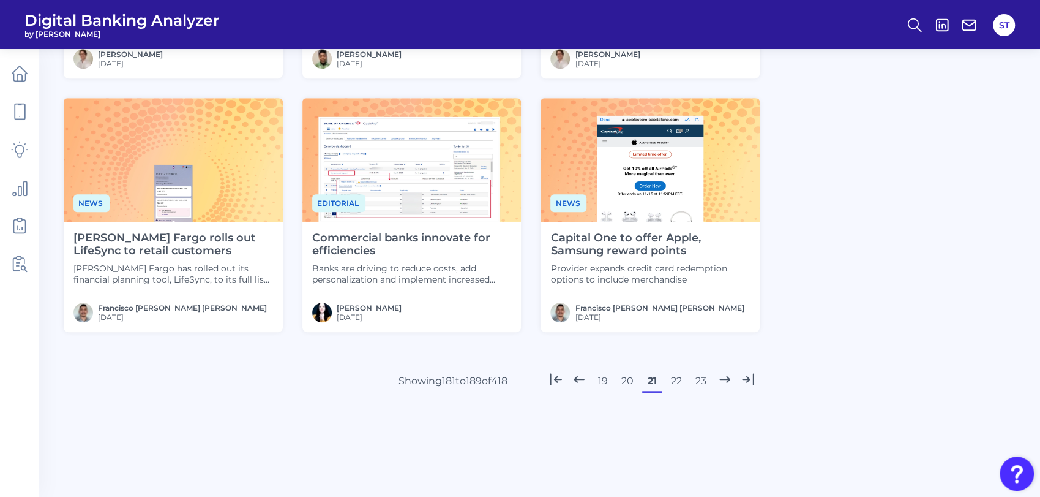
click at [702, 381] on button "23" at bounding box center [701, 381] width 20 height 20
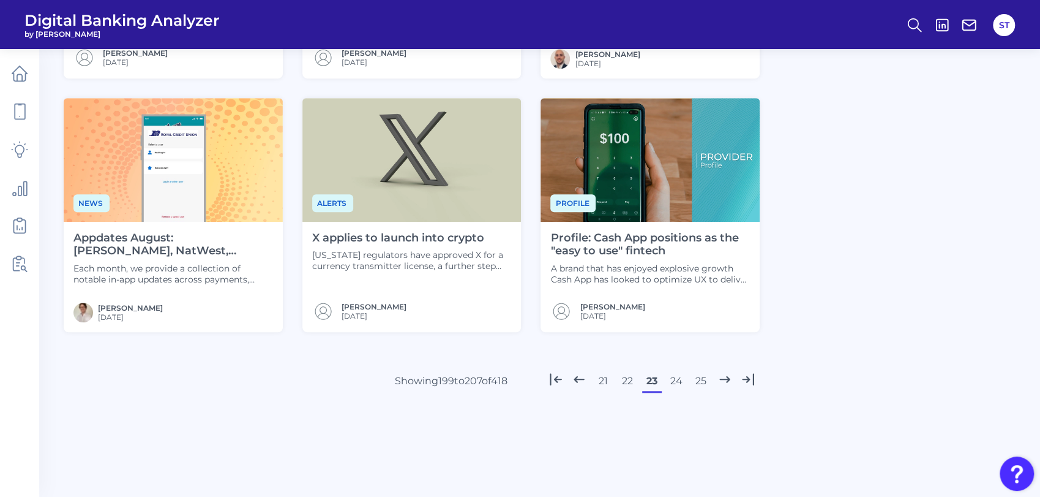
click at [702, 381] on button "25" at bounding box center [701, 381] width 20 height 20
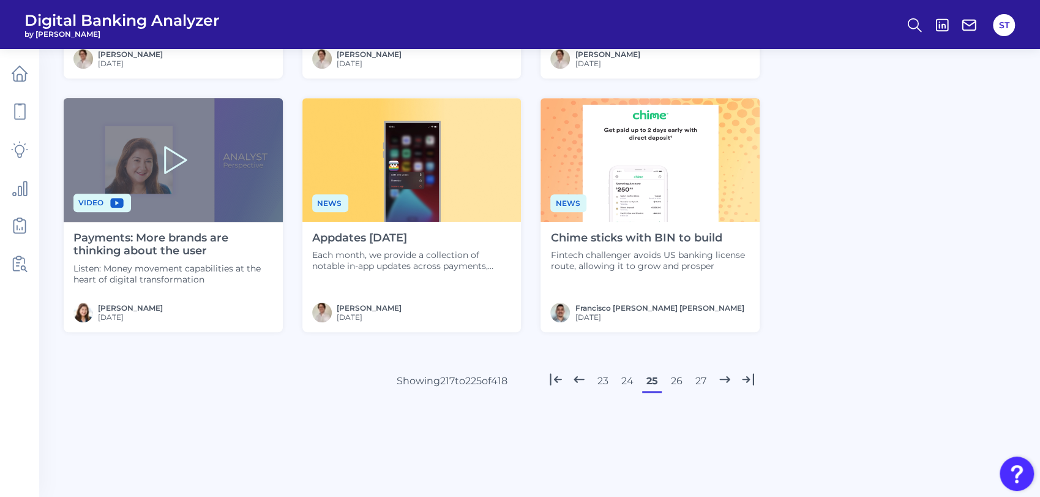
click at [702, 381] on button "27" at bounding box center [701, 381] width 20 height 20
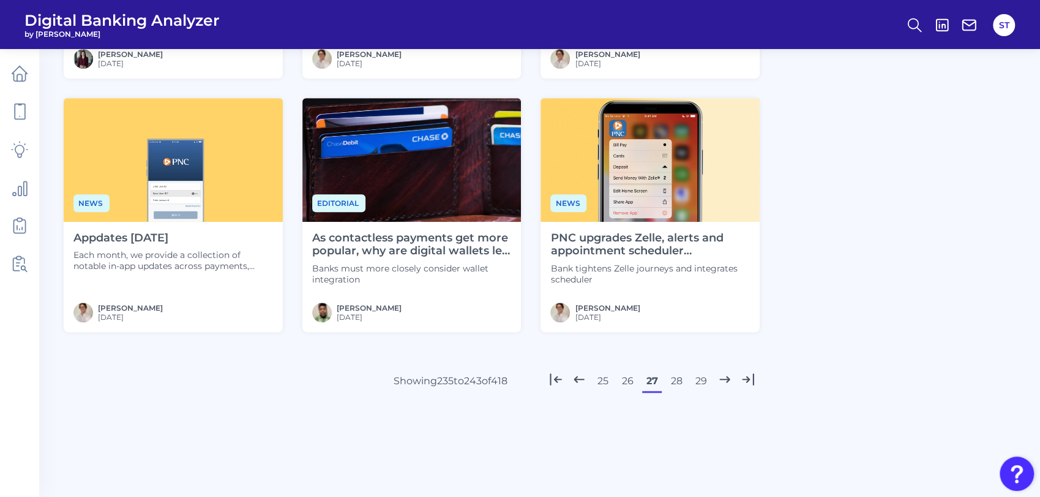
click at [702, 381] on button "29" at bounding box center [701, 381] width 20 height 20
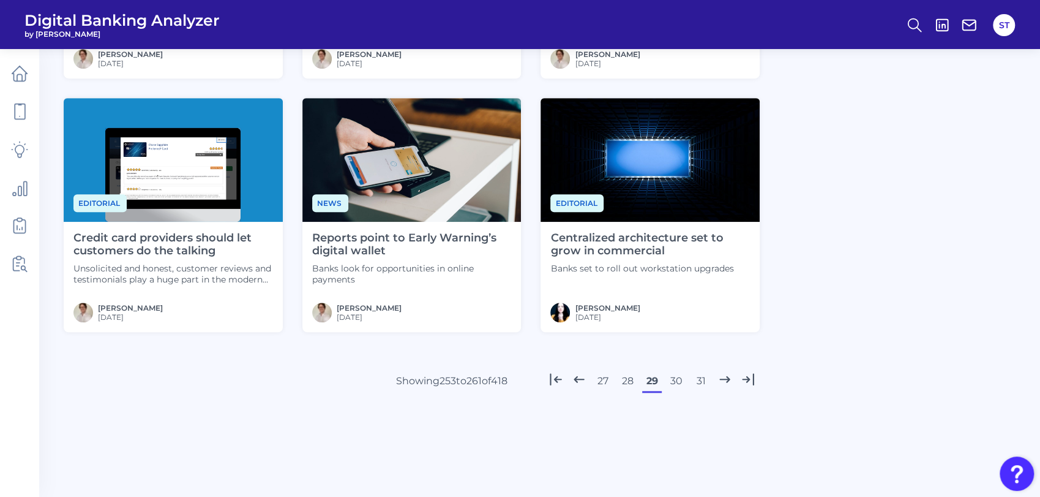
click at [702, 381] on button "31" at bounding box center [701, 381] width 20 height 20
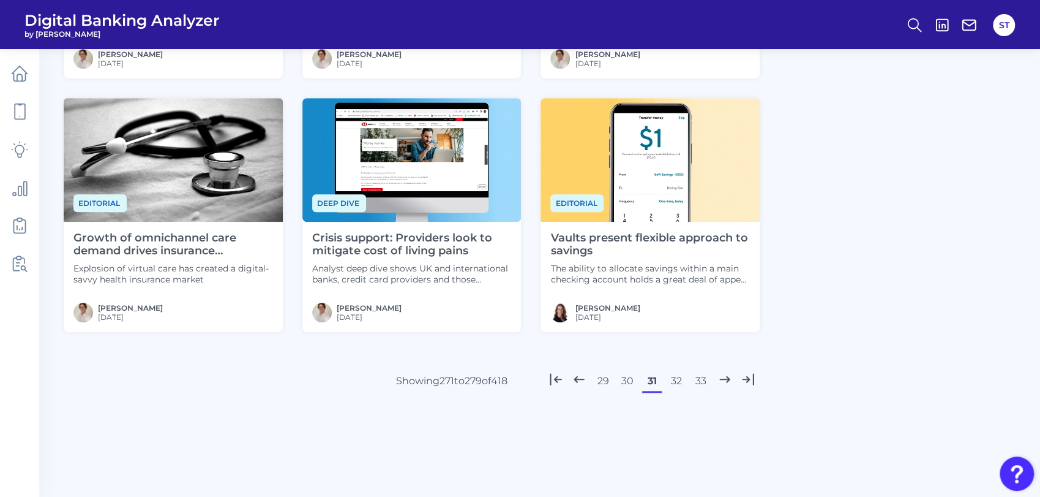
click at [674, 383] on button "32" at bounding box center [677, 381] width 20 height 20
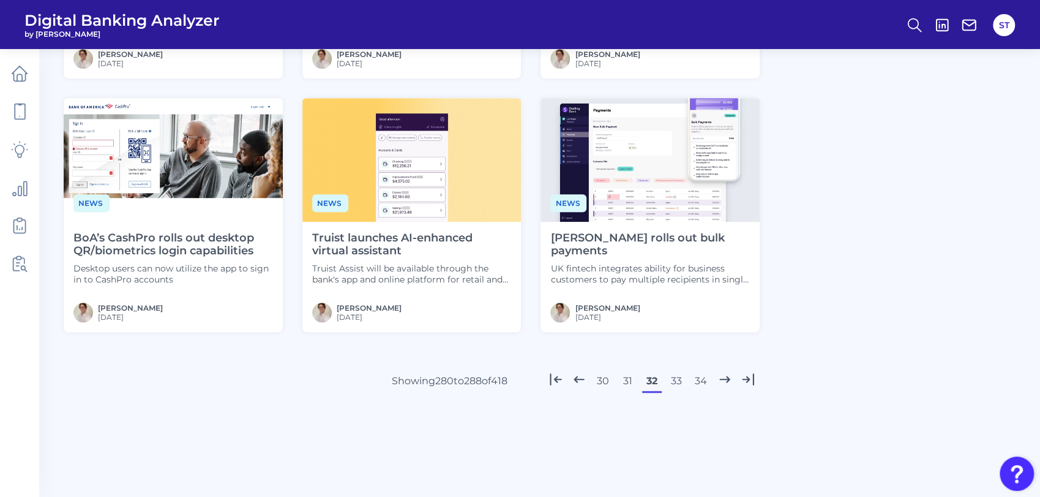
click at [675, 381] on button "33" at bounding box center [677, 381] width 20 height 20
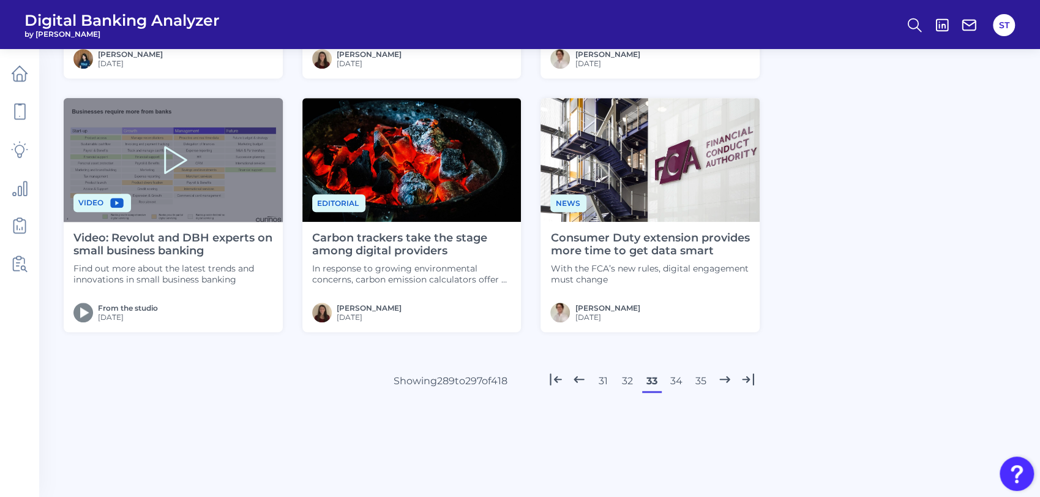
click at [678, 380] on button "34" at bounding box center [677, 381] width 20 height 20
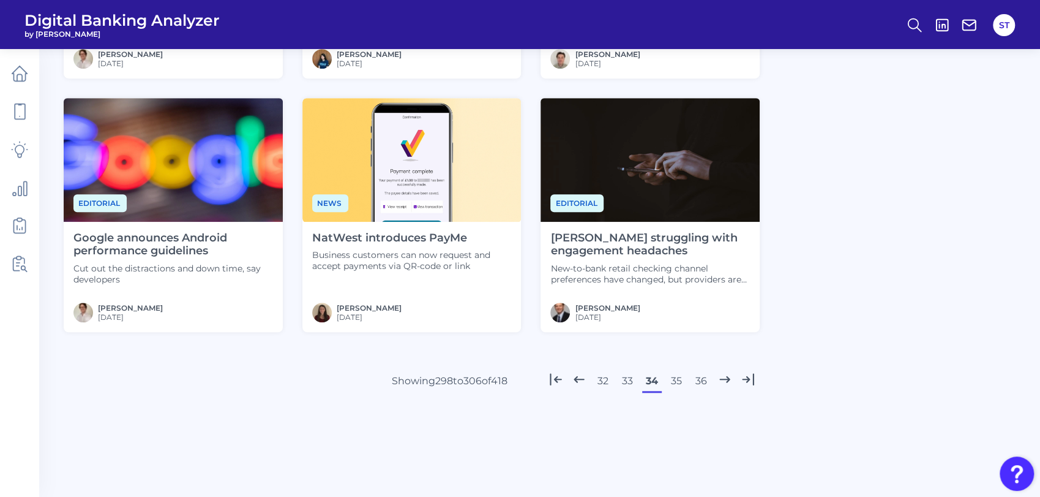
click at [674, 381] on button "35" at bounding box center [677, 381] width 20 height 20
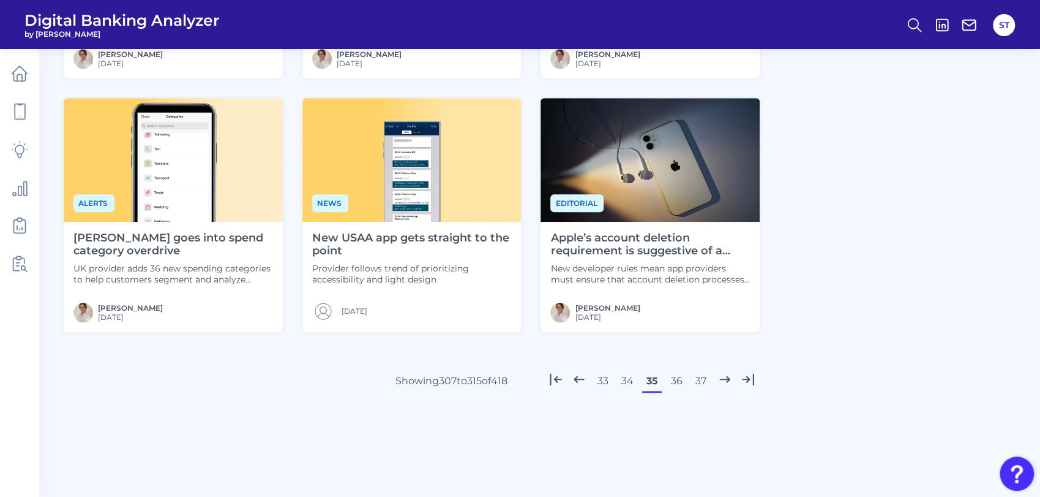
click at [673, 381] on button "36" at bounding box center [677, 381] width 20 height 20
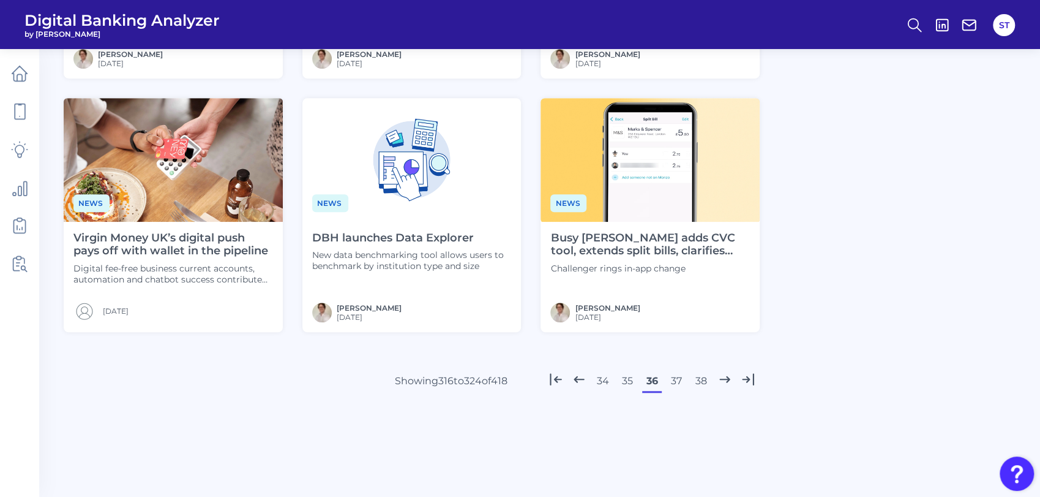
click at [630, 381] on button "35" at bounding box center [628, 381] width 20 height 20
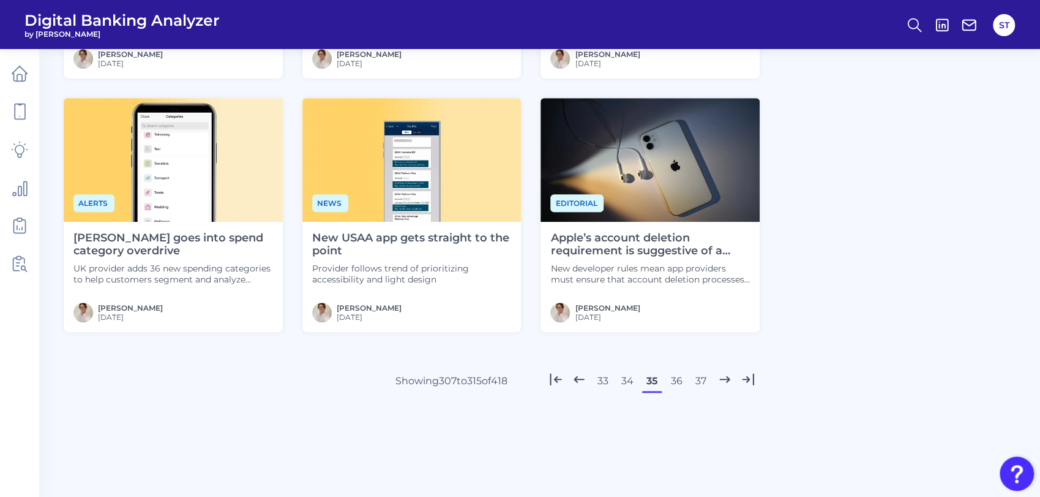
click at [674, 379] on button "36" at bounding box center [677, 381] width 20 height 20
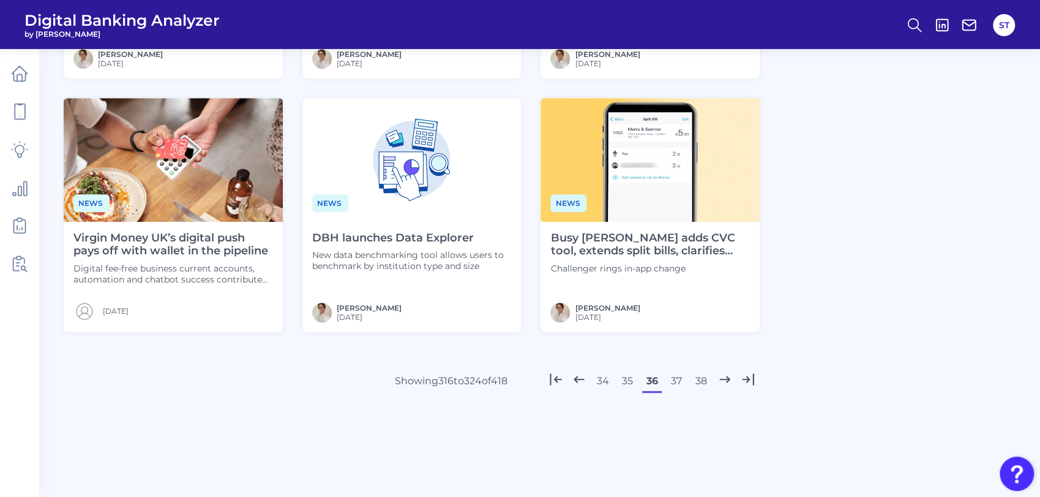
click at [671, 379] on button "37" at bounding box center [677, 381] width 20 height 20
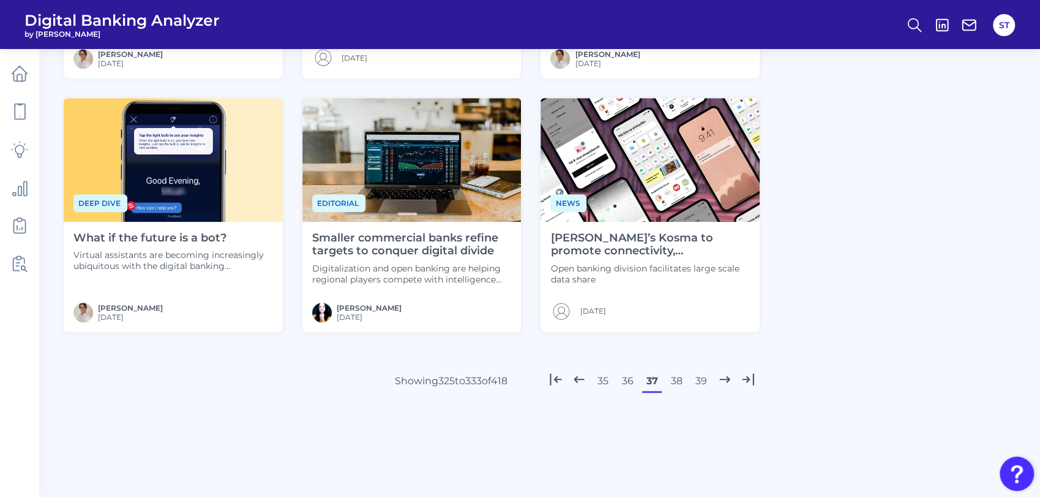
click at [628, 380] on button "36" at bounding box center [628, 381] width 20 height 20
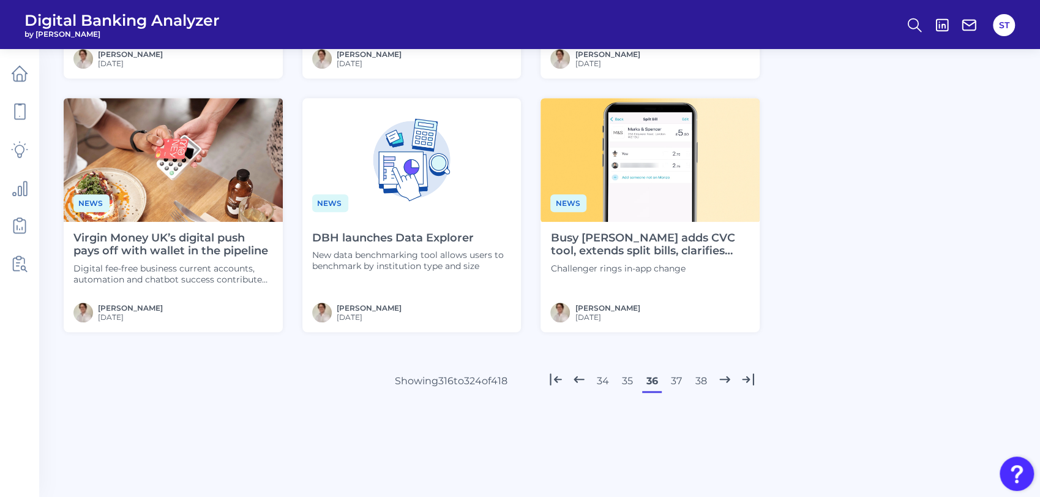
click at [675, 377] on button "37" at bounding box center [677, 381] width 20 height 20
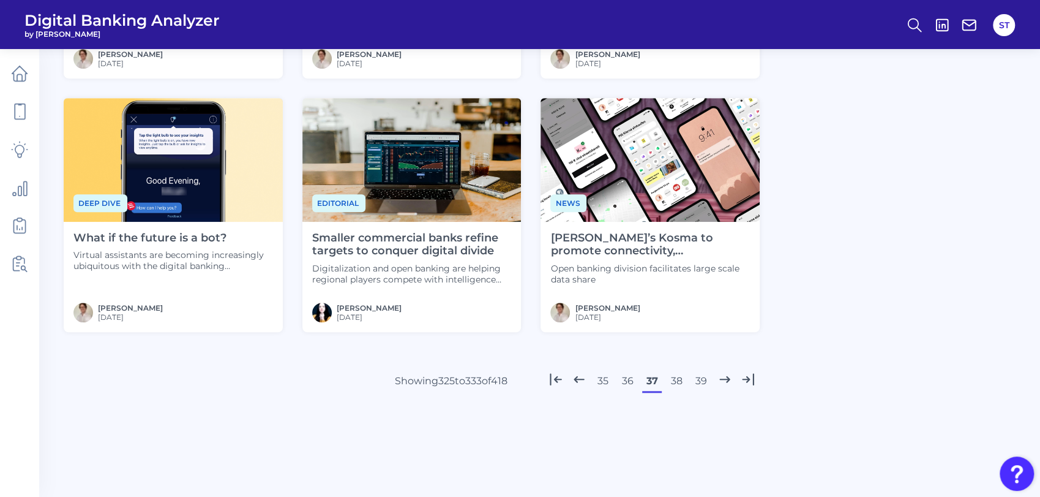
click at [671, 378] on button "38" at bounding box center [677, 381] width 20 height 20
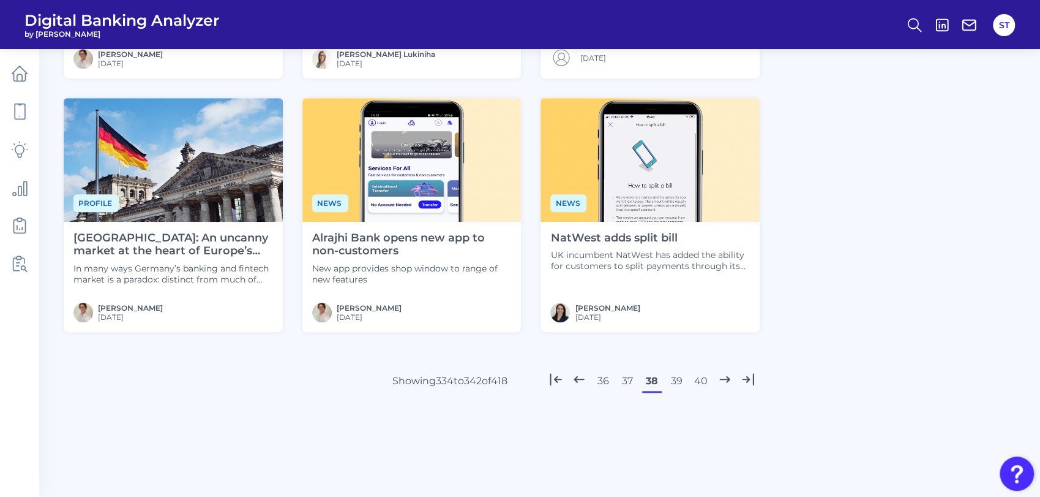
click at [671, 380] on button "39" at bounding box center [677, 381] width 20 height 20
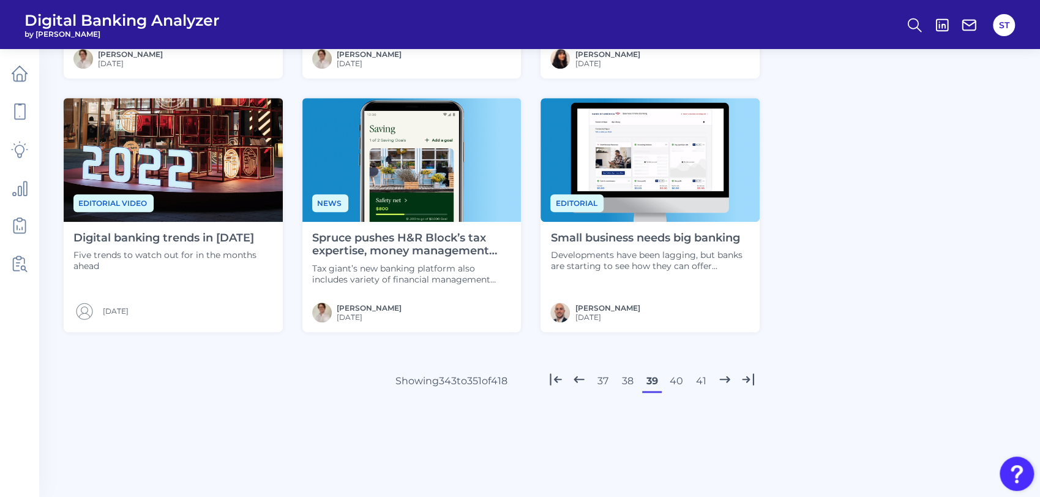
click at [631, 378] on button "38" at bounding box center [628, 381] width 20 height 20
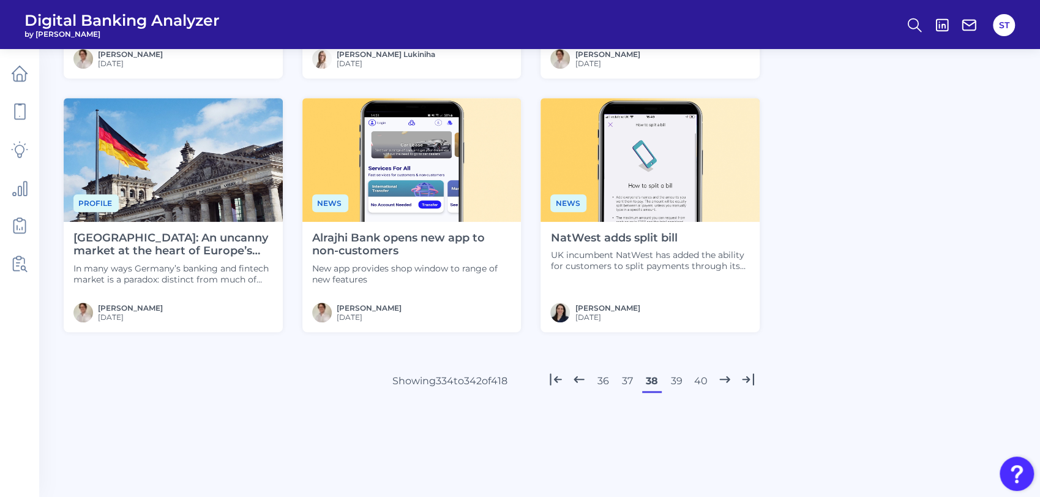
click at [676, 377] on button "39" at bounding box center [677, 381] width 20 height 20
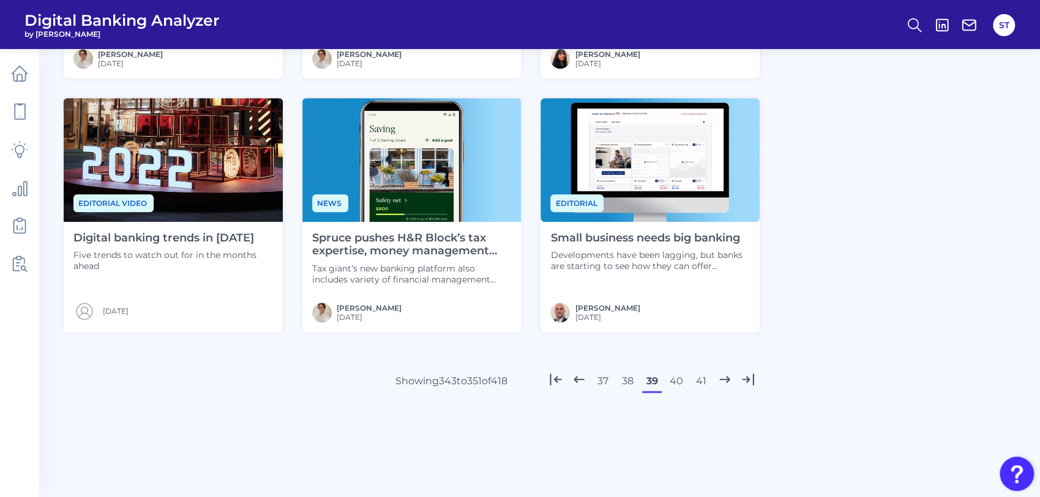
click at [671, 377] on button "40" at bounding box center [677, 381] width 20 height 20
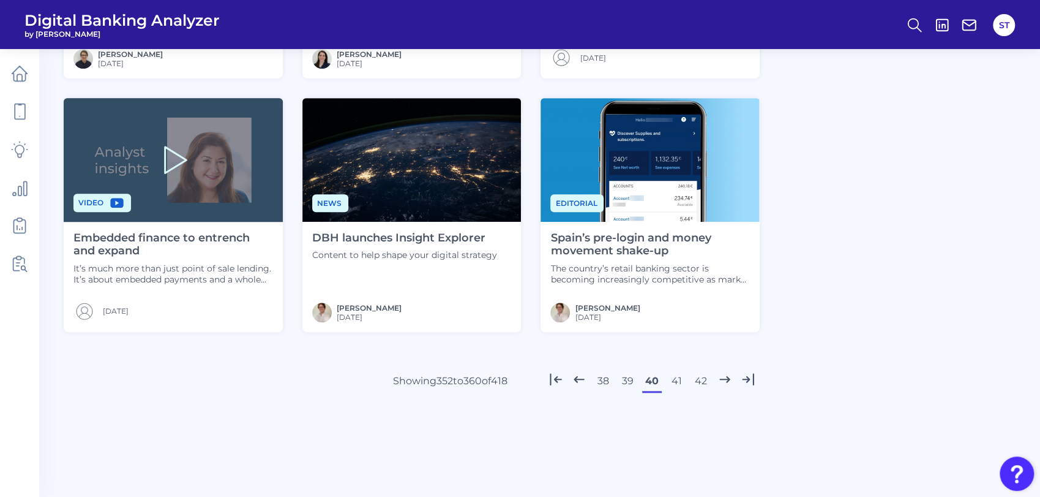
click at [630, 381] on button "39" at bounding box center [628, 381] width 20 height 20
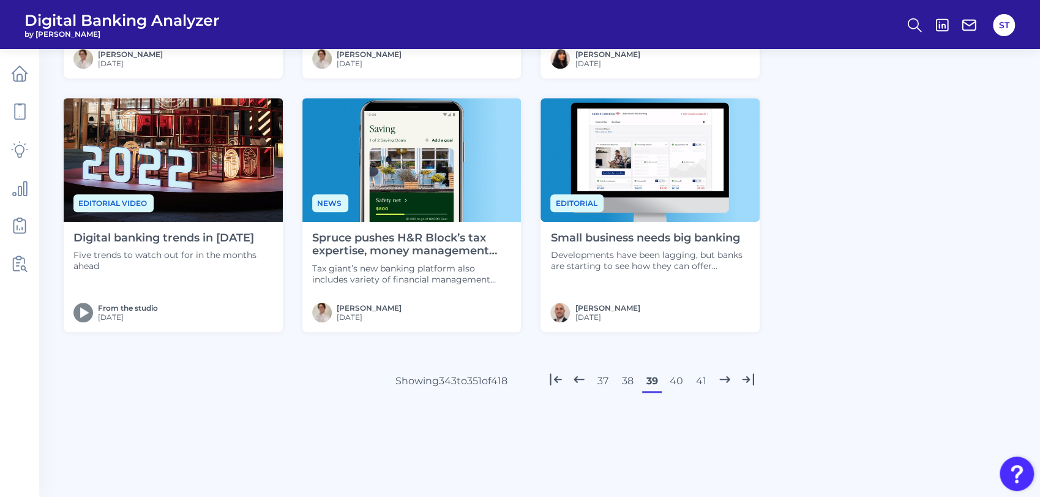
click at [672, 378] on button "40" at bounding box center [677, 381] width 20 height 20
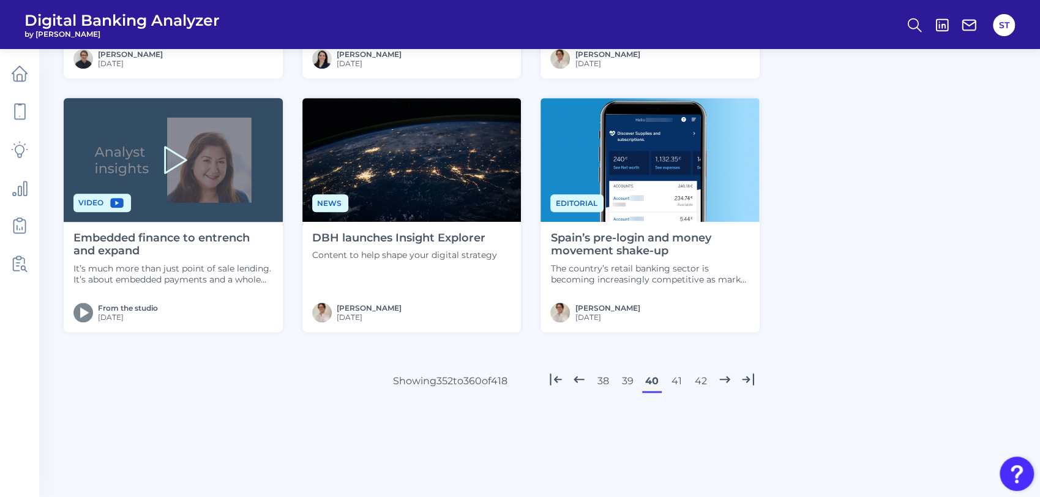
click at [677, 377] on button "41" at bounding box center [677, 381] width 20 height 20
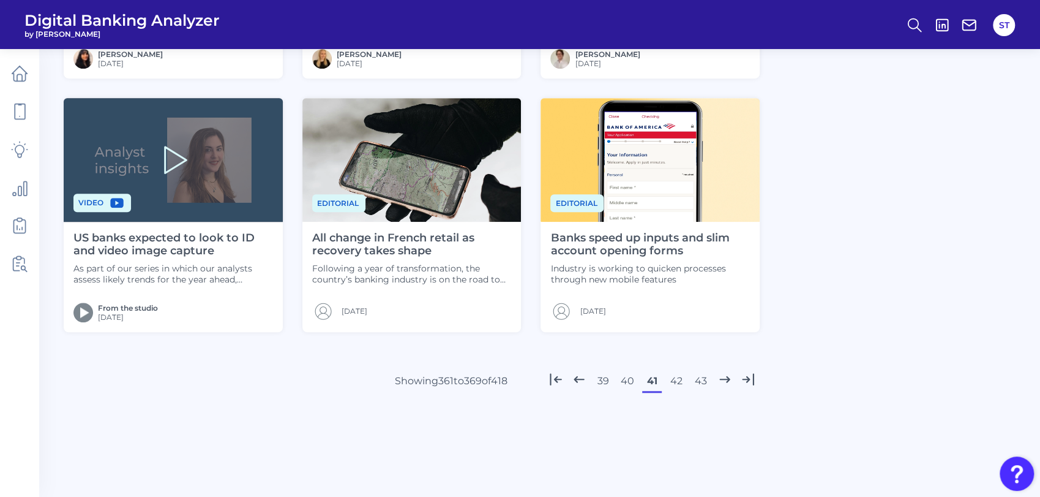
click at [675, 380] on button "42" at bounding box center [677, 381] width 20 height 20
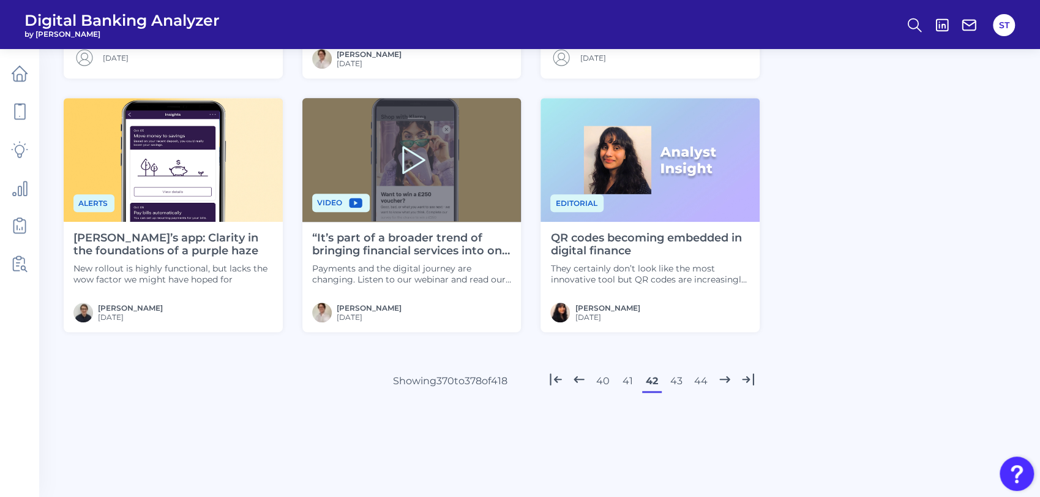
click at [622, 379] on button "41" at bounding box center [628, 381] width 20 height 20
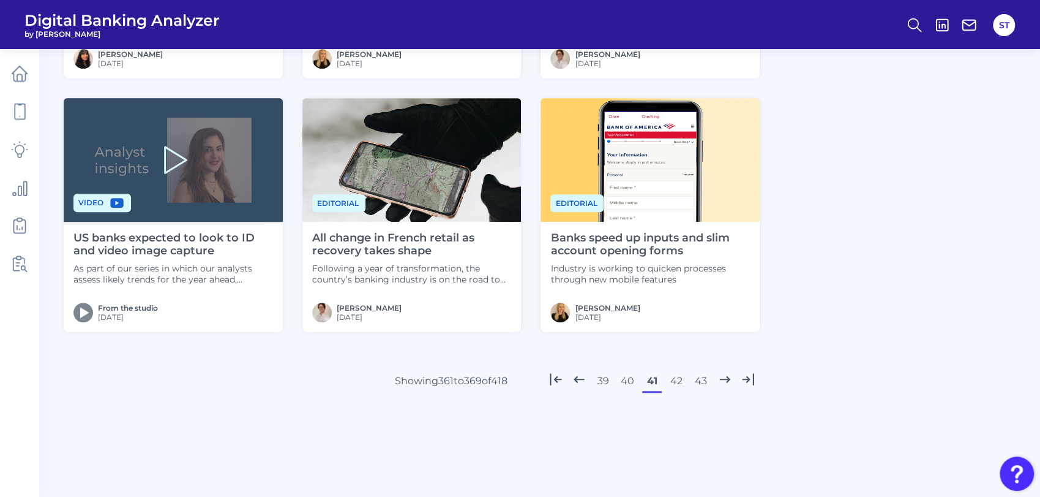
click at [674, 383] on button "42" at bounding box center [677, 381] width 20 height 20
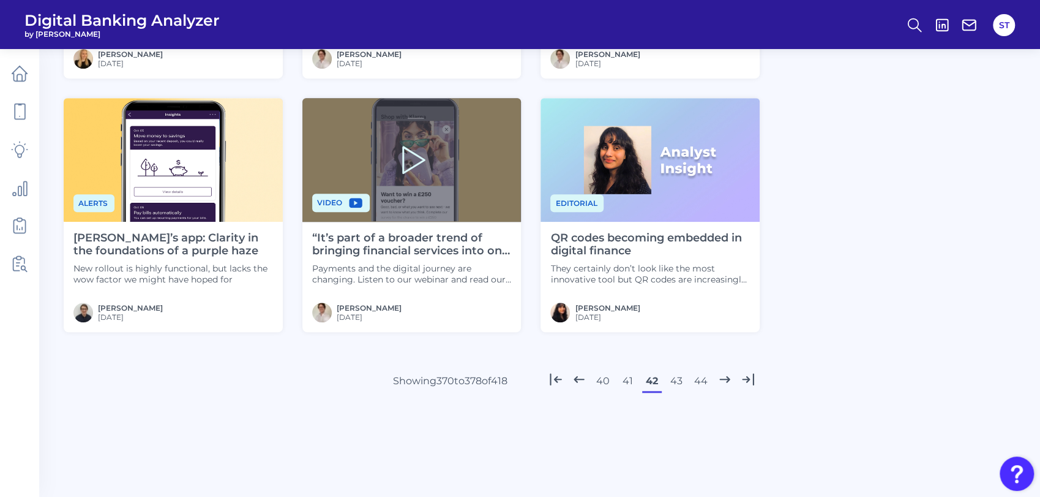
click at [676, 379] on button "43" at bounding box center [677, 381] width 20 height 20
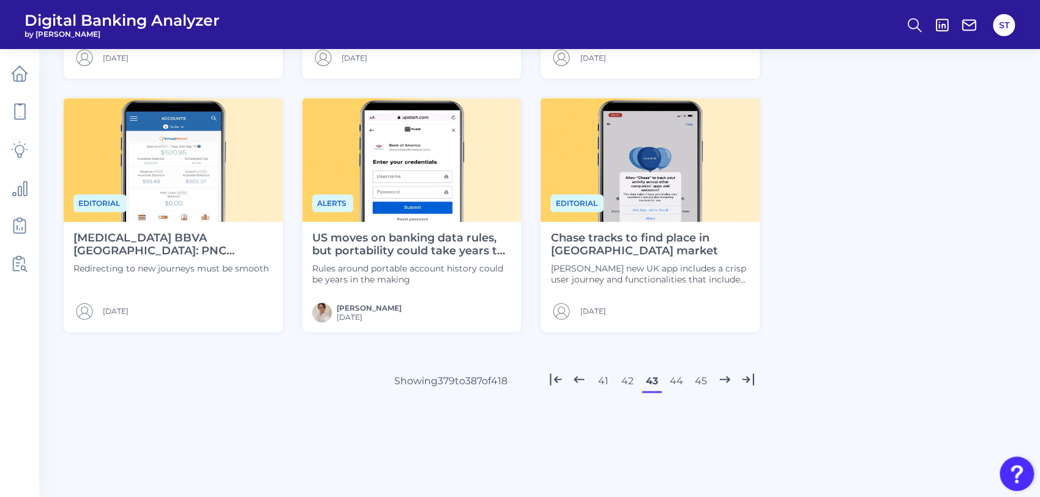
click at [680, 378] on button "44" at bounding box center [677, 381] width 20 height 20
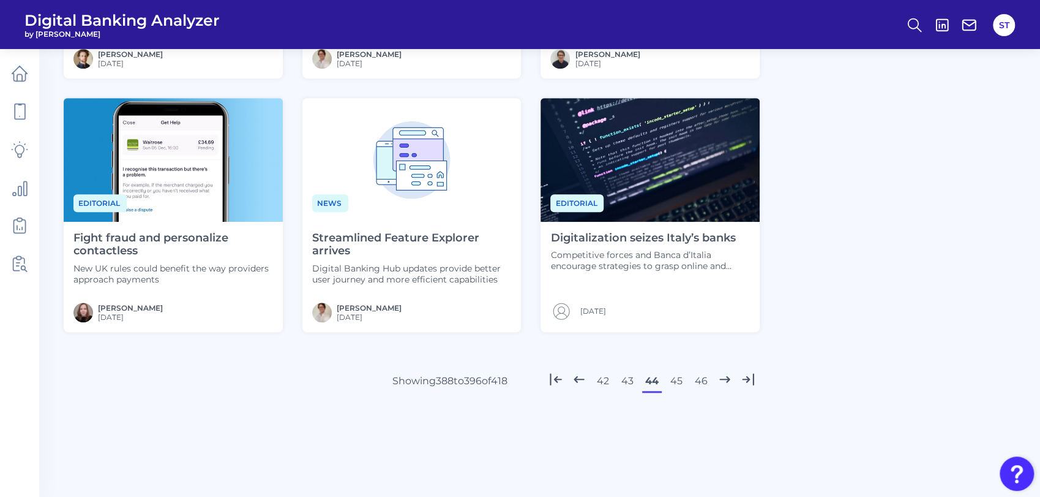
click at [628, 381] on button "43" at bounding box center [628, 381] width 20 height 20
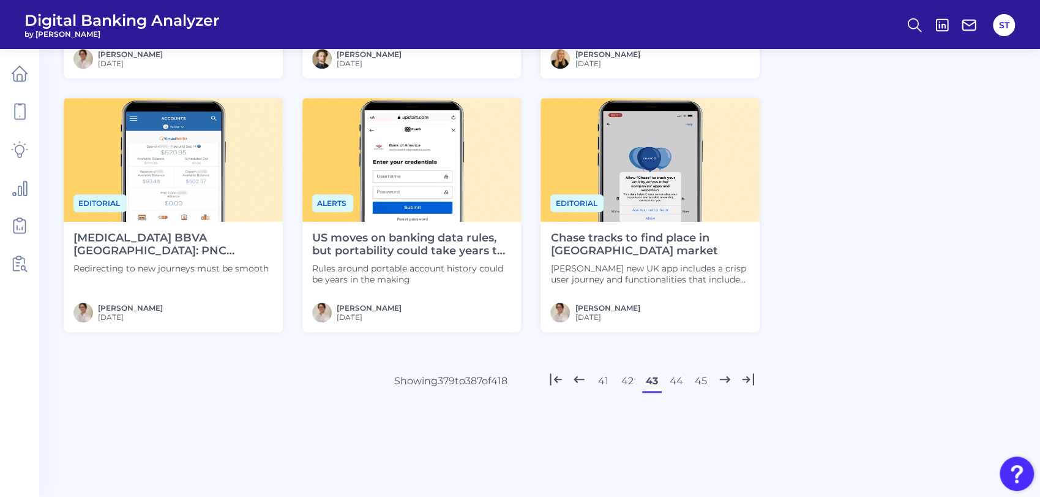
click at [680, 380] on button "44" at bounding box center [677, 381] width 20 height 20
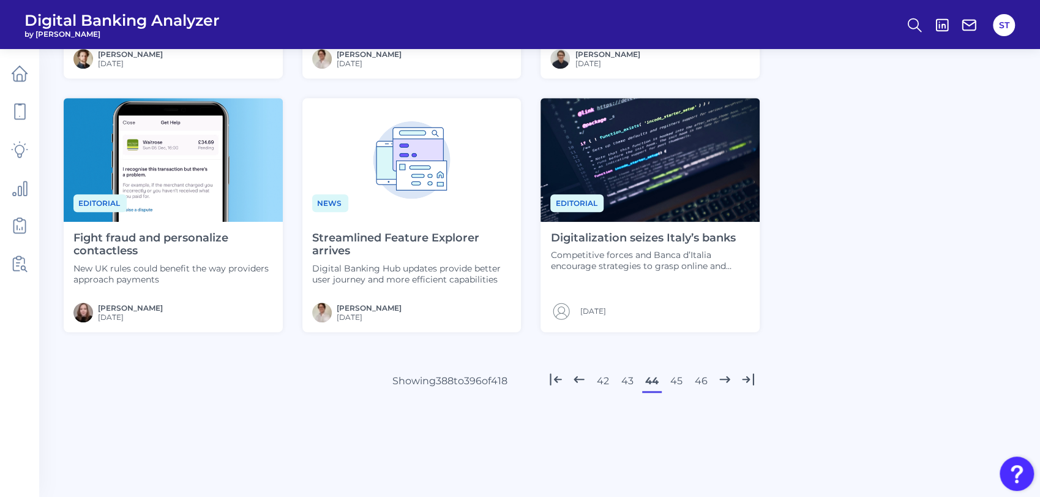
click at [676, 381] on button "45" at bounding box center [677, 381] width 20 height 20
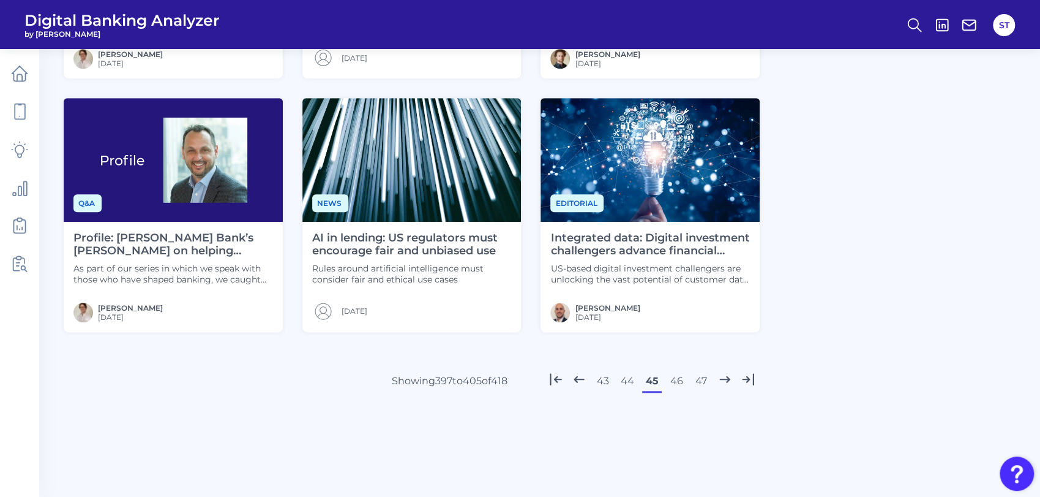
click at [632, 377] on button "44" at bounding box center [628, 381] width 20 height 20
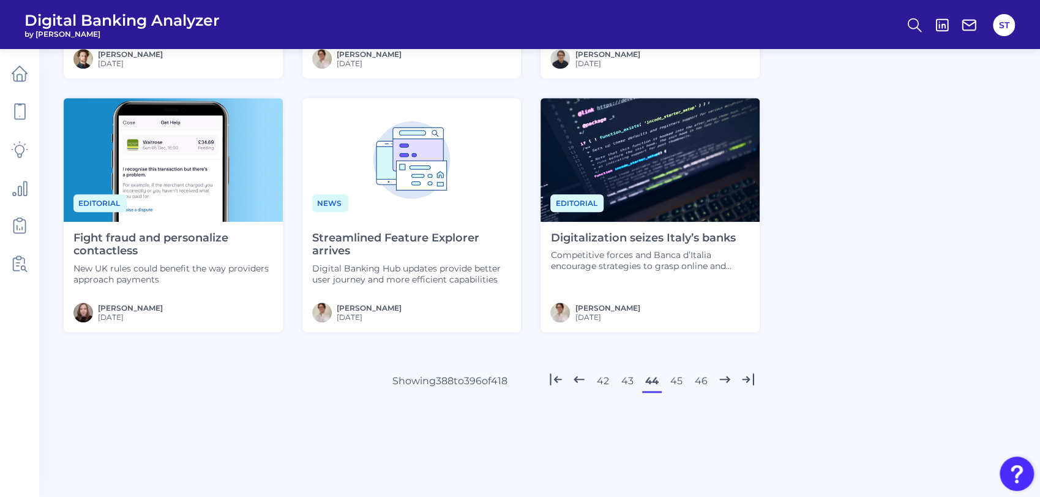
click at [672, 379] on button "45" at bounding box center [677, 381] width 20 height 20
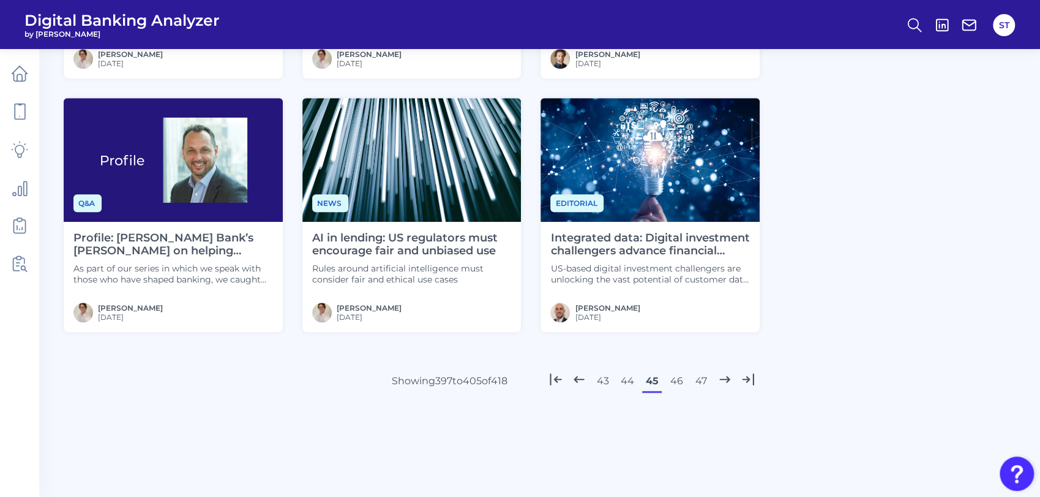
click at [623, 376] on button "44" at bounding box center [628, 381] width 20 height 20
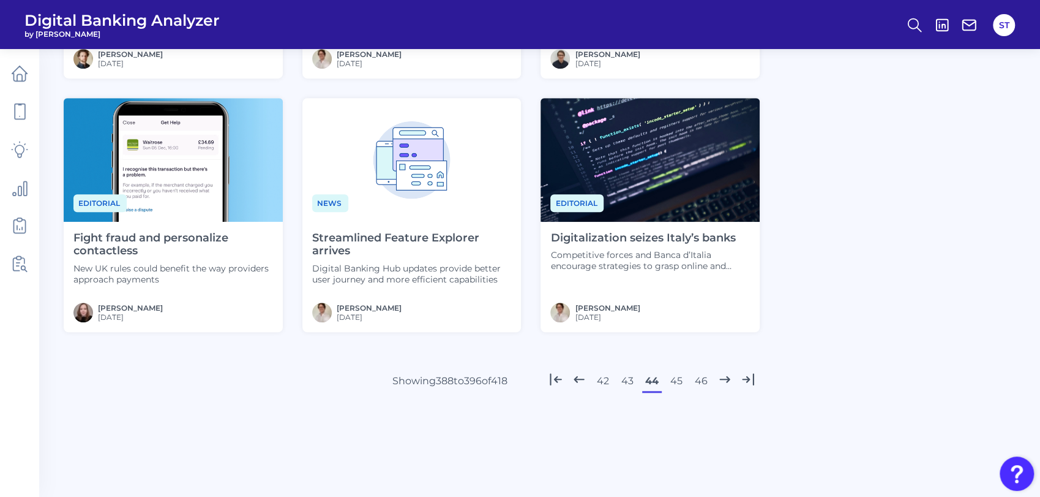
click at [700, 376] on button "46" at bounding box center [701, 381] width 20 height 20
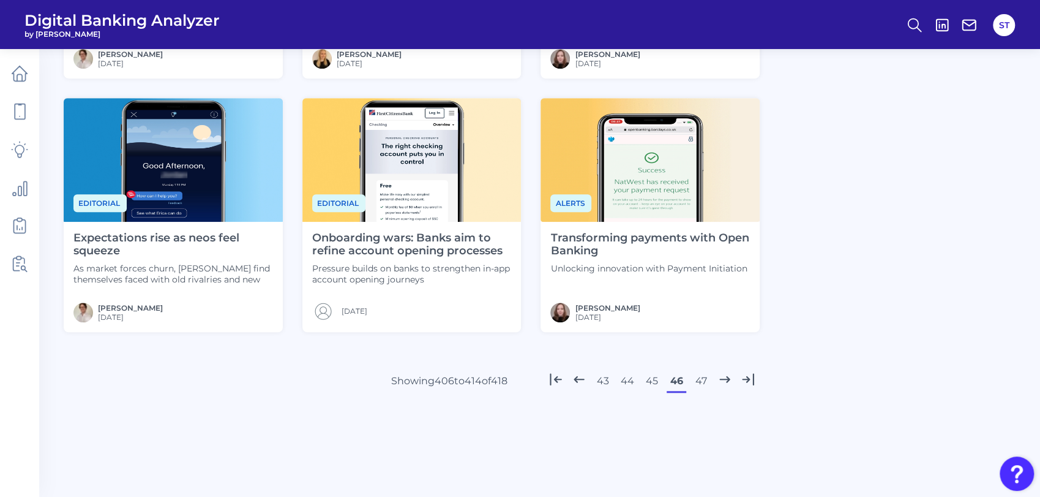
click at [700, 380] on button "47" at bounding box center [701, 381] width 20 height 20
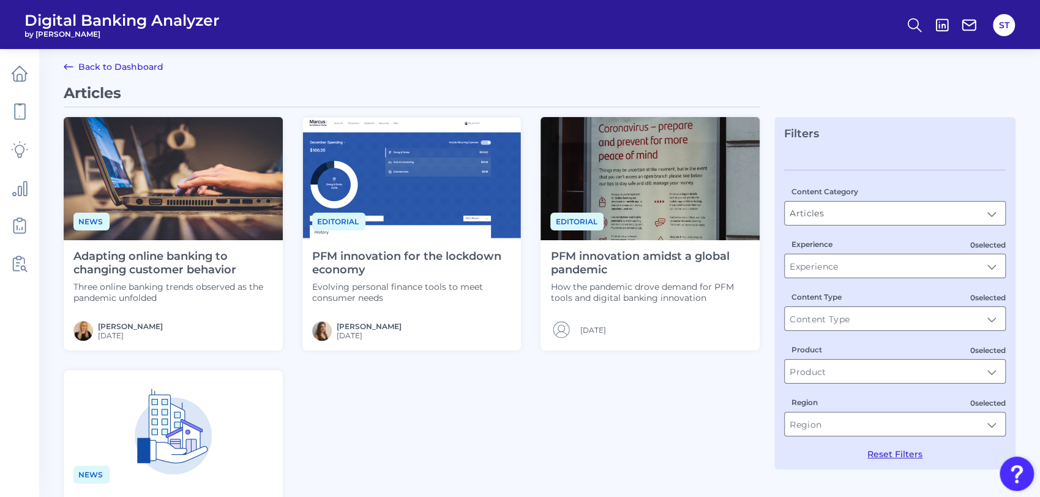
scroll to position [141, 0]
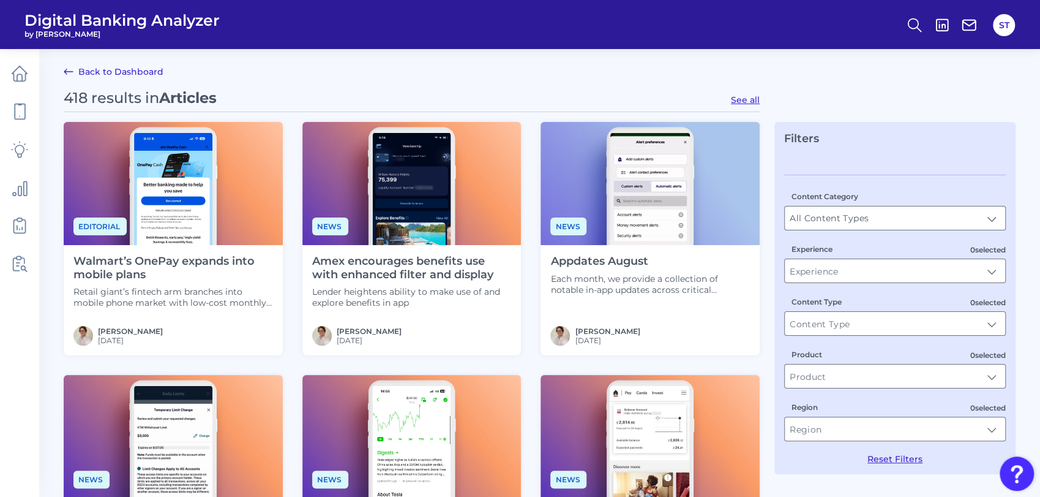
click at [745, 100] on button "See all" at bounding box center [745, 99] width 29 height 11
type input "Articles"
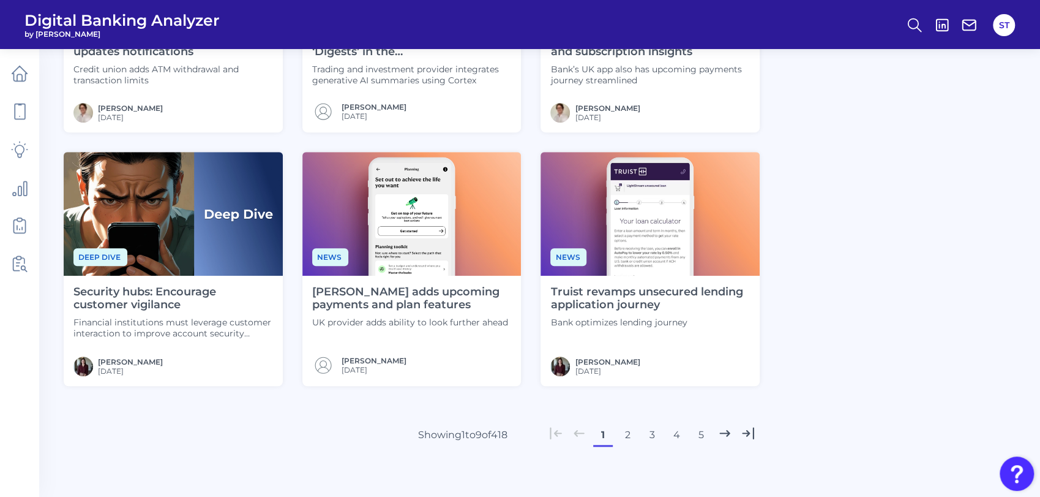
scroll to position [530, 0]
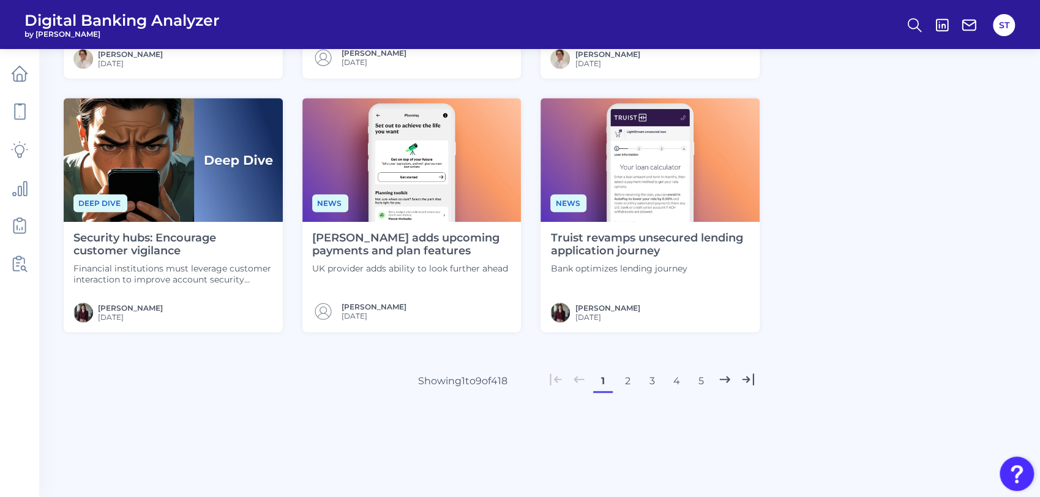
click at [752, 376] on icon at bounding box center [748, 379] width 16 height 16
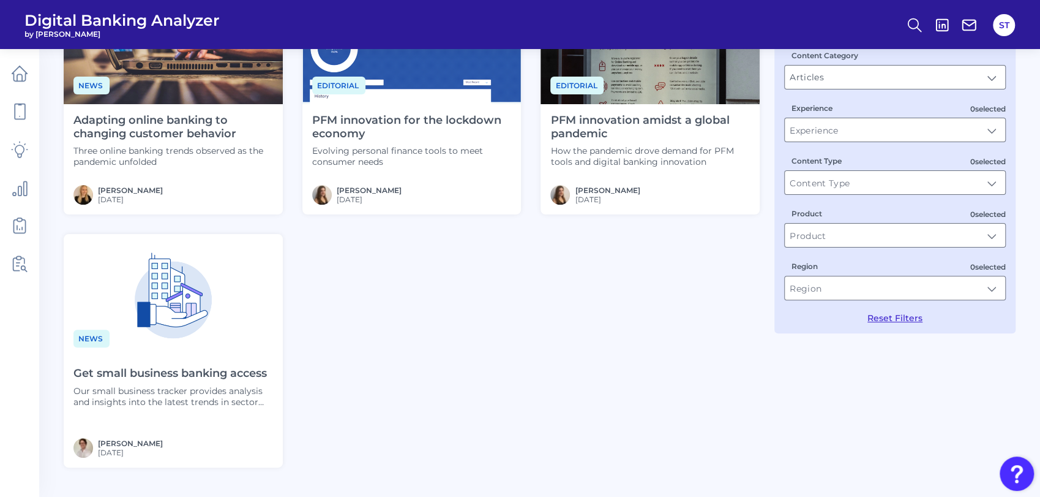
scroll to position [277, 0]
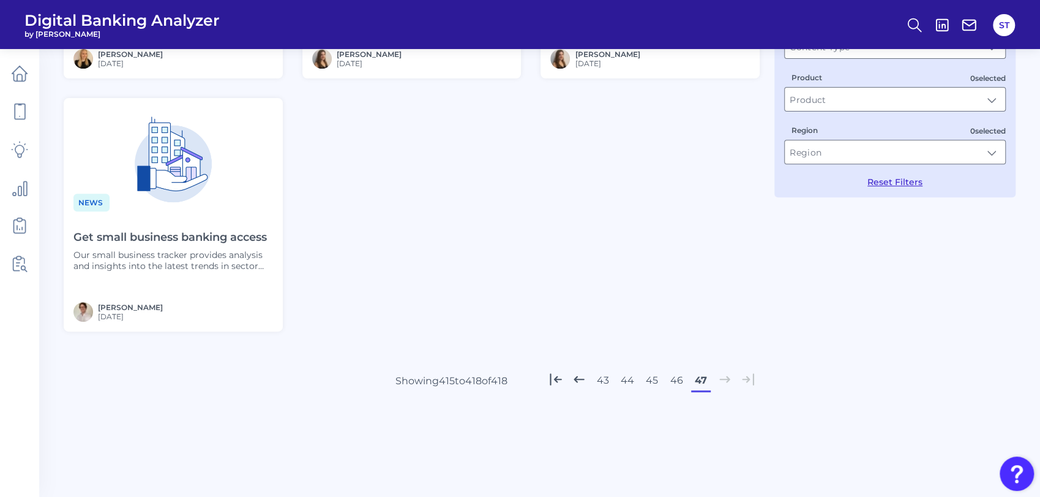
click at [676, 379] on button "46" at bounding box center [677, 380] width 20 height 20
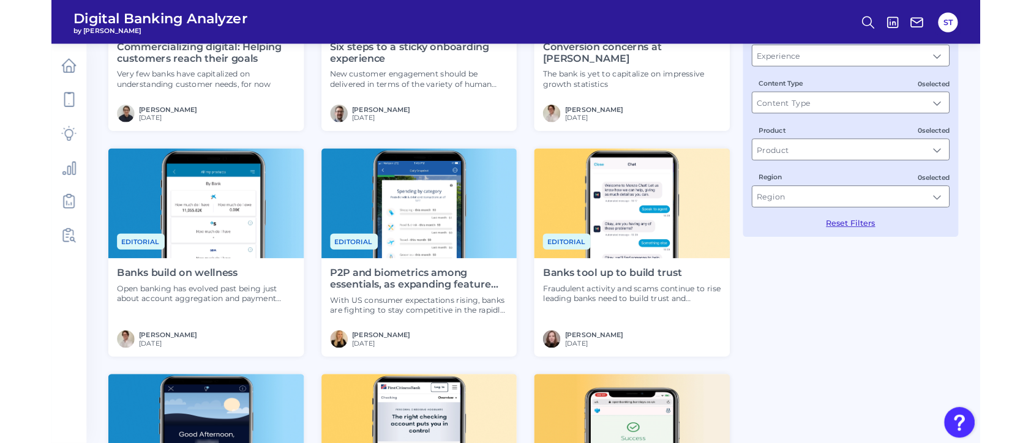
scroll to position [530, 0]
